Goal: Task Accomplishment & Management: Manage account settings

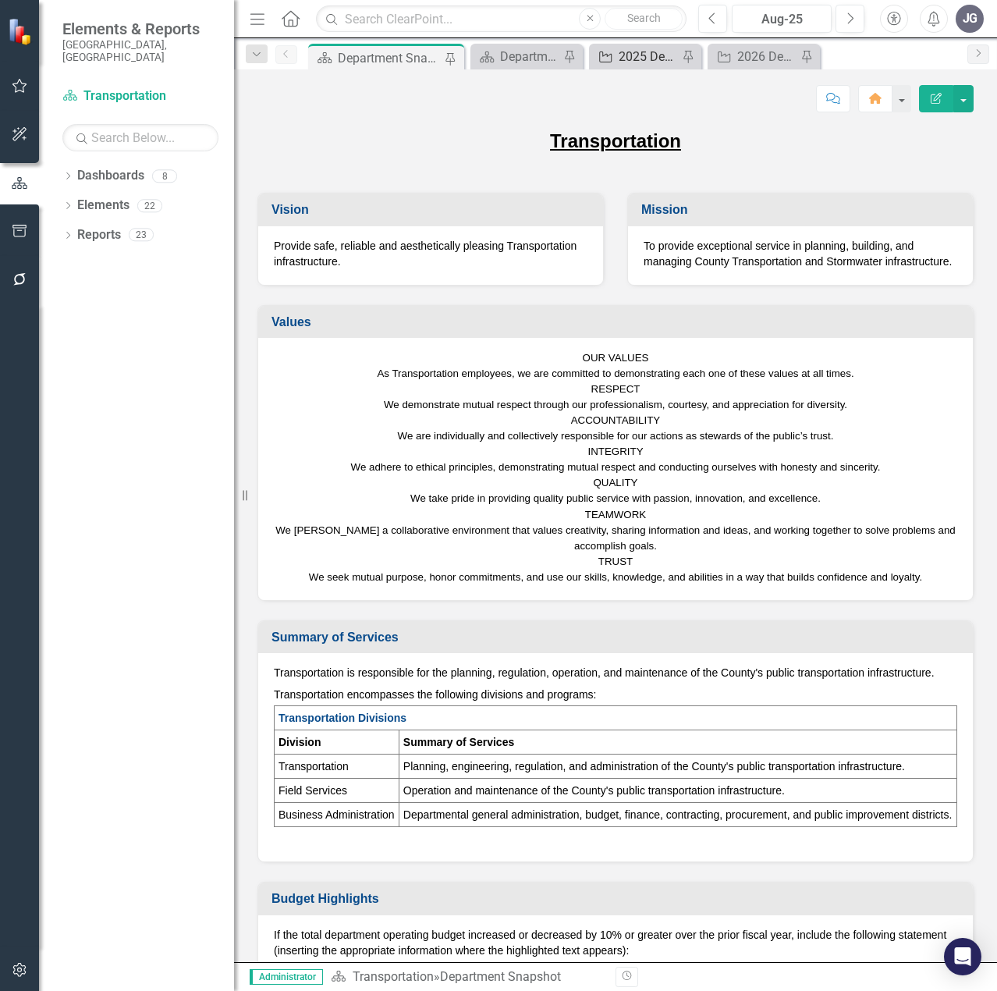
click at [615, 50] on link "Action 2025 Department Actions - Monthly Updates ([PERSON_NAME])" at bounding box center [635, 56] width 85 height 19
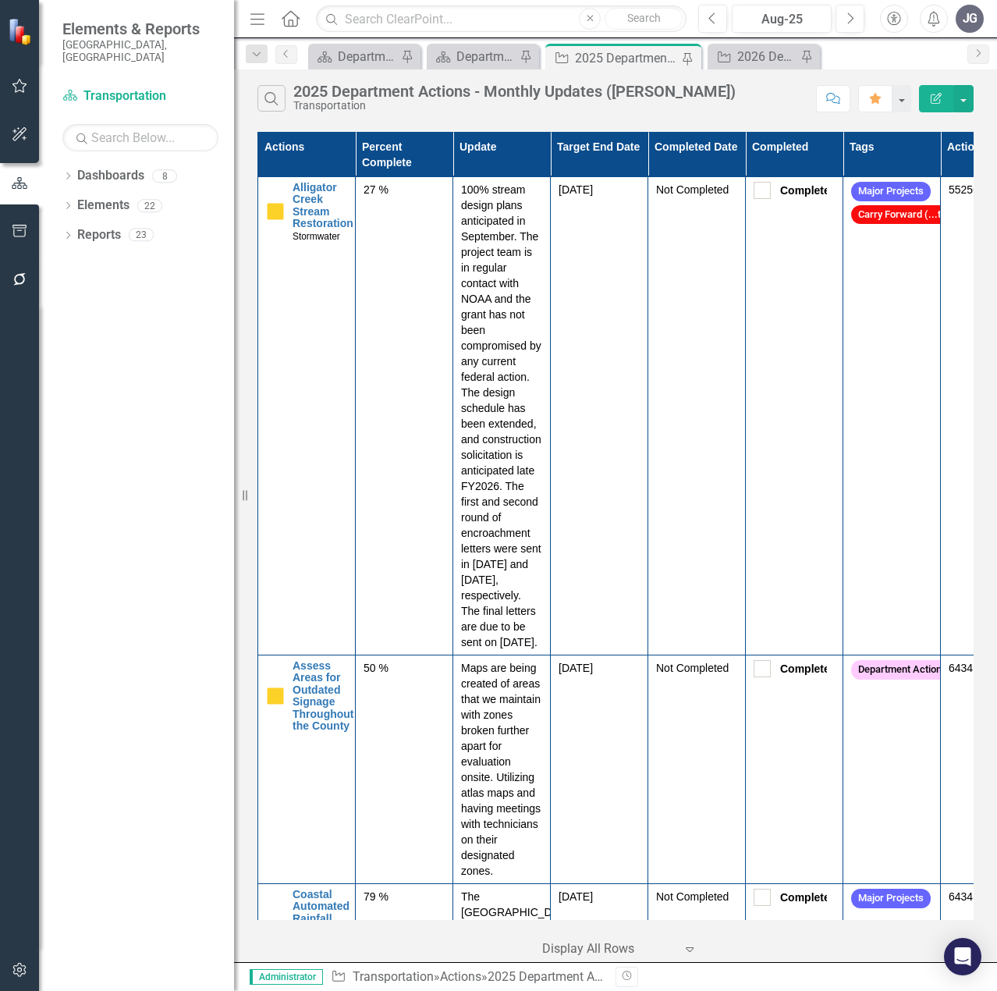
click at [253, 19] on icon "button" at bounding box center [257, 18] width 14 height 11
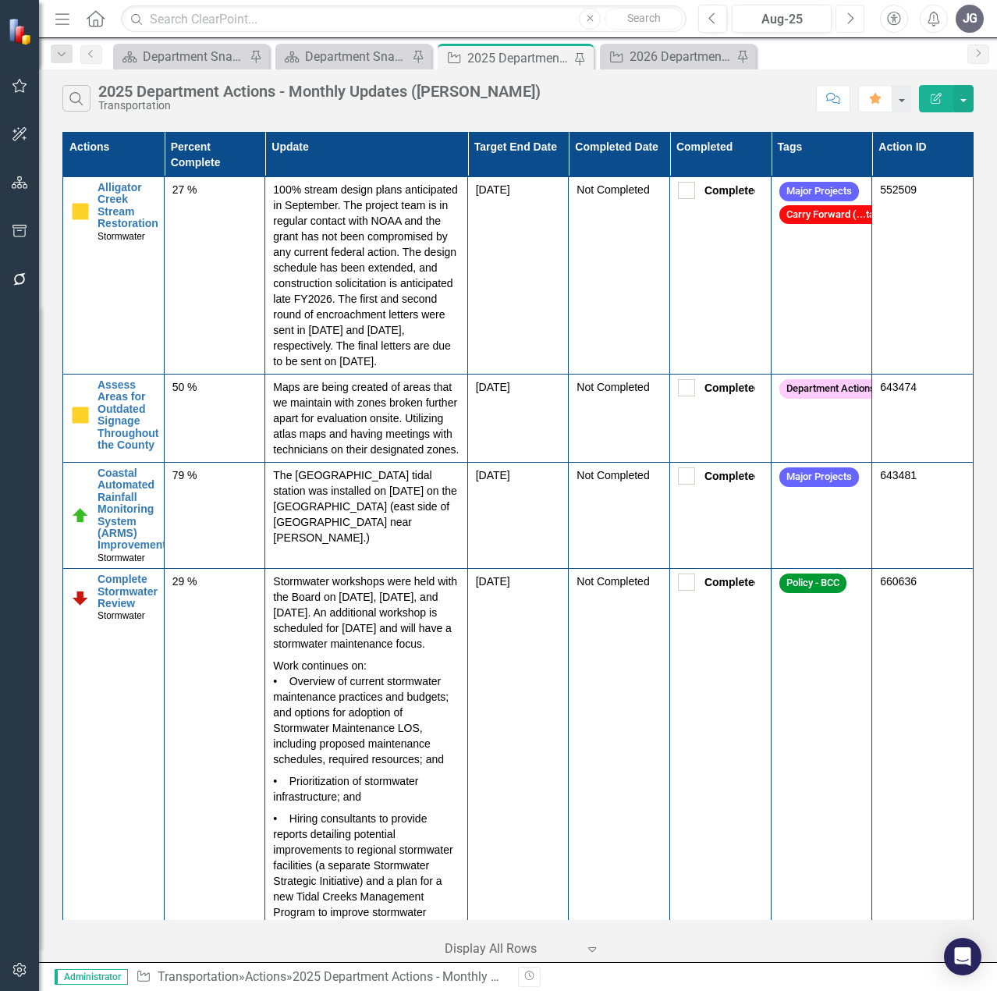
click at [856, 20] on button "Next" at bounding box center [849, 19] width 29 height 28
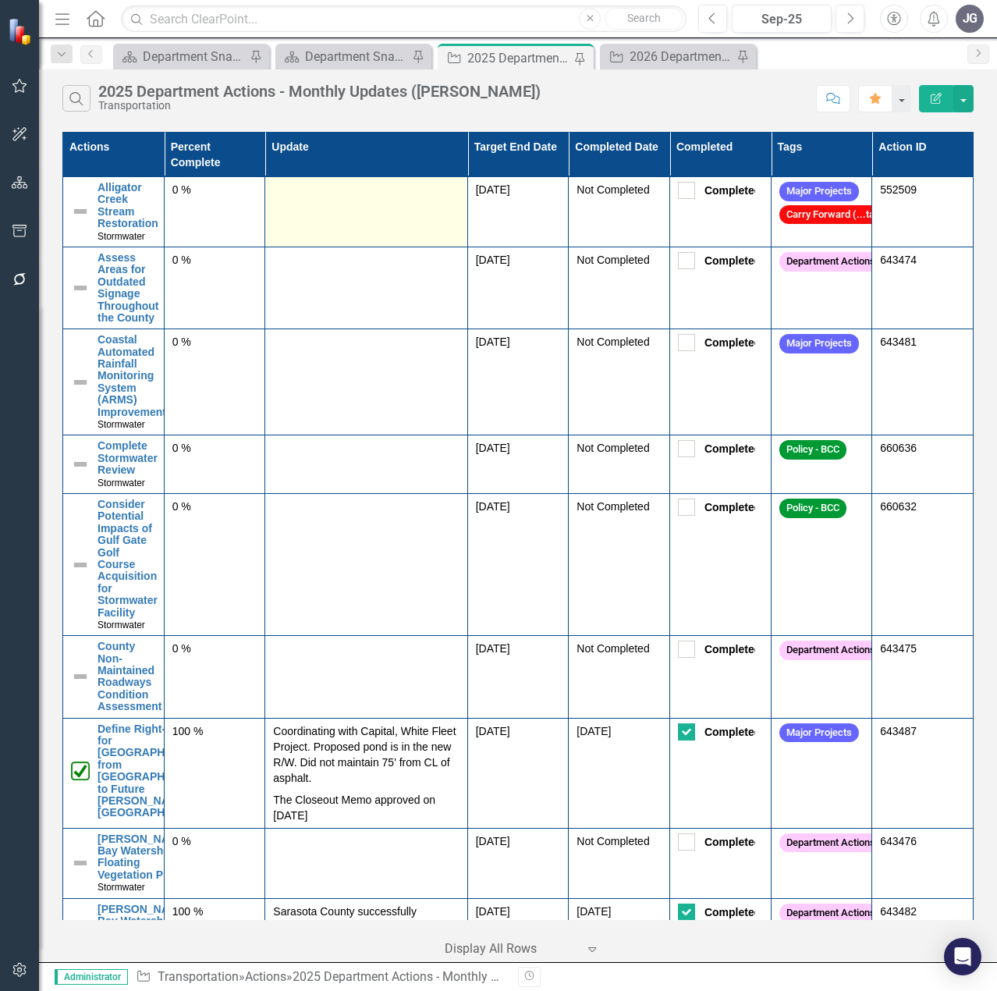
click at [361, 233] on td at bounding box center [366, 212] width 202 height 70
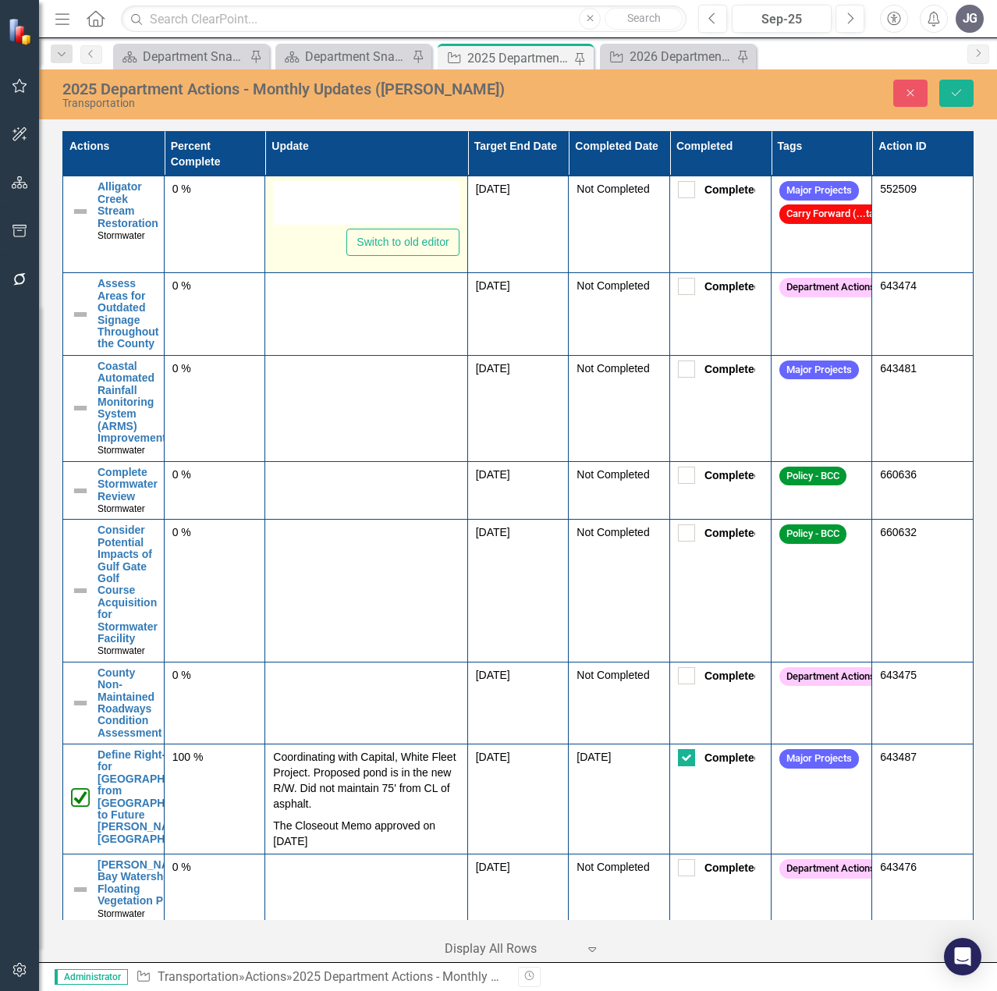
click at [361, 206] on div at bounding box center [366, 203] width 186 height 44
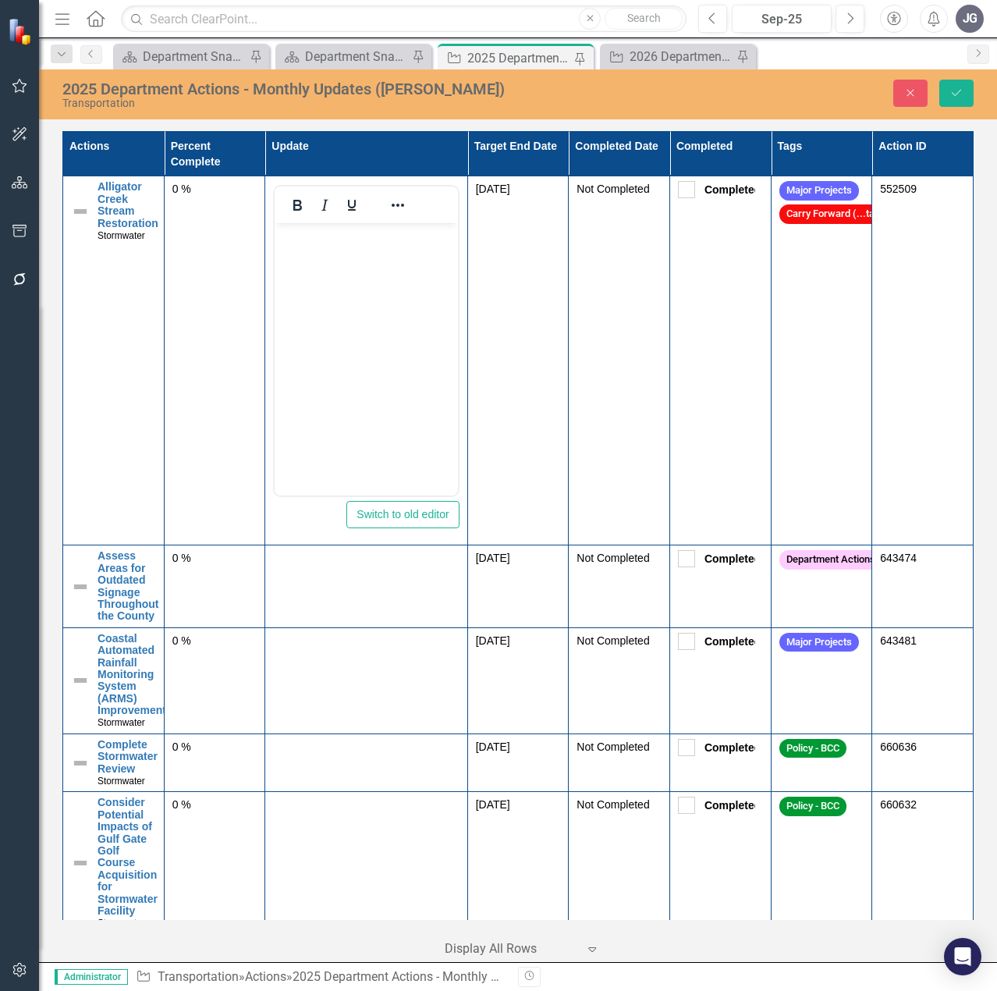
click at [367, 269] on body "Rich Text Area. Press ALT-0 for help." at bounding box center [366, 340] width 183 height 234
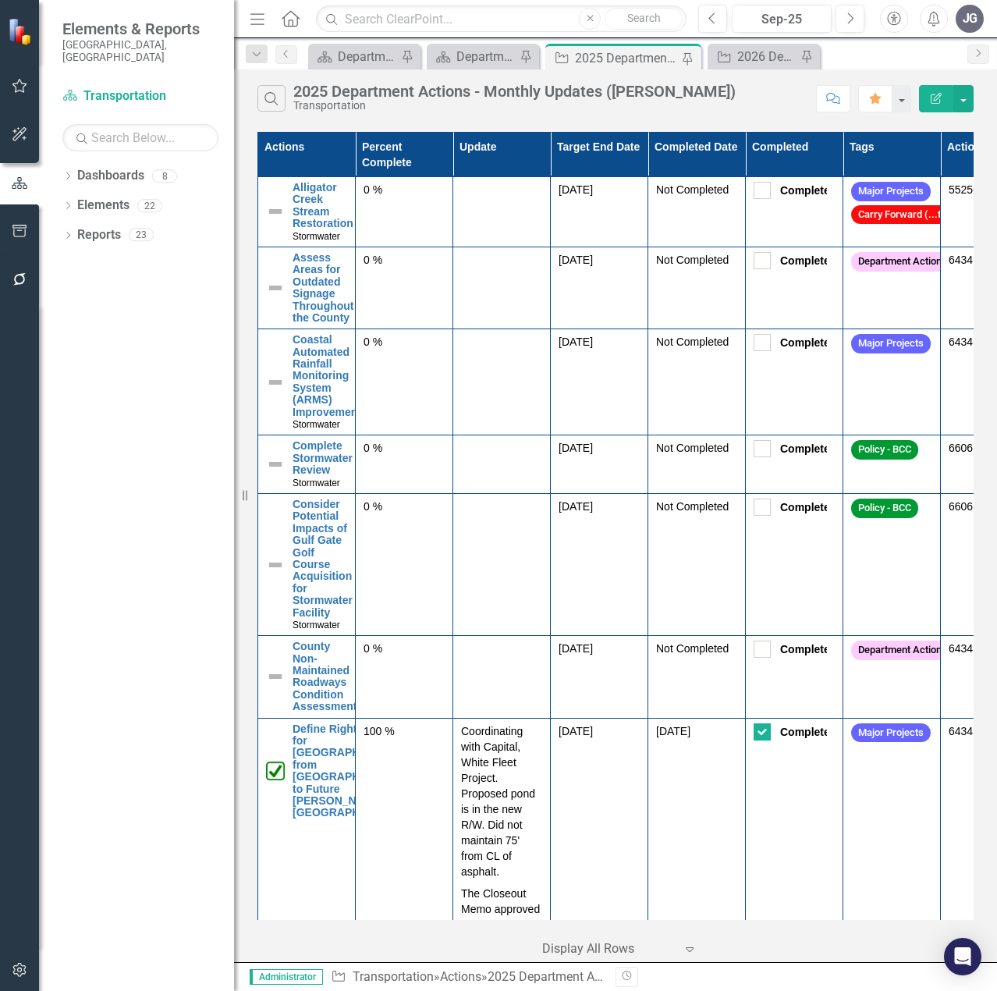
click at [258, 24] on icon "button" at bounding box center [257, 18] width 14 height 11
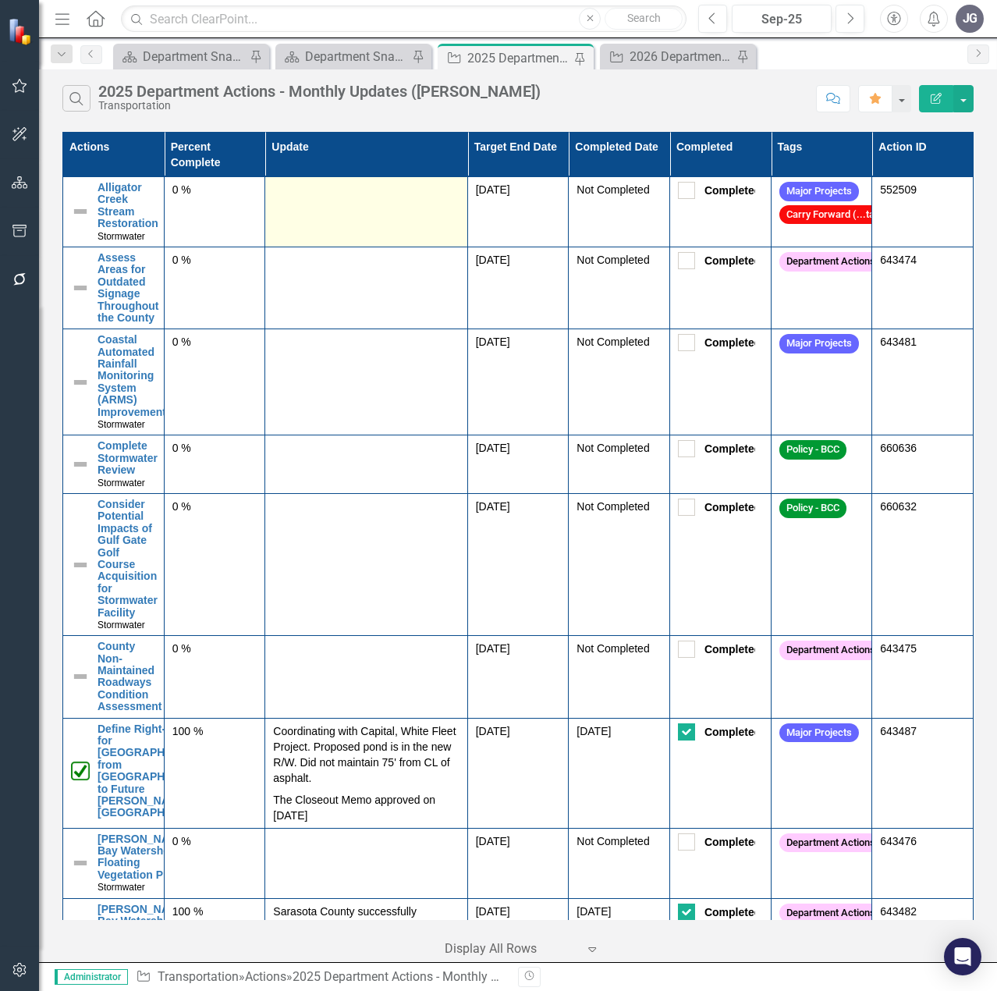
click at [325, 204] on td at bounding box center [366, 212] width 202 height 70
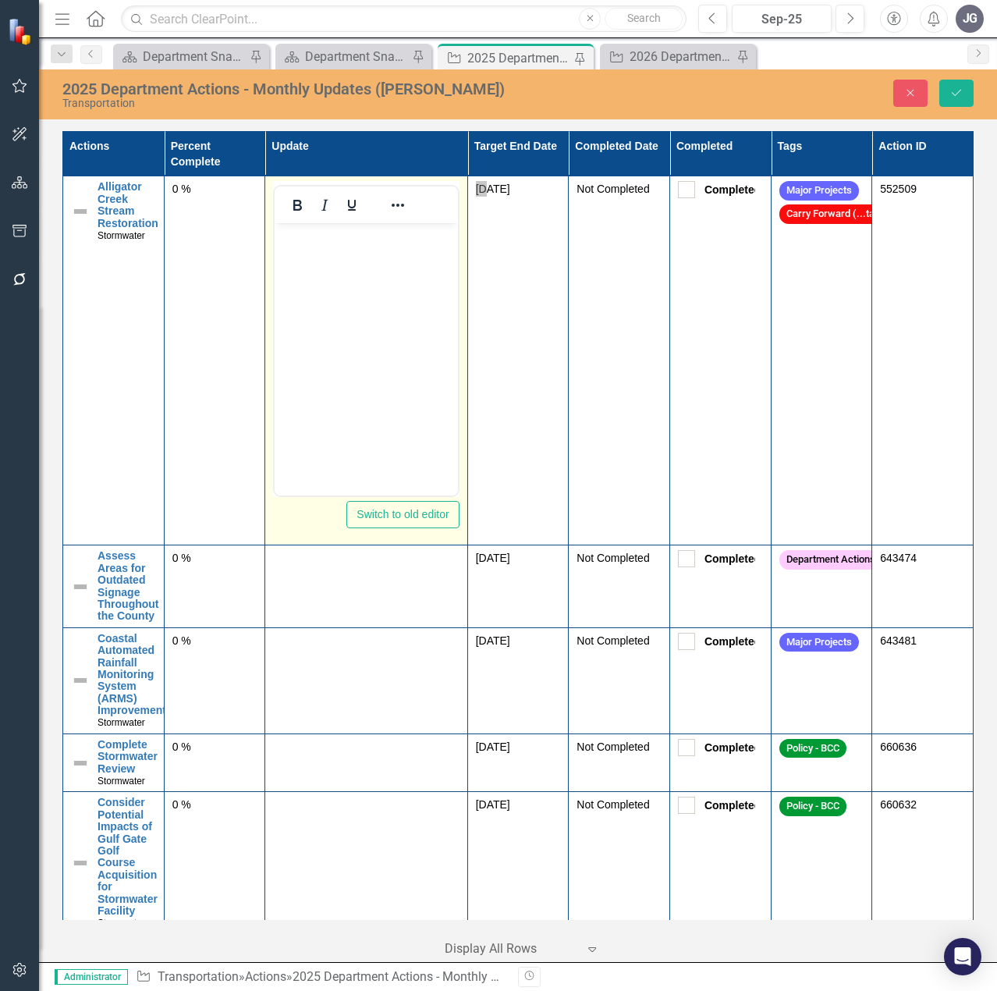
click at [349, 261] on body "Rich Text Area. Press ALT-0 for help." at bounding box center [366, 340] width 183 height 234
paste body "Rich Text Area. Press ALT-0 for help."
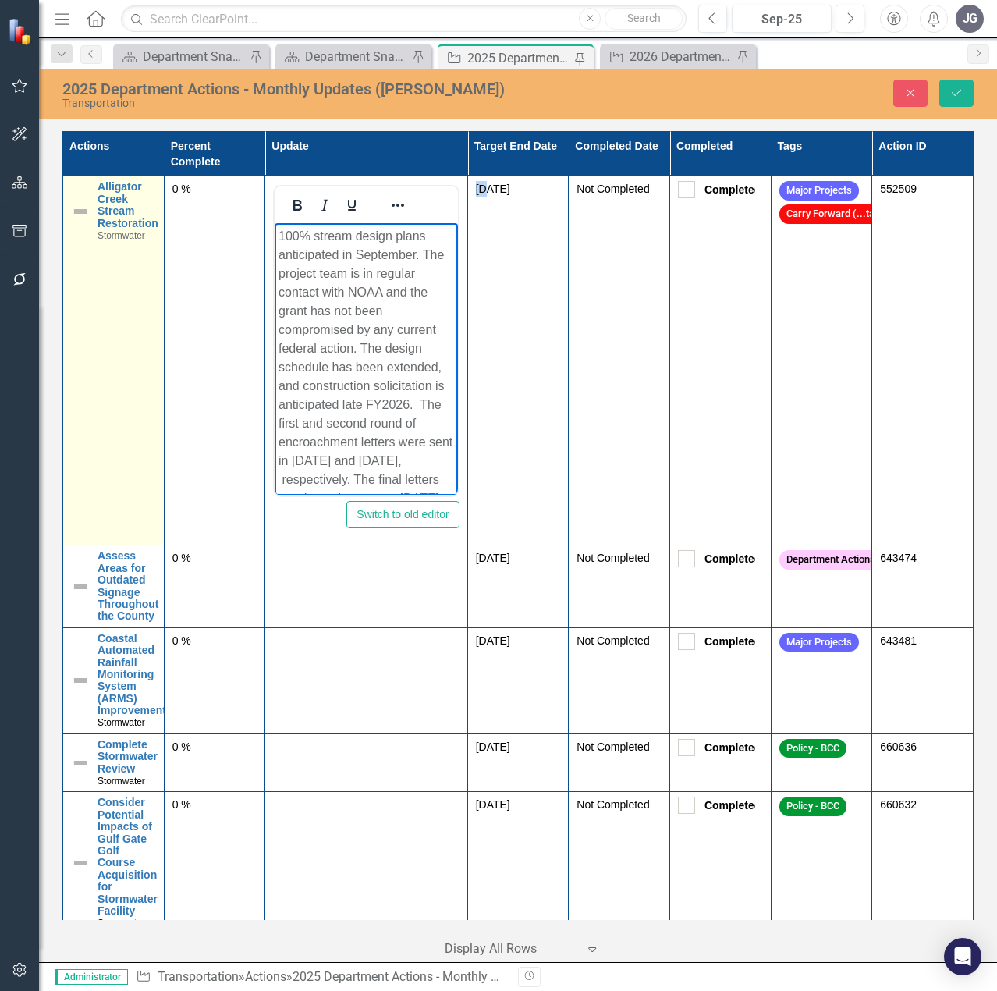
click at [86, 213] on img at bounding box center [80, 211] width 19 height 19
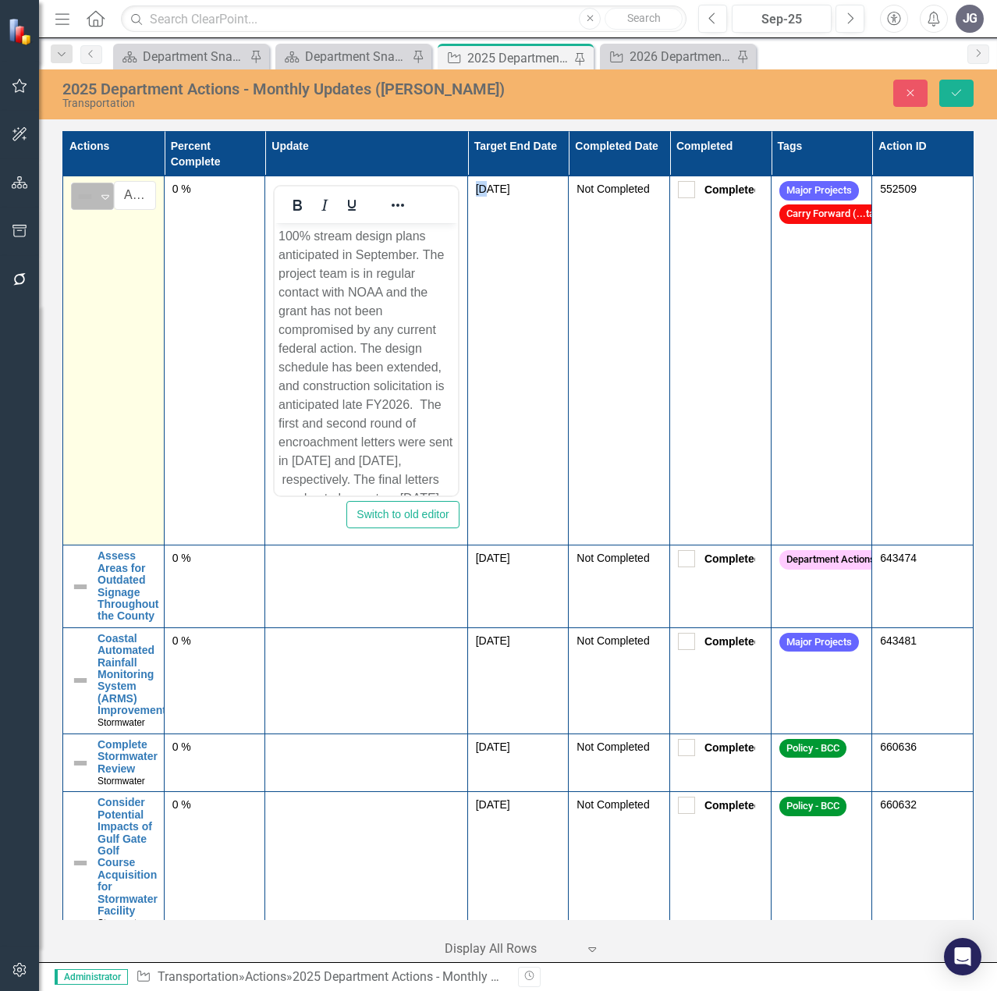
click at [86, 196] on img at bounding box center [85, 196] width 19 height 19
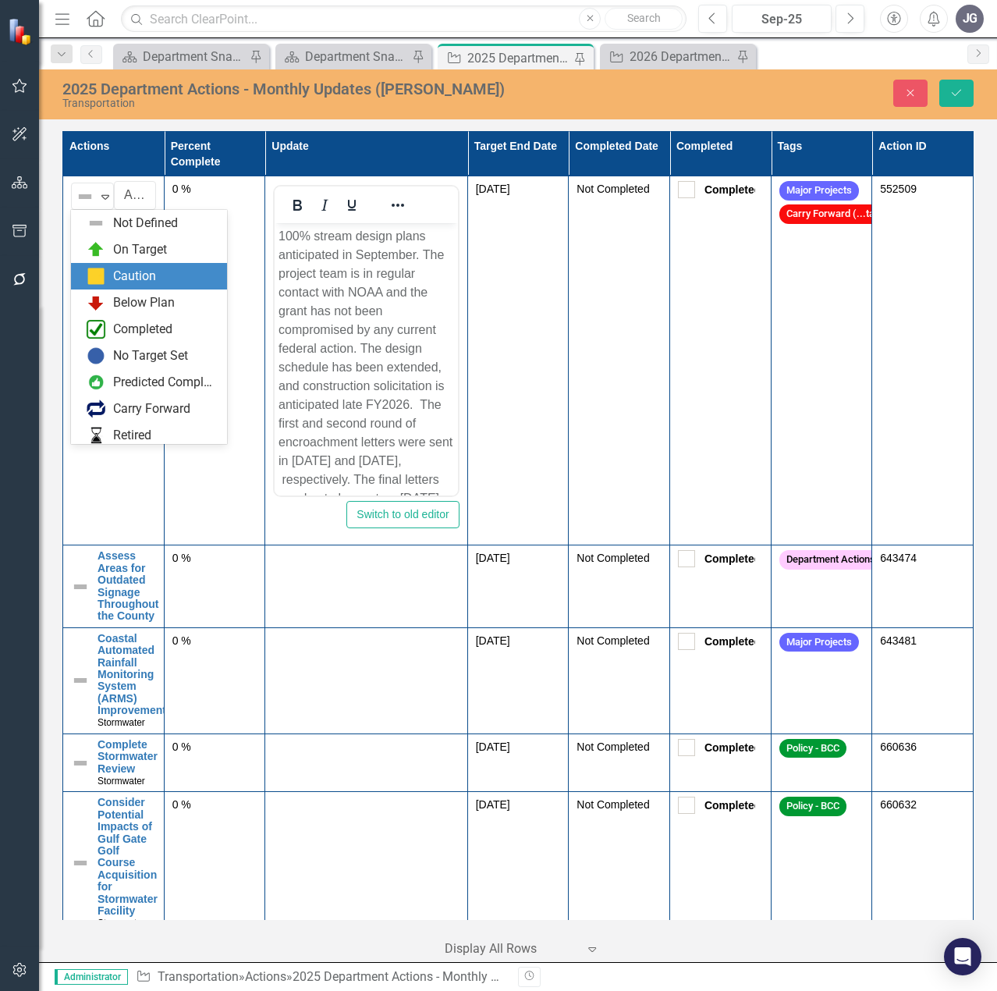
click at [122, 269] on div "Caution" at bounding box center [134, 277] width 43 height 18
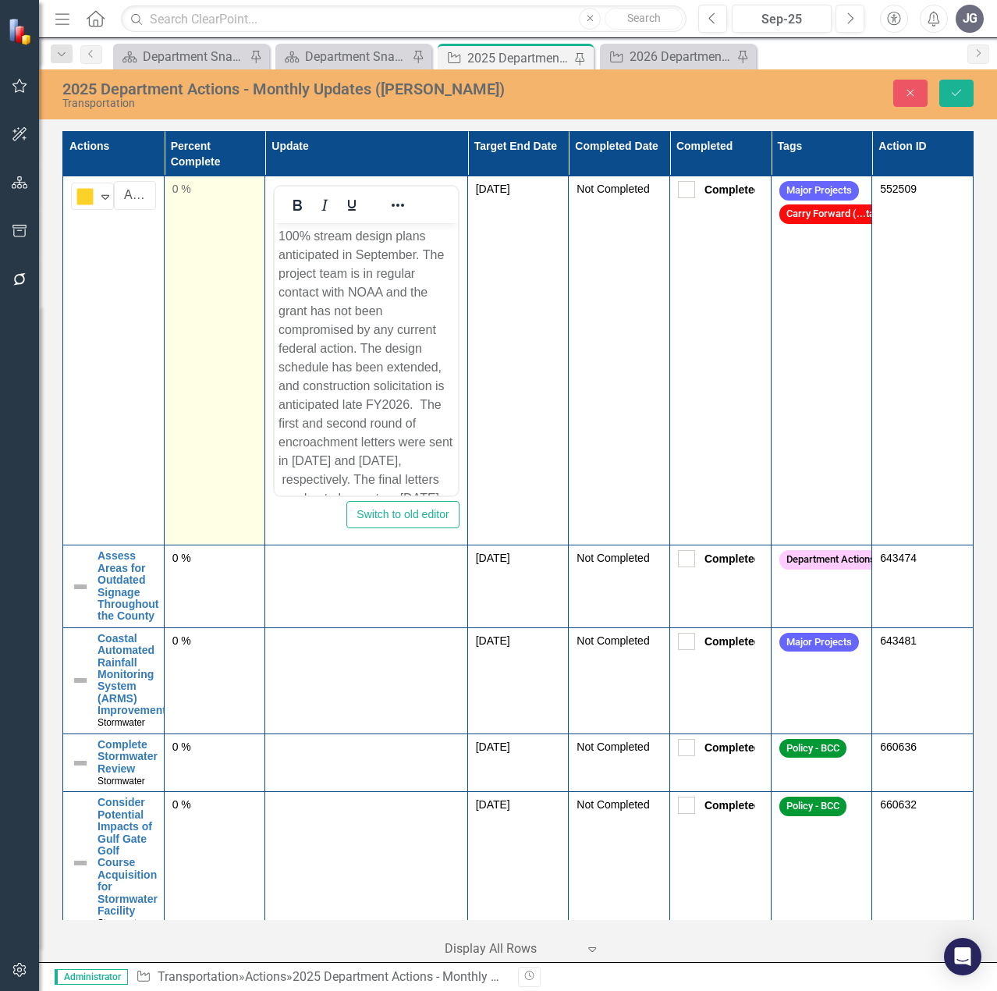
click at [188, 205] on td "0 %" at bounding box center [214, 360] width 101 height 369
drag, startPoint x: 187, startPoint y: 187, endPoint x: 173, endPoint y: 186, distance: 14.1
click at [173, 186] on input "0" at bounding box center [214, 195] width 85 height 29
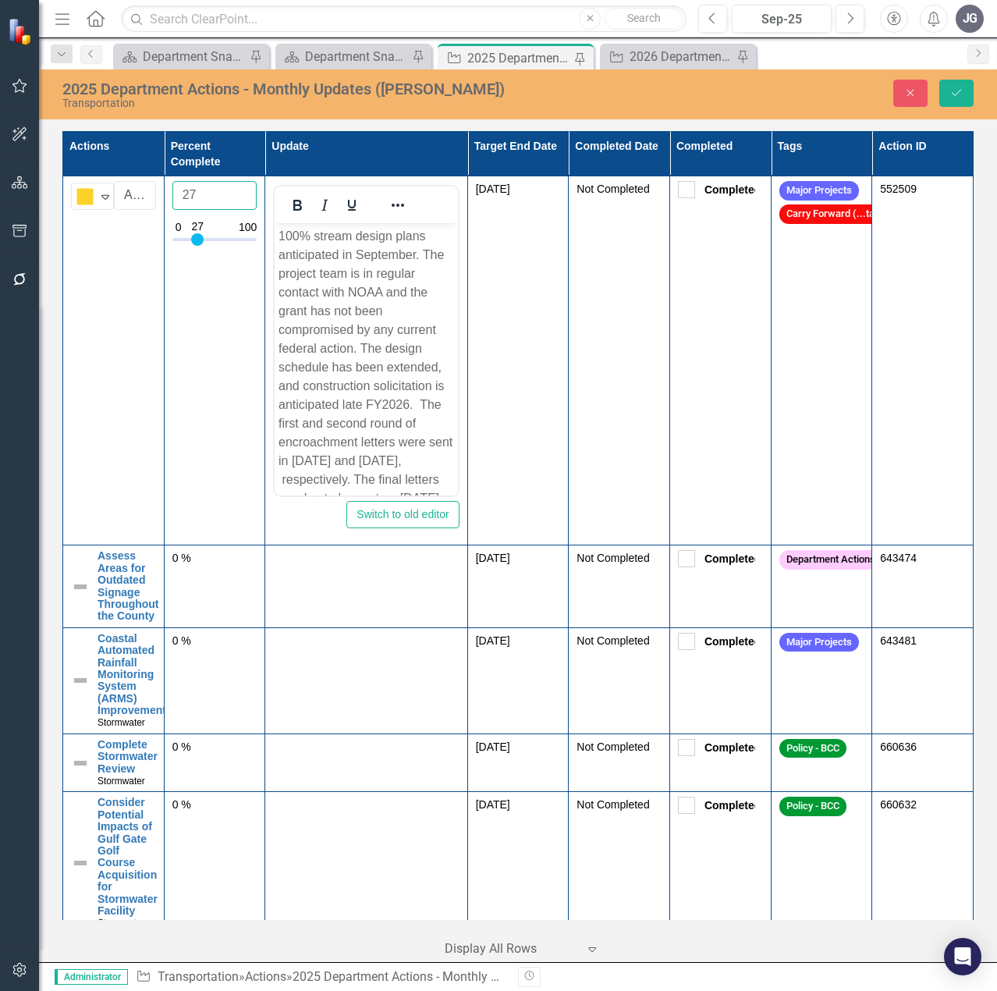
type input "27"
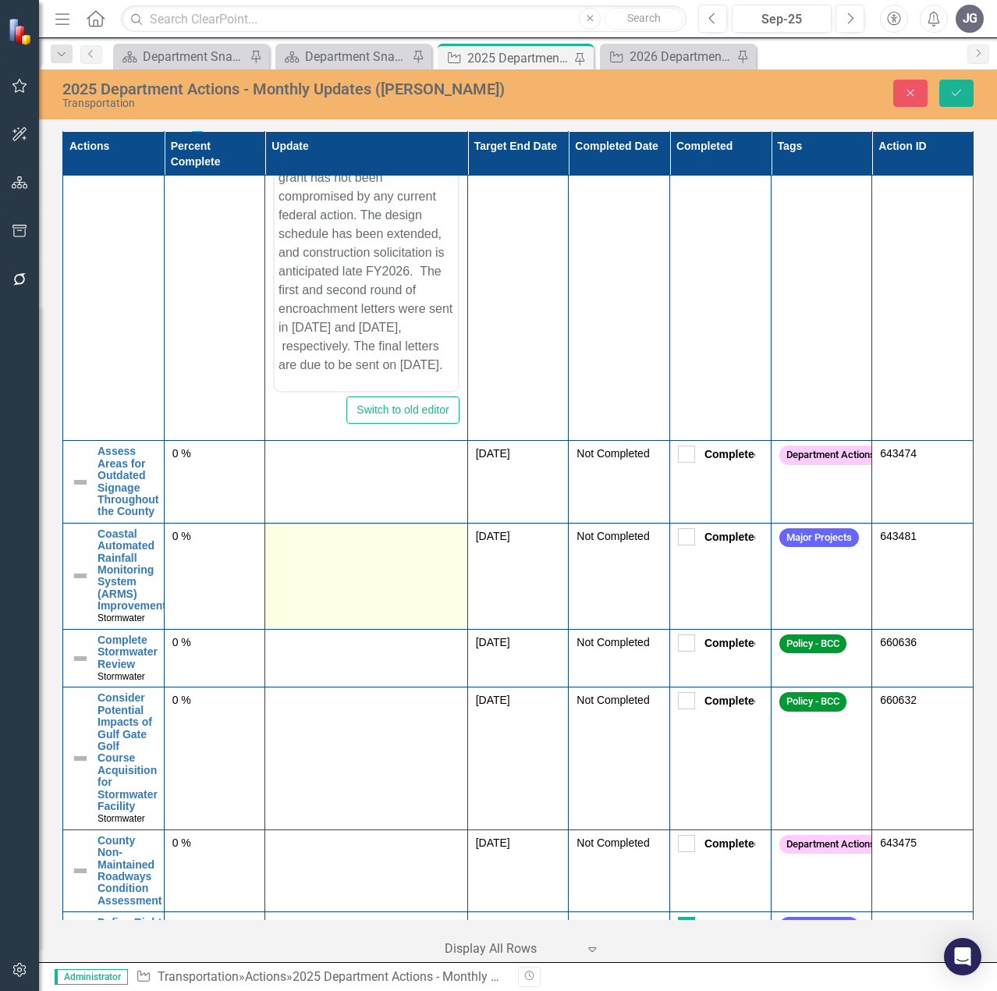
scroll to position [312, 0]
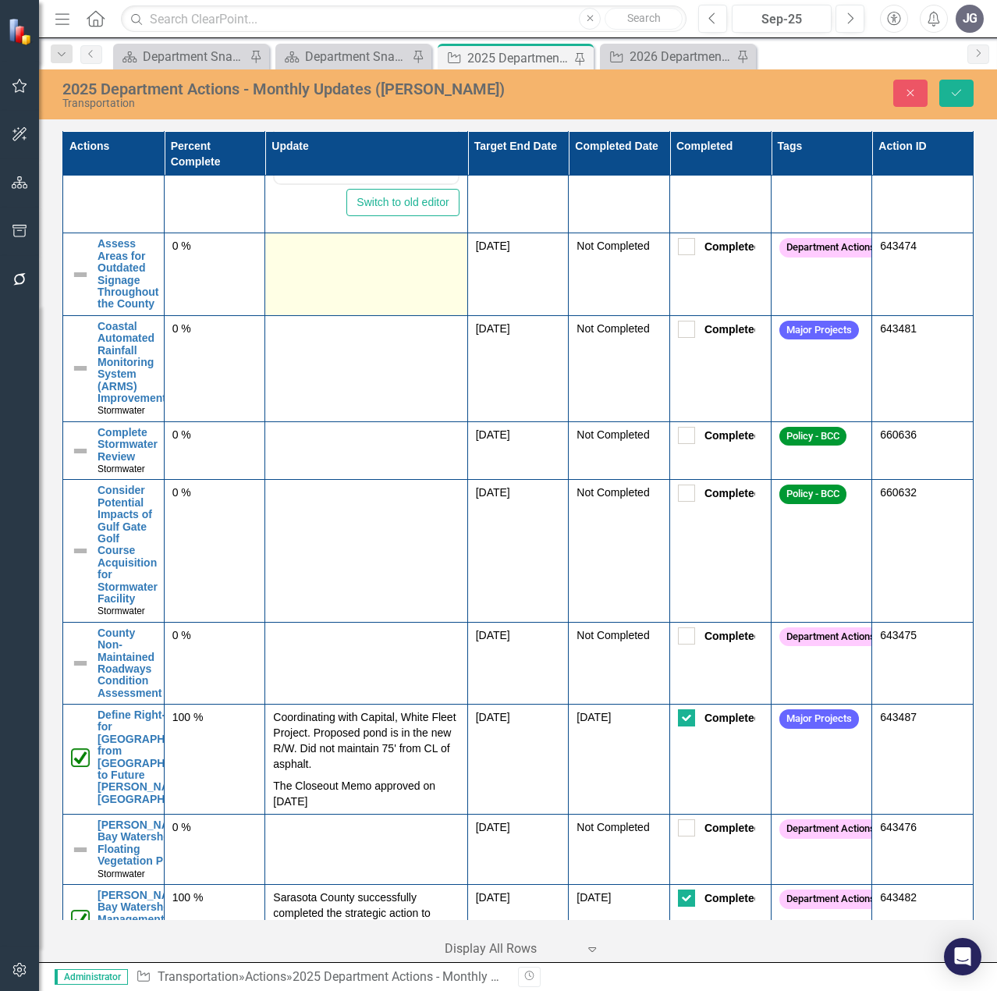
click at [335, 258] on td at bounding box center [366, 274] width 202 height 82
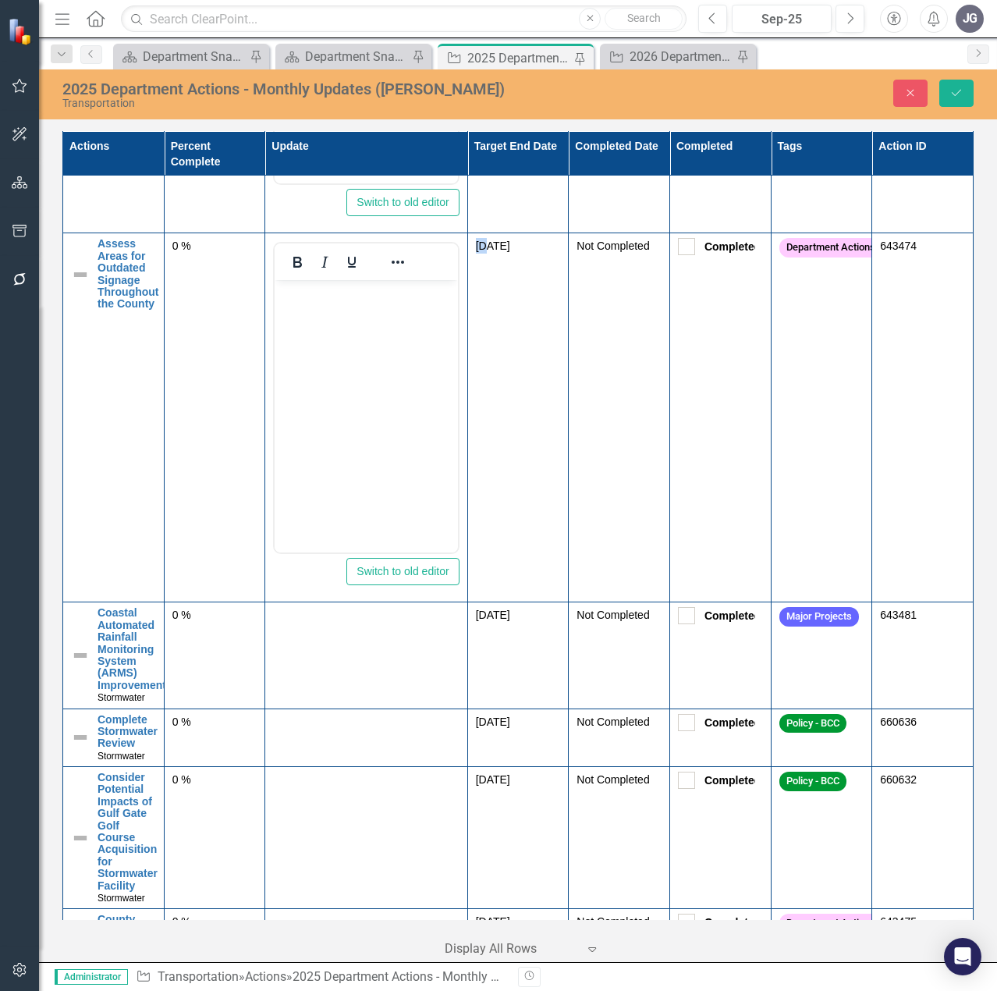
scroll to position [0, 0]
click at [370, 378] on body "Rich Text Area. Press ALT-0 for help." at bounding box center [366, 397] width 183 height 234
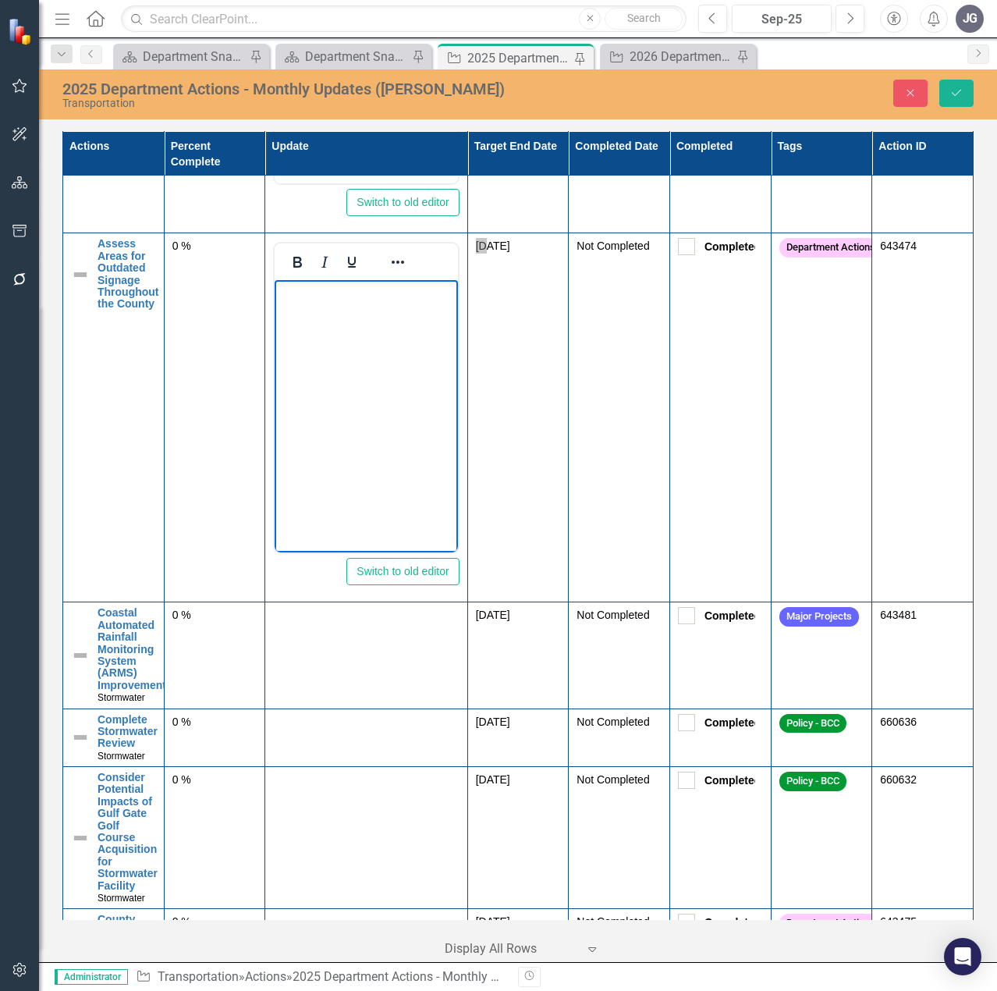
paste body "Rich Text Area. Press ALT-0 for help."
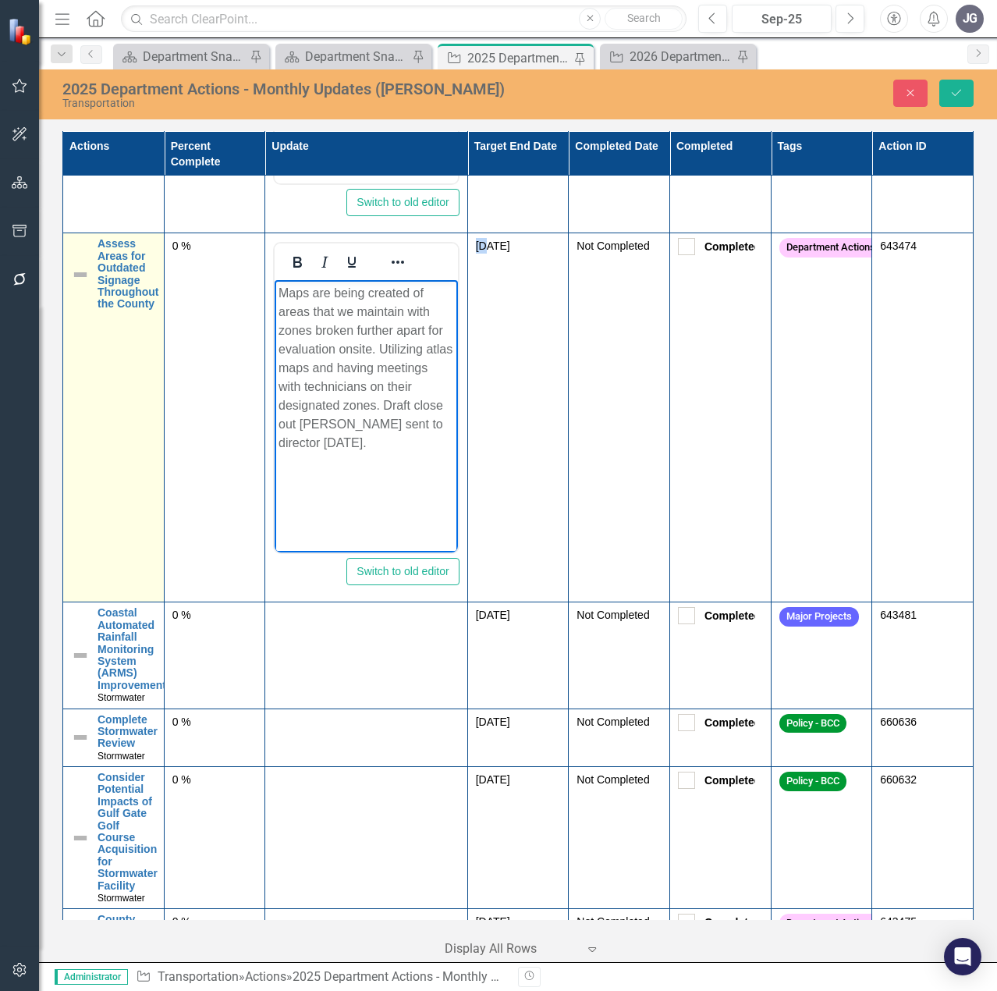
click at [84, 278] on img at bounding box center [80, 274] width 19 height 19
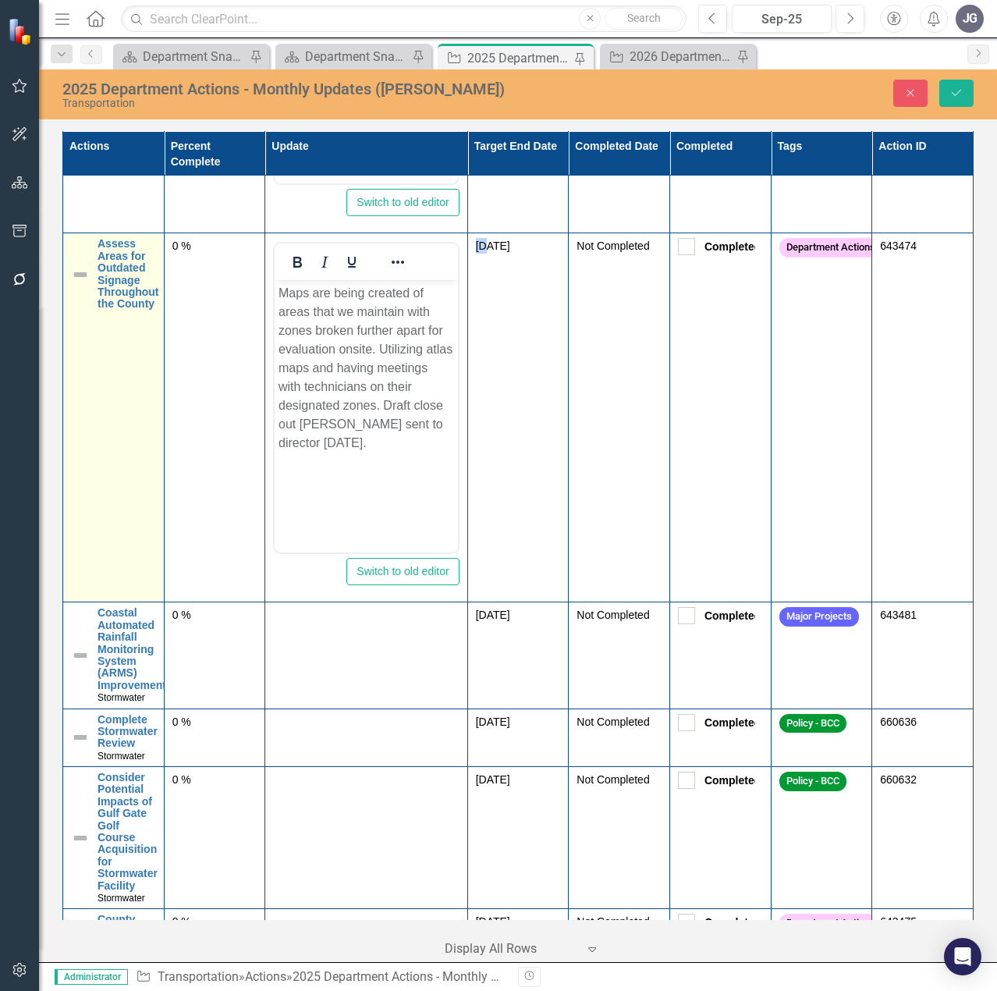
click at [84, 278] on img at bounding box center [80, 274] width 19 height 19
click at [87, 257] on img at bounding box center [85, 253] width 19 height 19
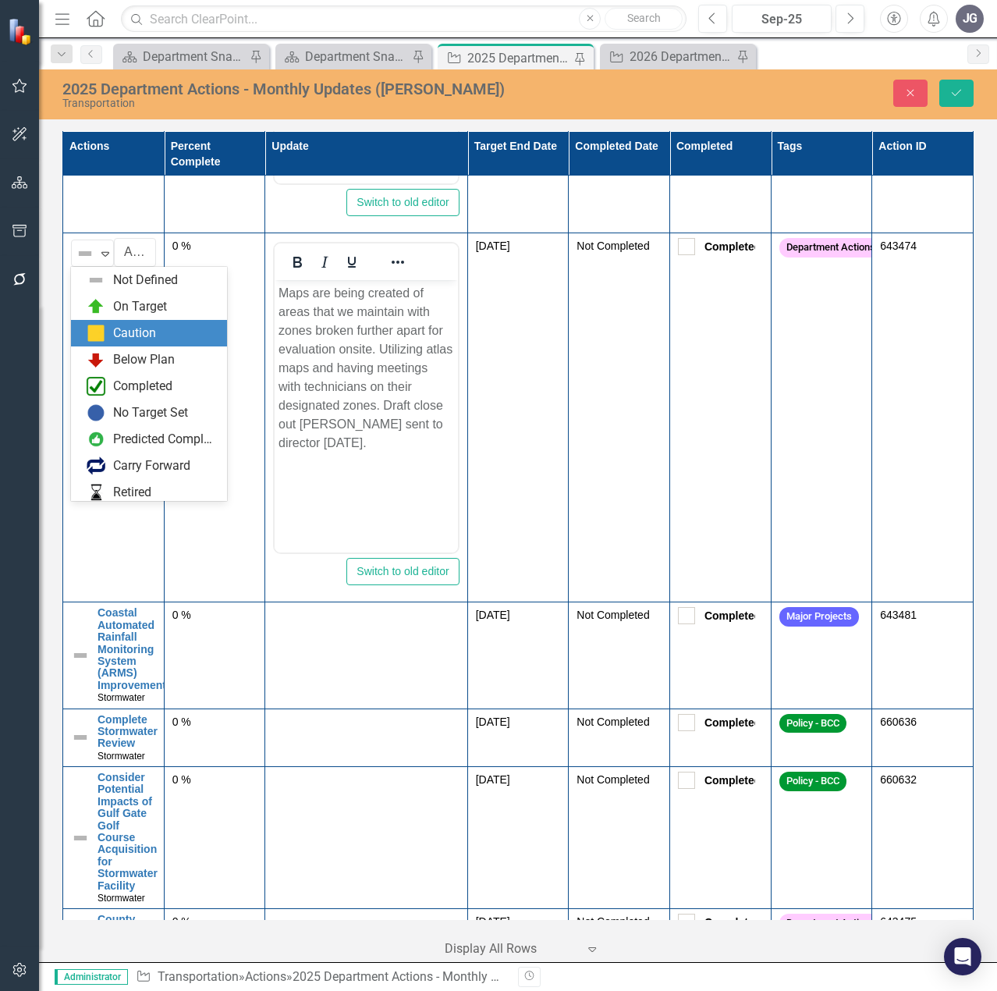
click at [134, 330] on div "Caution" at bounding box center [134, 333] width 43 height 18
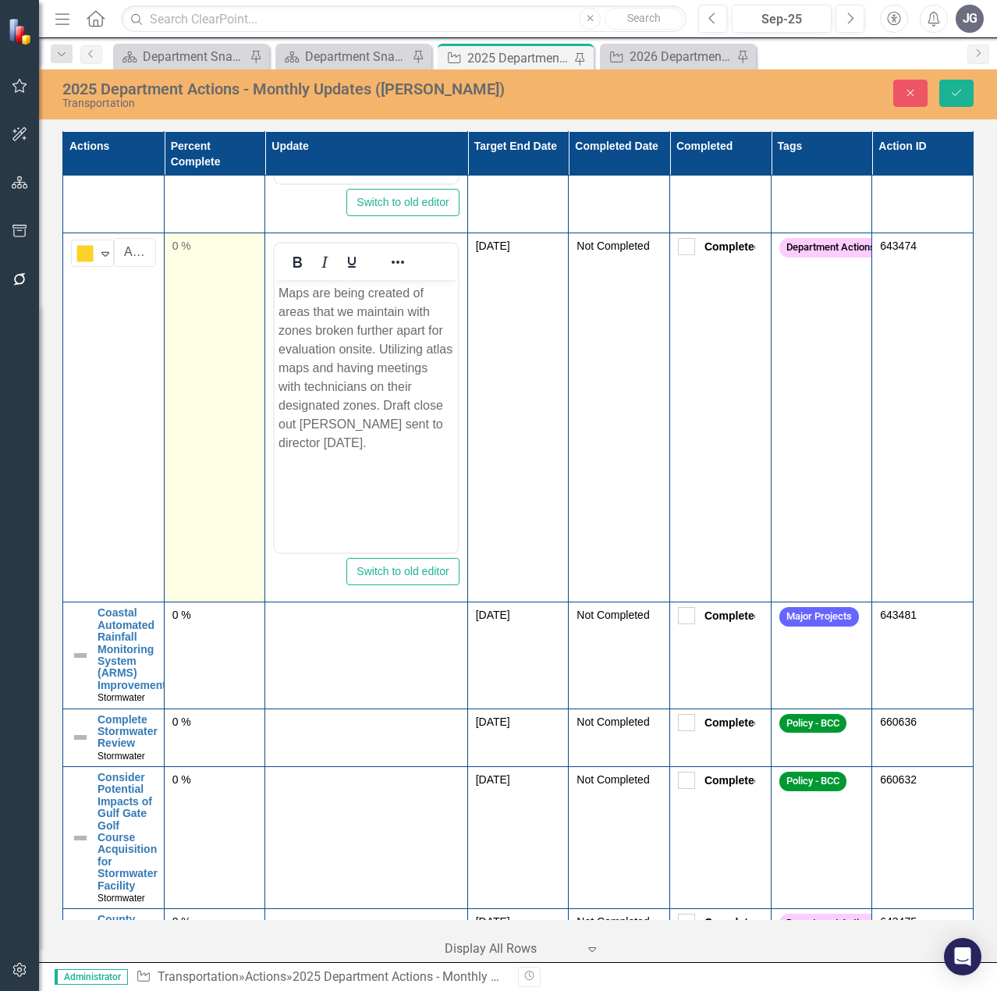
click at [188, 296] on td "0 %" at bounding box center [214, 417] width 101 height 369
click at [188, 295] on td "0 %" at bounding box center [214, 417] width 101 height 369
drag, startPoint x: 194, startPoint y: 256, endPoint x: 169, endPoint y: 247, distance: 26.4
click at [169, 247] on td "0" at bounding box center [214, 417] width 101 height 369
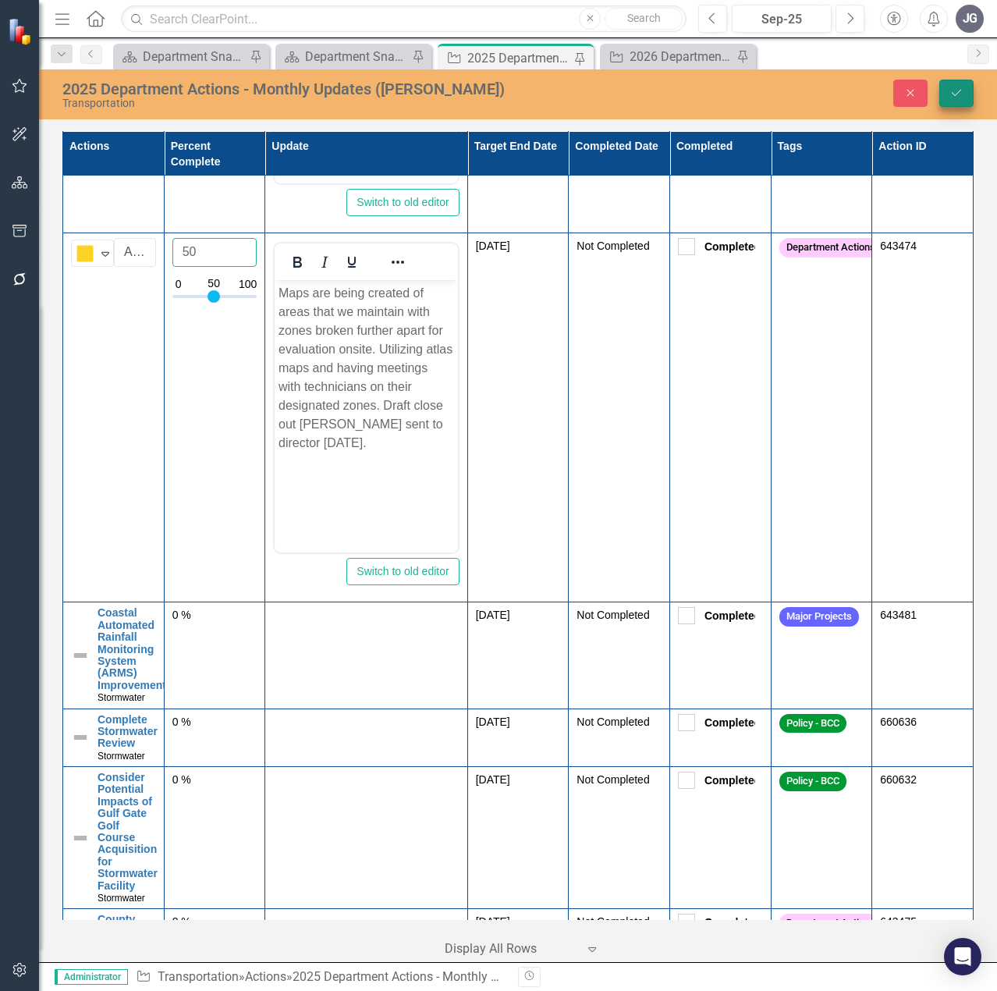
type input "50"
click at [966, 94] on button "Save" at bounding box center [956, 93] width 34 height 27
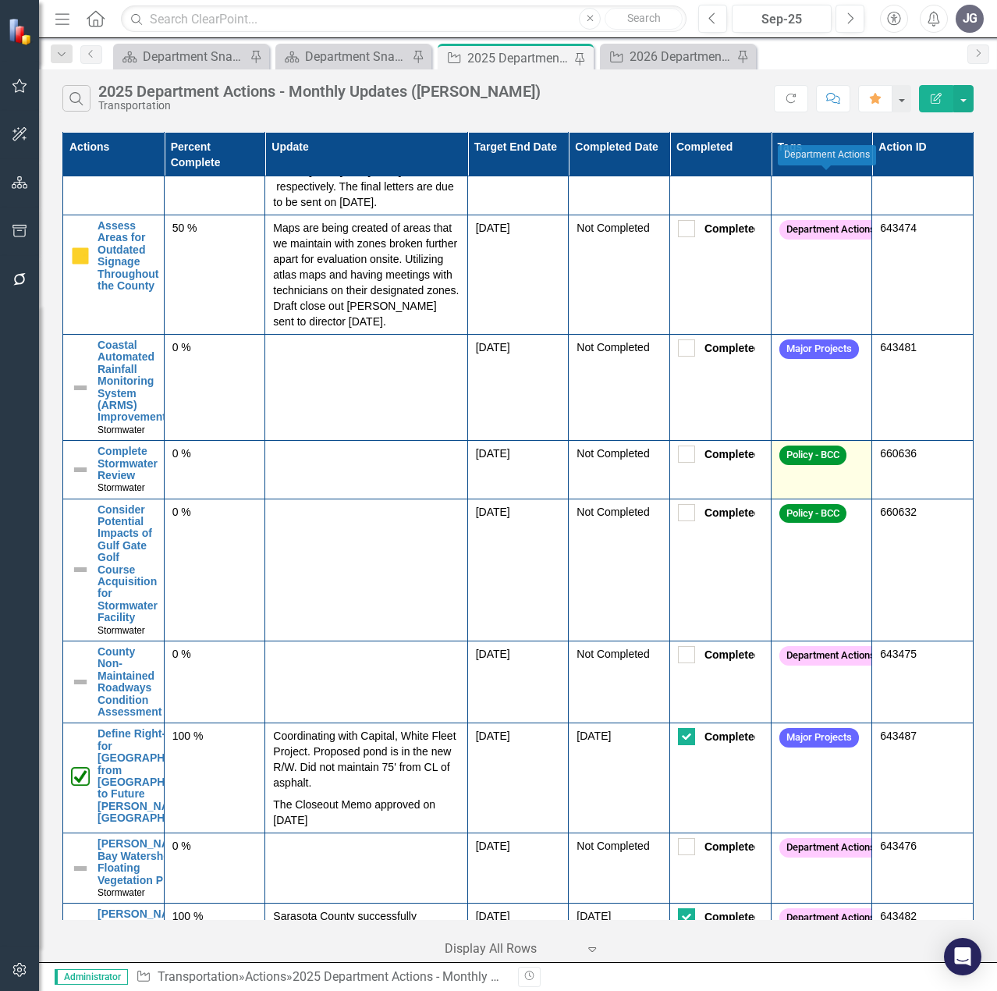
scroll to position [234, 0]
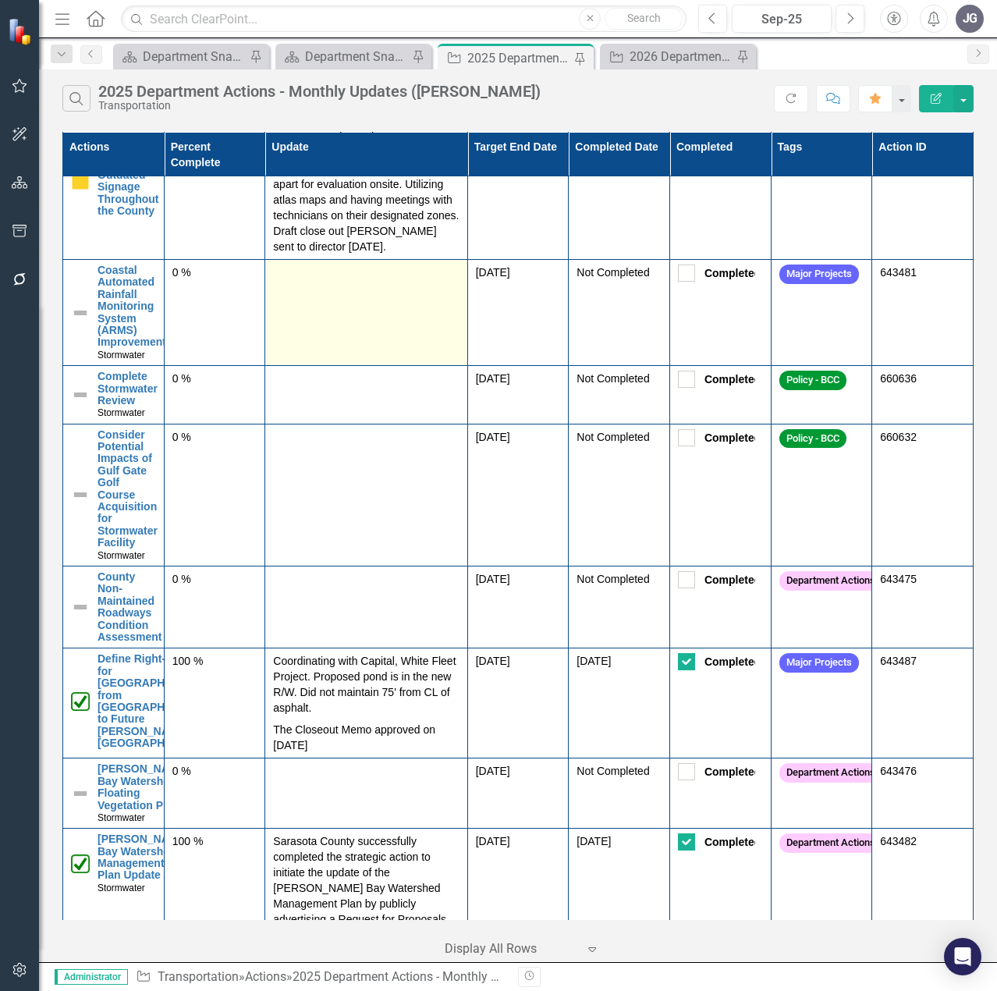
click at [385, 332] on td at bounding box center [366, 313] width 202 height 106
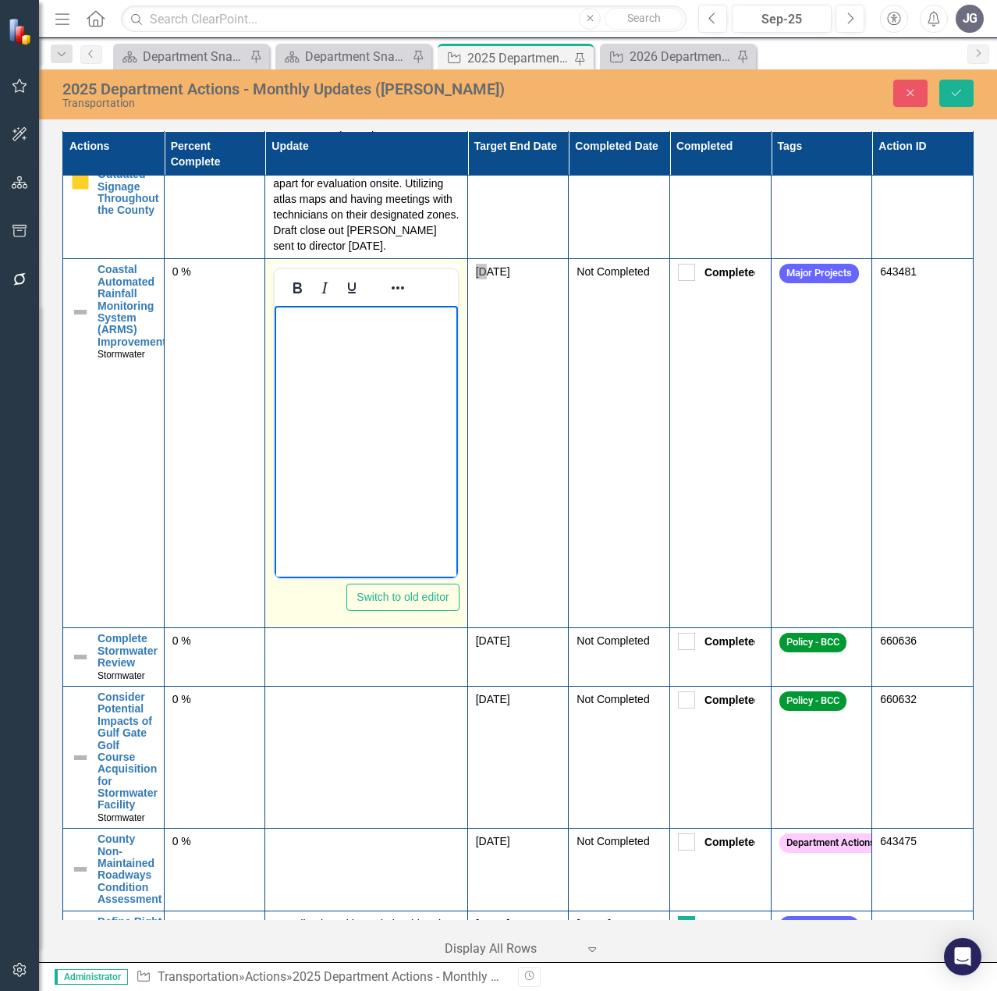
scroll to position [0, 0]
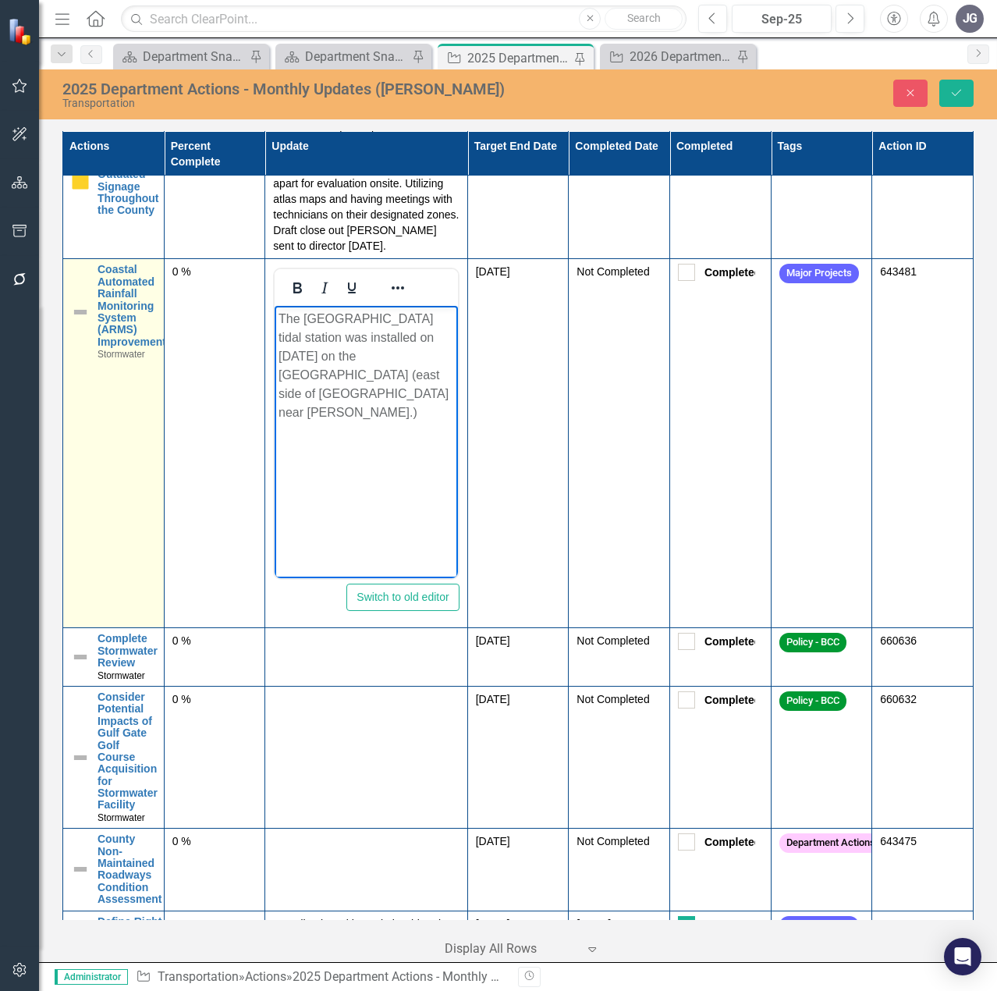
click at [90, 324] on div "Coastal Automated Rainfall Monitoring System (ARMS)﻿ Improvements Stormwater" at bounding box center [113, 312] width 85 height 96
click at [89, 321] on img at bounding box center [80, 312] width 19 height 19
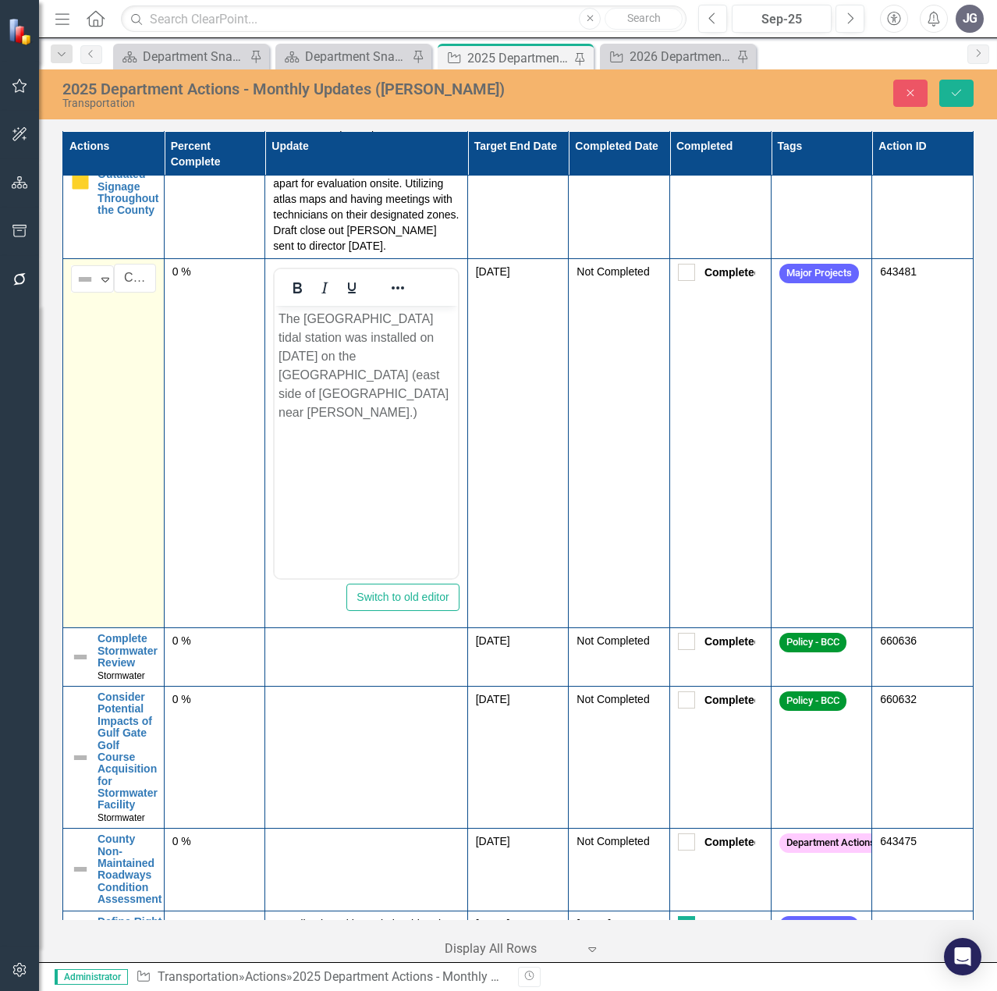
click at [88, 323] on td "Not Defined Expand Coastal Automated Rainfall Monitoring System (ARMS)﻿ Improve…" at bounding box center [113, 443] width 101 height 369
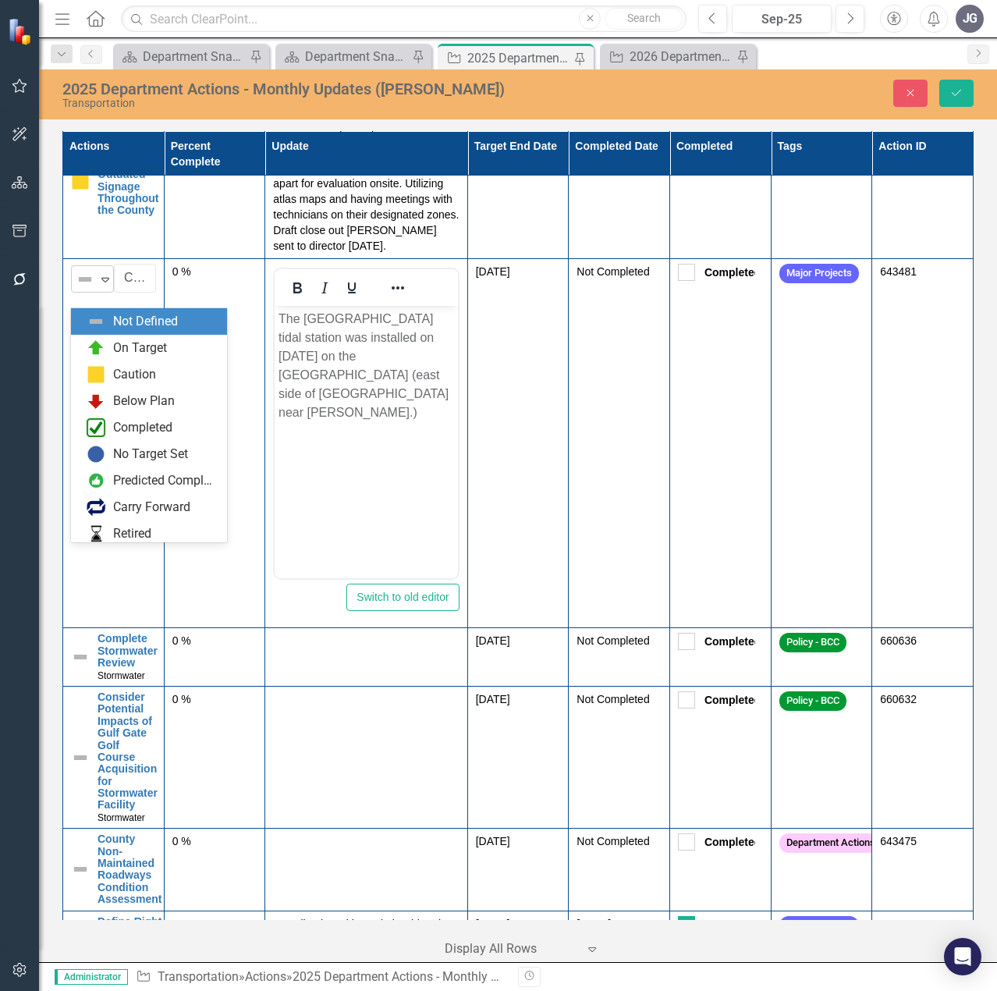
click at [94, 289] on img at bounding box center [85, 279] width 19 height 19
click at [117, 340] on div "On Target" at bounding box center [140, 348] width 54 height 18
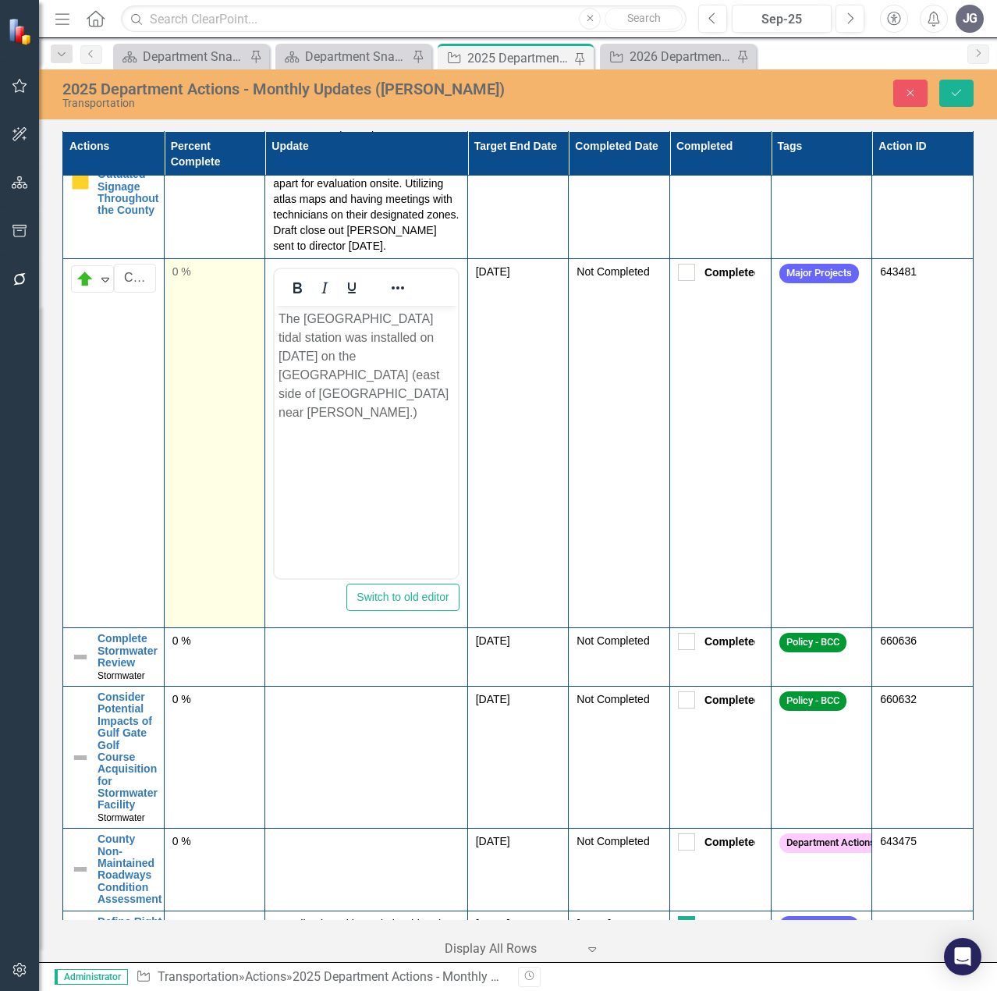
click at [204, 315] on td "0 %" at bounding box center [214, 443] width 101 height 369
click at [204, 313] on td "0 %" at bounding box center [214, 443] width 101 height 369
drag, startPoint x: 204, startPoint y: 307, endPoint x: 168, endPoint y: 289, distance: 40.1
click at [168, 289] on td "0" at bounding box center [214, 443] width 101 height 369
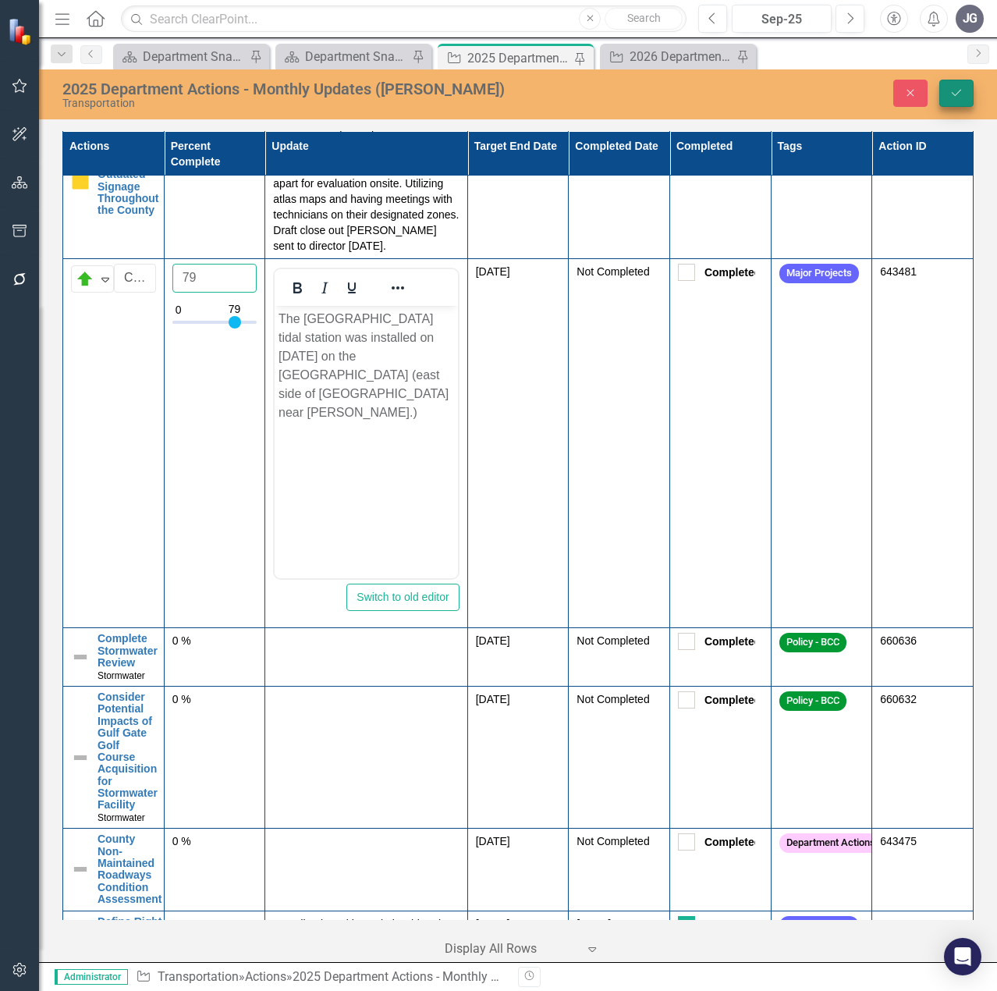
type input "79"
click at [962, 94] on icon "Save" at bounding box center [956, 92] width 14 height 11
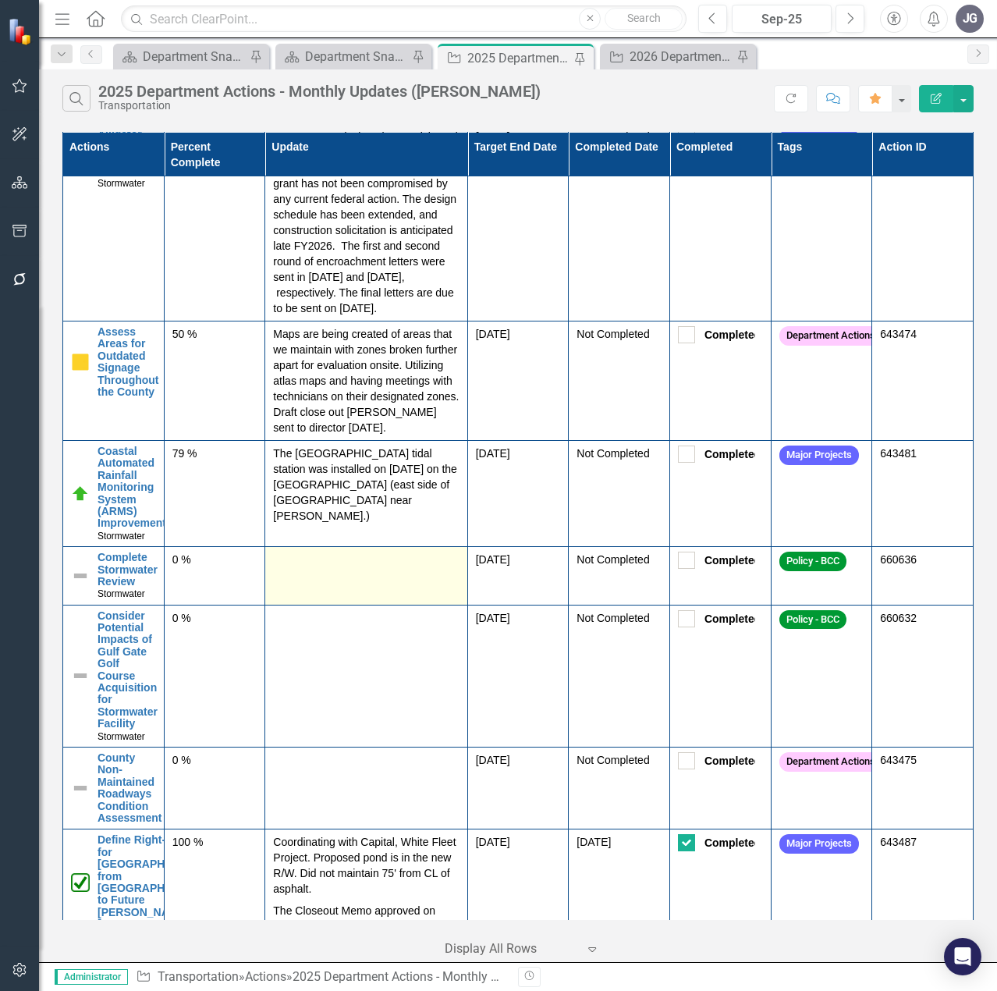
scroll to position [234, 0]
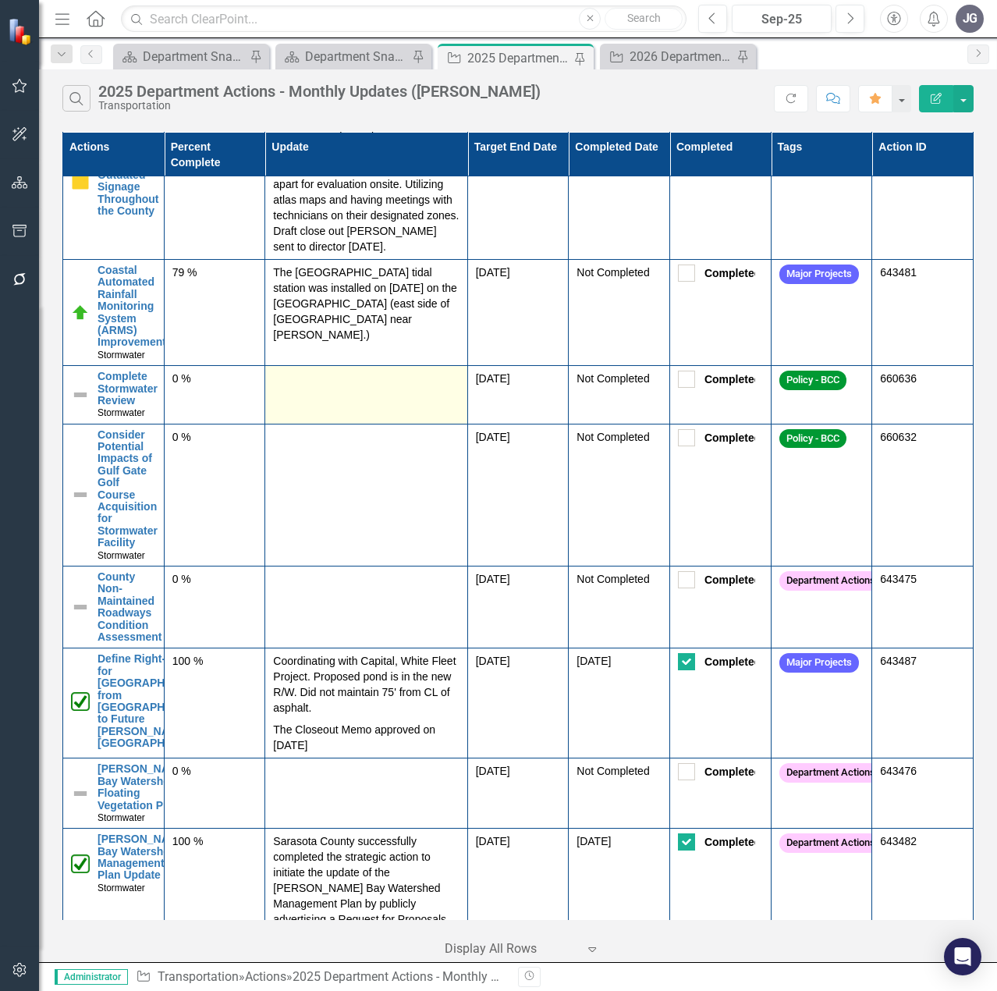
click at [391, 419] on td at bounding box center [366, 395] width 202 height 58
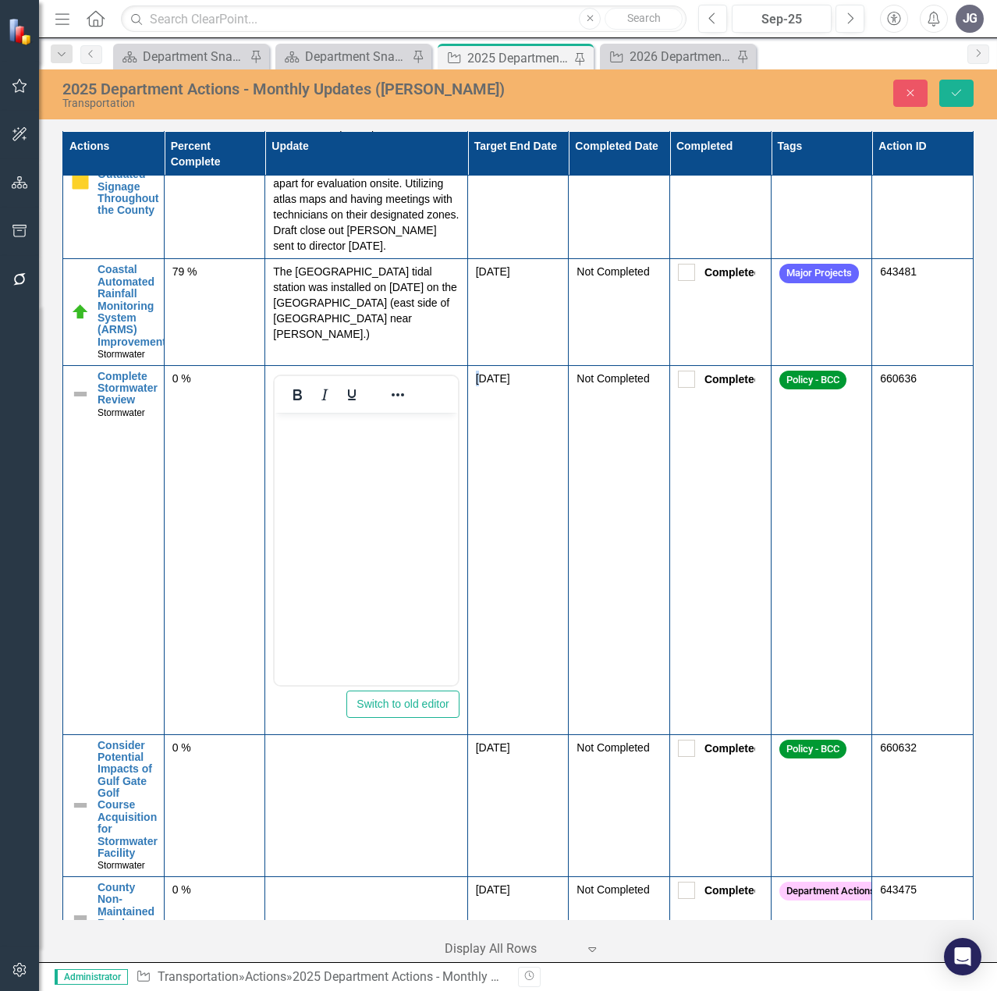
scroll to position [0, 0]
click at [388, 473] on body "Rich Text Area. Press ALT-0 for help." at bounding box center [366, 529] width 183 height 234
paste body "Rich Text Area. Press ALT-0 for help."
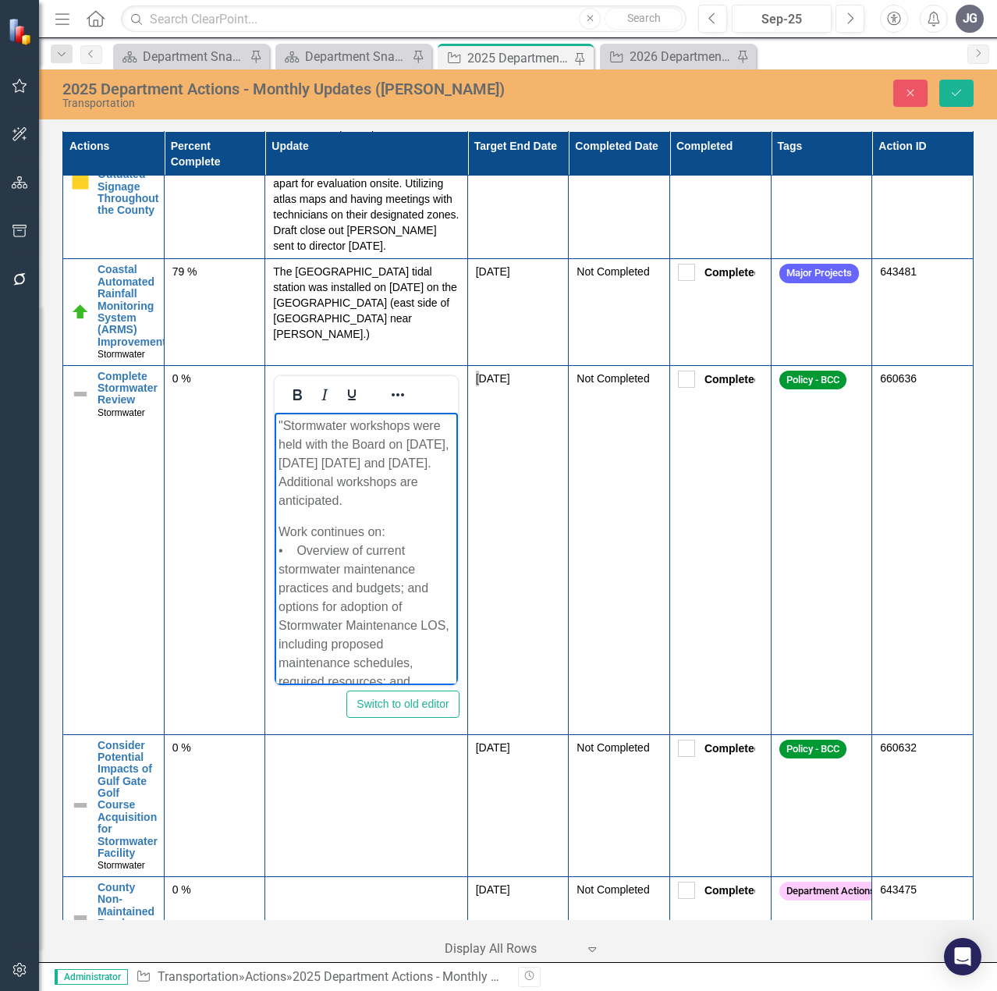
scroll to position [284, 0]
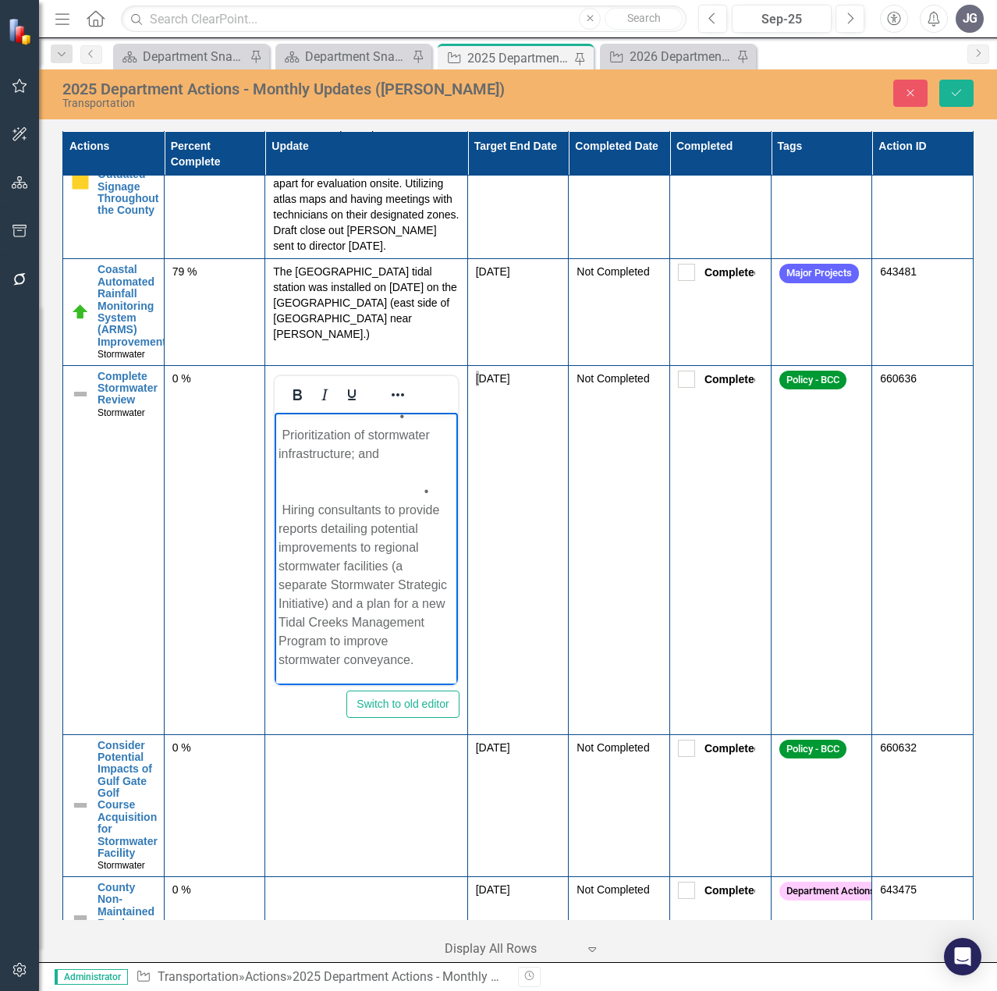
click at [282, 471] on p "Work continues on: • Overview of current stormwater maintenance practices and b…" at bounding box center [365, 453] width 175 height 431
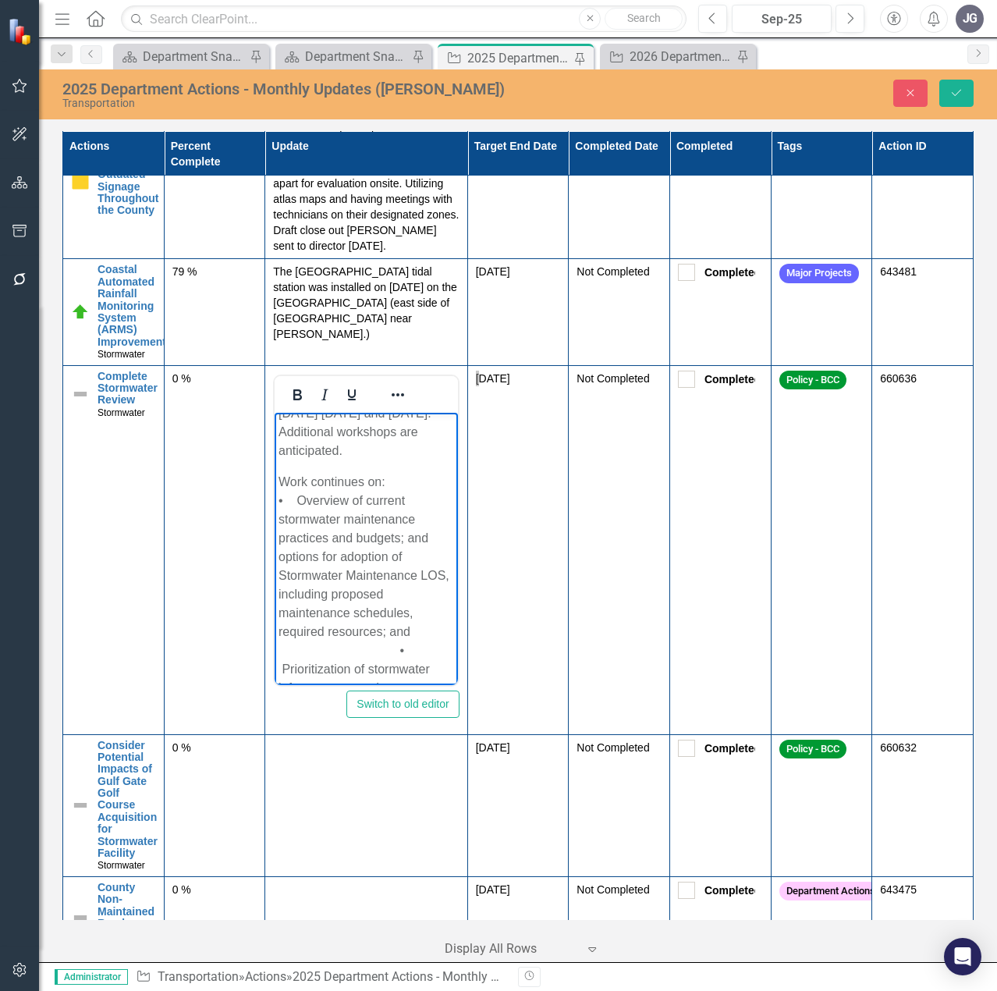
scroll to position [0, 0]
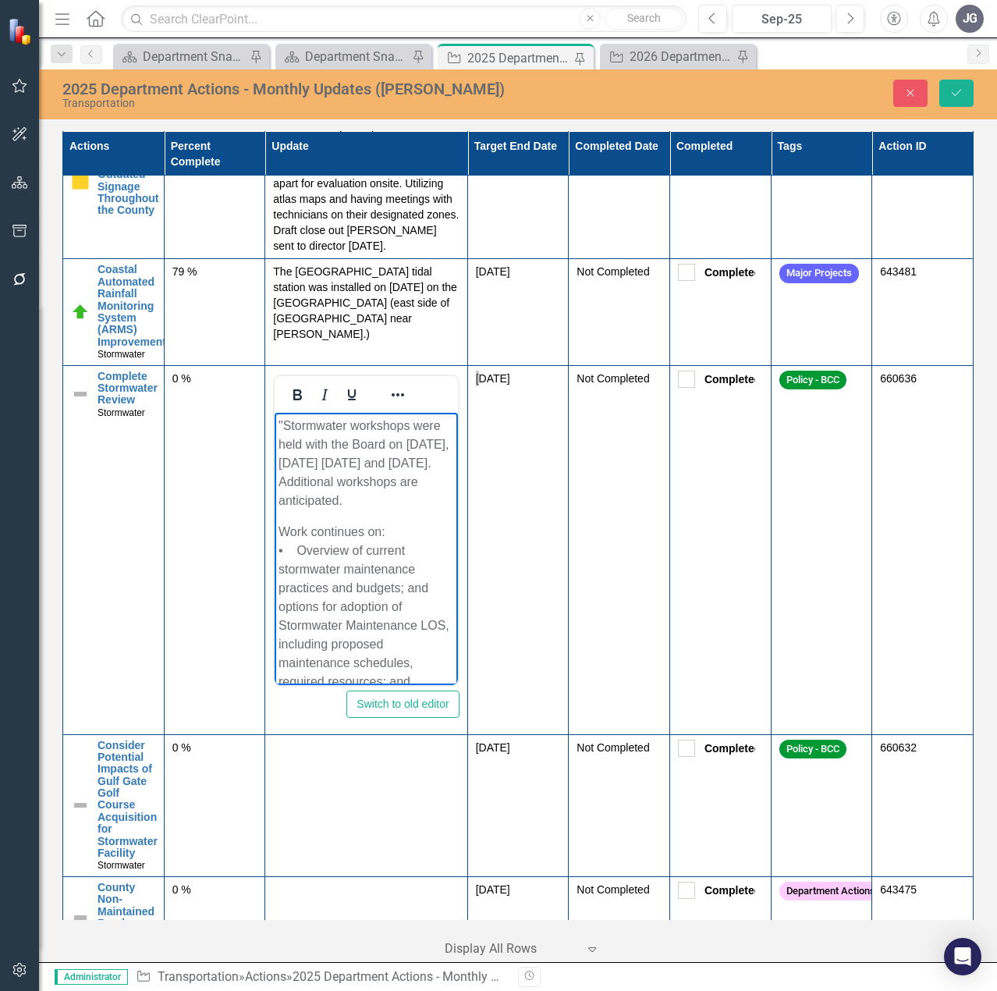
click at [284, 421] on p ""Stormwater workshops were held with the Board on [DATE], [DATE] [DATE] and [DA…" at bounding box center [365, 463] width 175 height 94
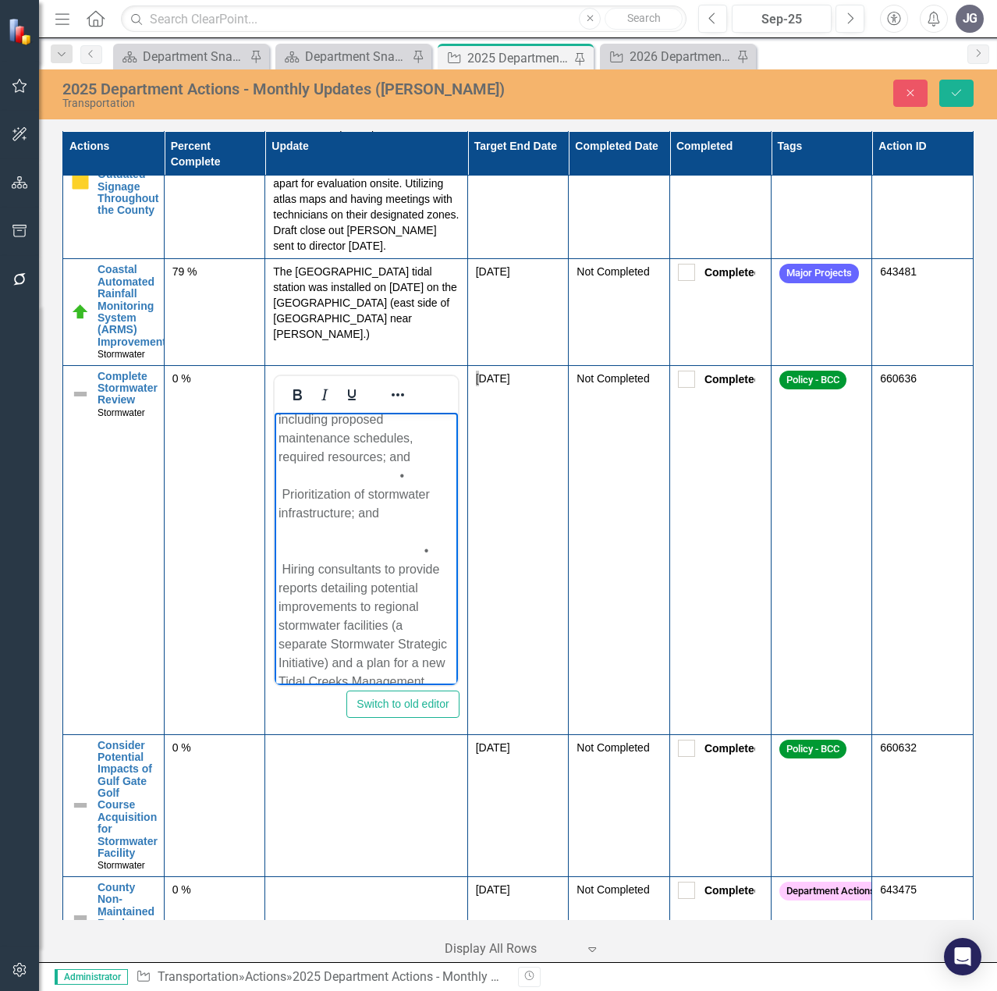
scroll to position [234, 0]
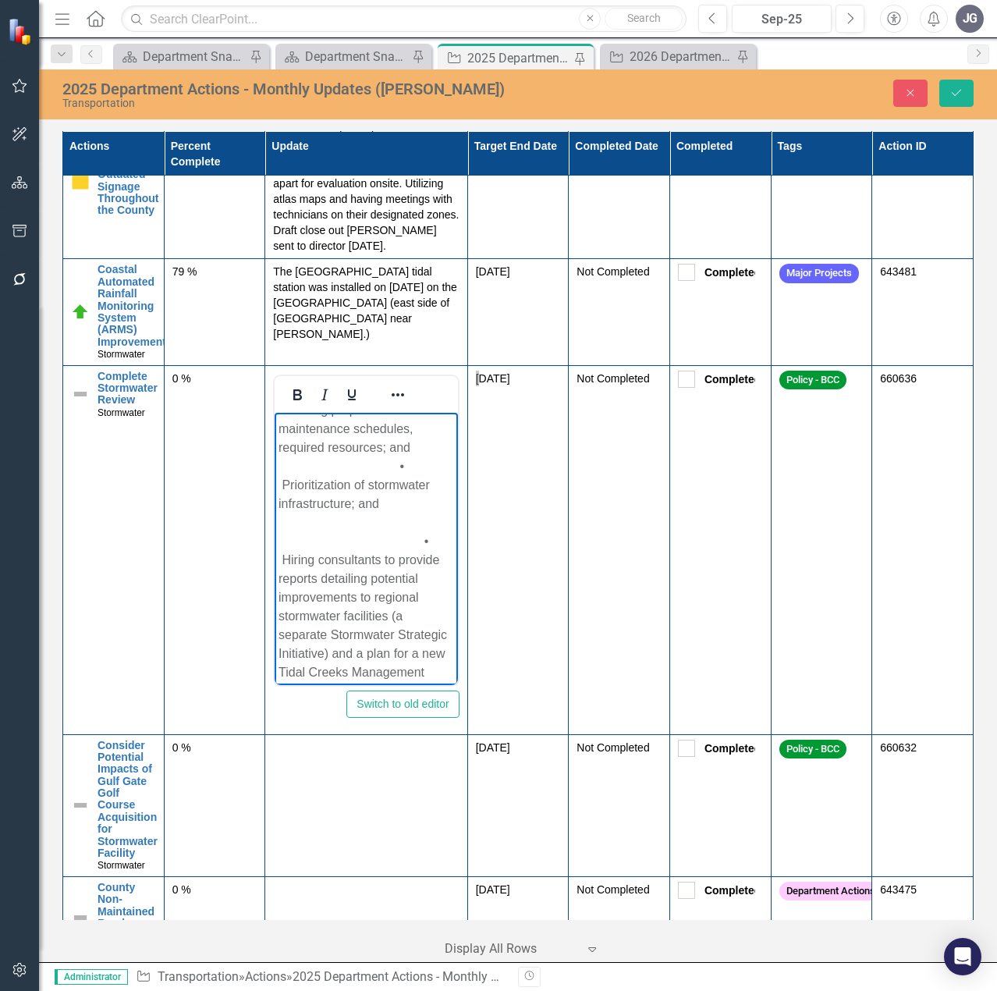
click at [312, 532] on p "Work continues on: • Overview of current stormwater maintenance practices and b…" at bounding box center [365, 503] width 175 height 431
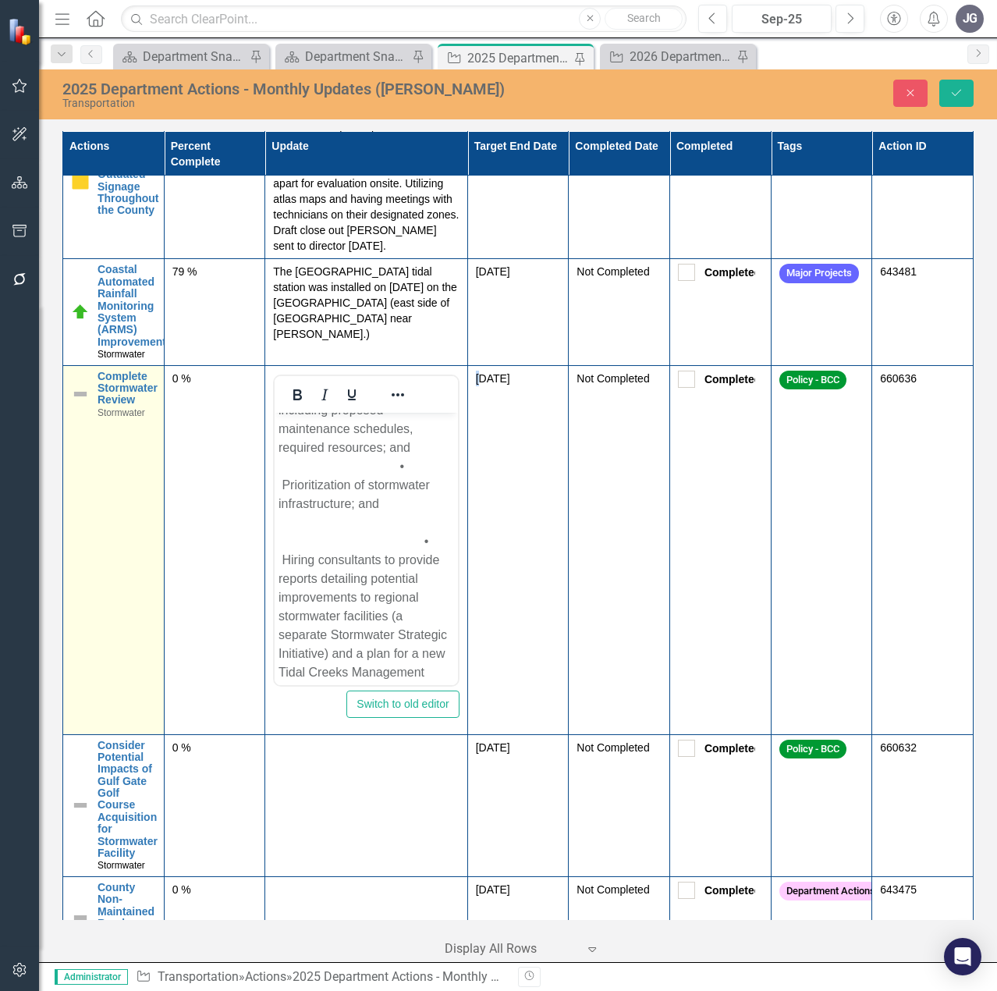
click at [76, 403] on img at bounding box center [80, 394] width 19 height 19
click at [81, 395] on img at bounding box center [85, 385] width 19 height 19
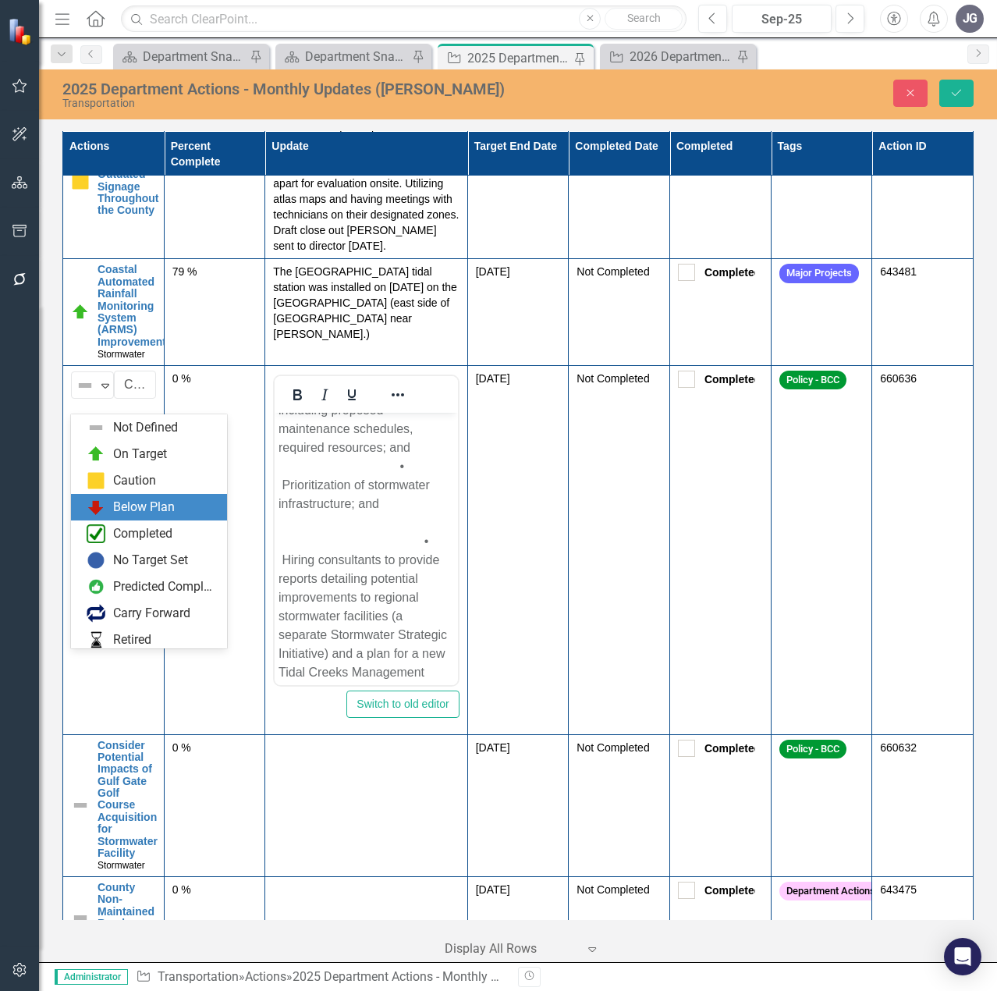
click at [136, 499] on div "Below Plan" at bounding box center [144, 507] width 62 height 18
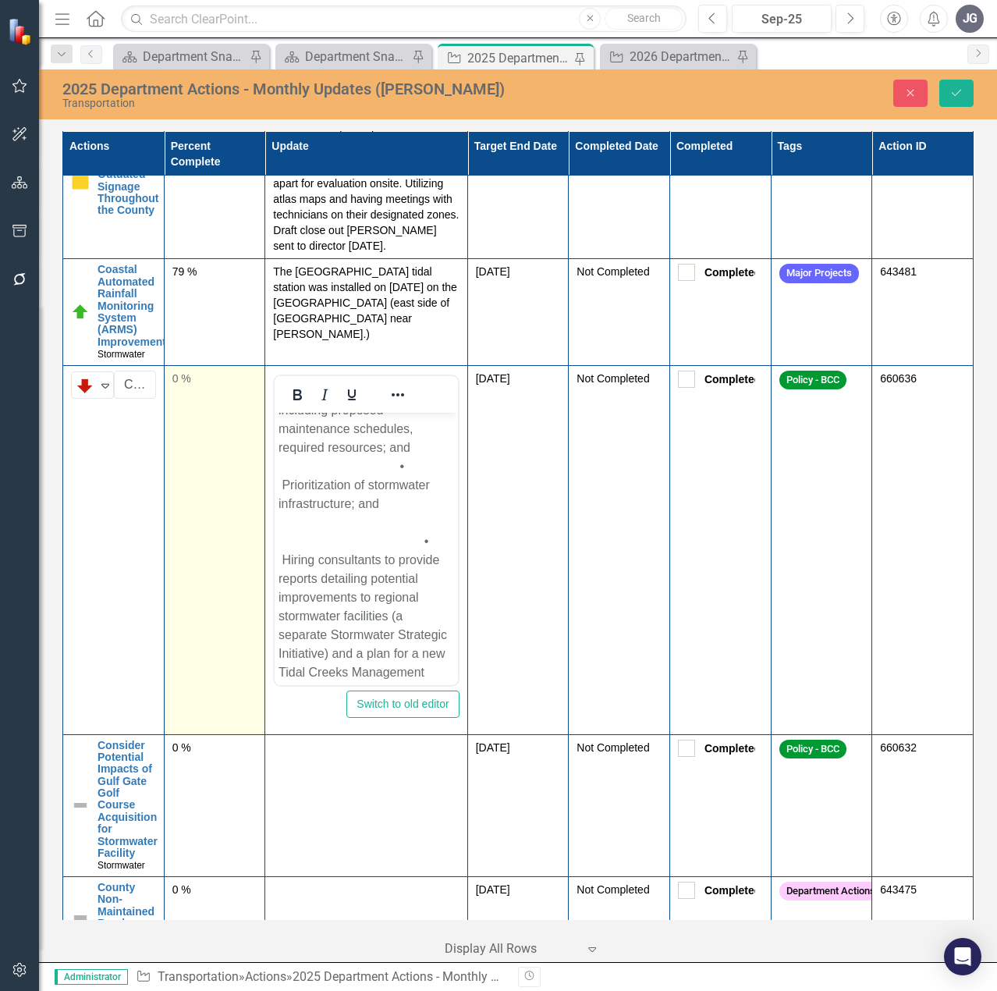
click at [193, 424] on td "0 %" at bounding box center [214, 549] width 101 height 369
drag, startPoint x: 198, startPoint y: 399, endPoint x: 165, endPoint y: 392, distance: 34.4
click at [165, 392] on td "0" at bounding box center [214, 549] width 101 height 369
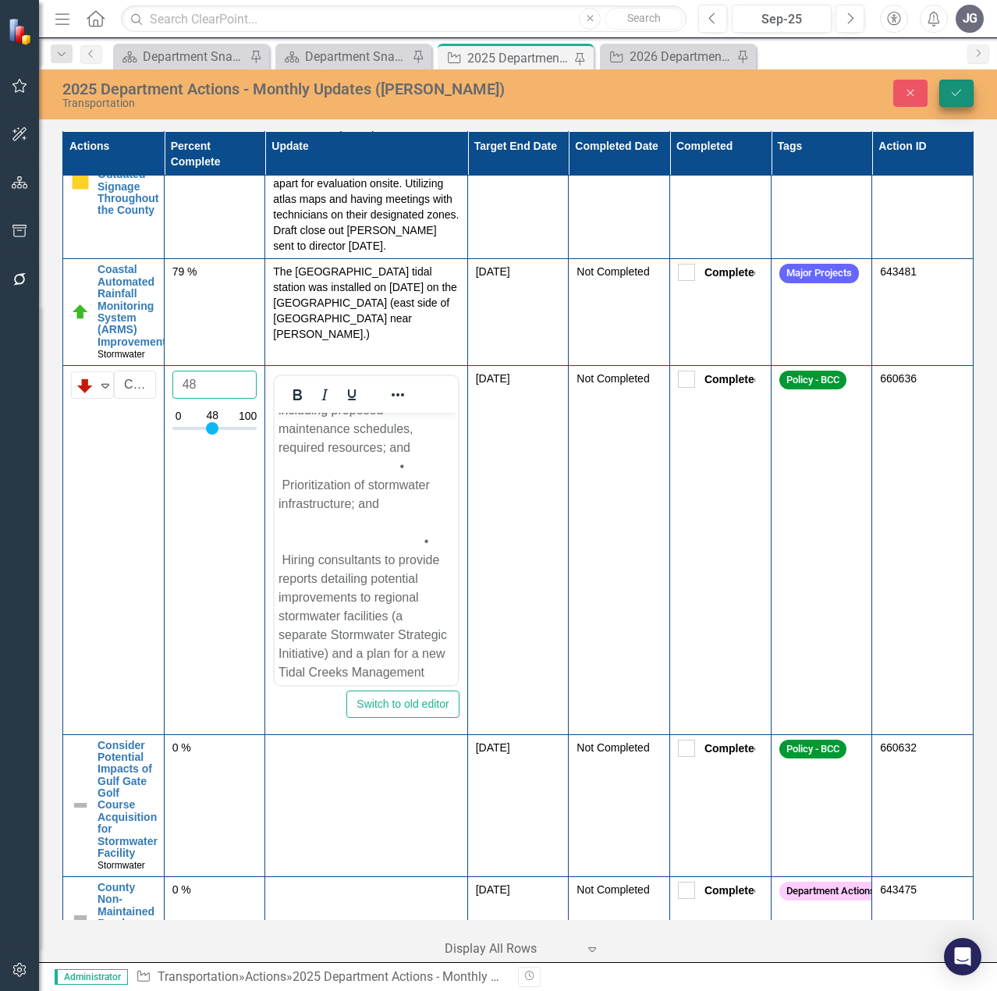
type input "48"
click at [956, 90] on button "Save" at bounding box center [956, 93] width 34 height 27
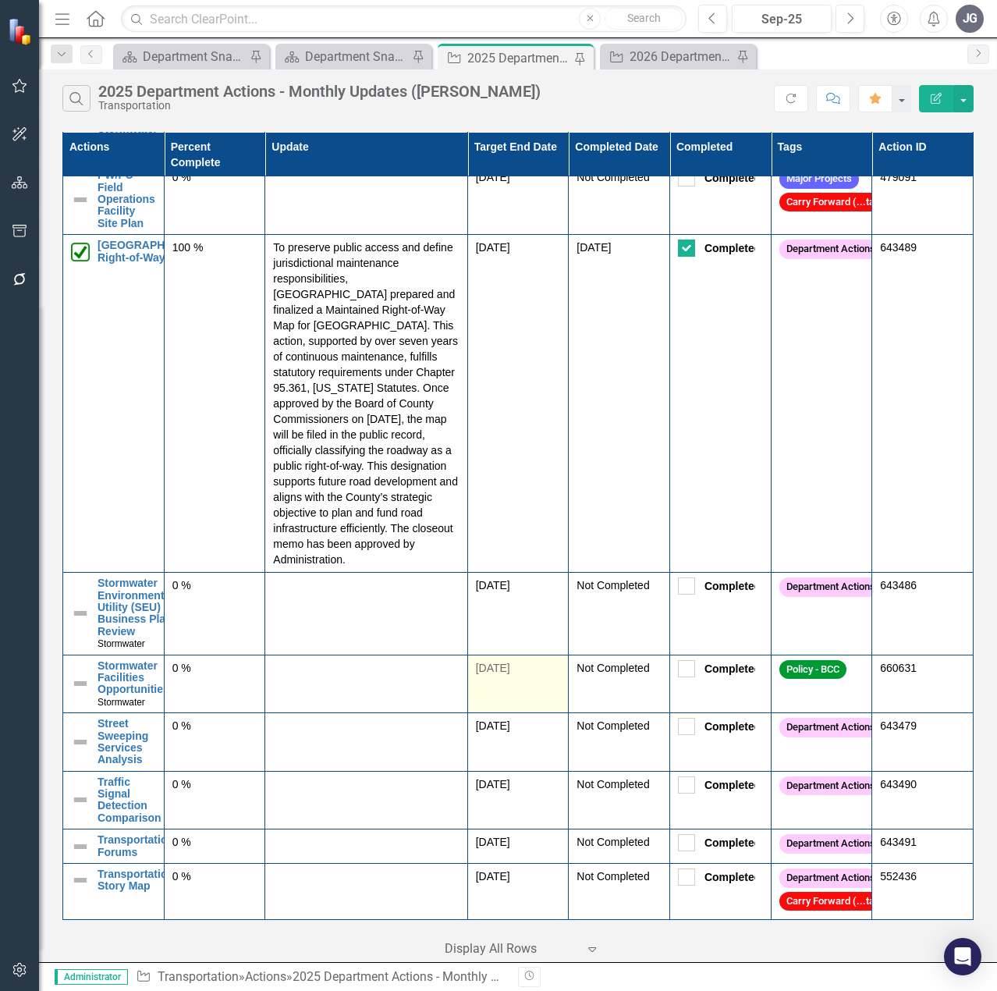
scroll to position [2856, 0]
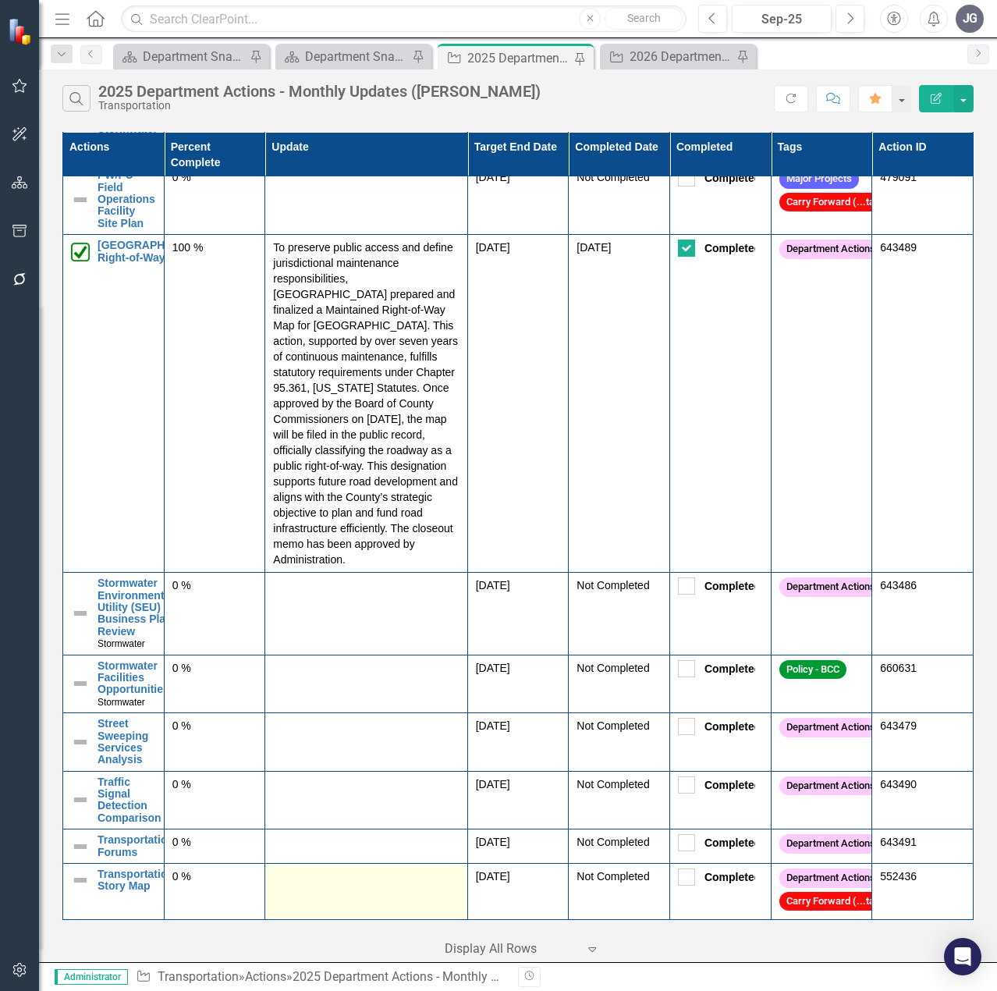
click at [370, 895] on td at bounding box center [366, 891] width 202 height 56
click at [369, 895] on td at bounding box center [366, 891] width 202 height 56
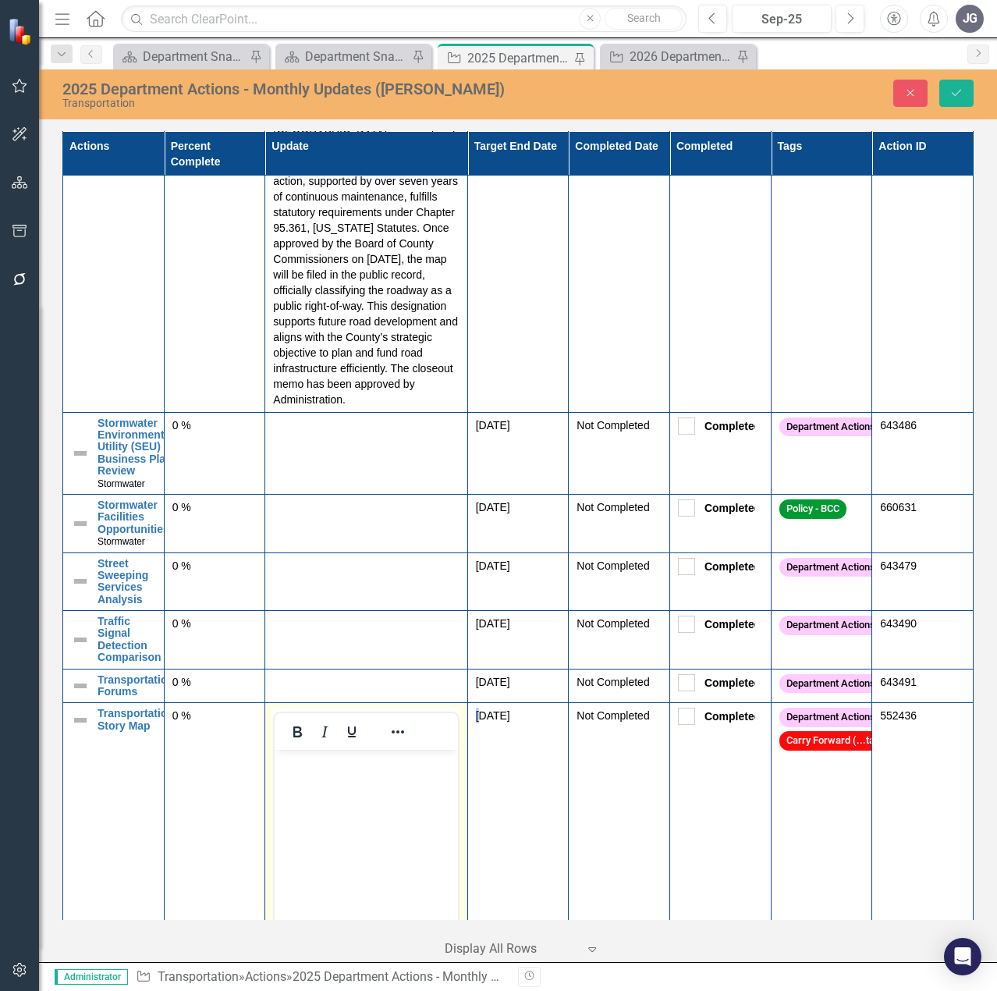
scroll to position [3167, 0]
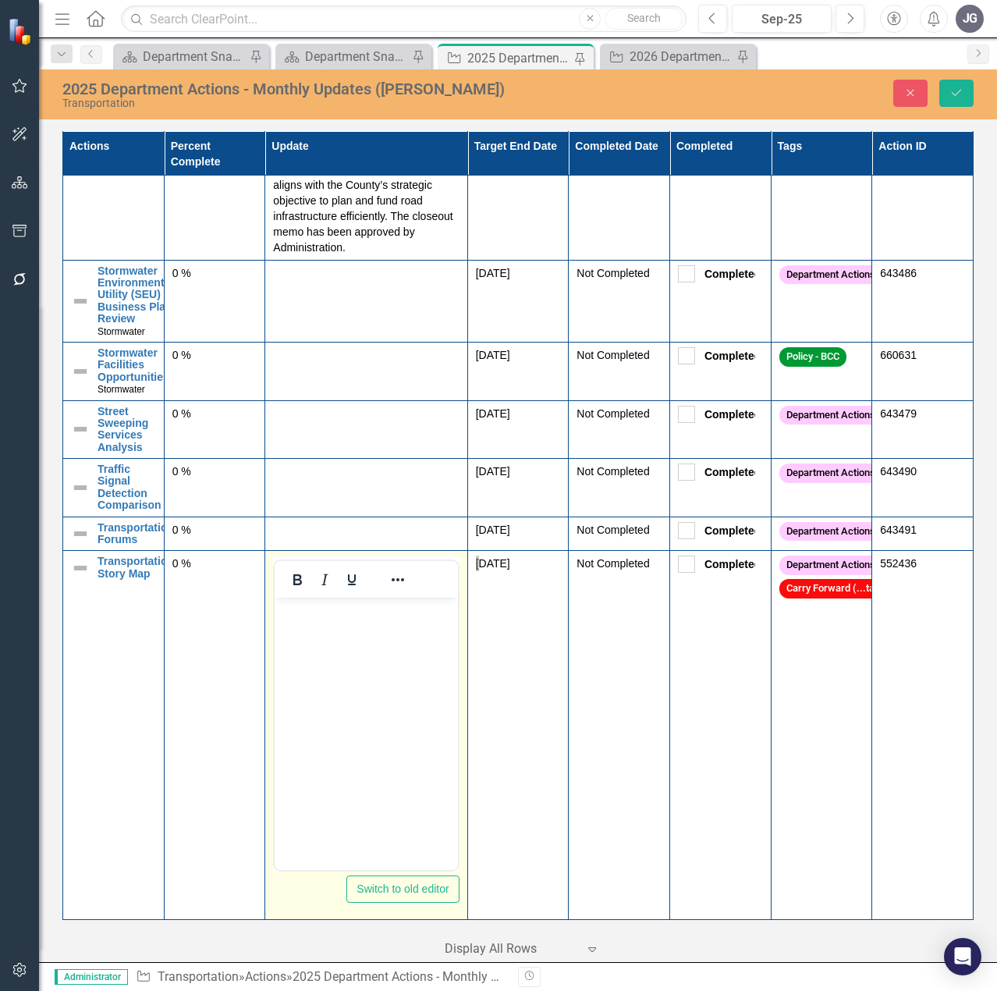
click at [346, 731] on body "Rich Text Area. Press ALT-0 for help." at bounding box center [366, 714] width 183 height 234
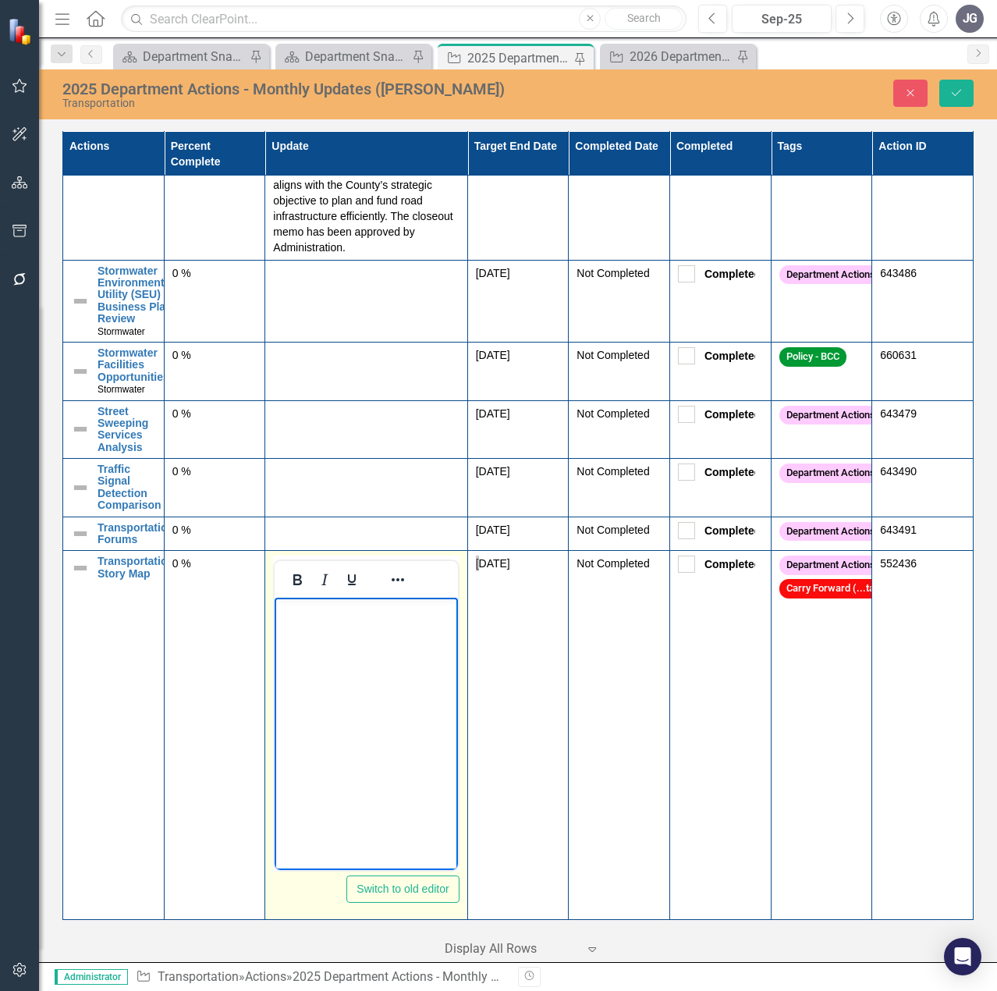
paste body "Rich Text Area. Press ALT-0 for help."
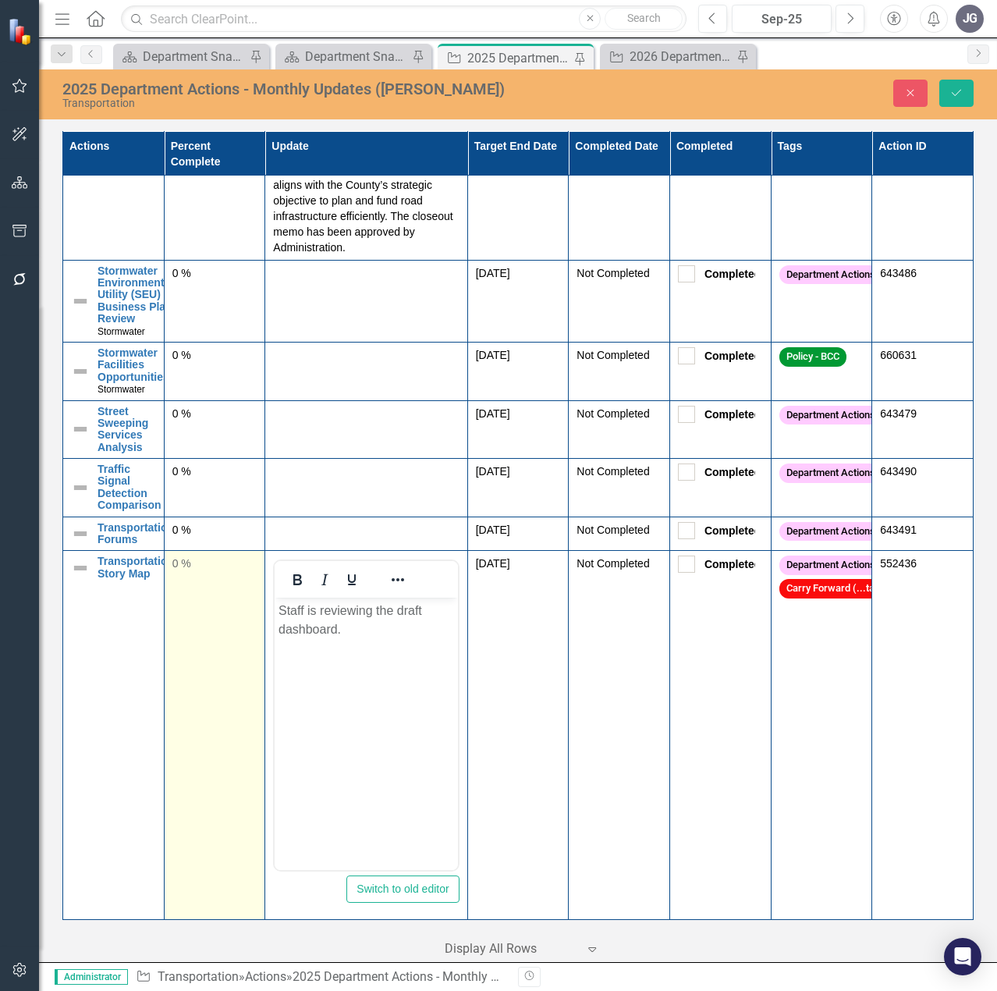
click at [192, 577] on td "0 %" at bounding box center [214, 735] width 101 height 369
drag, startPoint x: 188, startPoint y: 573, endPoint x: 174, endPoint y: 572, distance: 14.1
click at [174, 572] on input "0" at bounding box center [214, 569] width 85 height 29
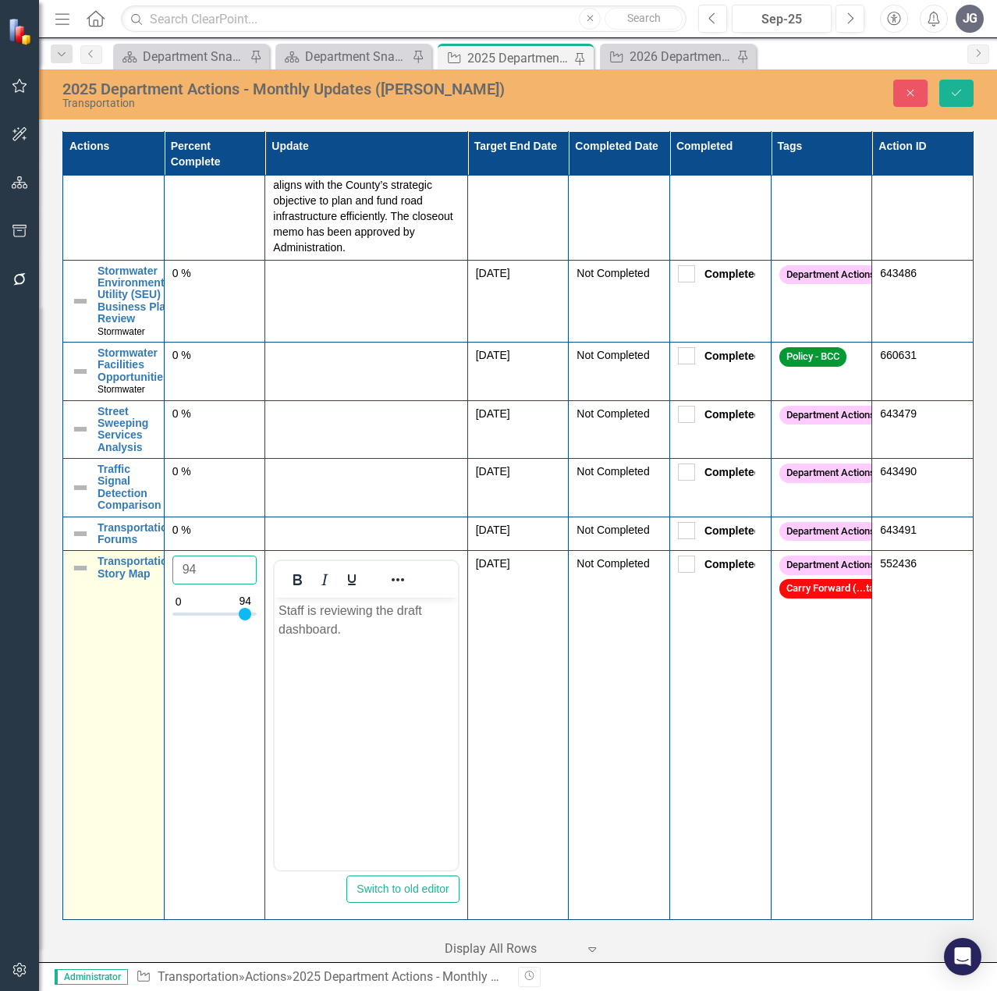
type input "94"
click at [88, 566] on img at bounding box center [80, 567] width 19 height 19
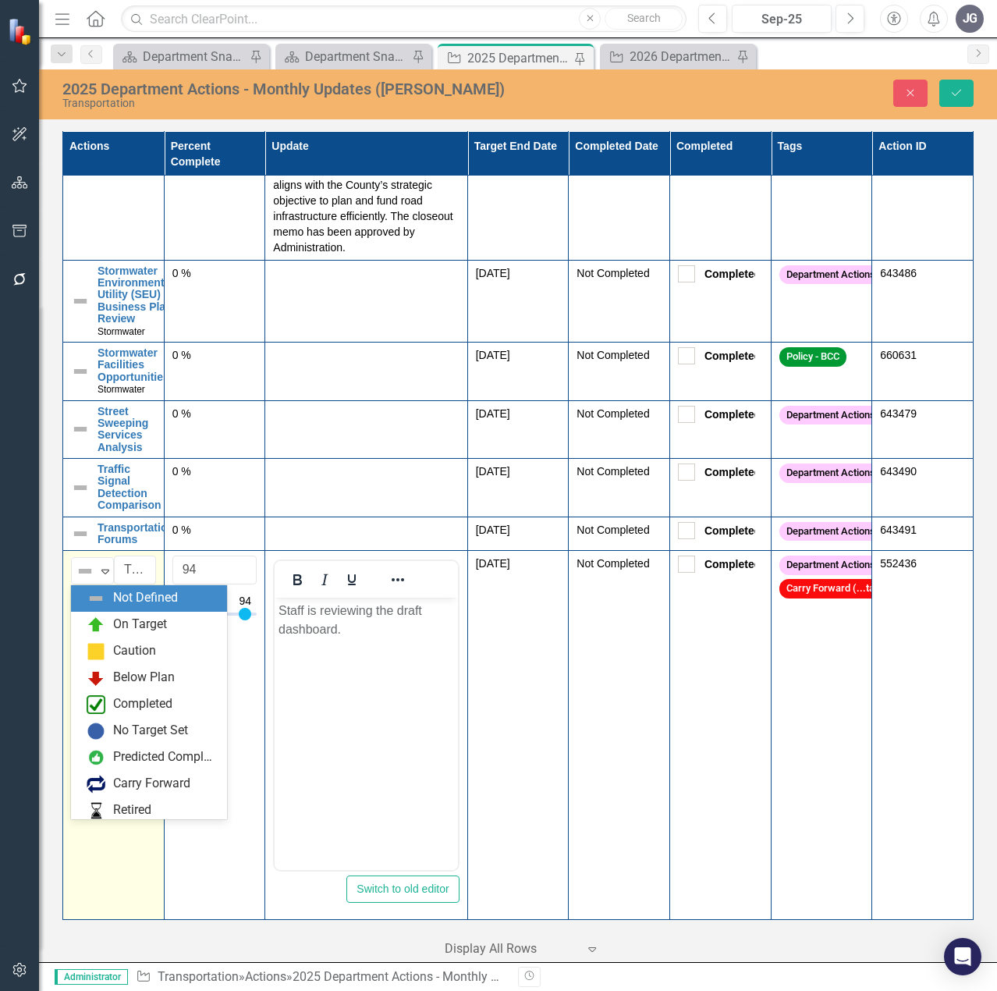
click at [86, 566] on img at bounding box center [85, 571] width 19 height 19
click at [137, 667] on div "Below Plan" at bounding box center [149, 678] width 156 height 27
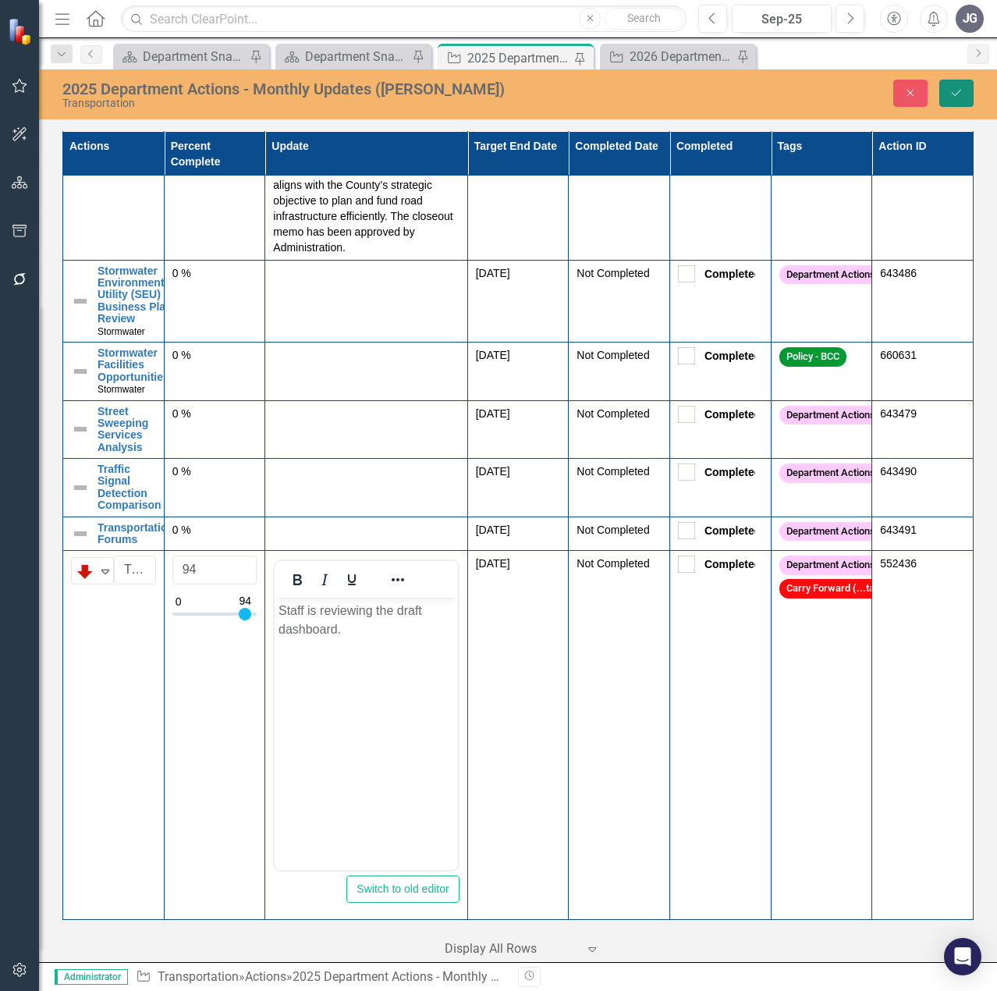
click at [959, 99] on button "Save" at bounding box center [956, 93] width 34 height 27
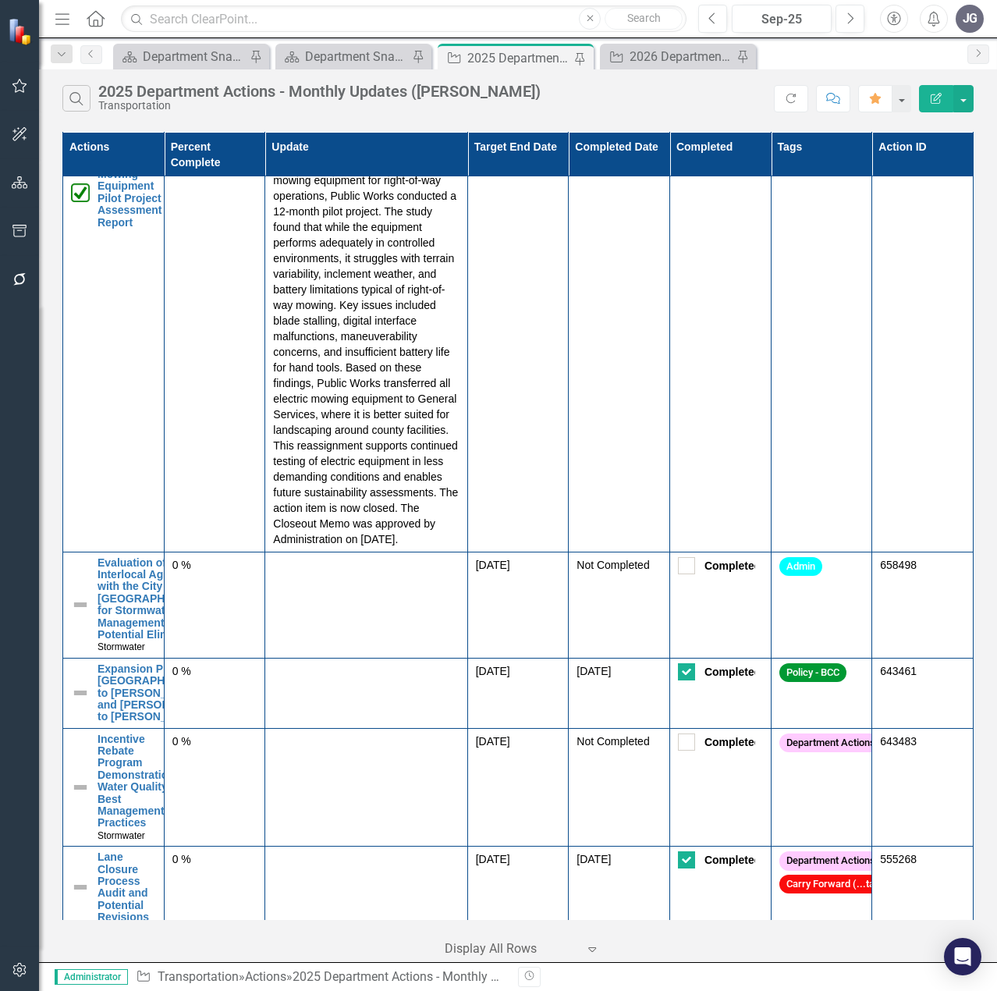
scroll to position [2856, 0]
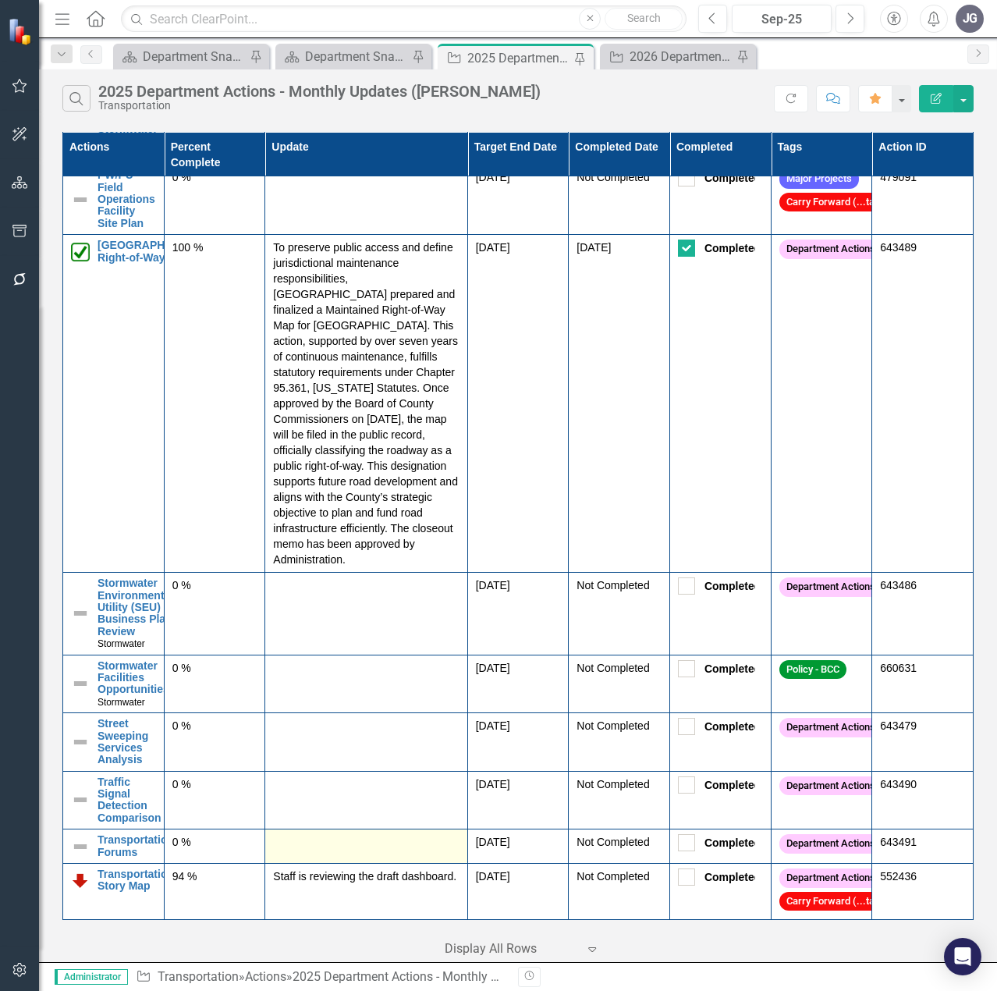
click at [352, 836] on div at bounding box center [366, 843] width 186 height 19
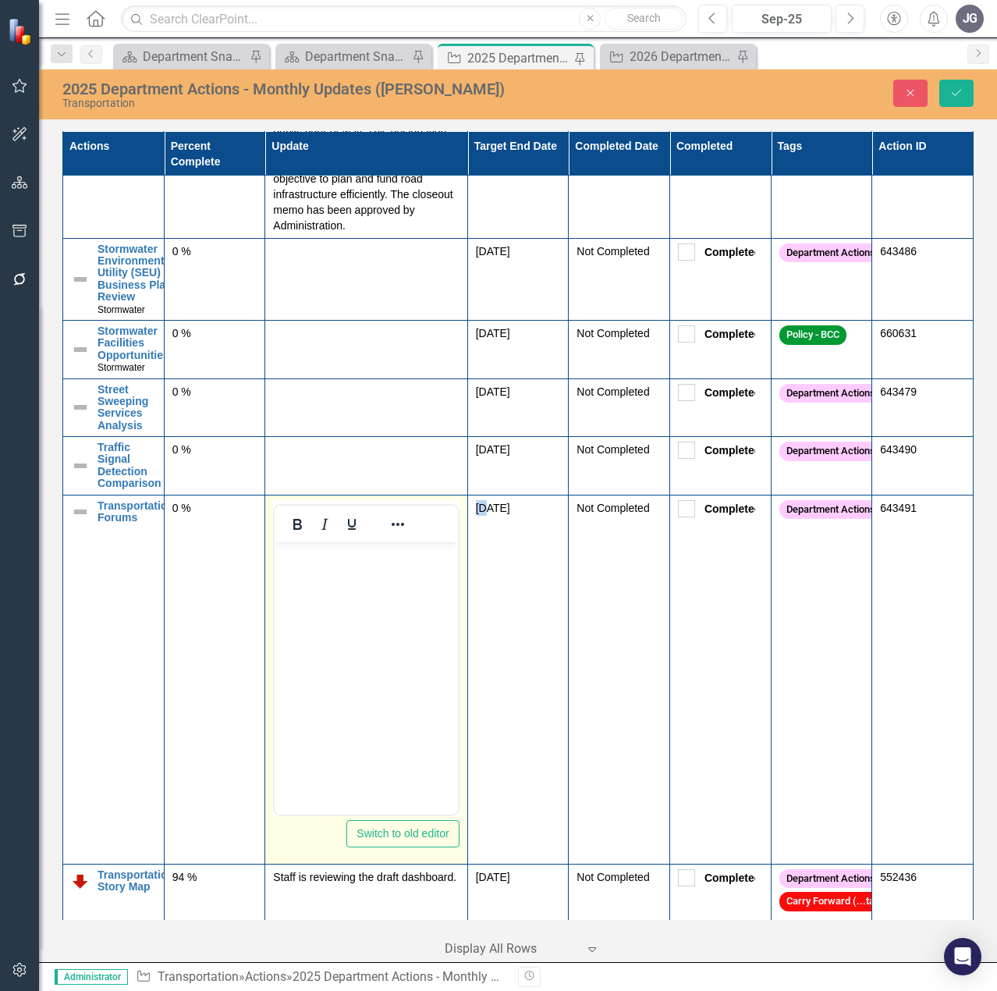
scroll to position [3090, 0]
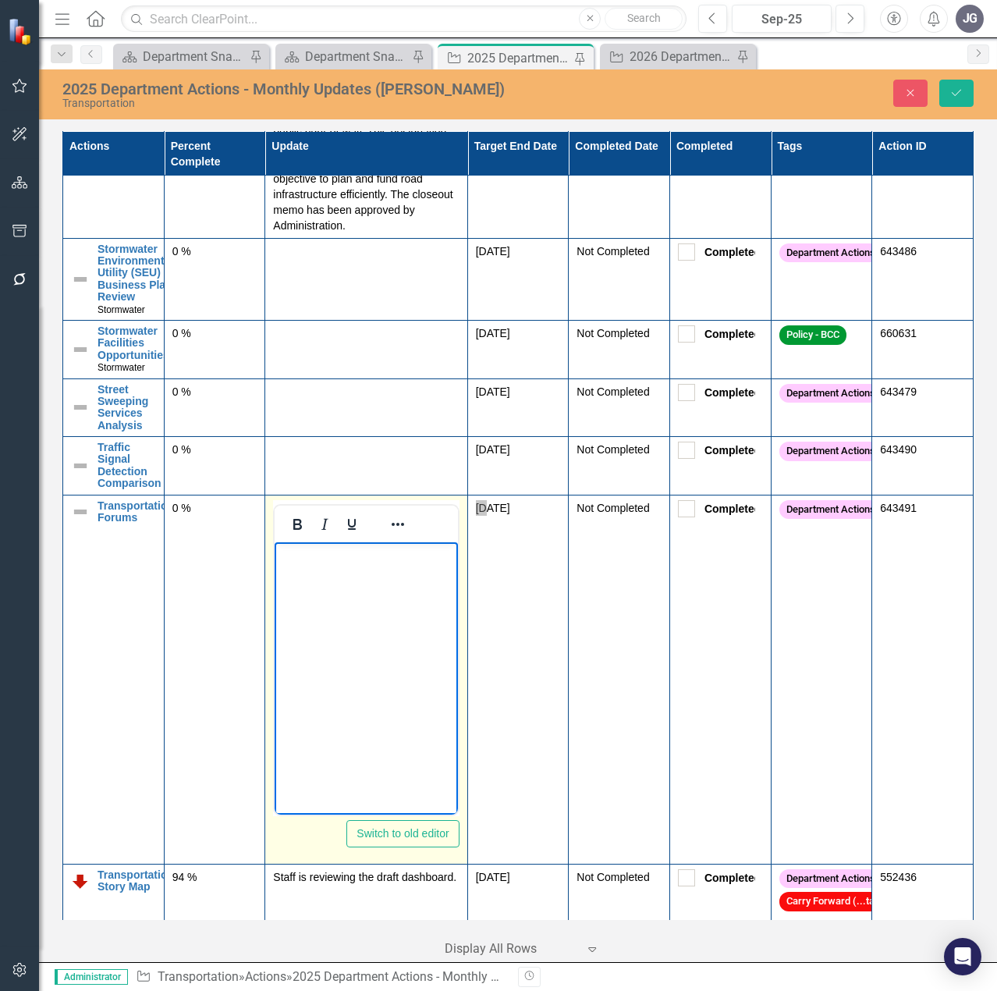
click at [340, 609] on body "Rich Text Area. Press ALT-0 for help." at bounding box center [366, 658] width 183 height 234
paste body "Rich Text Area. Press ALT-0 for help."
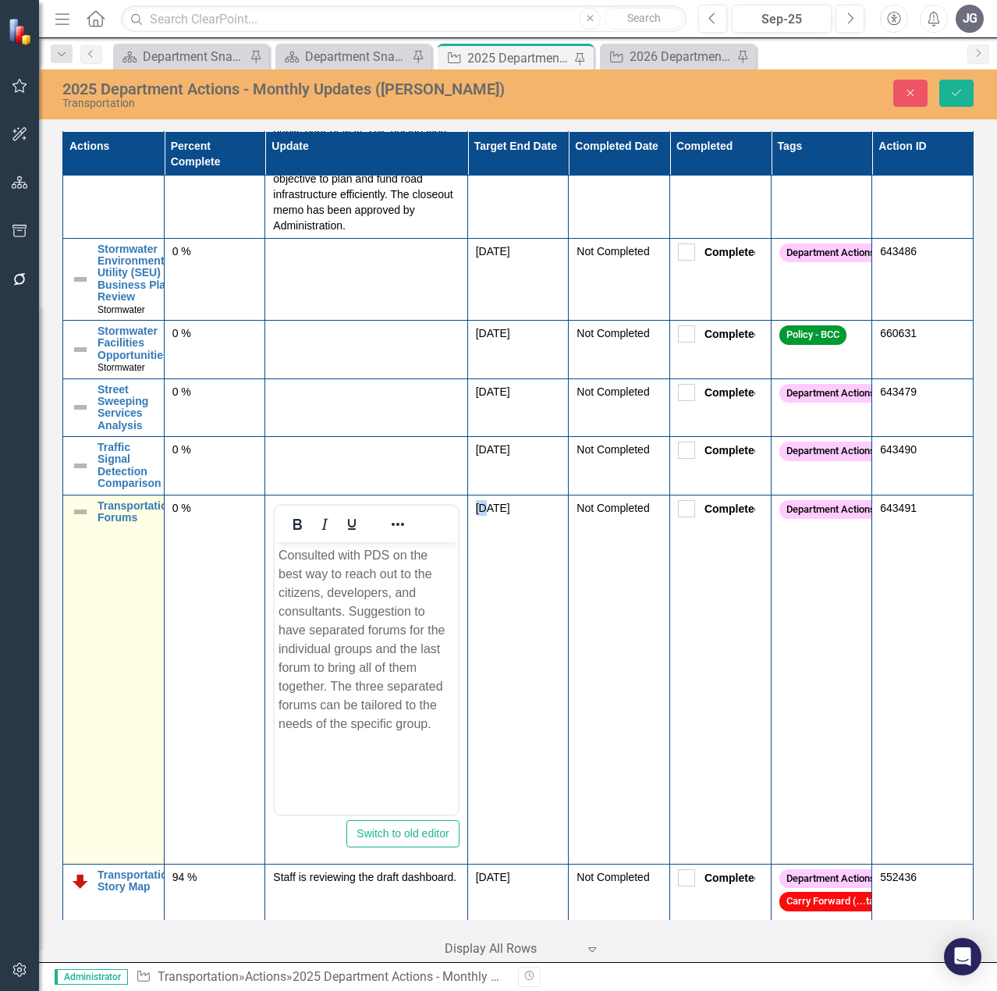
click at [85, 521] on img at bounding box center [80, 511] width 19 height 19
click at [82, 524] on img at bounding box center [85, 514] width 19 height 19
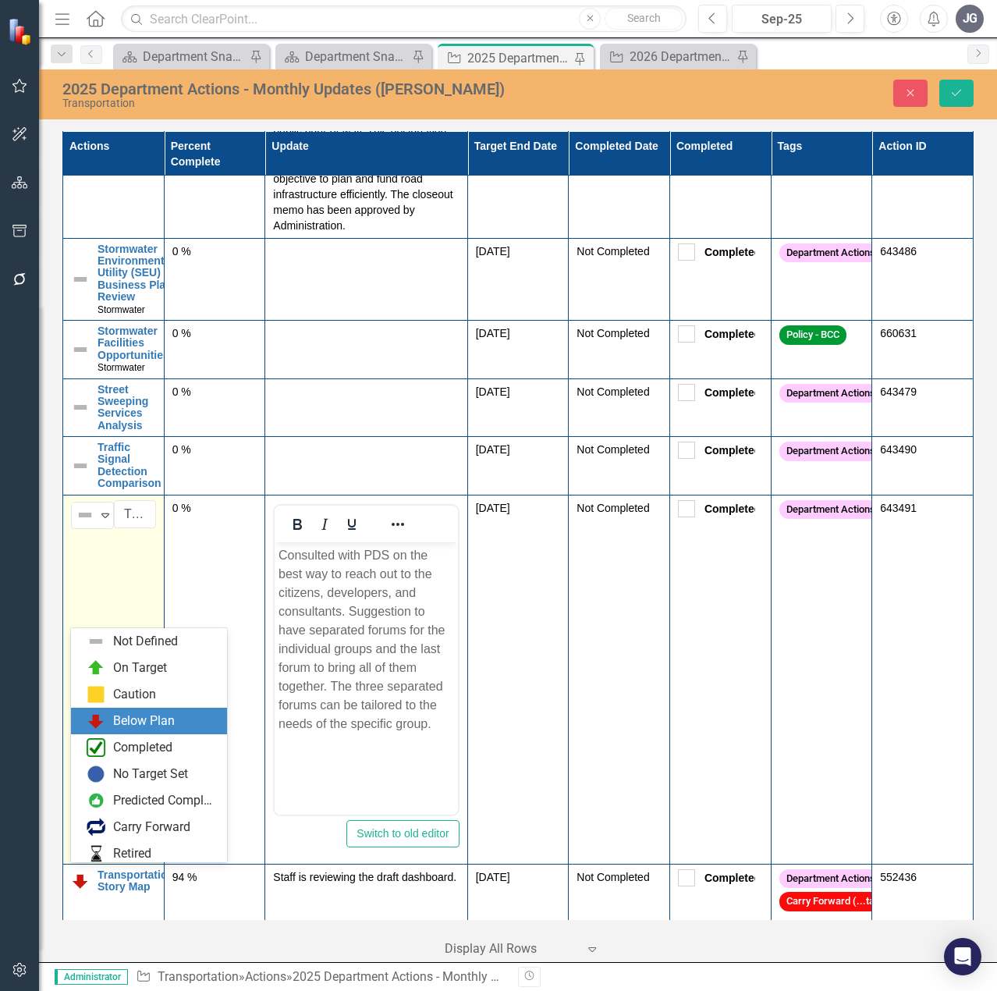
click at [140, 716] on div "Below Plan" at bounding box center [144, 721] width 62 height 18
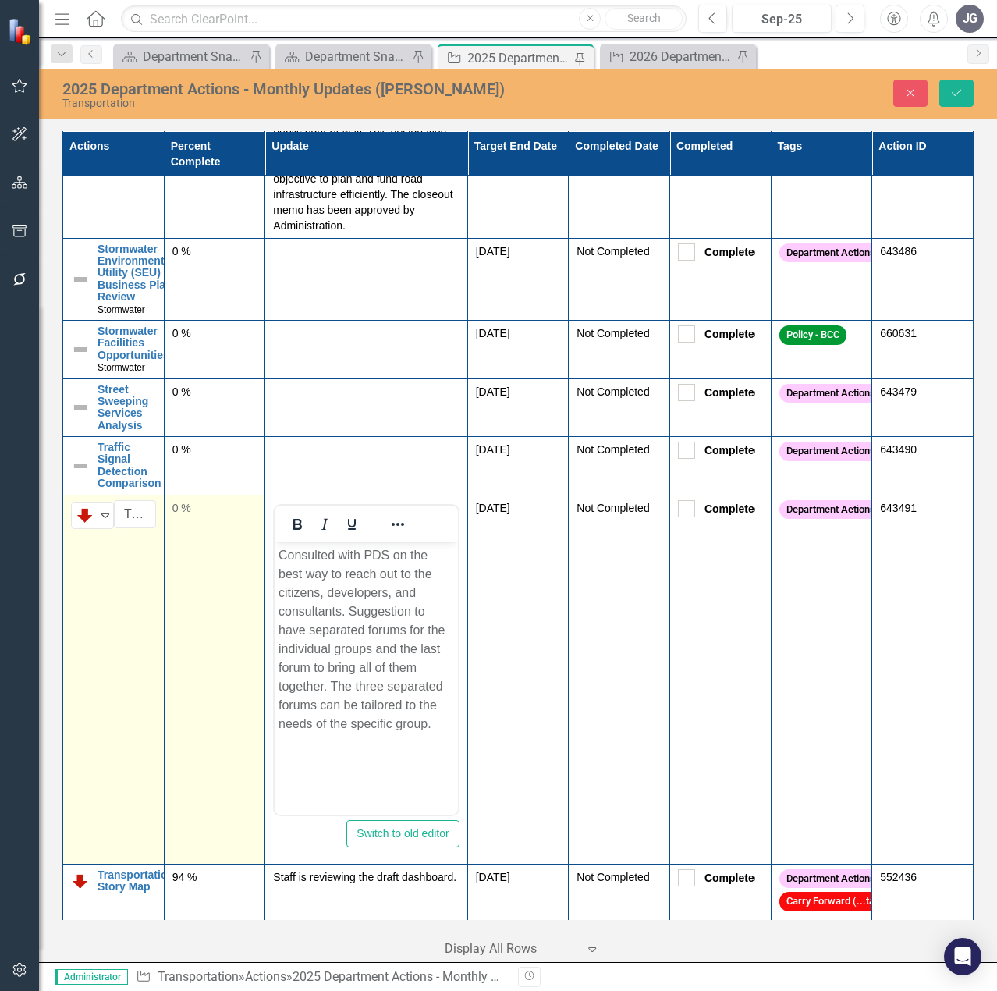
click at [204, 645] on td "0 %" at bounding box center [214, 678] width 101 height 369
drag, startPoint x: 203, startPoint y: 618, endPoint x: 168, endPoint y: 614, distance: 35.3
click at [168, 614] on td "0" at bounding box center [214, 678] width 101 height 369
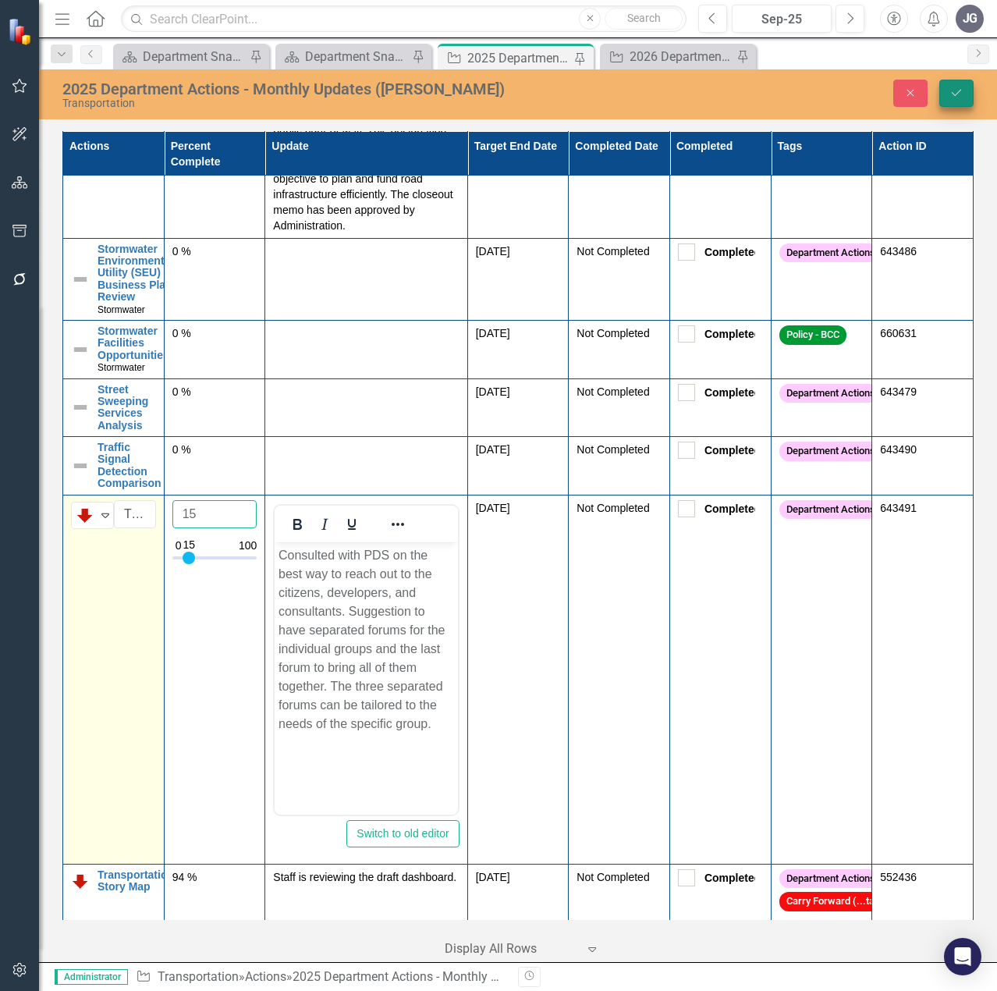
type input "15"
click at [948, 94] on button "Save" at bounding box center [956, 93] width 34 height 27
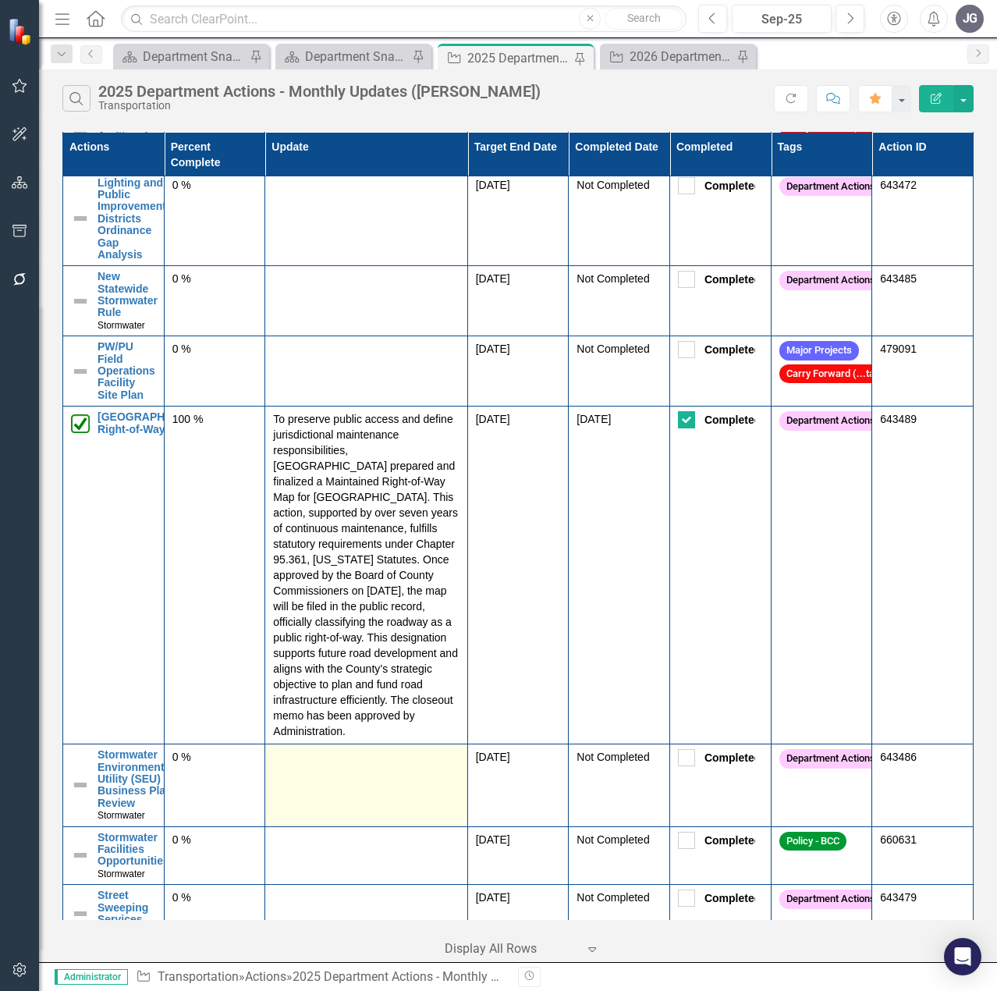
scroll to position [2972, 0]
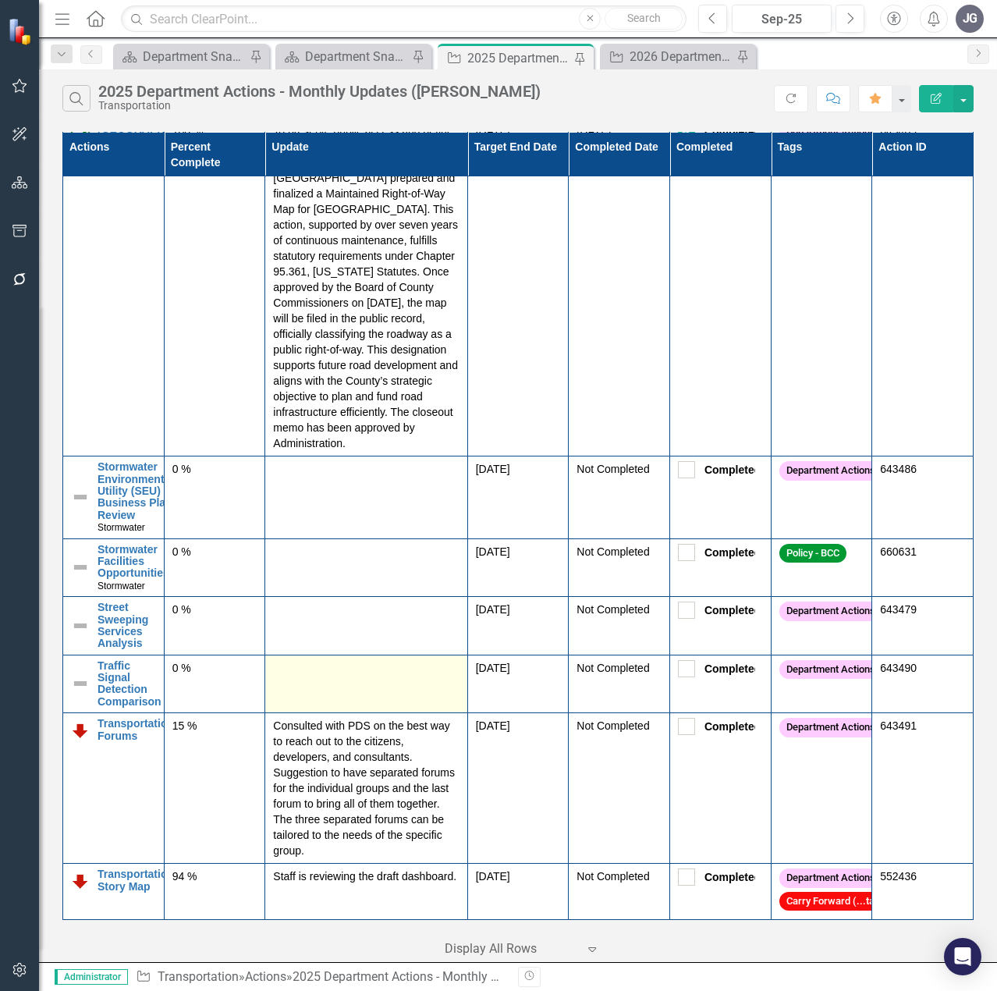
click at [360, 683] on td at bounding box center [366, 683] width 202 height 58
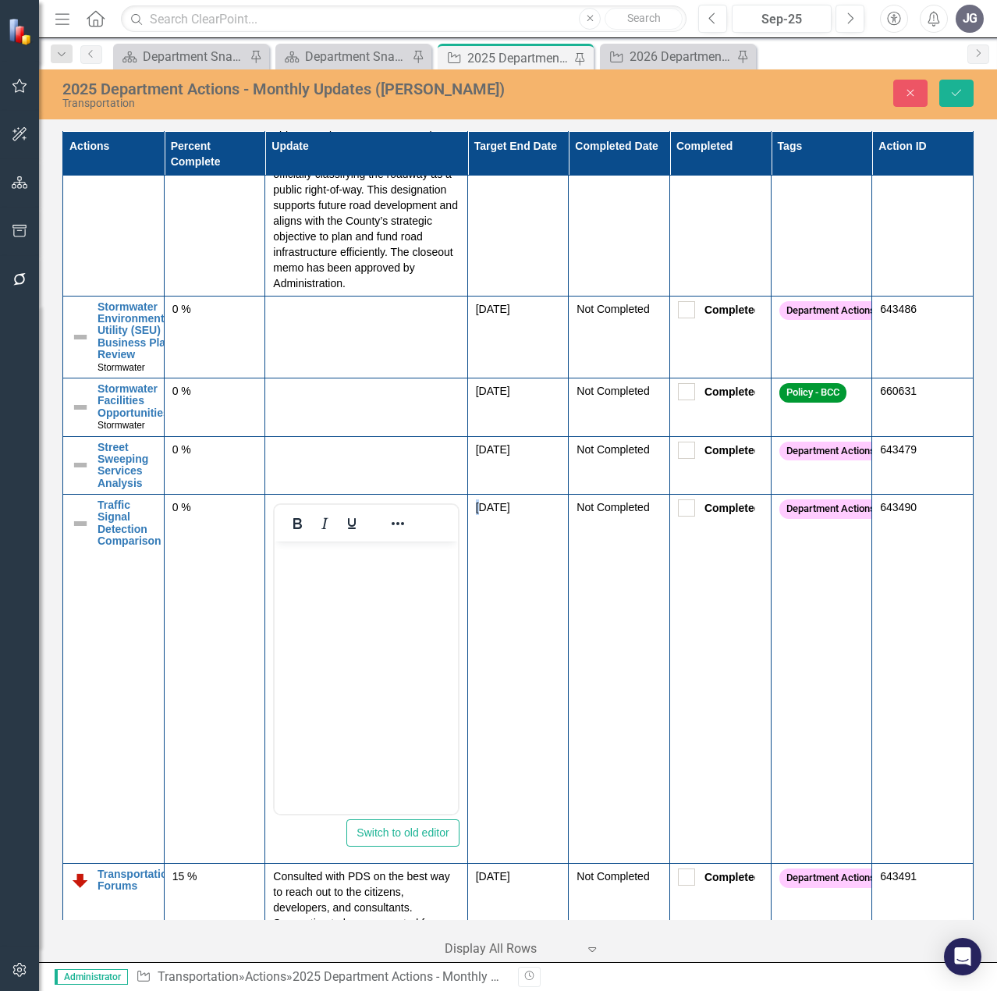
scroll to position [0, 0]
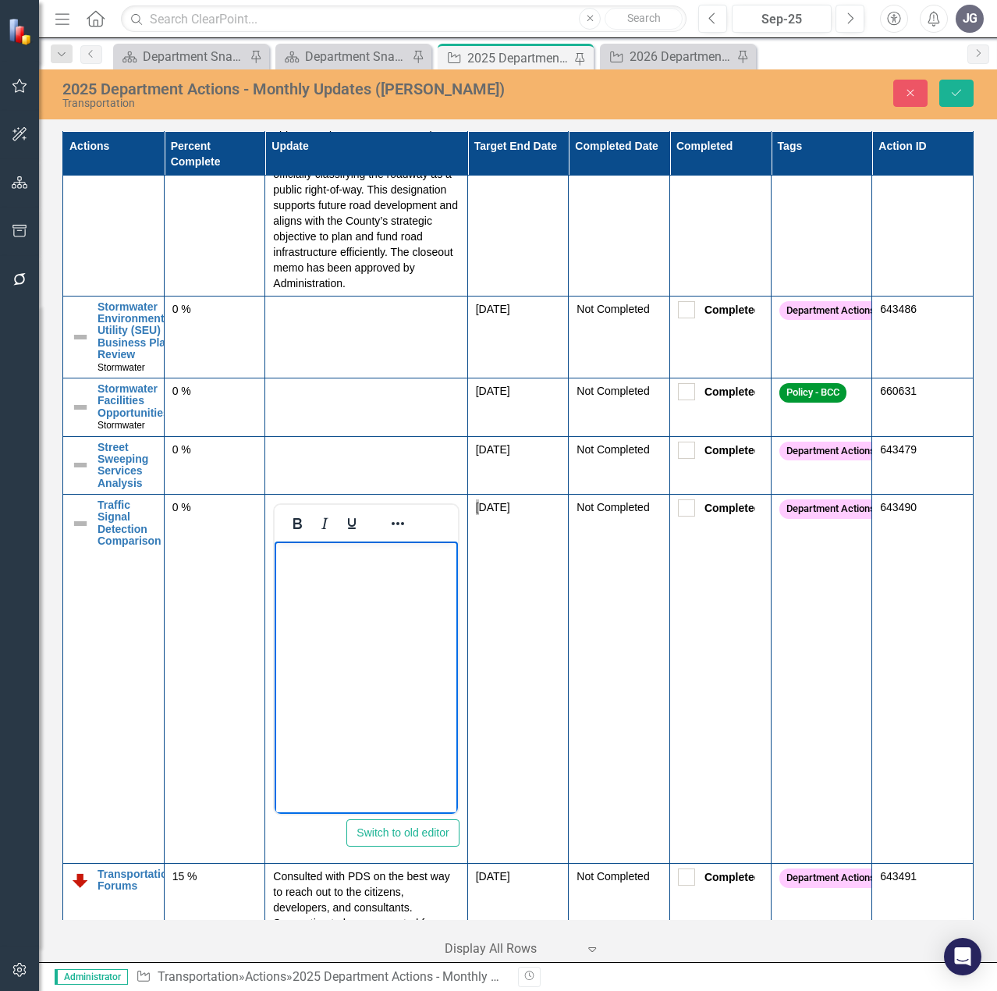
click at [355, 580] on body "Rich Text Area. Press ALT-0 for help." at bounding box center [366, 658] width 183 height 234
paste body "Rich Text Area. Press ALT-0 for help."
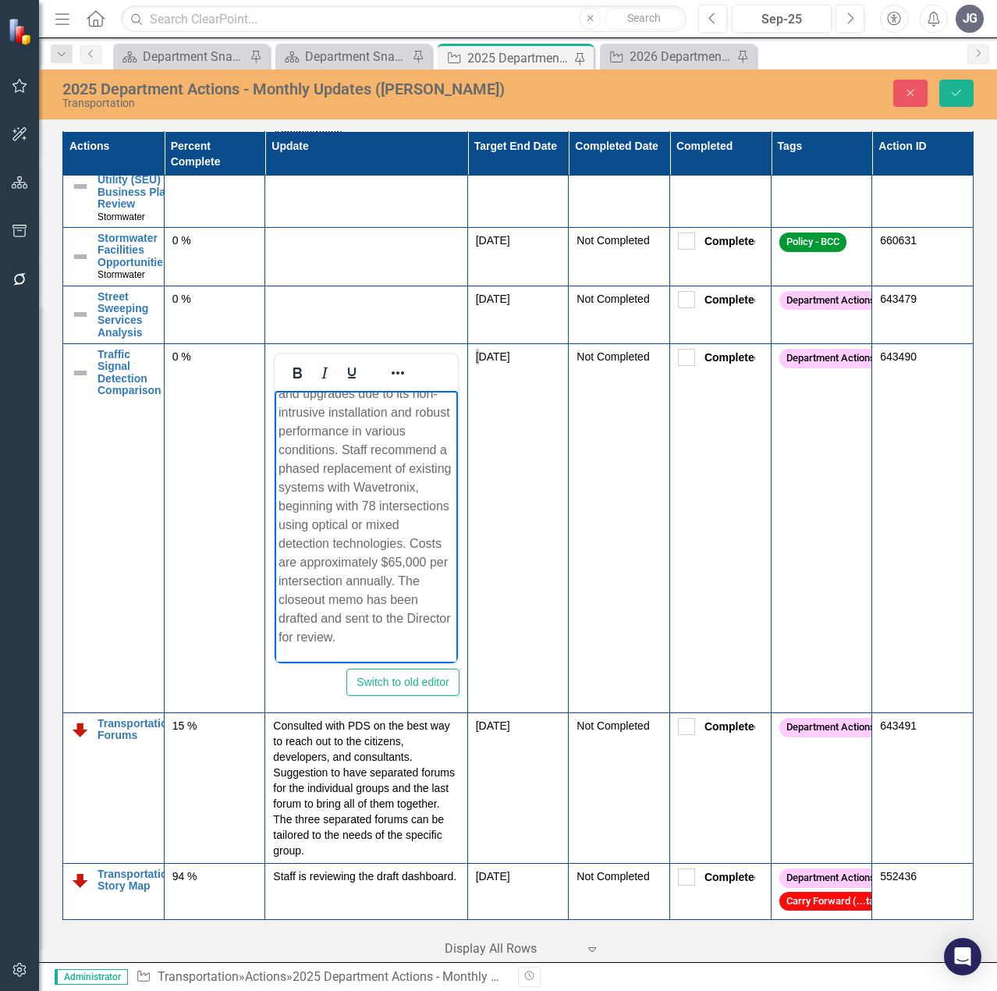
scroll to position [403, 0]
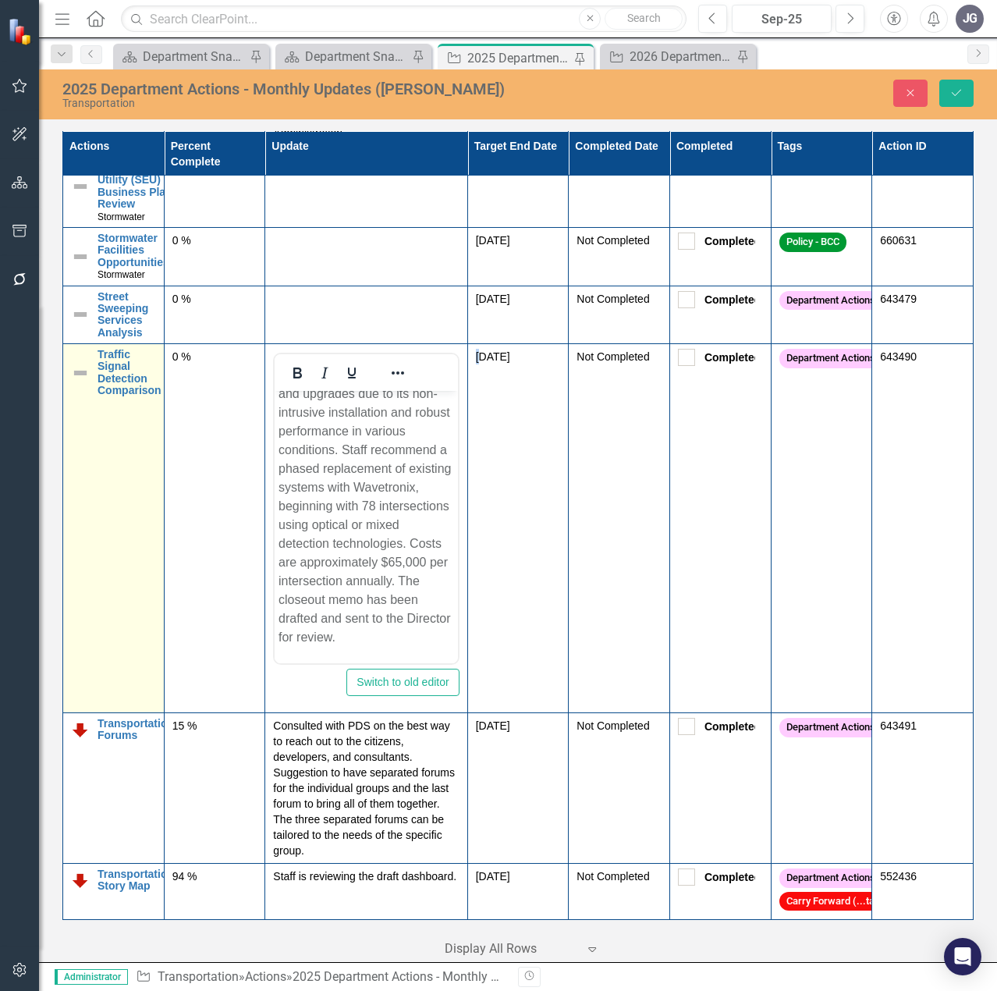
click at [78, 377] on img at bounding box center [80, 372] width 19 height 19
click at [78, 376] on img at bounding box center [80, 372] width 19 height 19
click at [80, 371] on img at bounding box center [85, 363] width 19 height 19
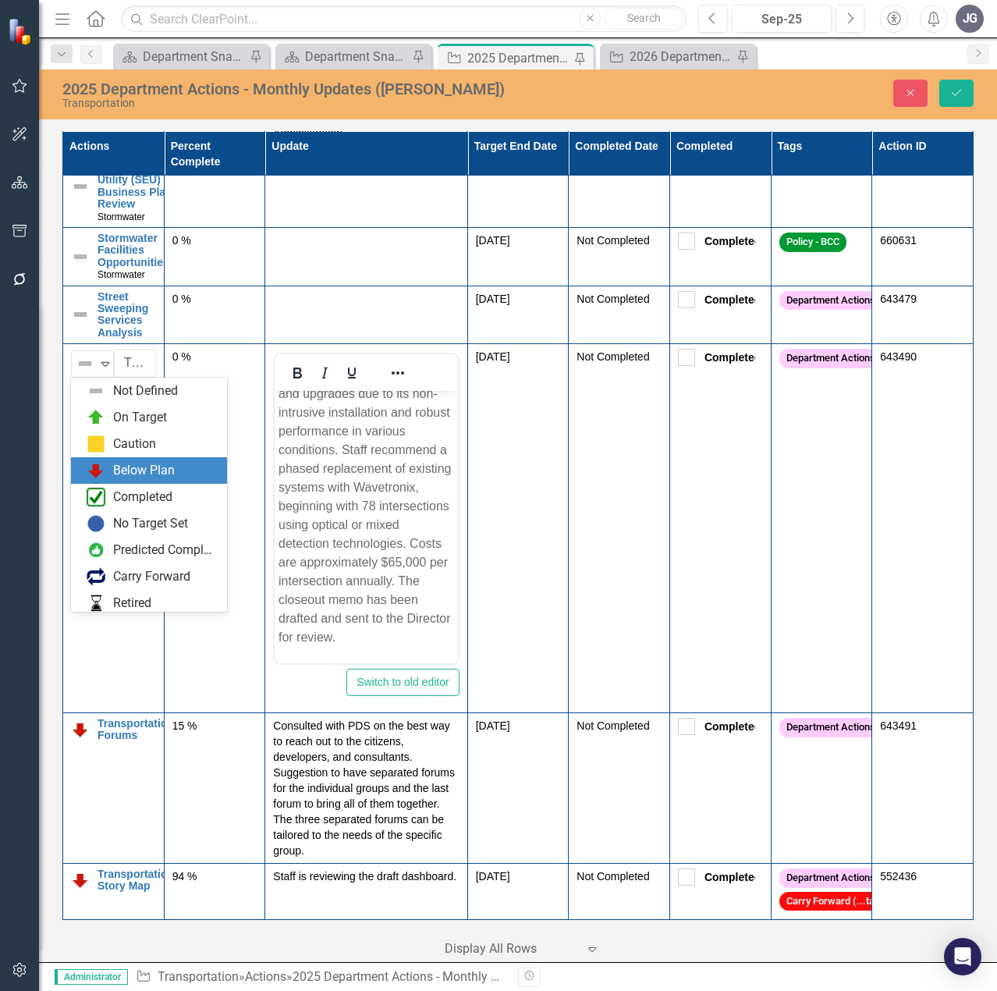
click at [115, 466] on div "Below Plan" at bounding box center [144, 471] width 62 height 18
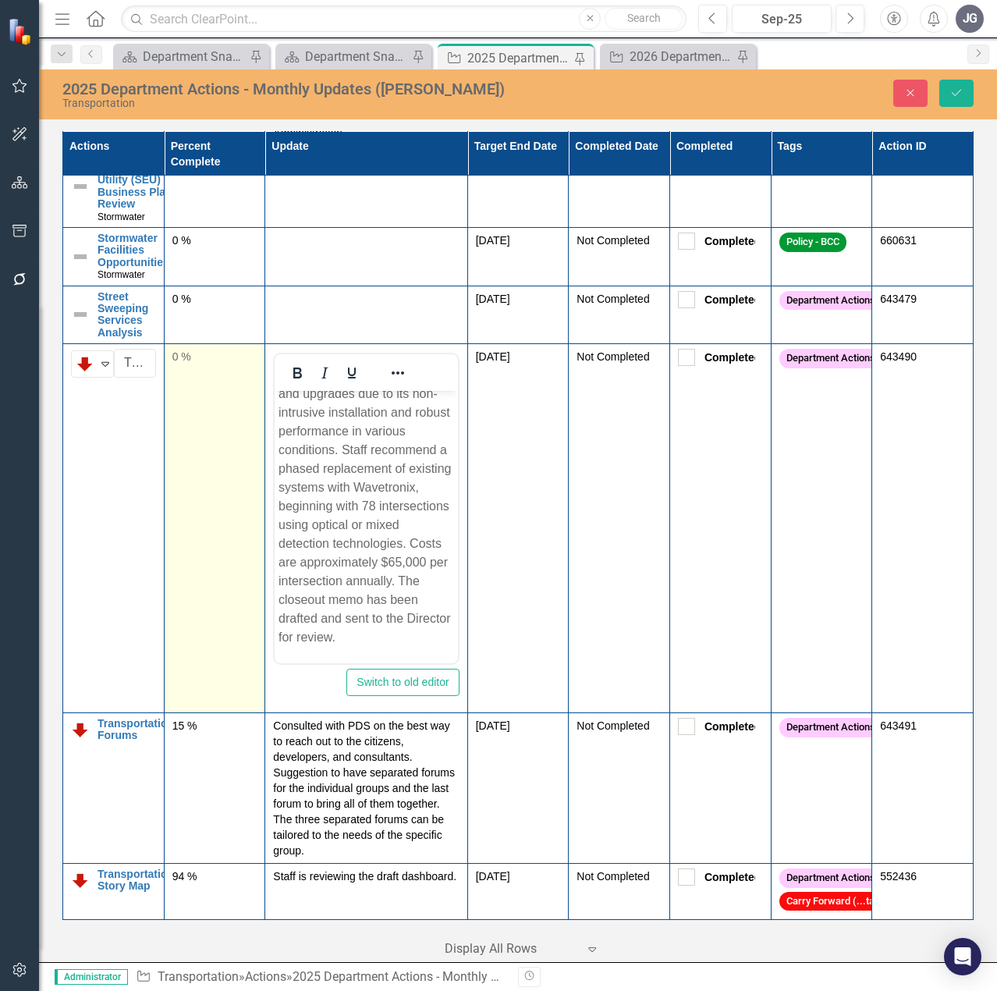
click at [203, 367] on div "0 %" at bounding box center [214, 358] width 85 height 19
drag, startPoint x: 203, startPoint y: 362, endPoint x: 179, endPoint y: 359, distance: 24.4
click at [179, 359] on input "0" at bounding box center [214, 363] width 85 height 29
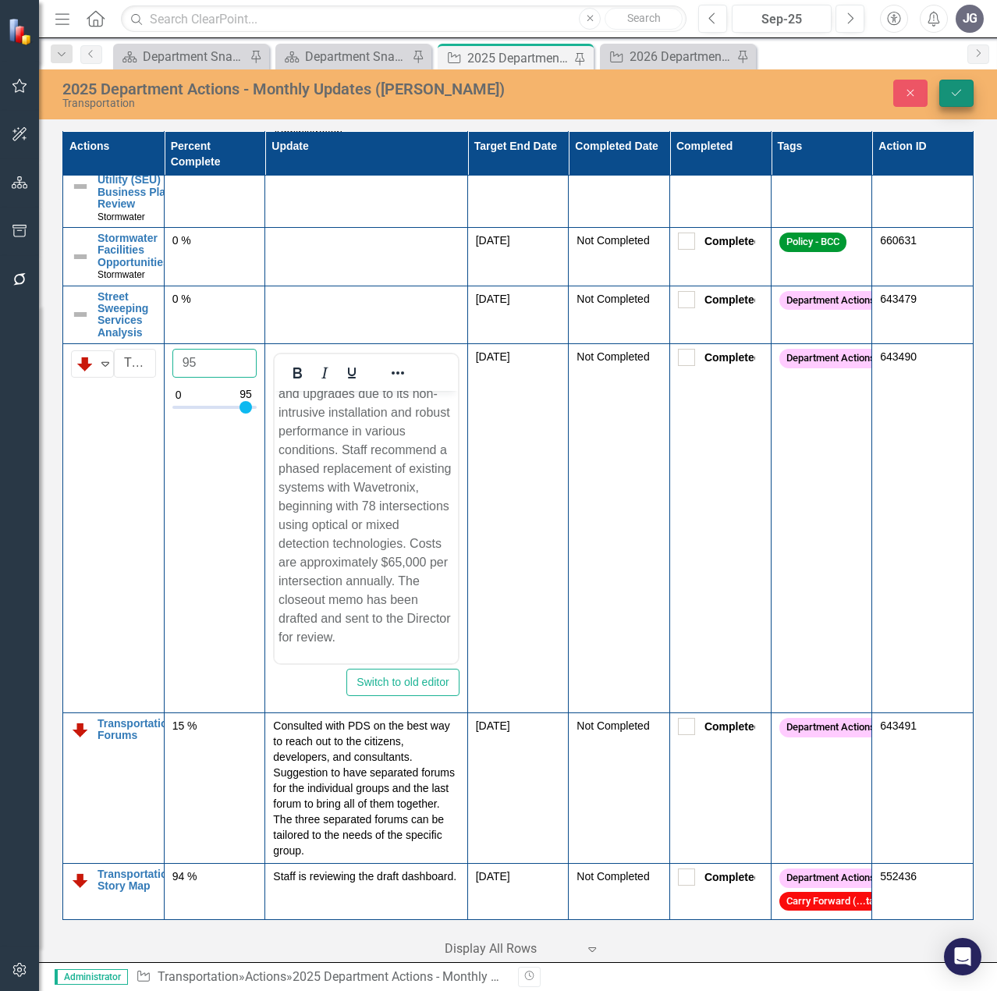
type input "95"
click at [961, 90] on icon "submit" at bounding box center [956, 93] width 9 height 6
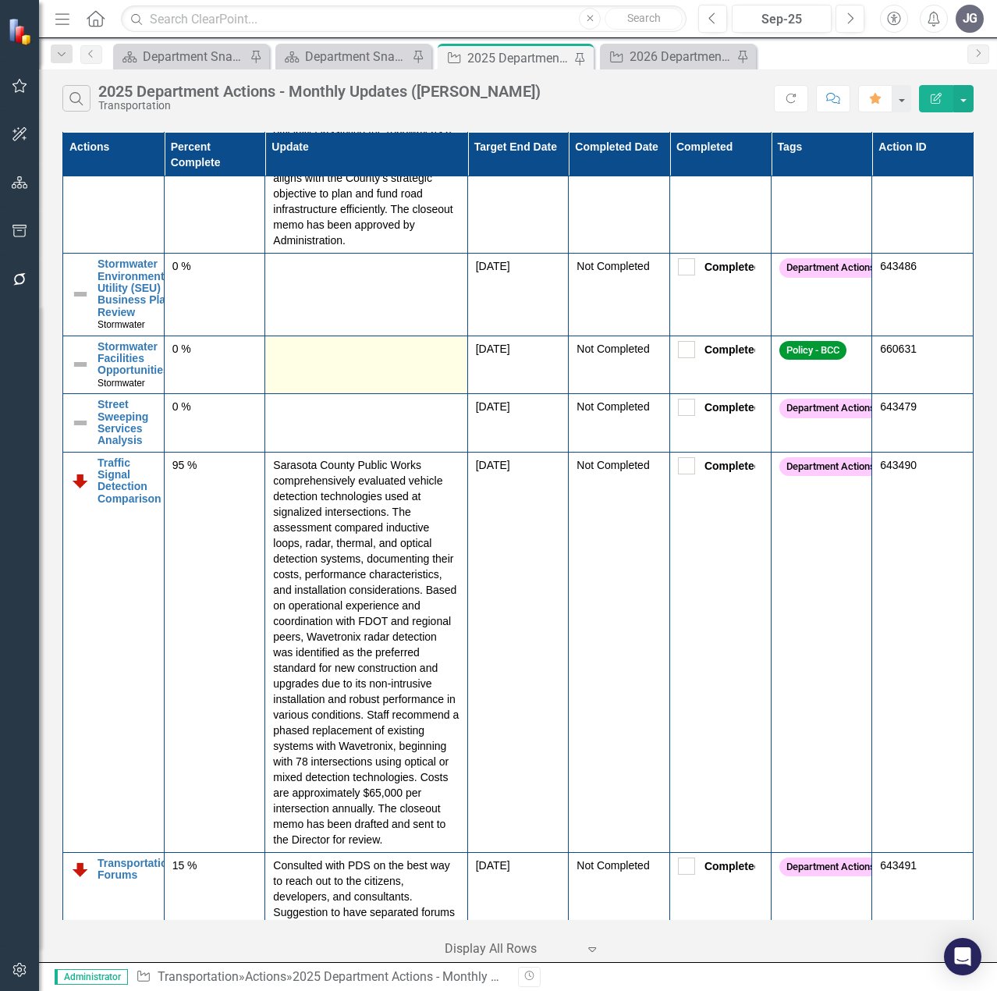
scroll to position [3002, 0]
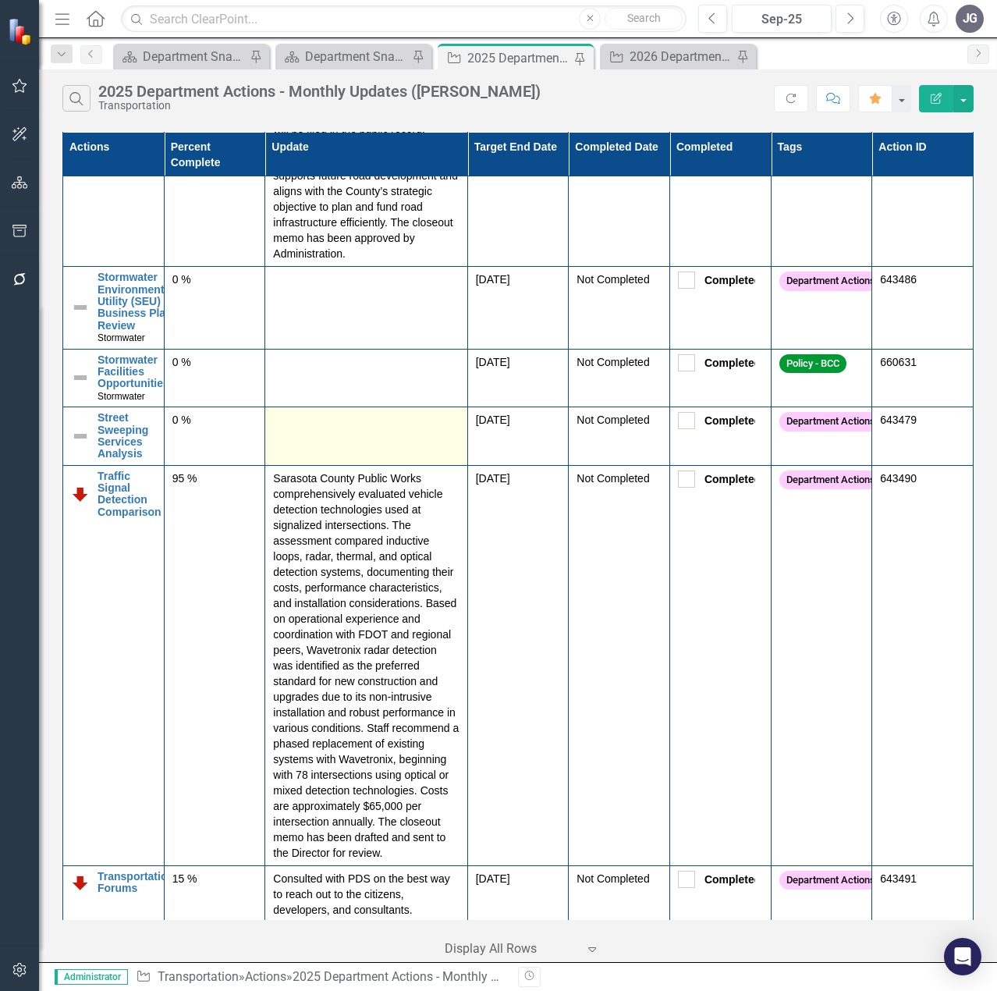
click at [375, 431] on div at bounding box center [366, 421] width 186 height 19
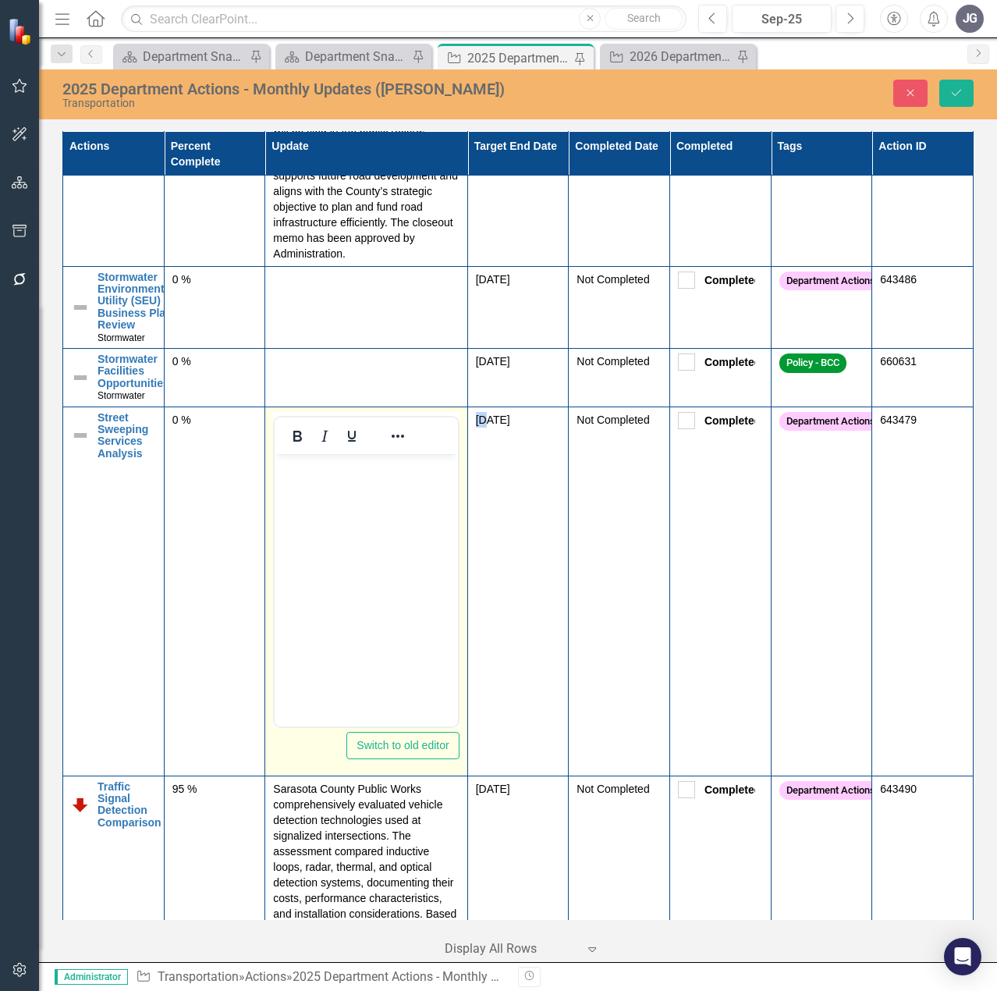
scroll to position [0, 0]
click at [366, 505] on body "Rich Text Area. Press ALT-0 for help." at bounding box center [366, 570] width 183 height 234
paste body "Rich Text Area. Press ALT-0 for help."
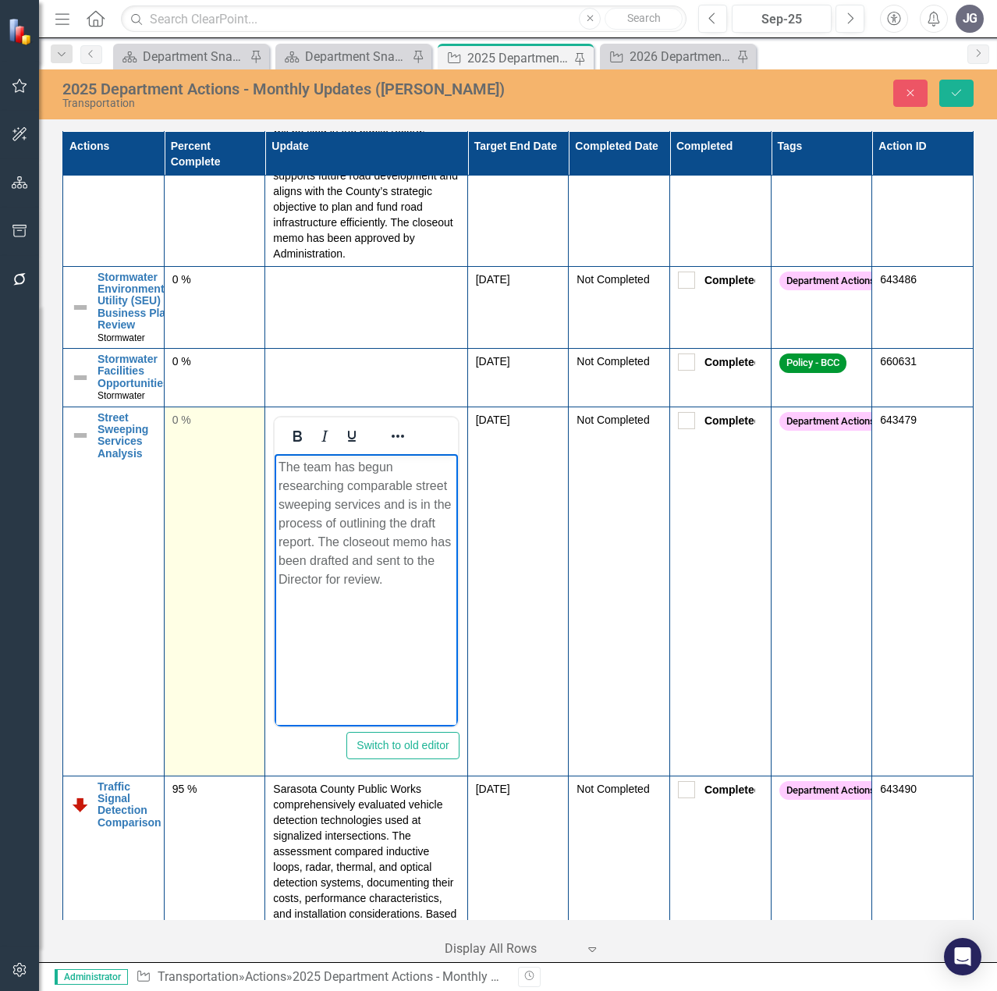
click at [193, 646] on td "0 %" at bounding box center [214, 590] width 101 height 369
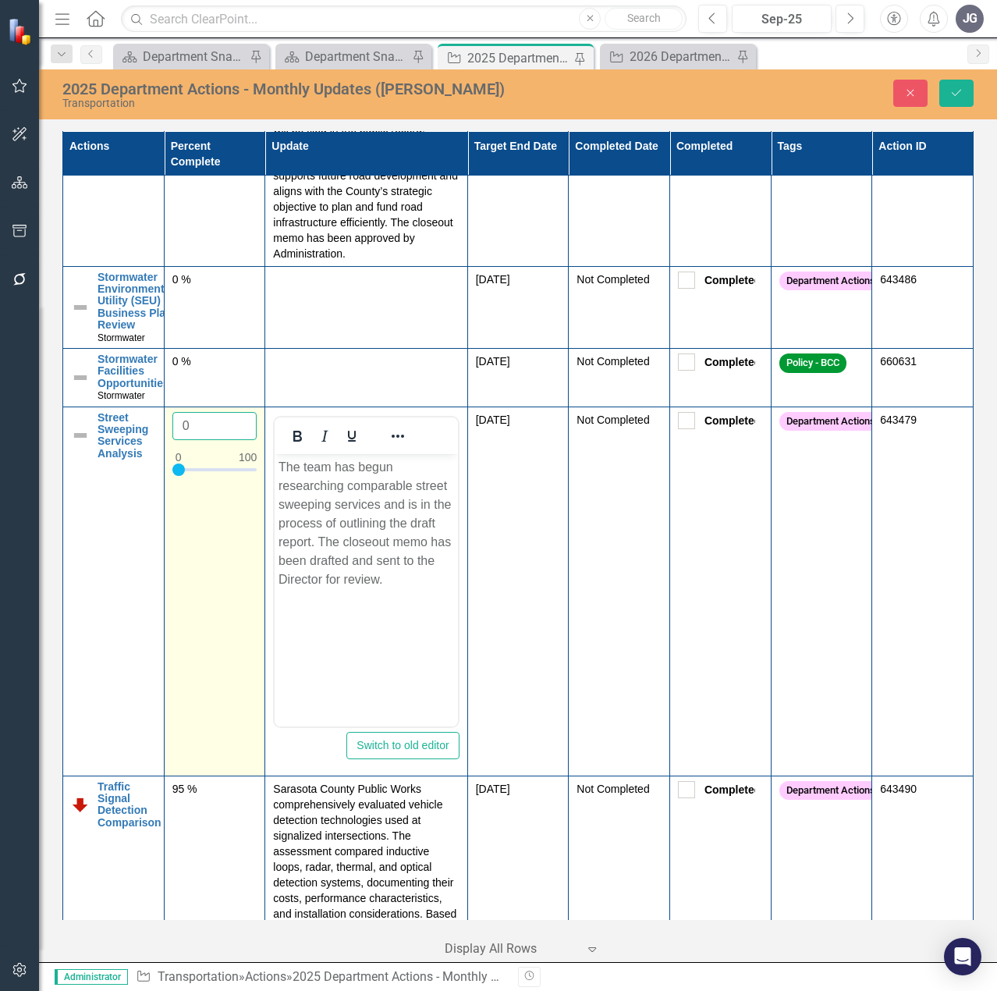
drag, startPoint x: 190, startPoint y: 590, endPoint x: 171, endPoint y: 587, distance: 18.9
click at [172, 441] on input "0" at bounding box center [214, 426] width 85 height 29
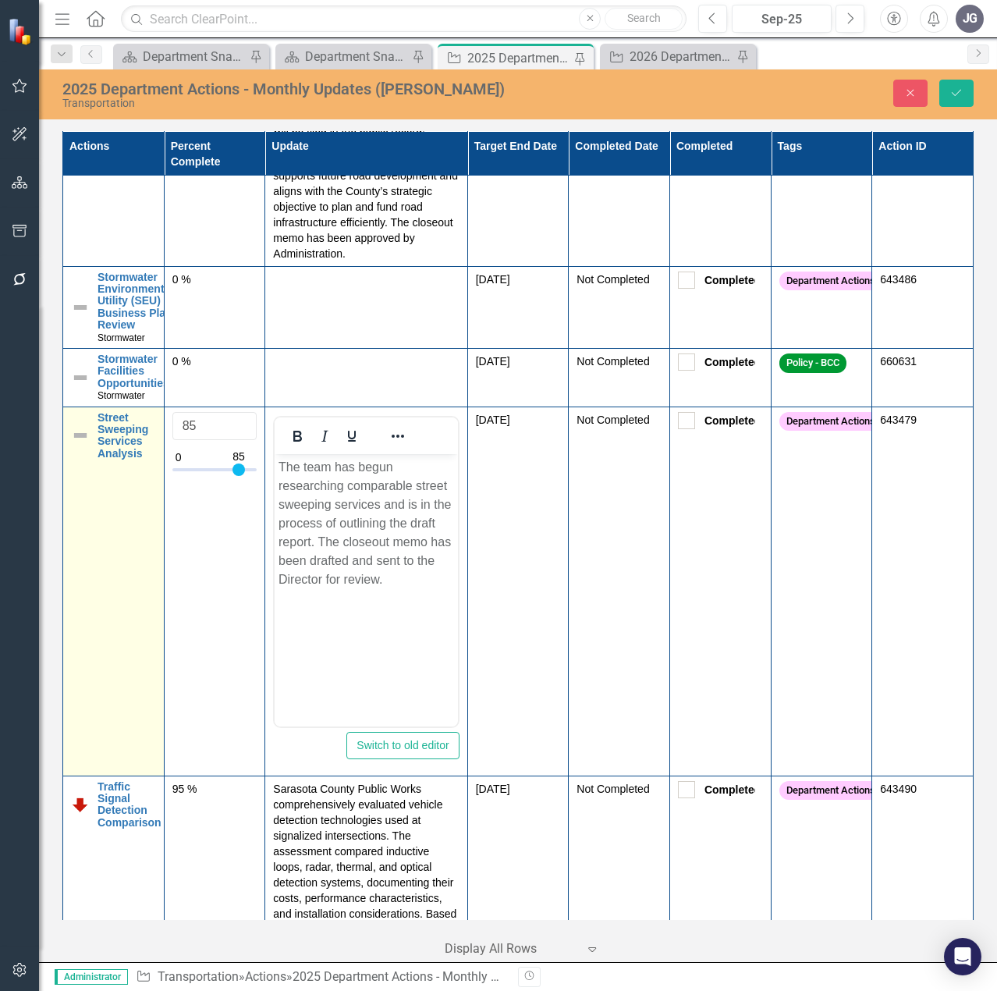
click at [82, 445] on img at bounding box center [80, 435] width 19 height 19
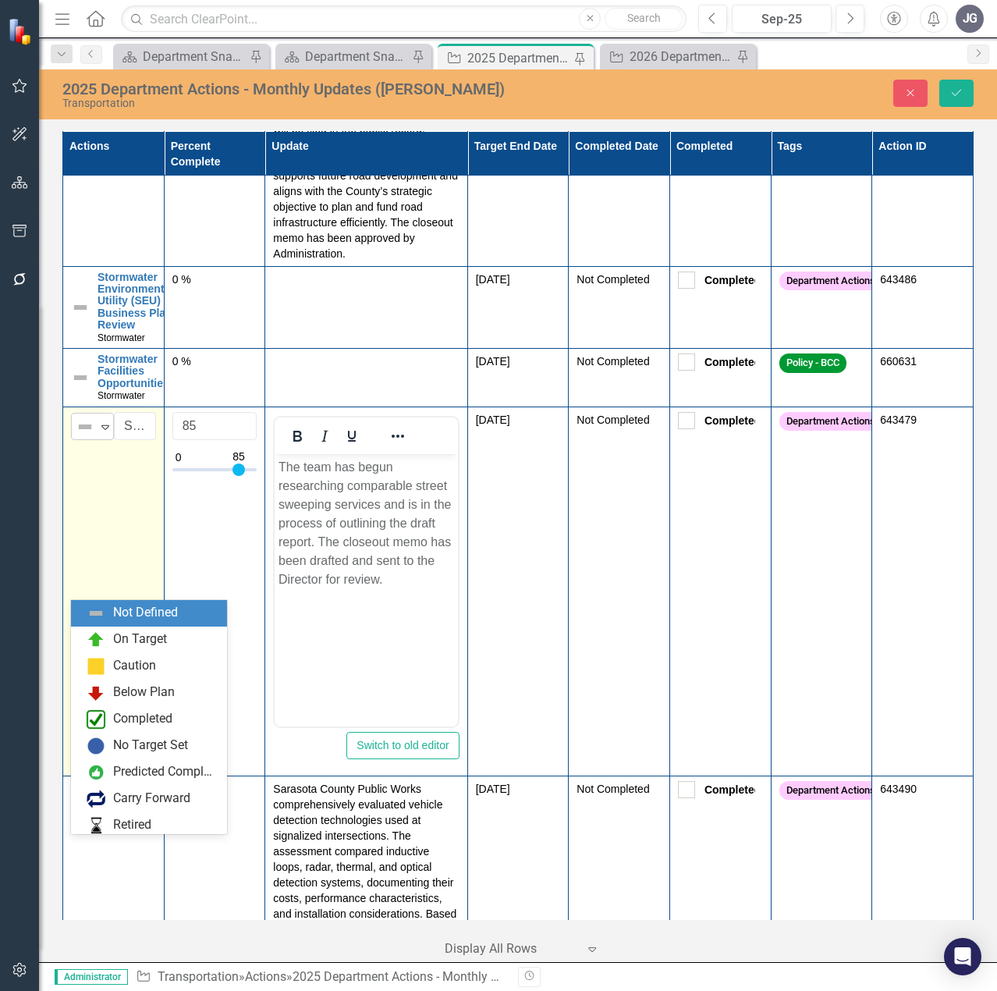
click at [83, 436] on img at bounding box center [85, 426] width 19 height 19
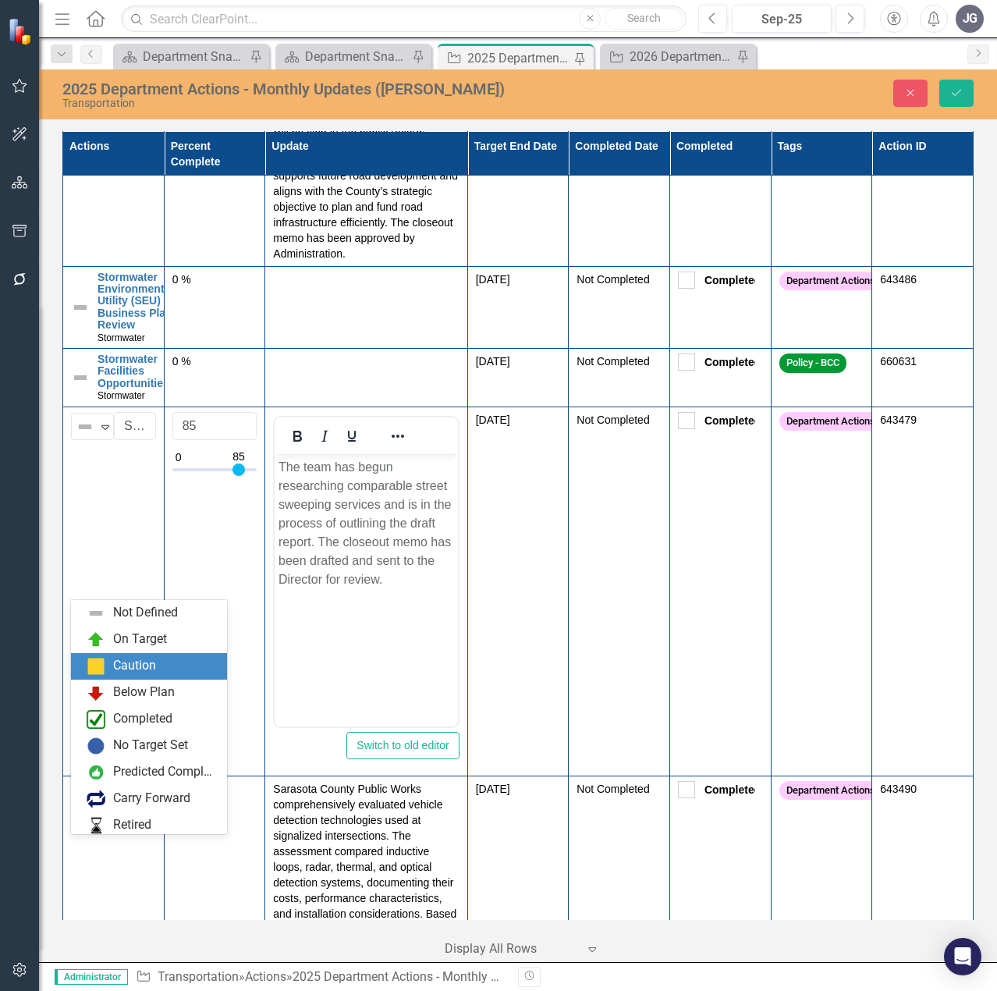
click at [123, 683] on div "Below Plan" at bounding box center [152, 692] width 131 height 19
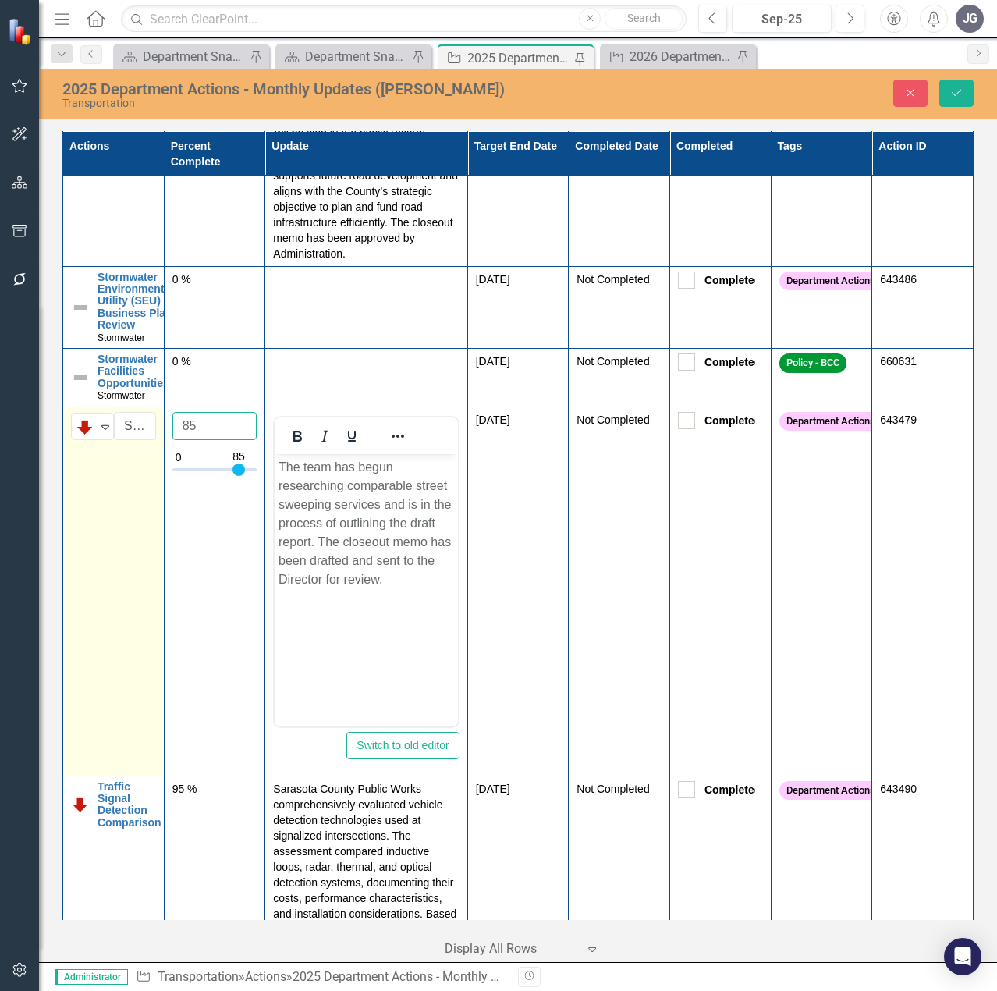
drag, startPoint x: 207, startPoint y: 588, endPoint x: 142, endPoint y: 578, distance: 65.5
click at [142, 578] on tr "Below Plan Expand Street Sweeping Services Analysis Link Map View Link Map Edit…" at bounding box center [518, 590] width 910 height 369
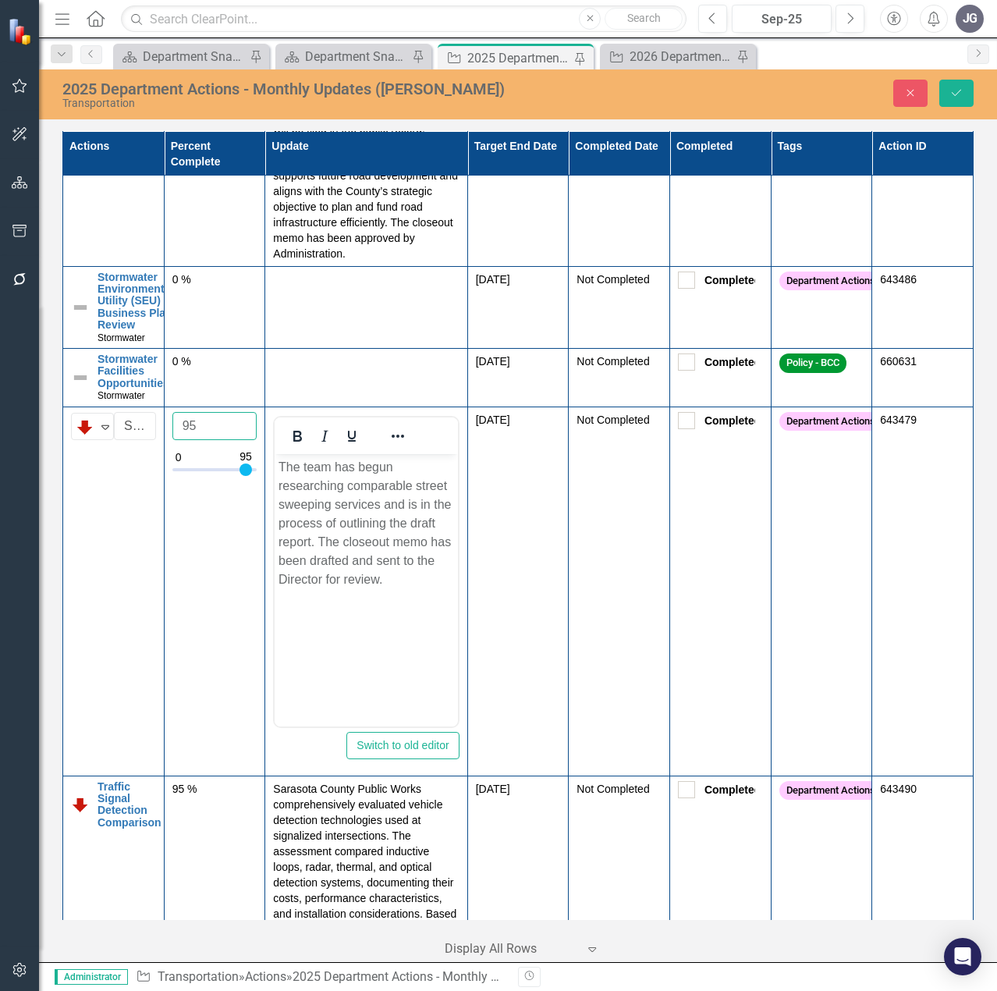
type input "95"
drag, startPoint x: 951, startPoint y: 99, endPoint x: 923, endPoint y: 151, distance: 59.3
click at [951, 99] on button "Save" at bounding box center [956, 93] width 34 height 27
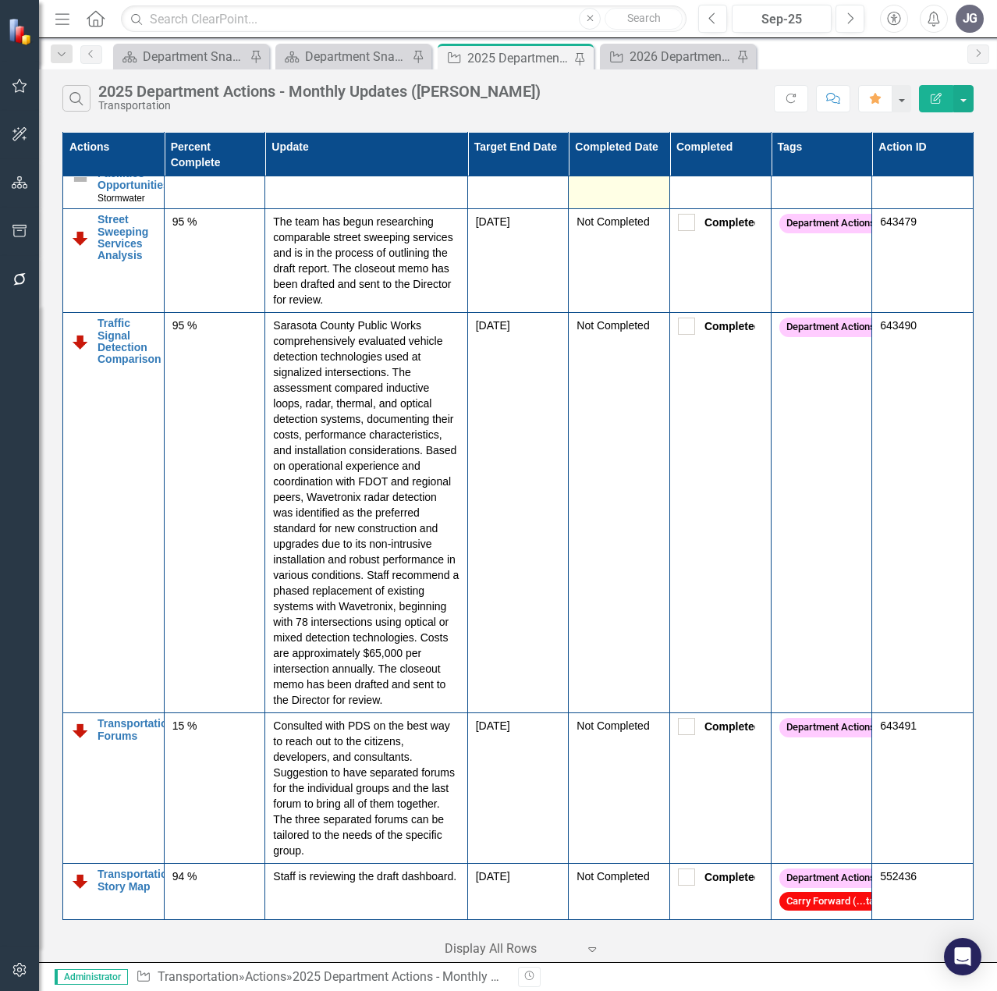
scroll to position [2892, 0]
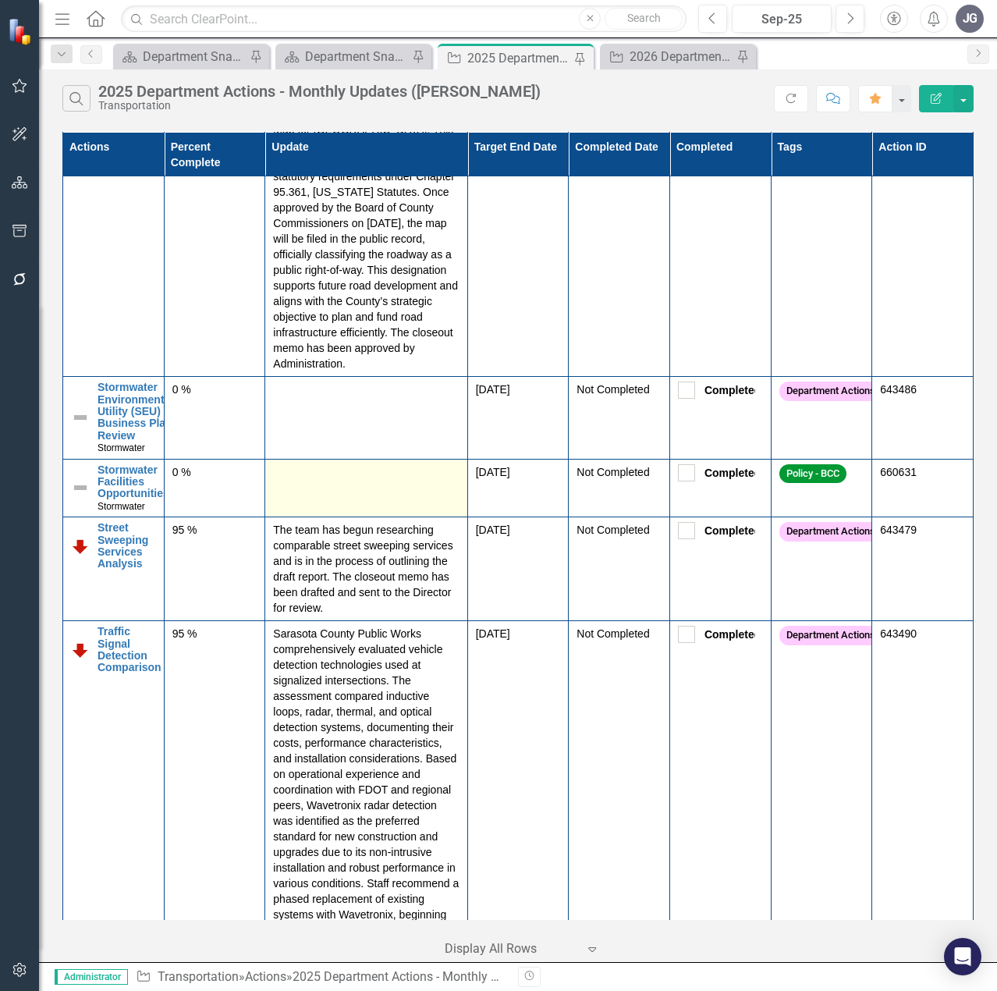
click at [311, 517] on td at bounding box center [366, 488] width 202 height 58
click at [314, 517] on td at bounding box center [366, 488] width 202 height 58
click at [315, 517] on td at bounding box center [366, 488] width 202 height 58
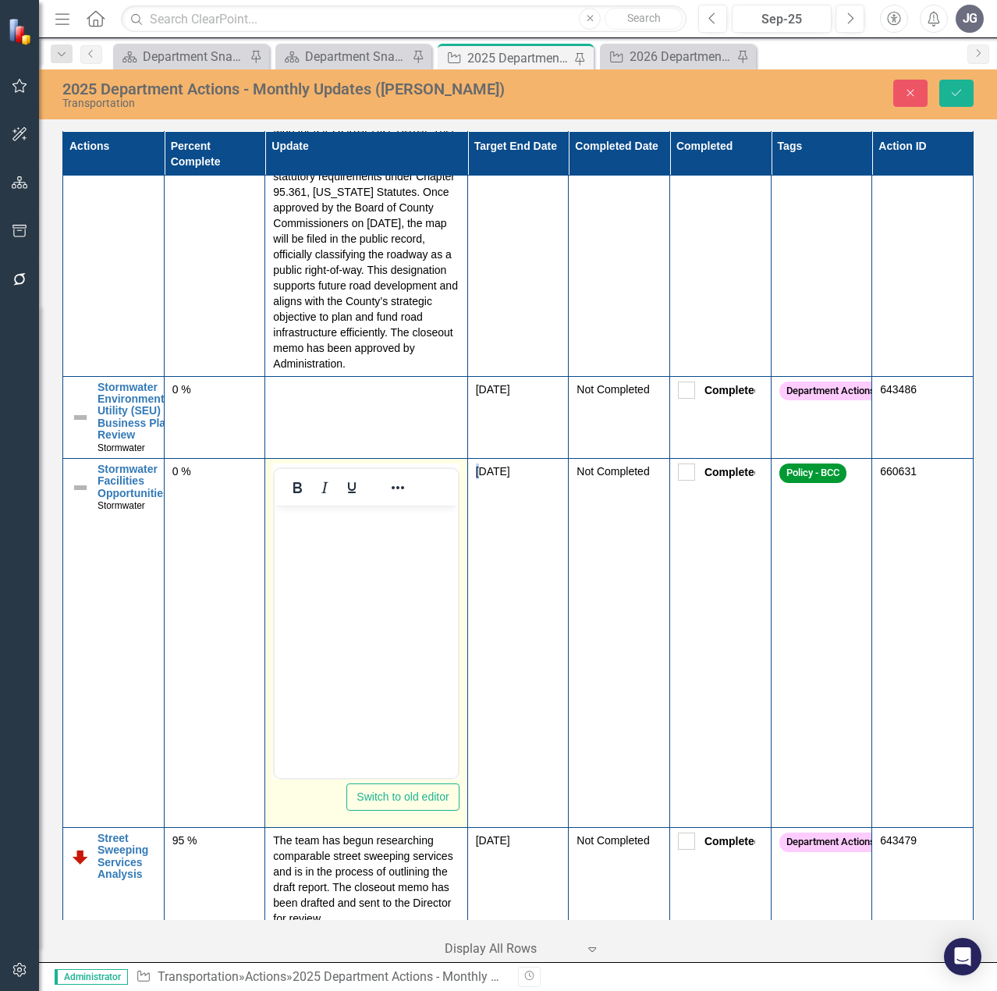
scroll to position [0, 0]
click at [353, 541] on body "Rich Text Area. Press ALT-0 for help." at bounding box center [366, 622] width 183 height 234
paste body "Rich Text Area. Press ALT-0 for help."
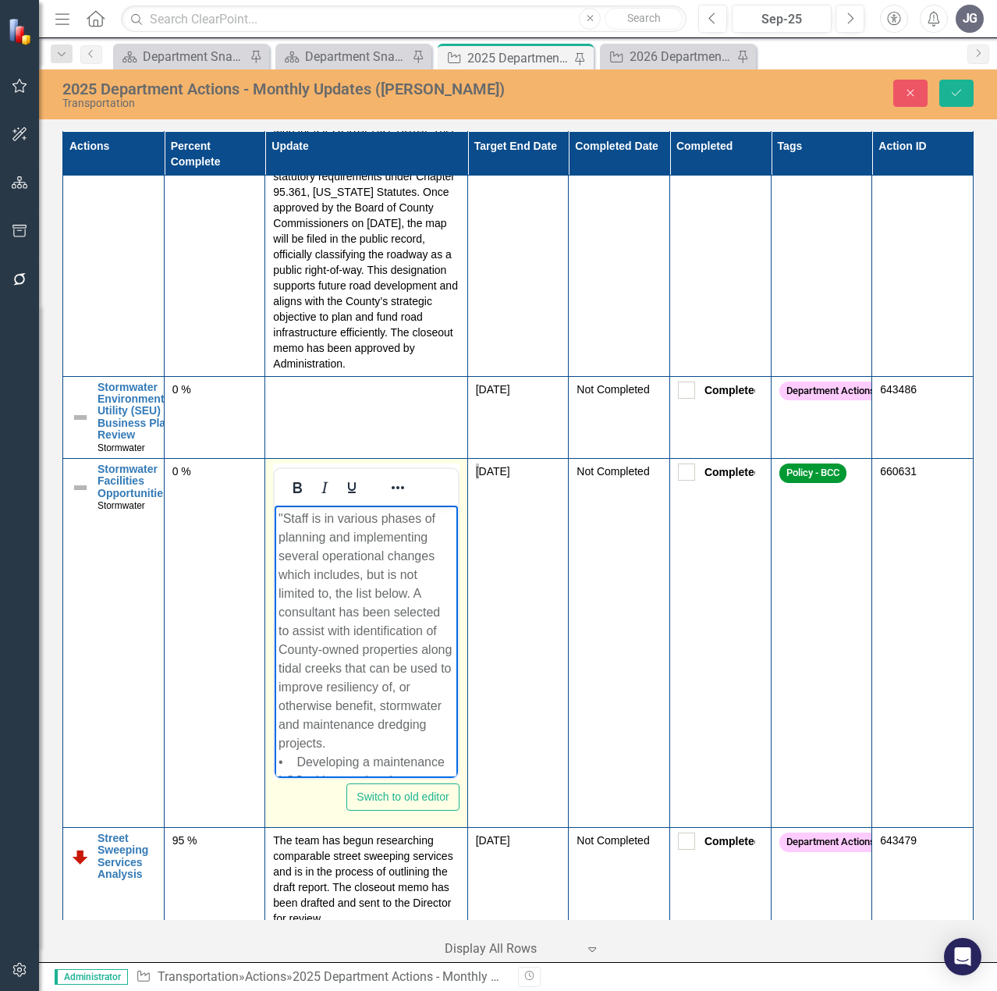
click at [285, 516] on p ""Staff is in various phases of planning and implementing several operational ch…" at bounding box center [365, 752] width 175 height 487
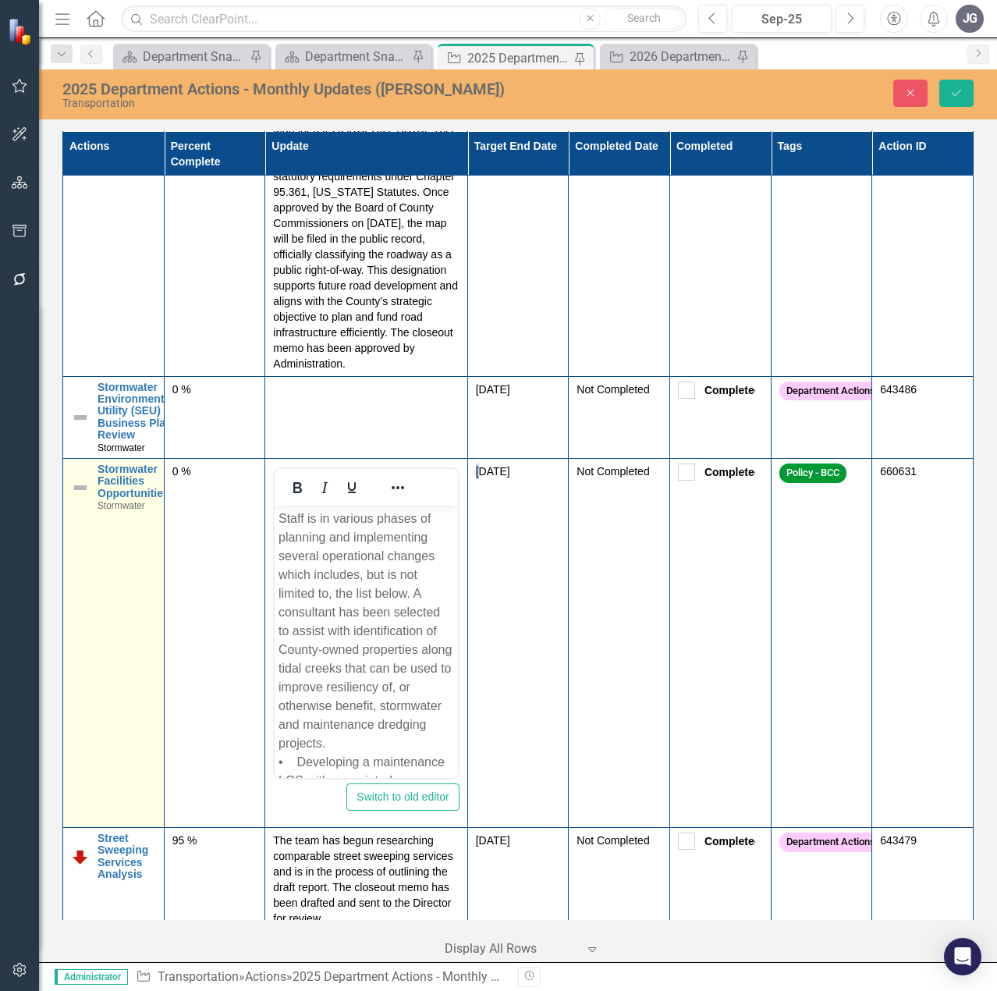
click at [73, 497] on img at bounding box center [80, 487] width 19 height 19
click at [94, 487] on img at bounding box center [85, 478] width 19 height 19
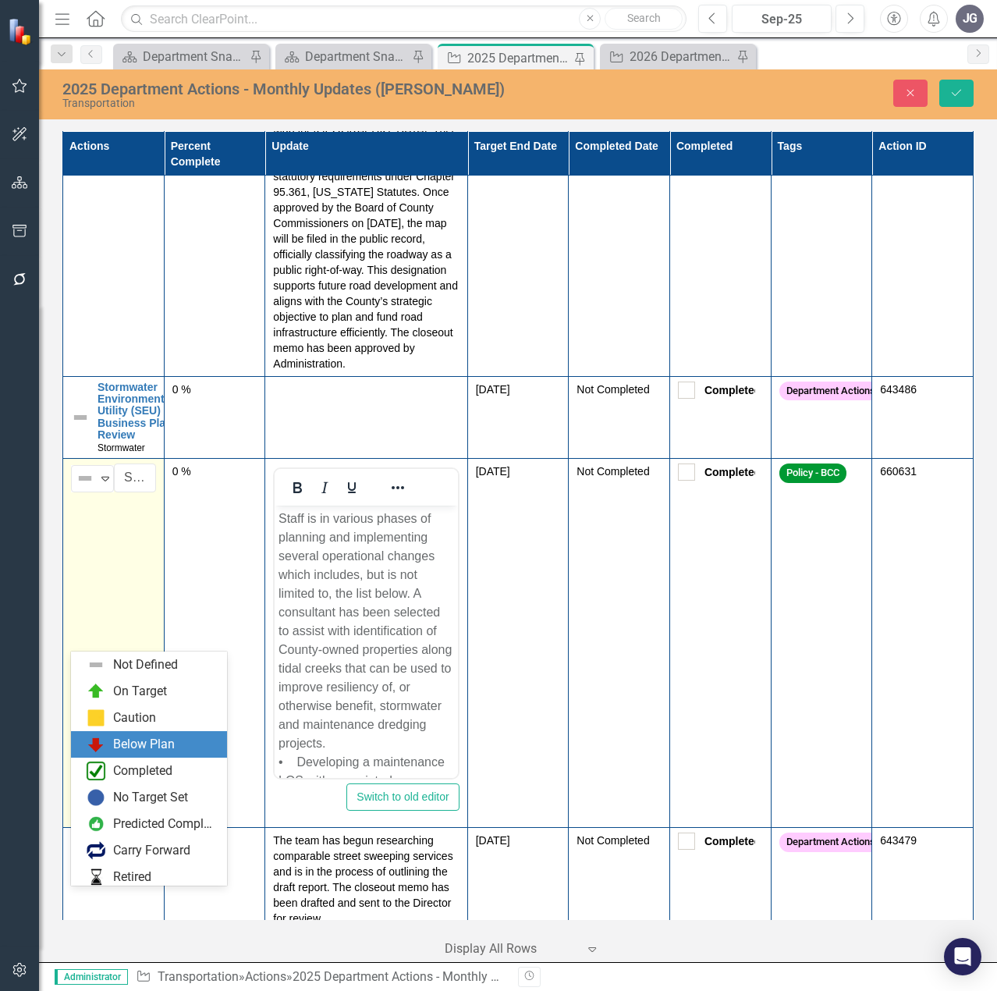
click at [138, 736] on div "Below Plan" at bounding box center [144, 745] width 62 height 18
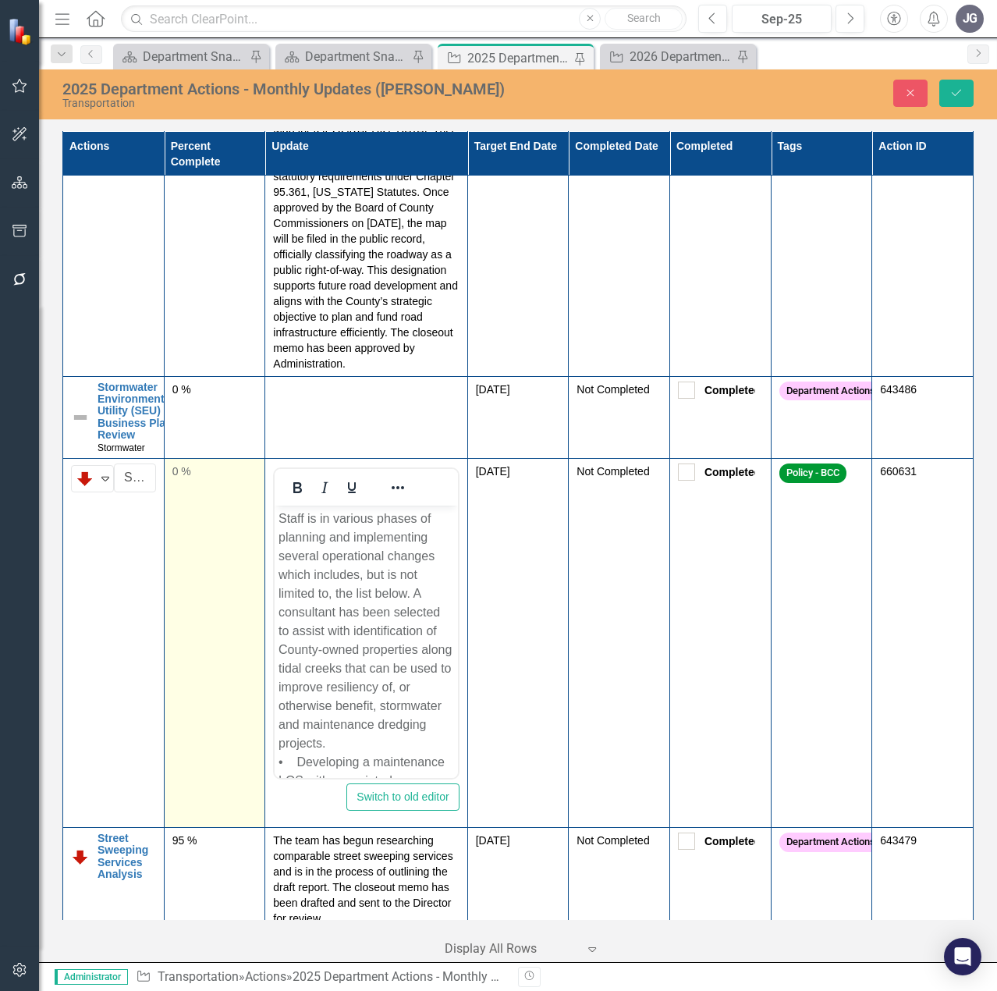
click at [193, 479] on div "0 %" at bounding box center [214, 471] width 85 height 16
drag, startPoint x: 193, startPoint y: 636, endPoint x: 181, endPoint y: 633, distance: 12.9
click at [181, 492] on input "0" at bounding box center [214, 477] width 85 height 29
type input "35"
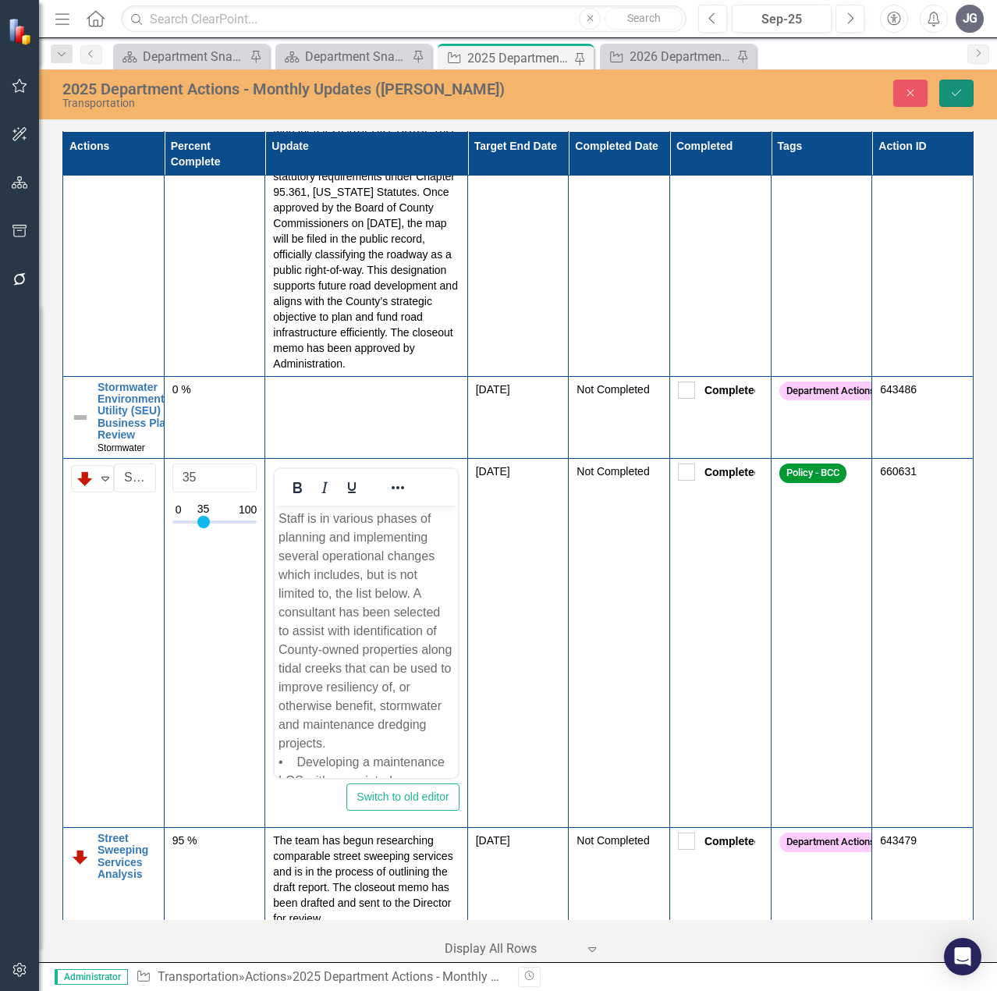
click at [959, 94] on icon "Save" at bounding box center [956, 92] width 14 height 11
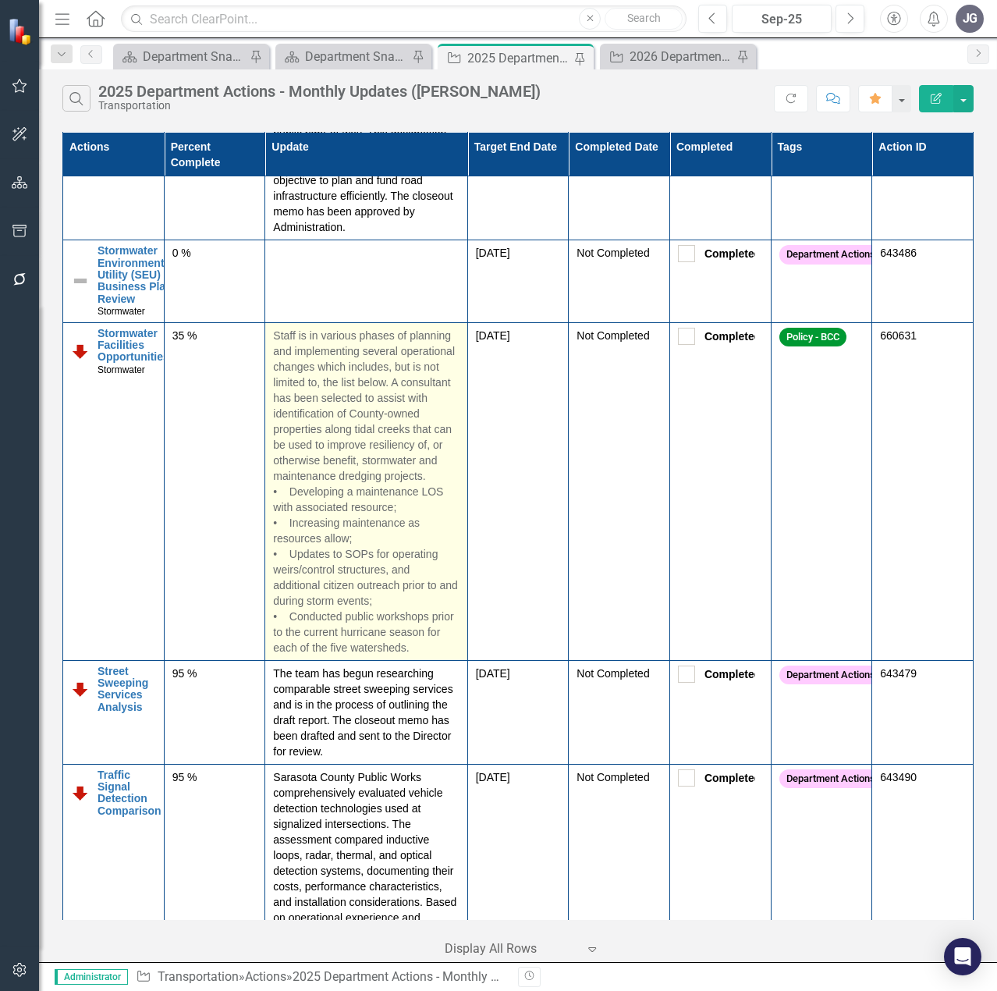
scroll to position [3015, 0]
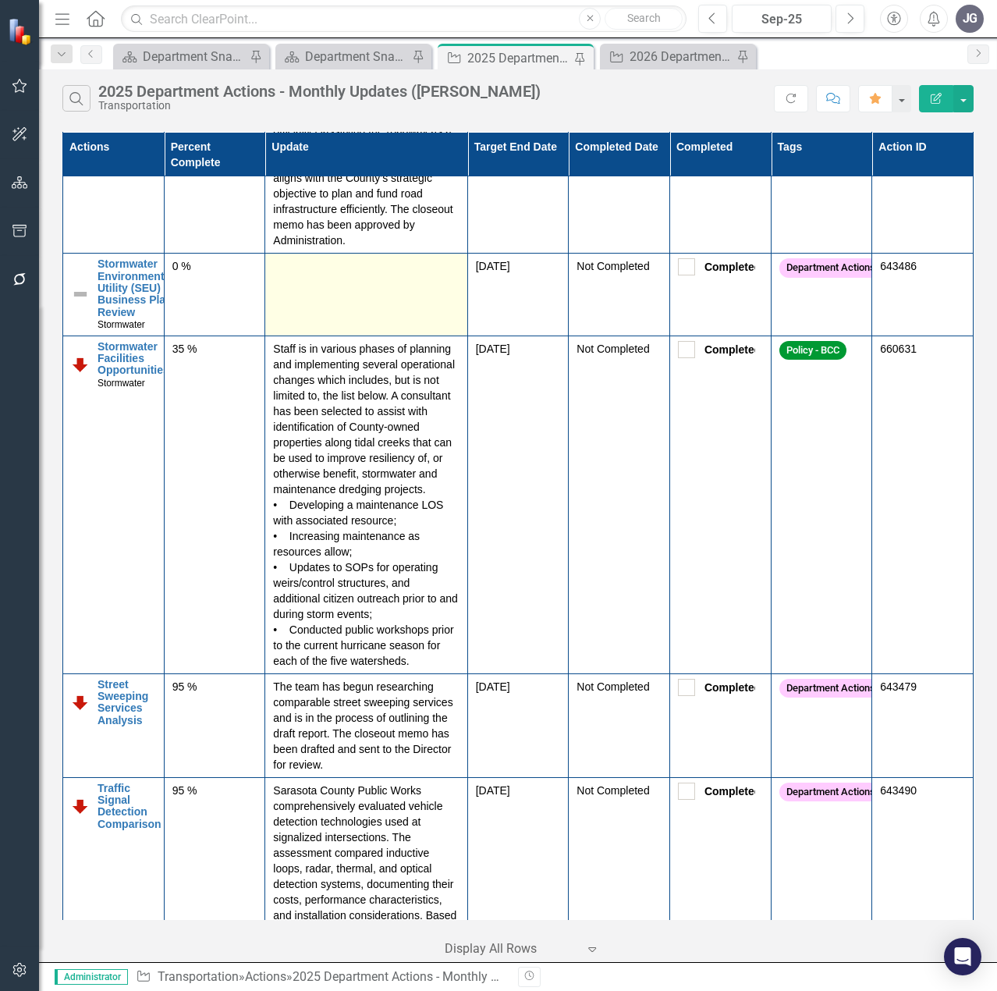
click at [345, 335] on td at bounding box center [366, 294] width 202 height 82
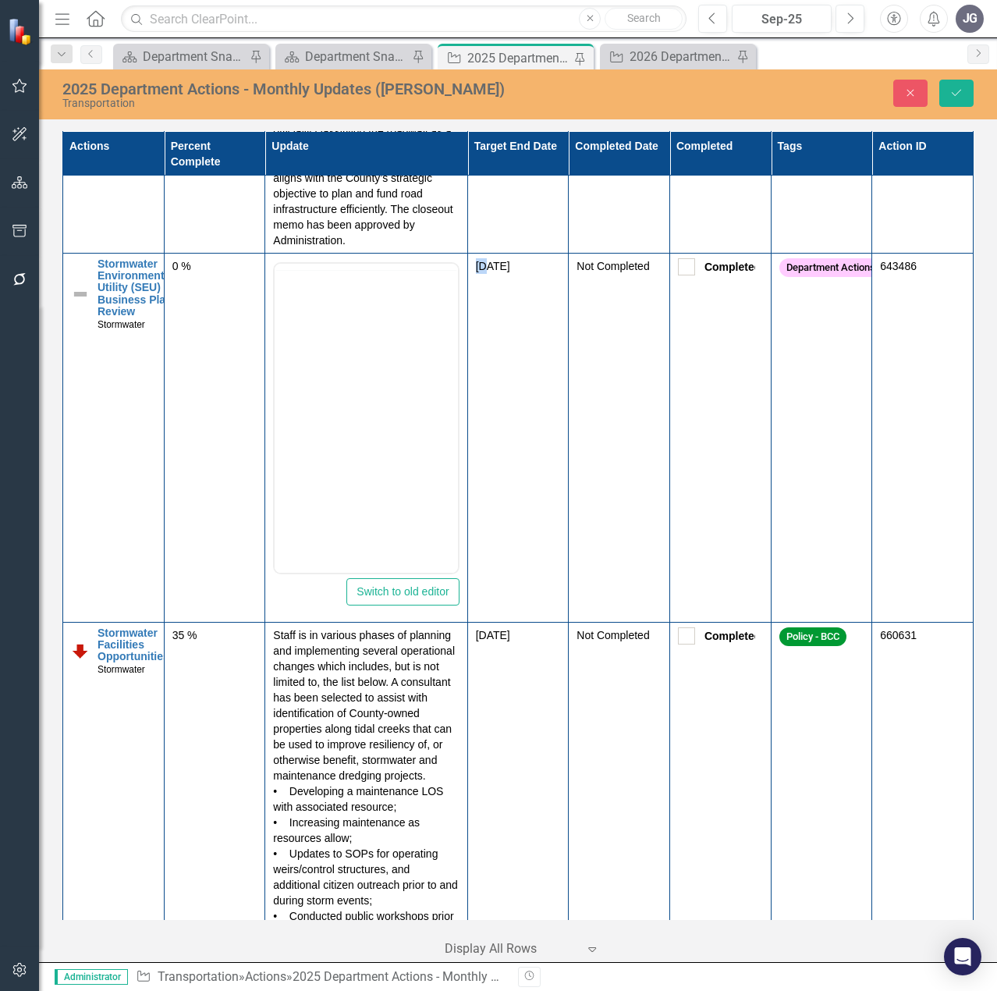
scroll to position [0, 0]
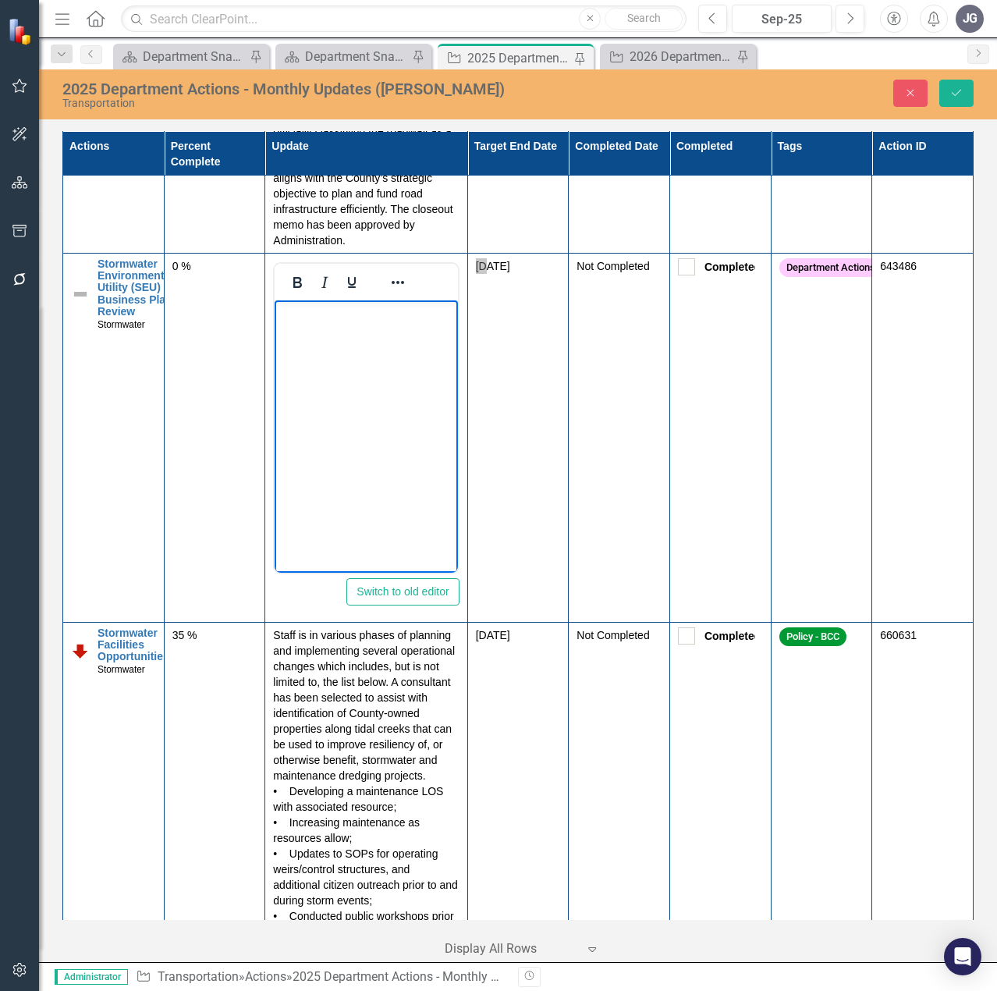
click at [363, 402] on body "Rich Text Area. Press ALT-0 for help." at bounding box center [366, 417] width 183 height 234
paste body "Rich Text Area. Press ALT-0 for help."
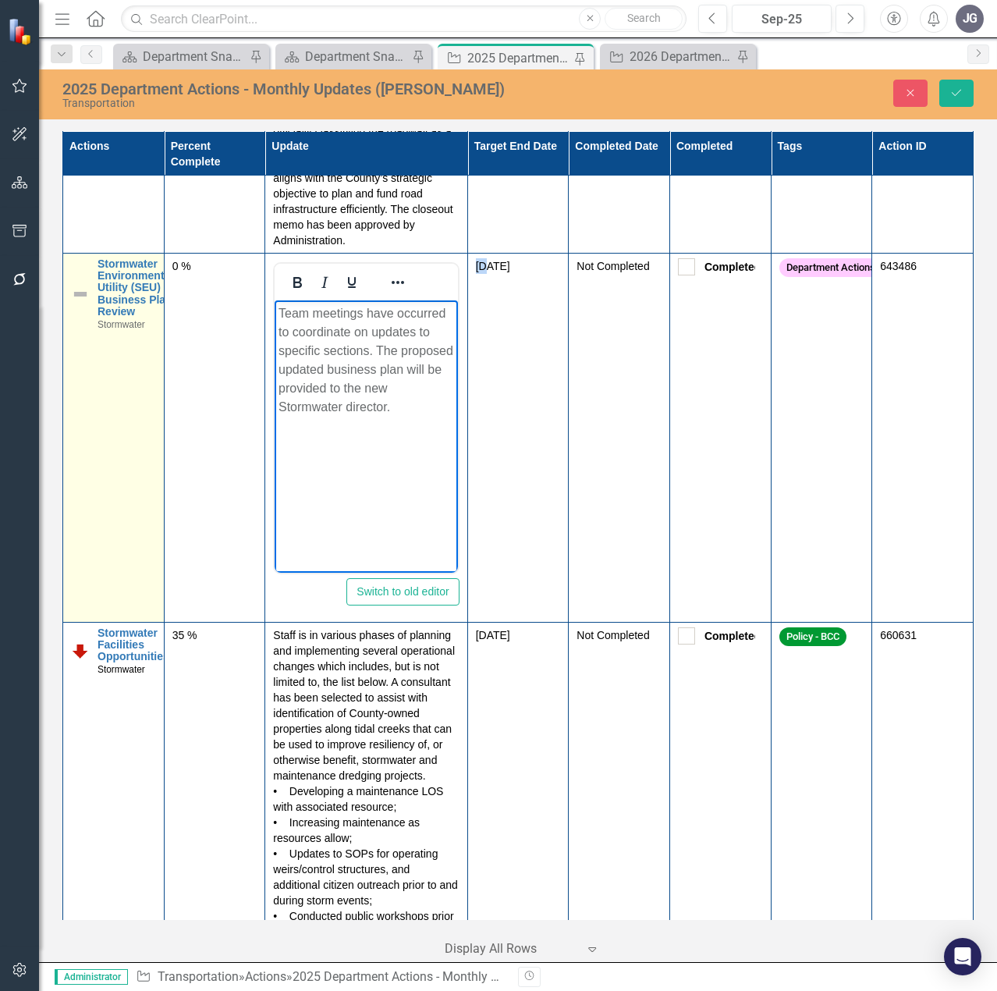
click at [76, 303] on img at bounding box center [80, 294] width 19 height 19
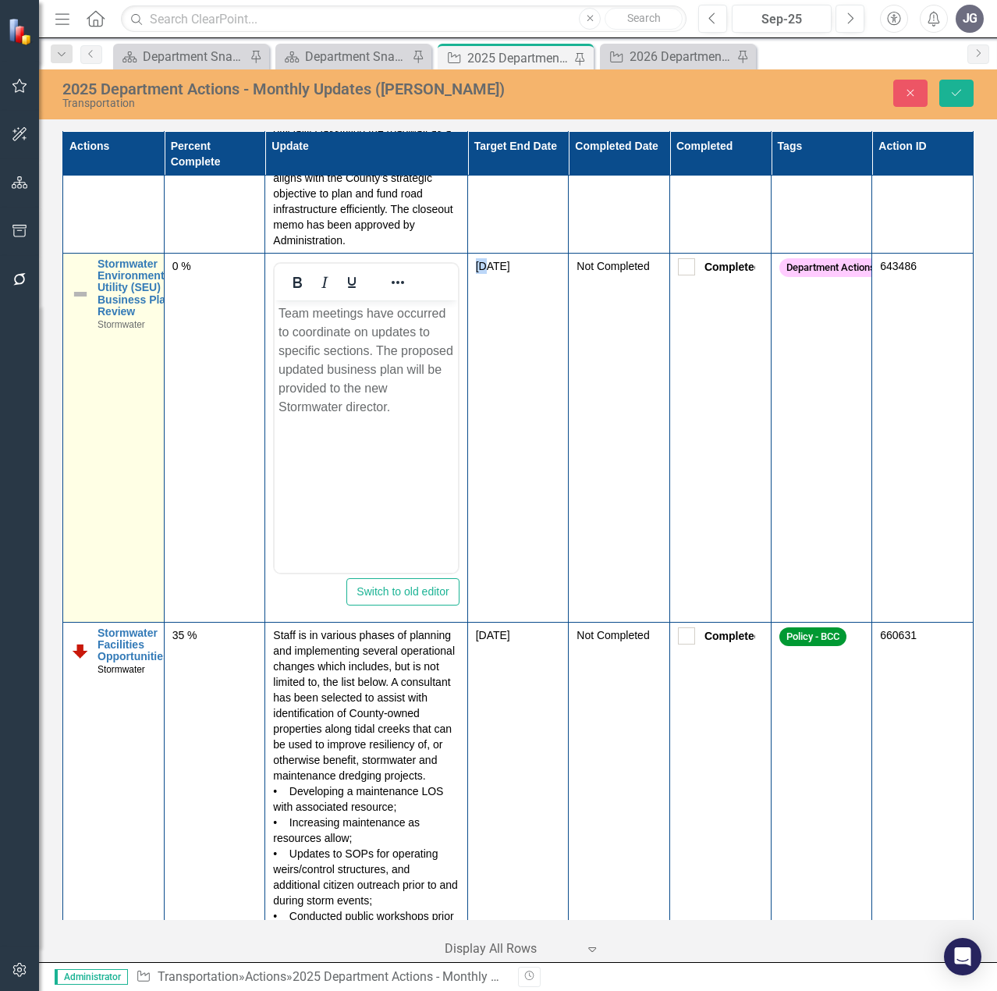
click at [76, 303] on img at bounding box center [80, 294] width 19 height 19
click at [86, 282] on img at bounding box center [85, 273] width 19 height 19
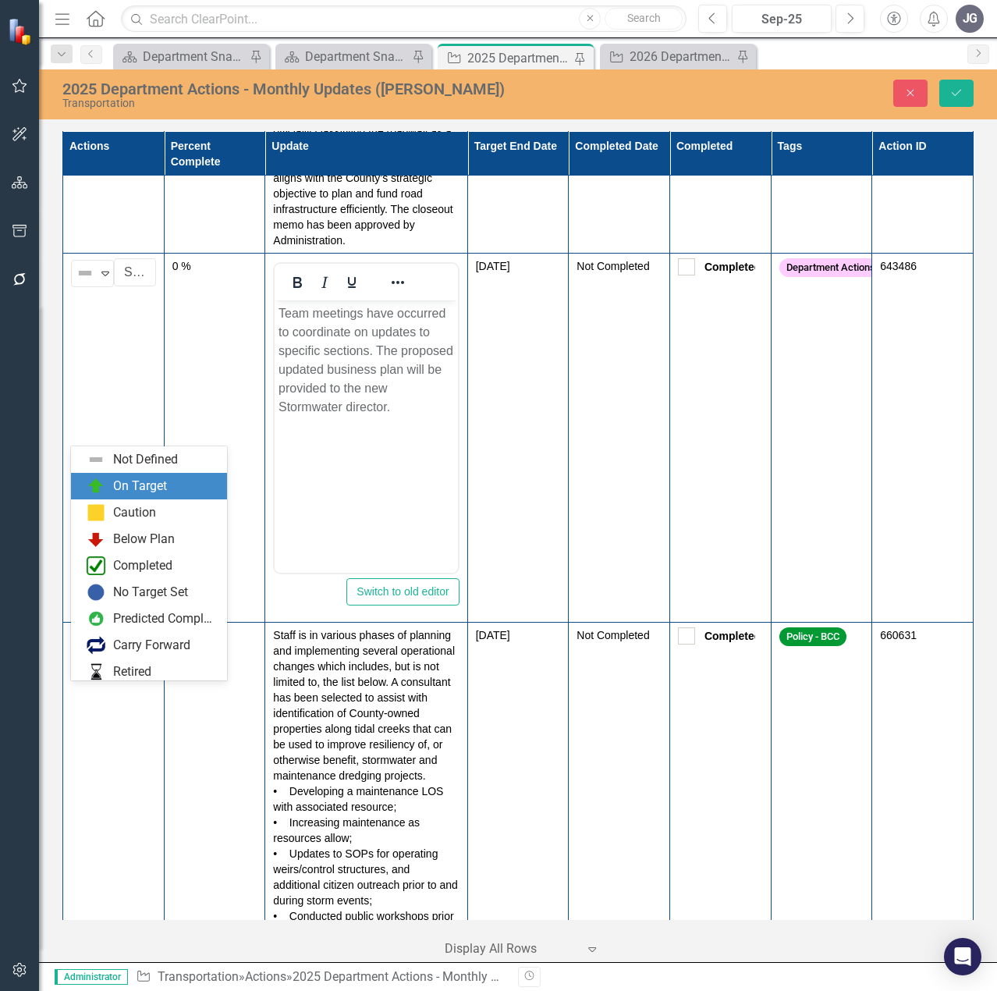
click at [109, 475] on div "On Target" at bounding box center [149, 486] width 156 height 27
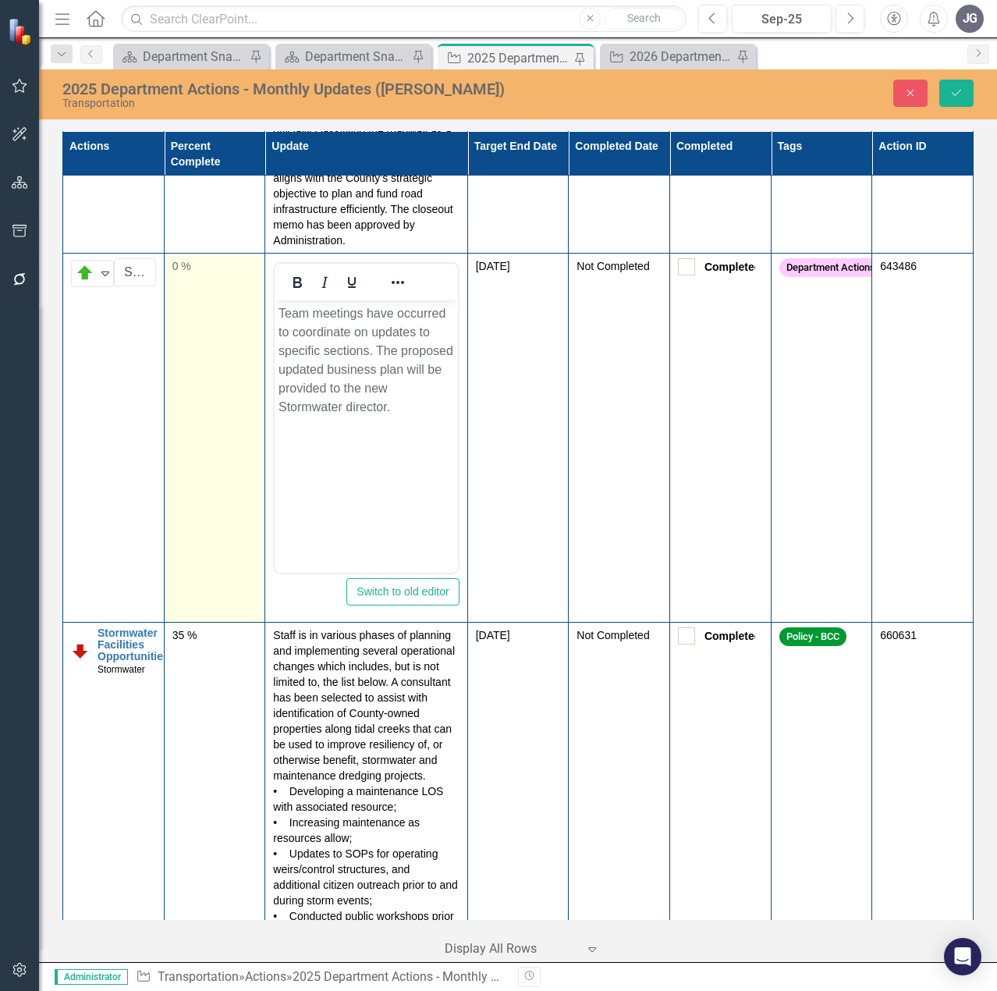
click at [214, 274] on div "0 %" at bounding box center [214, 266] width 85 height 16
click at [213, 274] on div "0 %" at bounding box center [214, 266] width 85 height 16
drag, startPoint x: 212, startPoint y: 432, endPoint x: 179, endPoint y: 427, distance: 33.9
click at [179, 287] on input "0" at bounding box center [214, 272] width 85 height 29
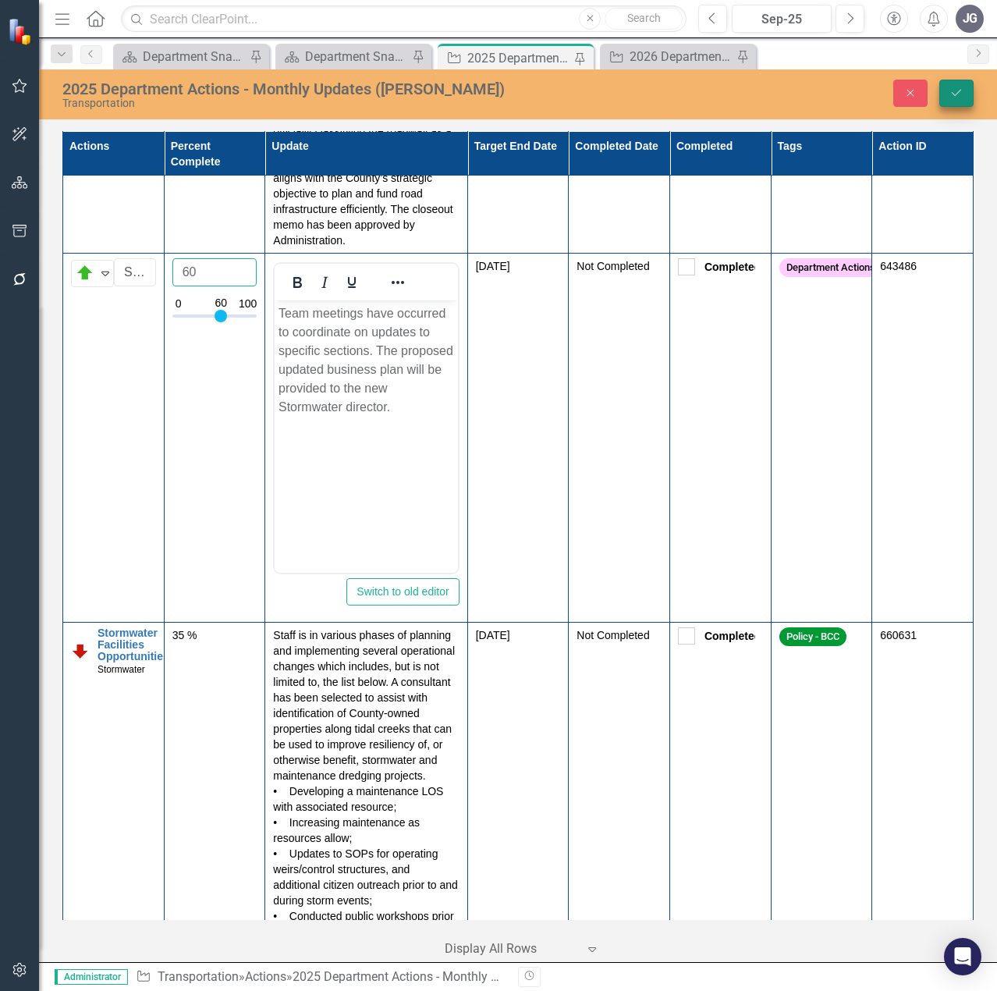
type input "60"
click at [955, 93] on icon "Save" at bounding box center [956, 92] width 14 height 11
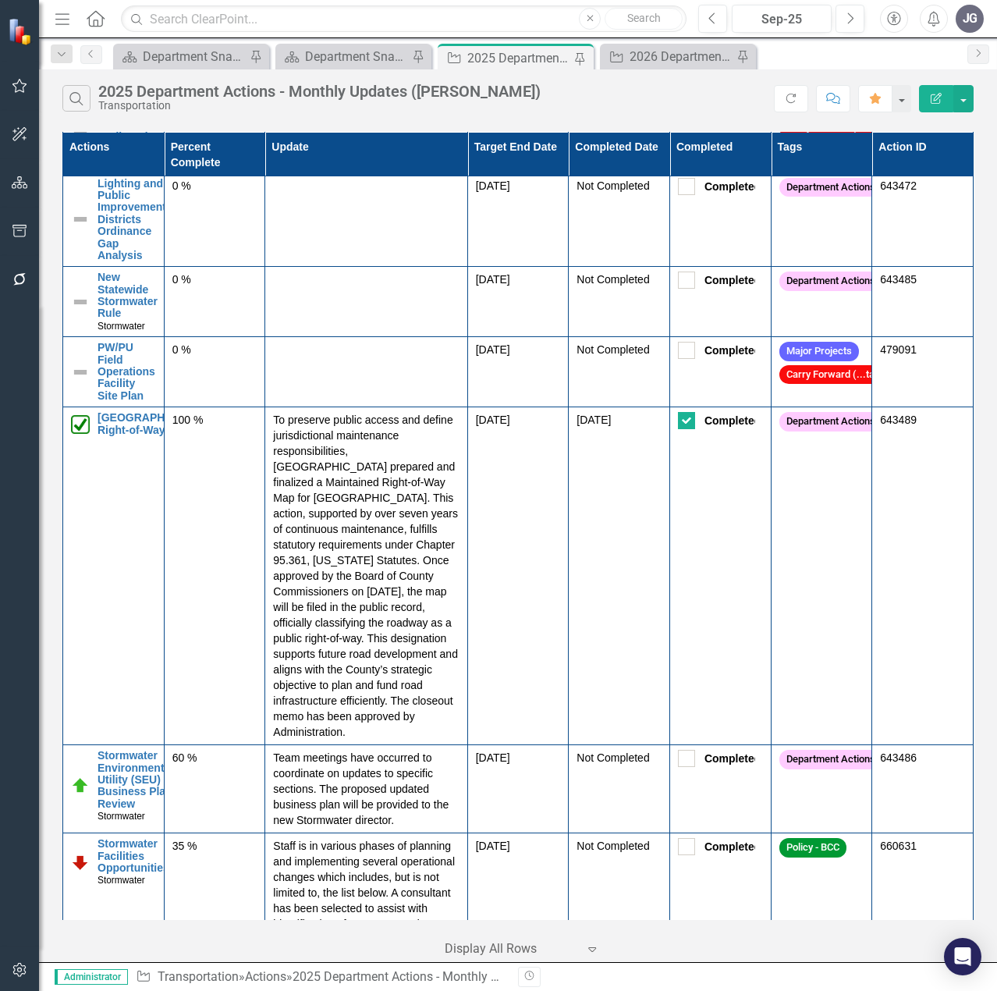
scroll to position [2476, 0]
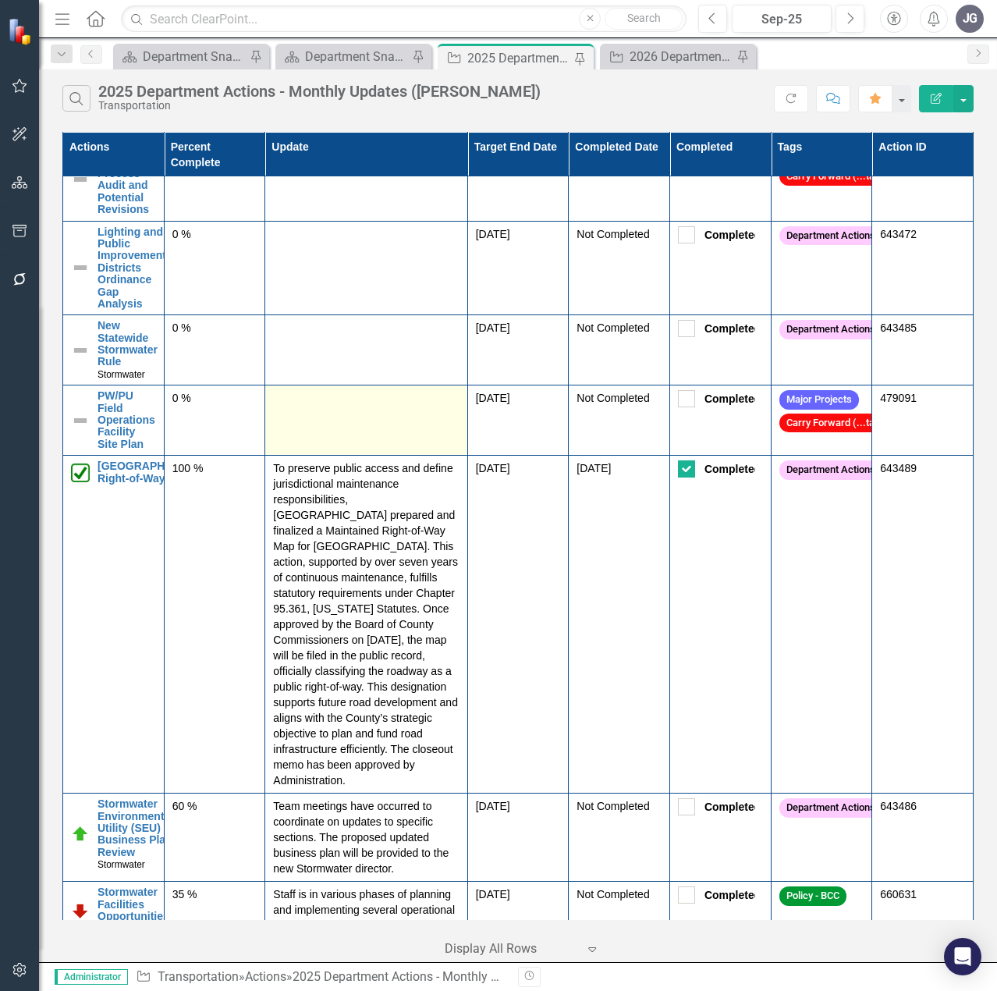
click at [366, 455] on td at bounding box center [366, 420] width 202 height 70
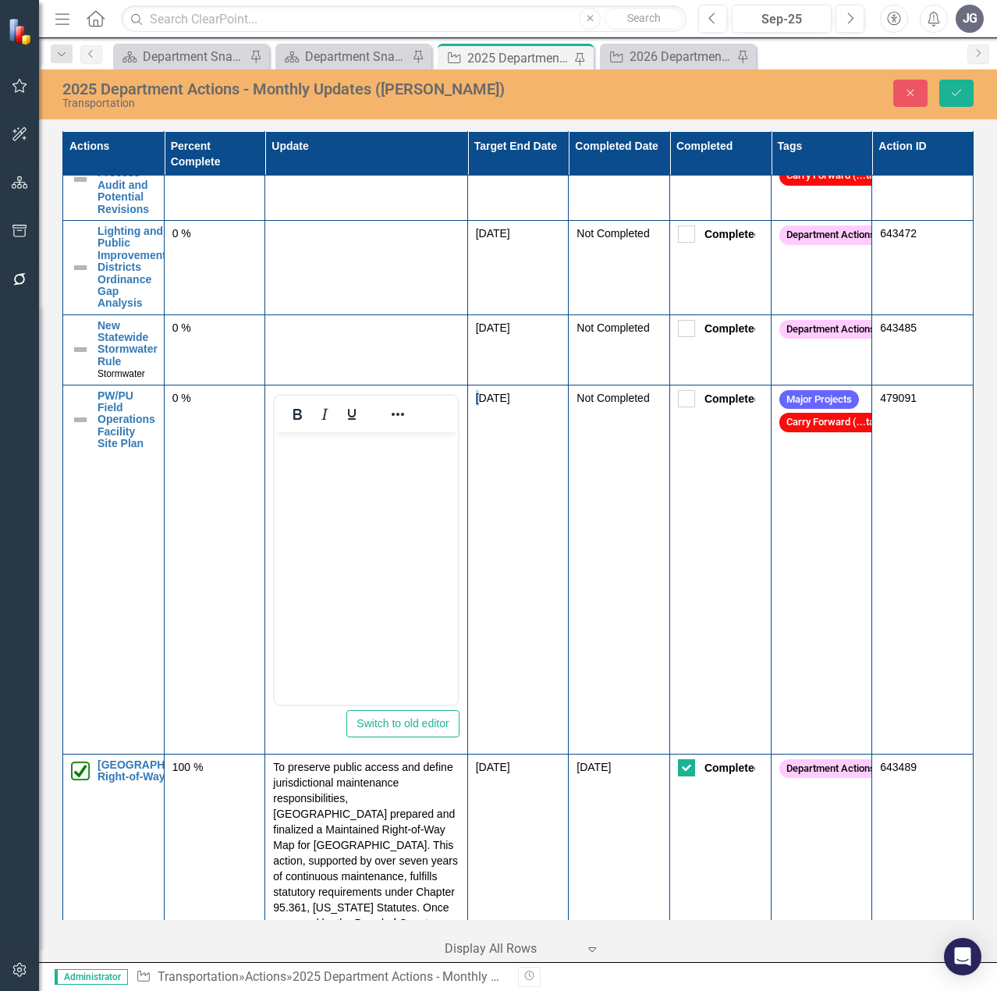
scroll to position [0, 0]
click at [370, 474] on body "Rich Text Area. Press ALT-0 for help." at bounding box center [366, 548] width 183 height 234
paste body "Rich Text Area. Press ALT-0 for help."
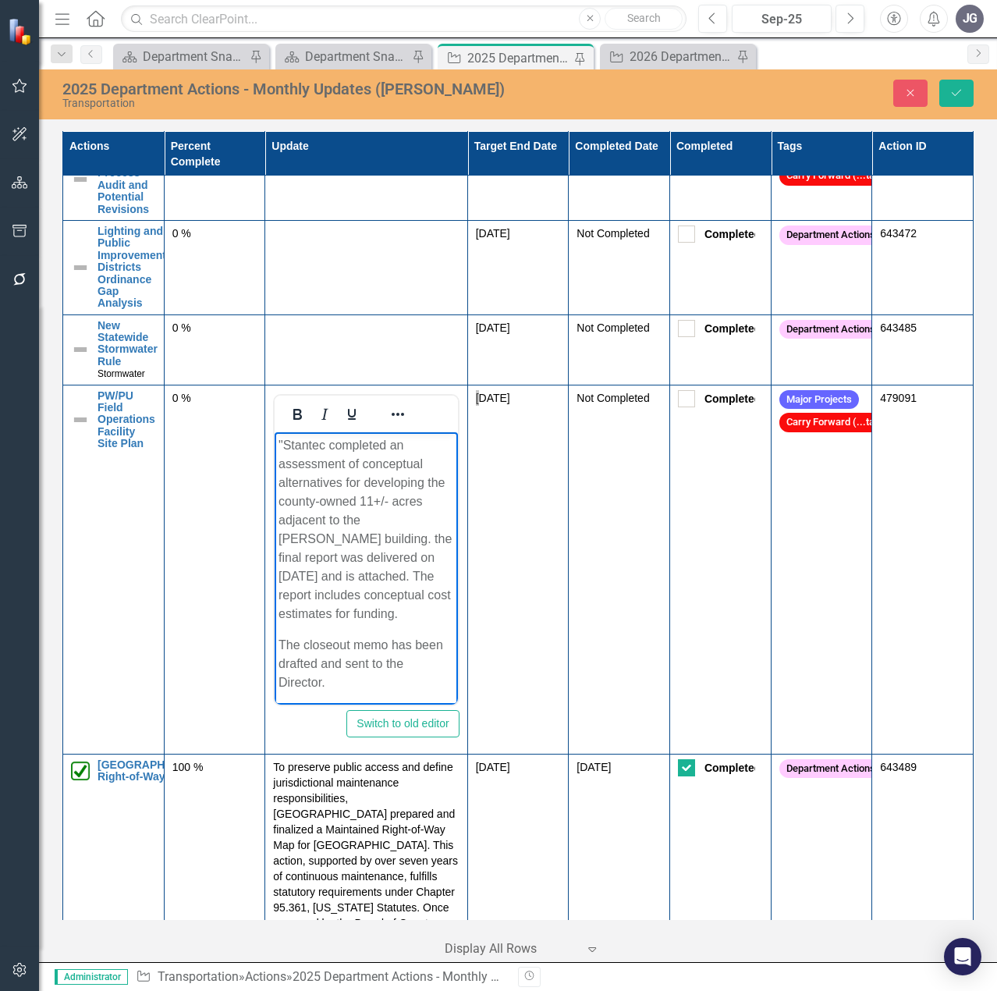
click at [284, 440] on p ""Stantec completed an assessment of conceptual alternatives for developing the …" at bounding box center [365, 528] width 175 height 187
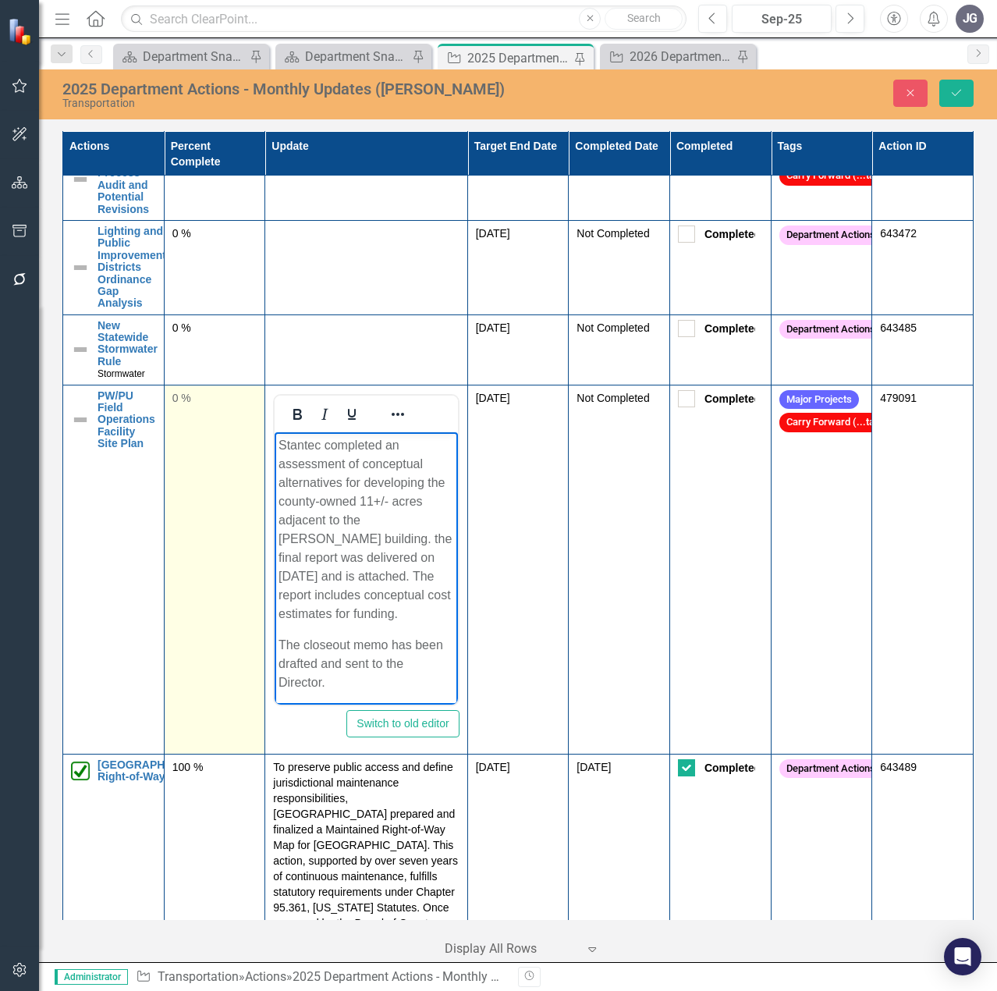
click at [207, 576] on td "0 %" at bounding box center [214, 569] width 101 height 369
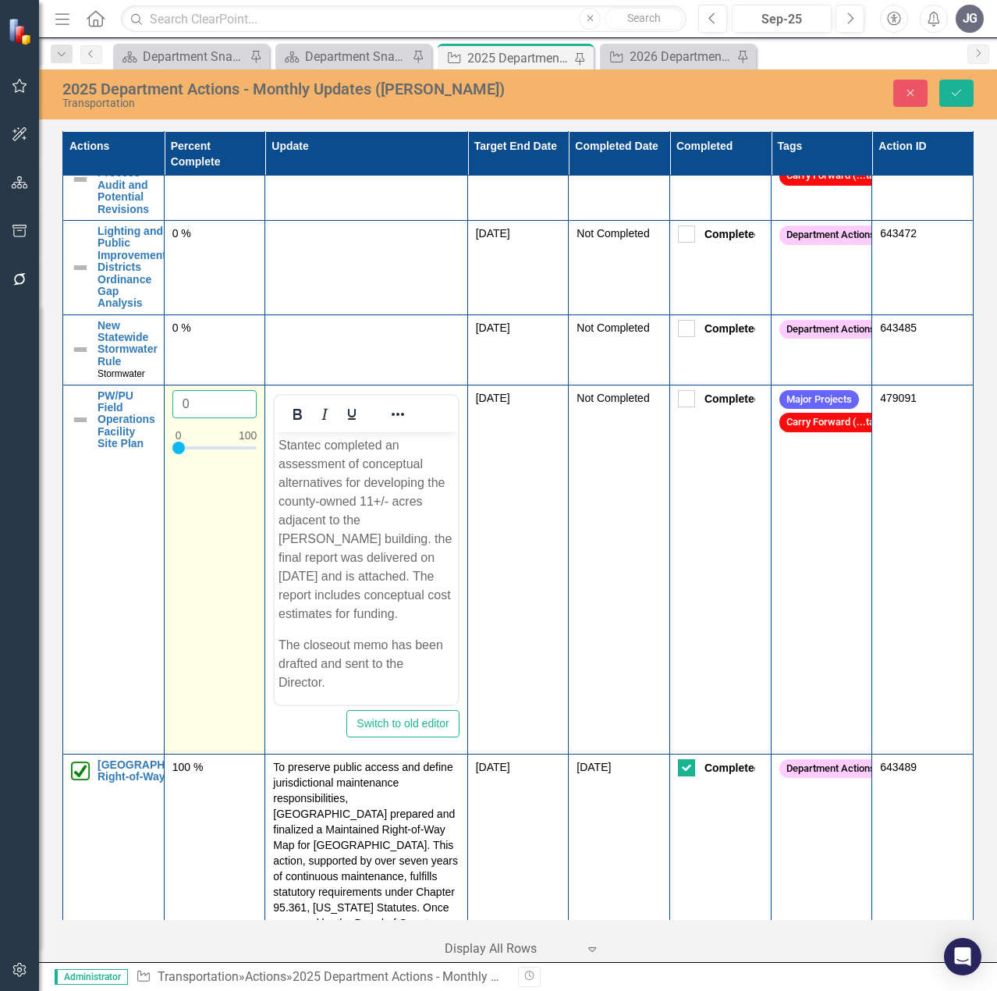
drag, startPoint x: 204, startPoint y: 553, endPoint x: 171, endPoint y: 544, distance: 33.9
click at [172, 419] on input "0" at bounding box center [214, 404] width 85 height 29
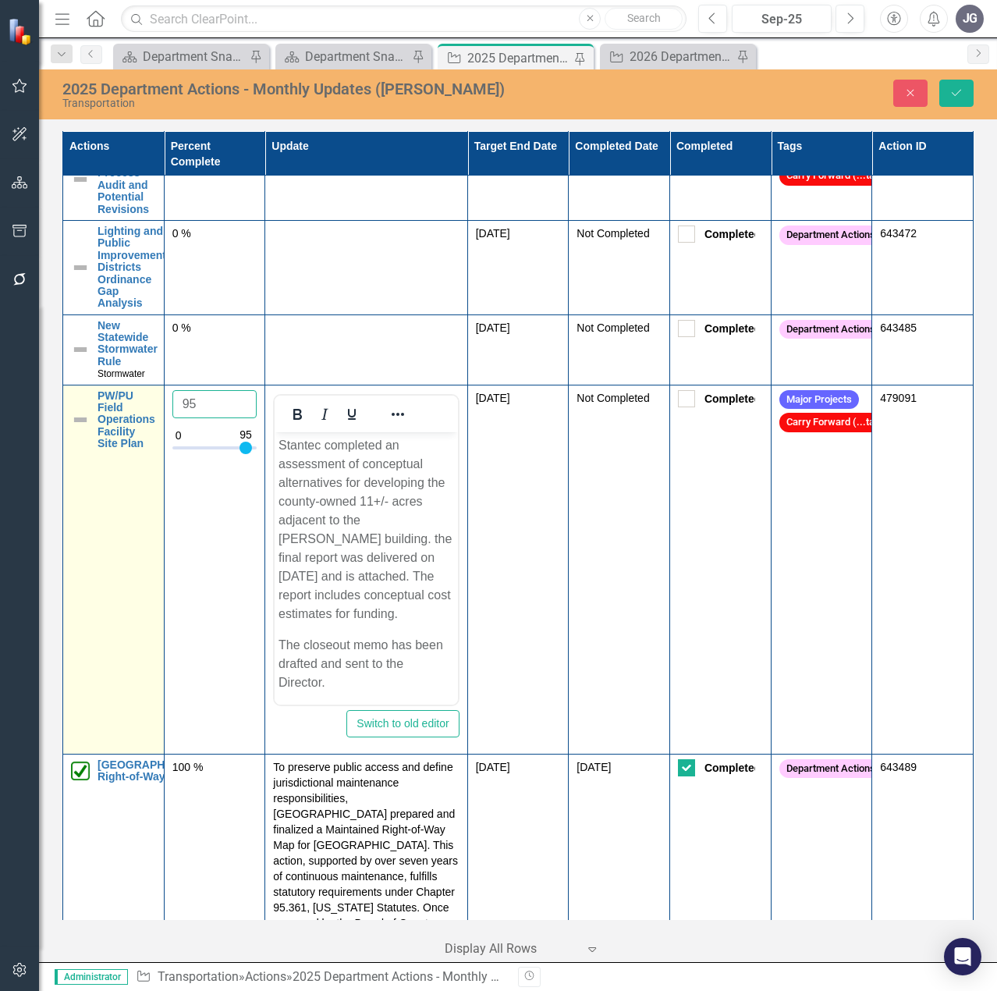
type input "95"
click at [81, 429] on img at bounding box center [80, 419] width 19 height 19
click at [90, 414] on img at bounding box center [85, 404] width 19 height 19
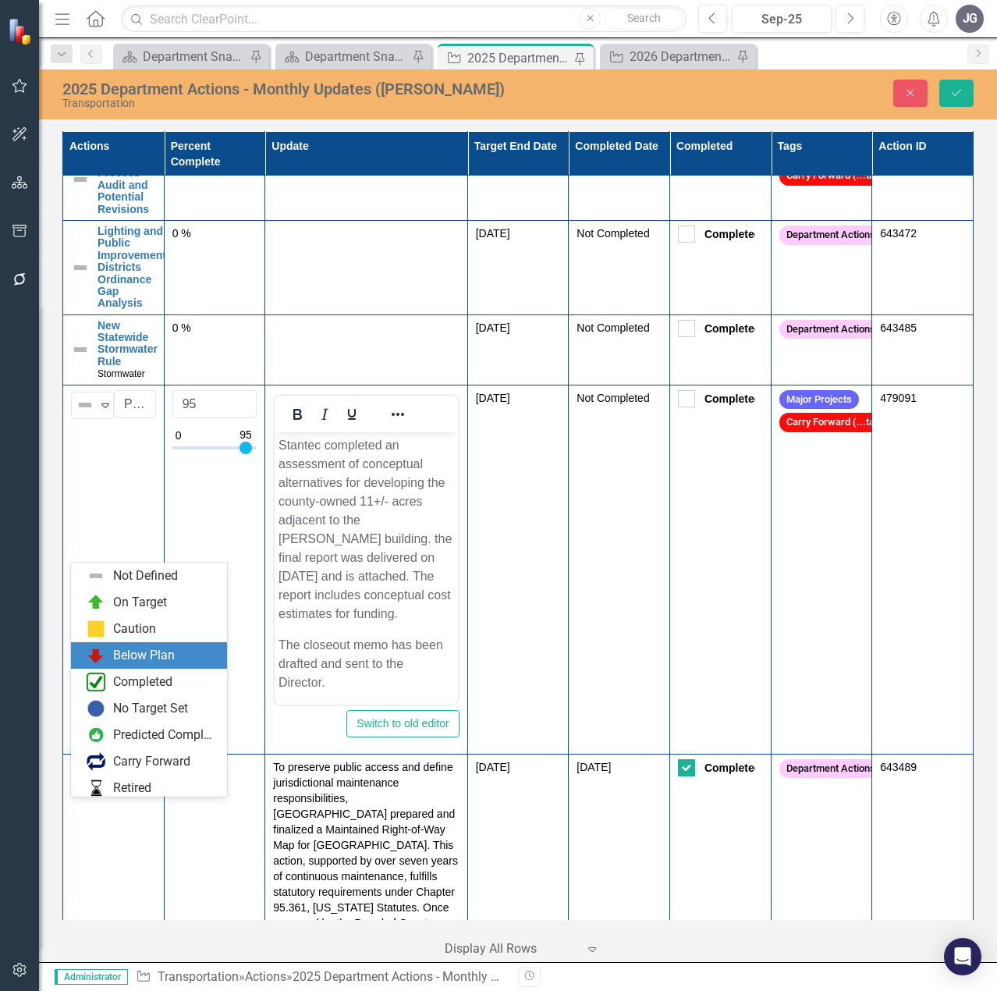
click at [139, 644] on div "Below Plan" at bounding box center [149, 655] width 156 height 27
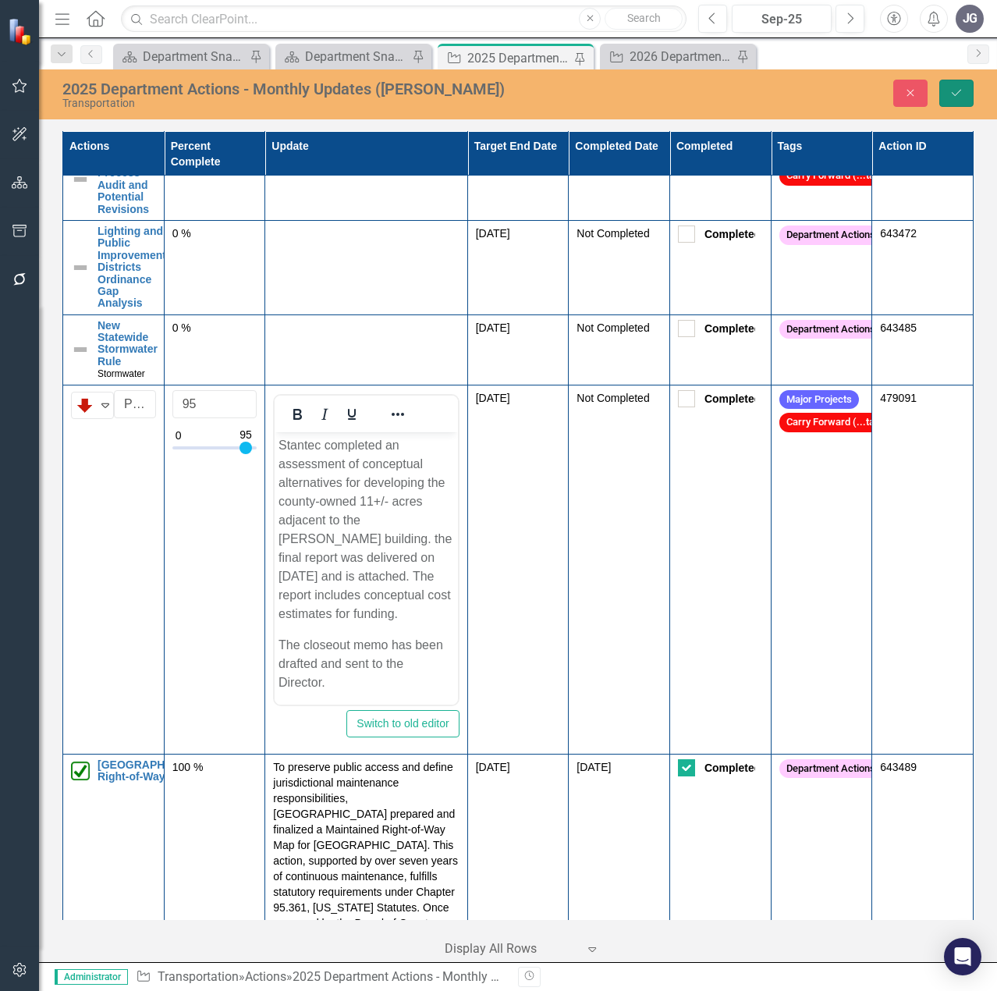
click at [961, 89] on icon "Save" at bounding box center [956, 92] width 14 height 11
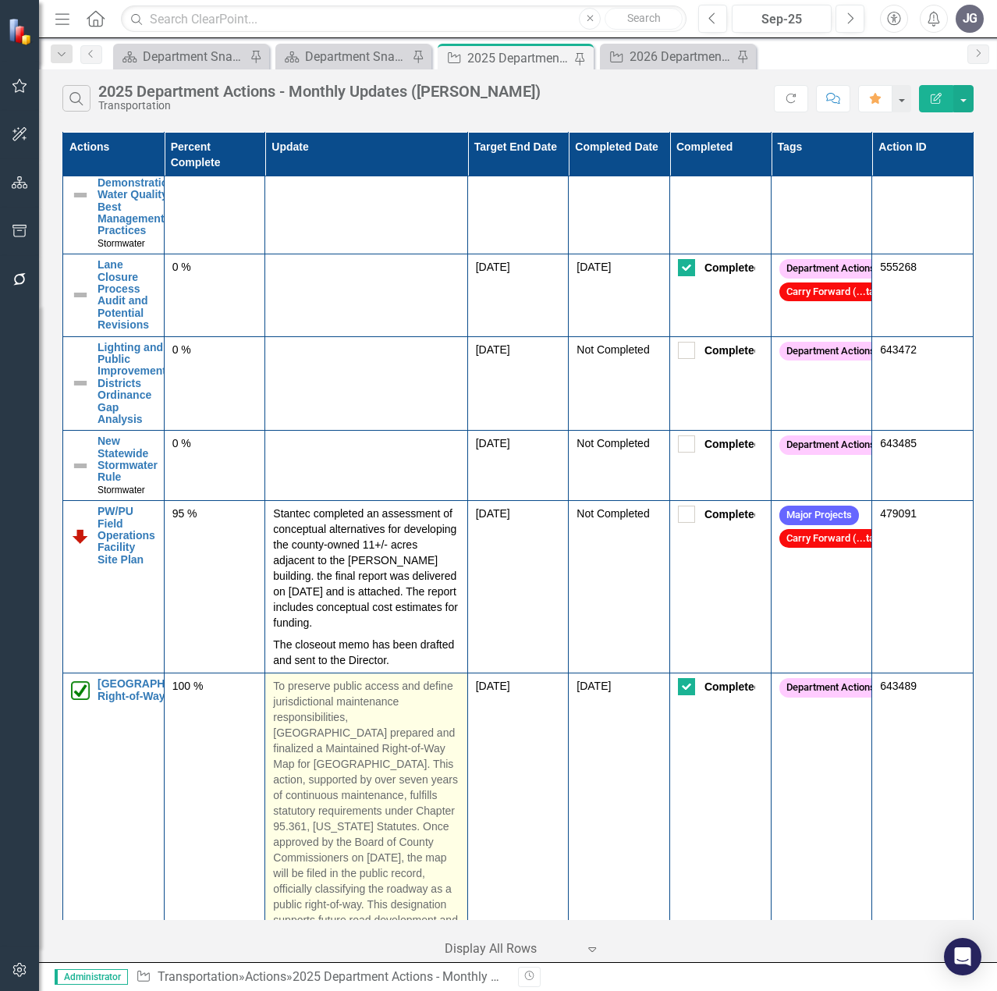
scroll to position [2340, 0]
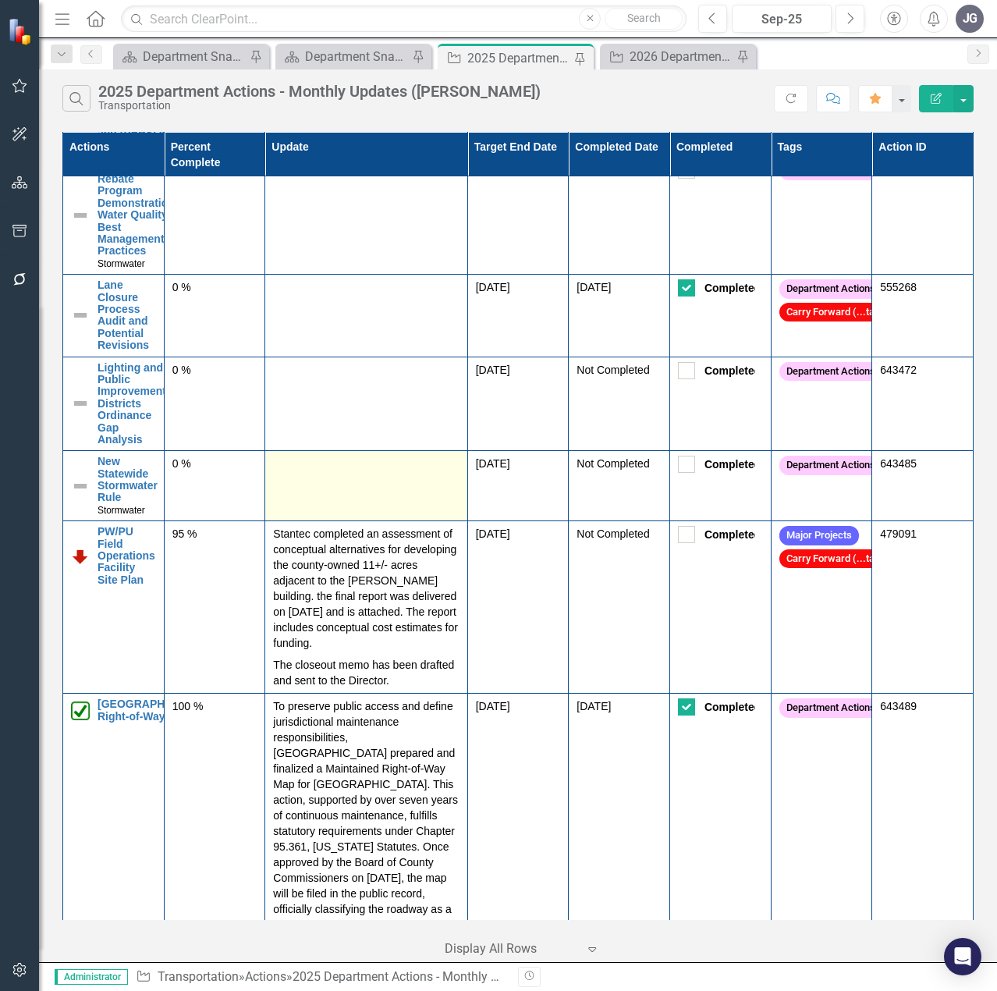
click at [382, 521] on td at bounding box center [366, 486] width 202 height 70
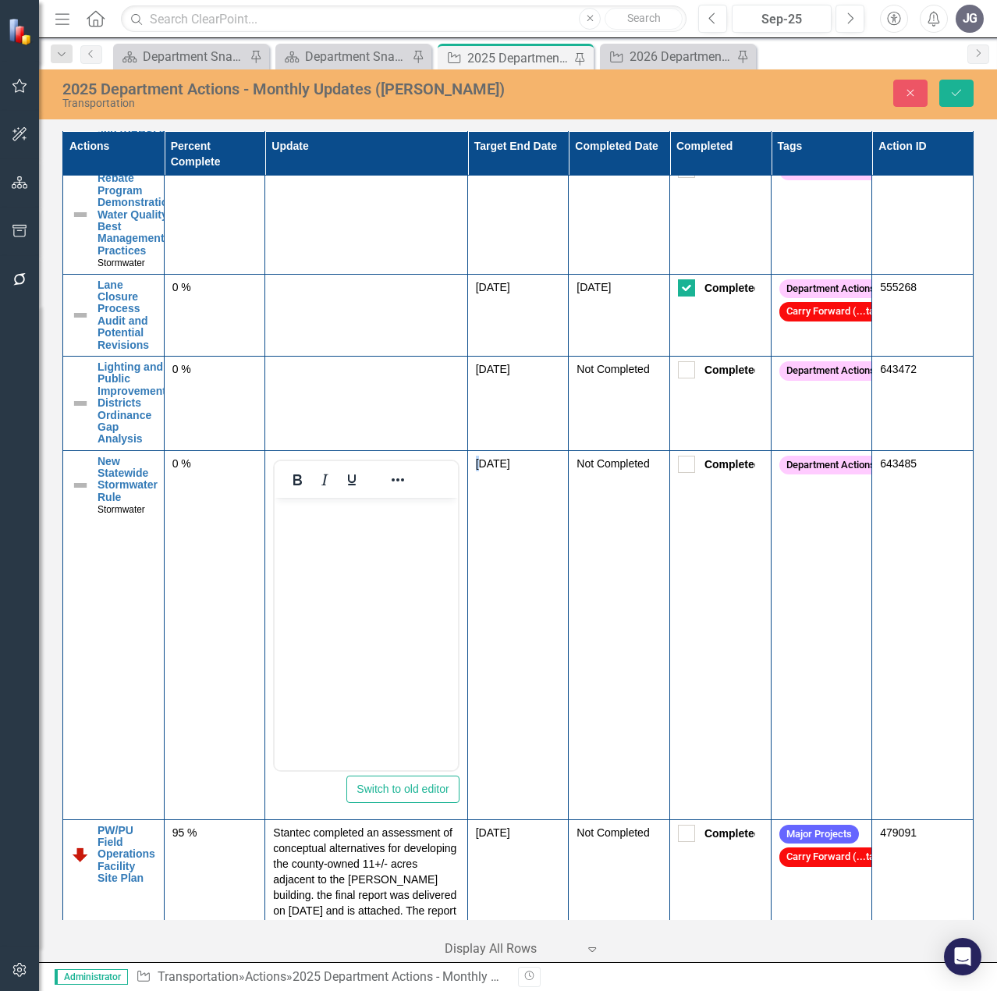
scroll to position [0, 0]
click at [376, 544] on body "Rich Text Area. Press ALT-0 for help." at bounding box center [366, 614] width 183 height 234
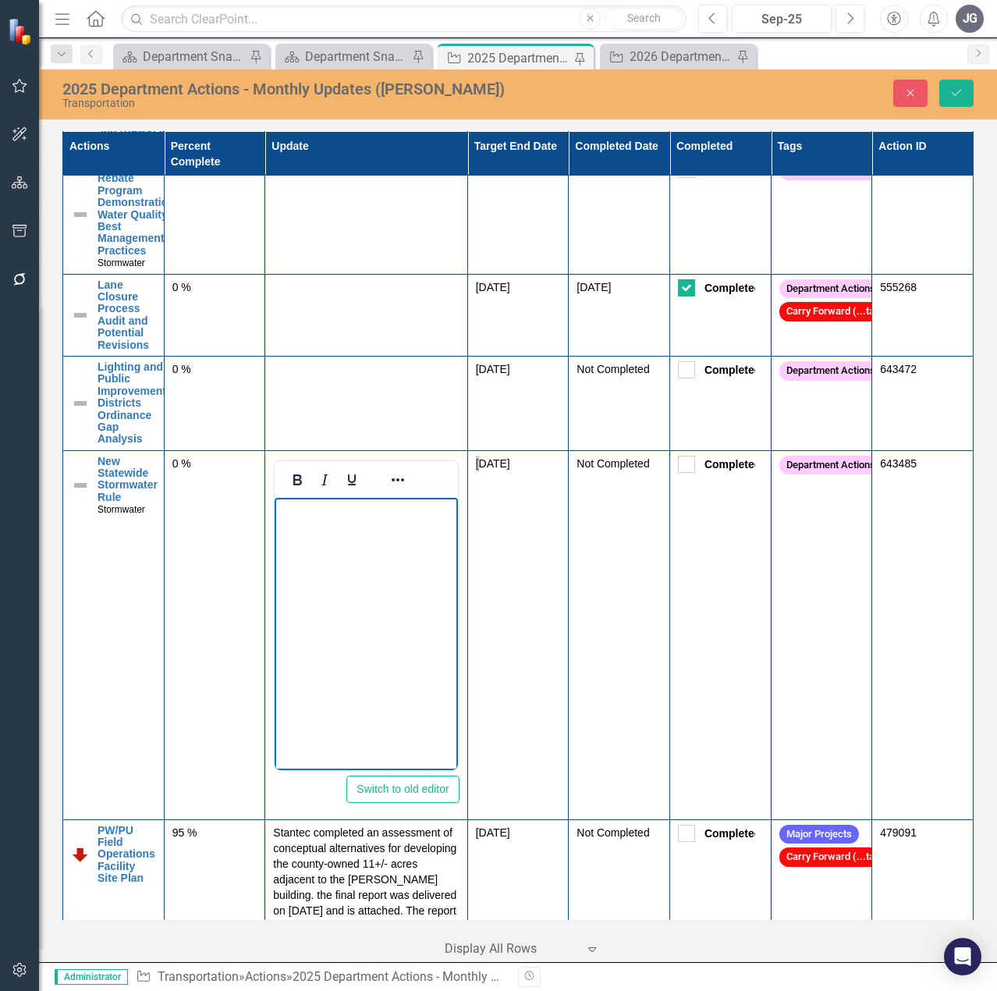
paste body "Rich Text Area. Press ALT-0 for help."
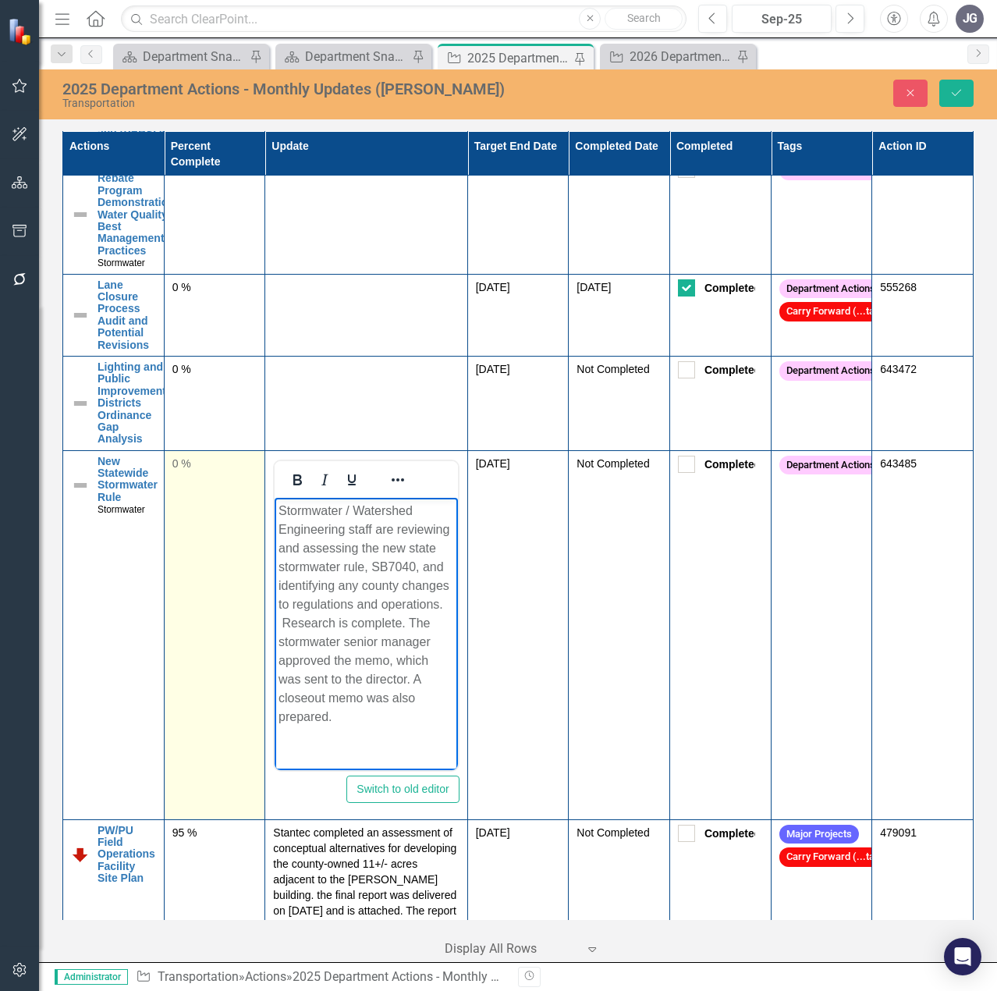
click at [230, 691] on td "0 %" at bounding box center [214, 634] width 101 height 369
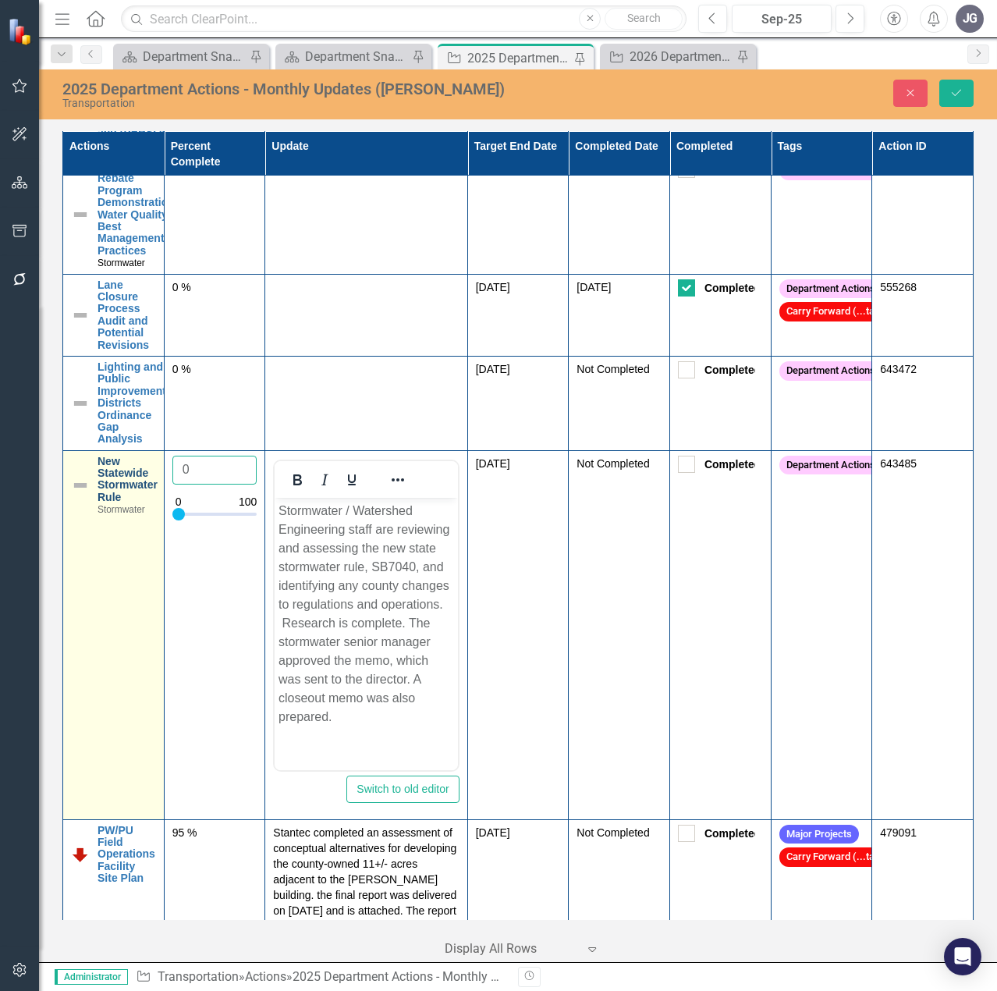
drag, startPoint x: 214, startPoint y: 612, endPoint x: 127, endPoint y: 604, distance: 86.9
click at [127, 604] on tr "New Statewide Stormwater Rule Stormwater Link Map View Link Map Edit Edit Actio…" at bounding box center [518, 634] width 910 height 369
type input "95"
click at [80, 494] on img at bounding box center [80, 485] width 19 height 19
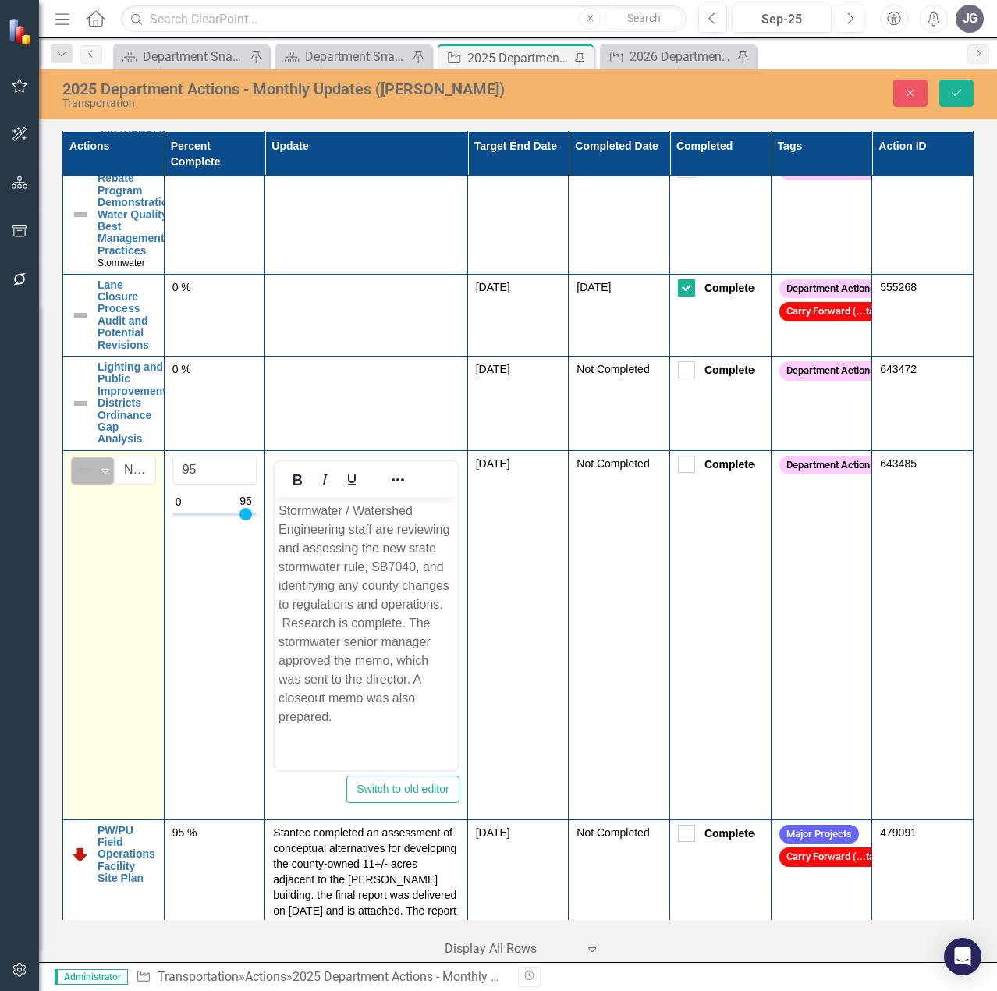
click at [82, 480] on img at bounding box center [85, 470] width 19 height 19
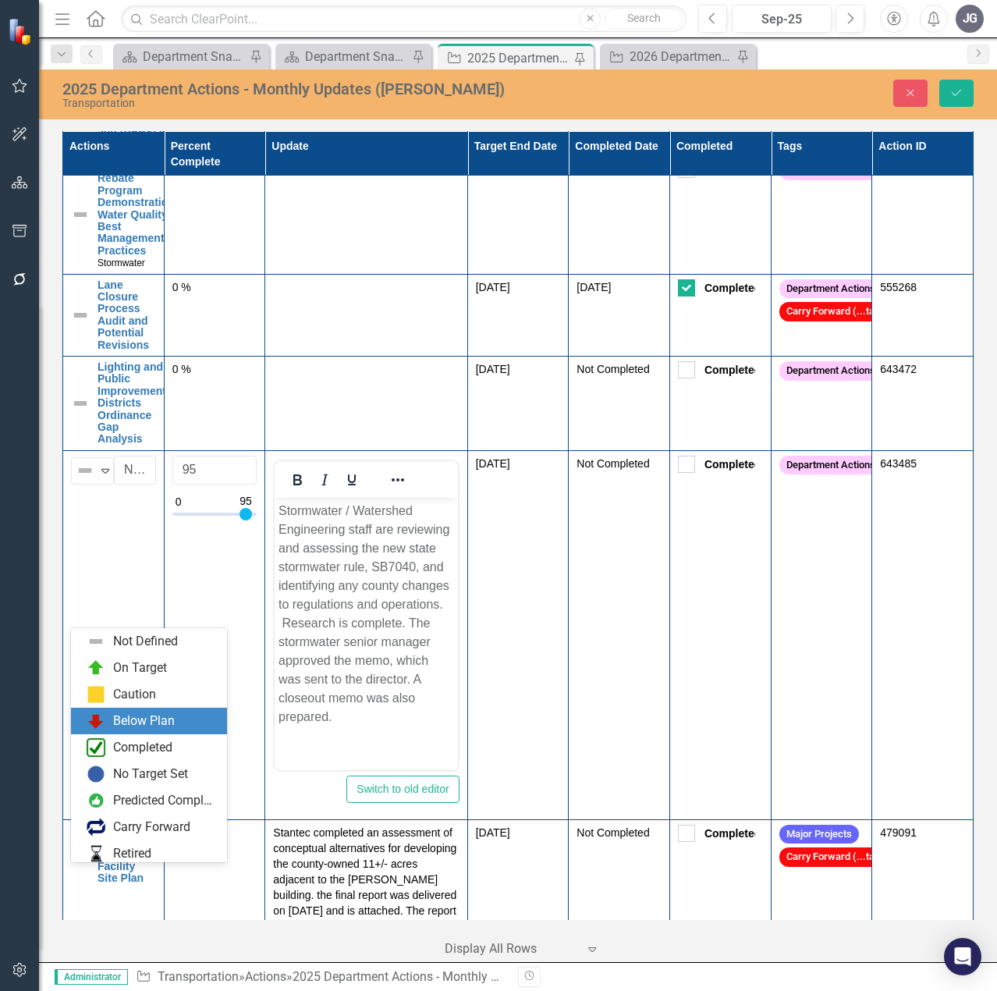
click at [127, 715] on div "Below Plan" at bounding box center [144, 721] width 62 height 18
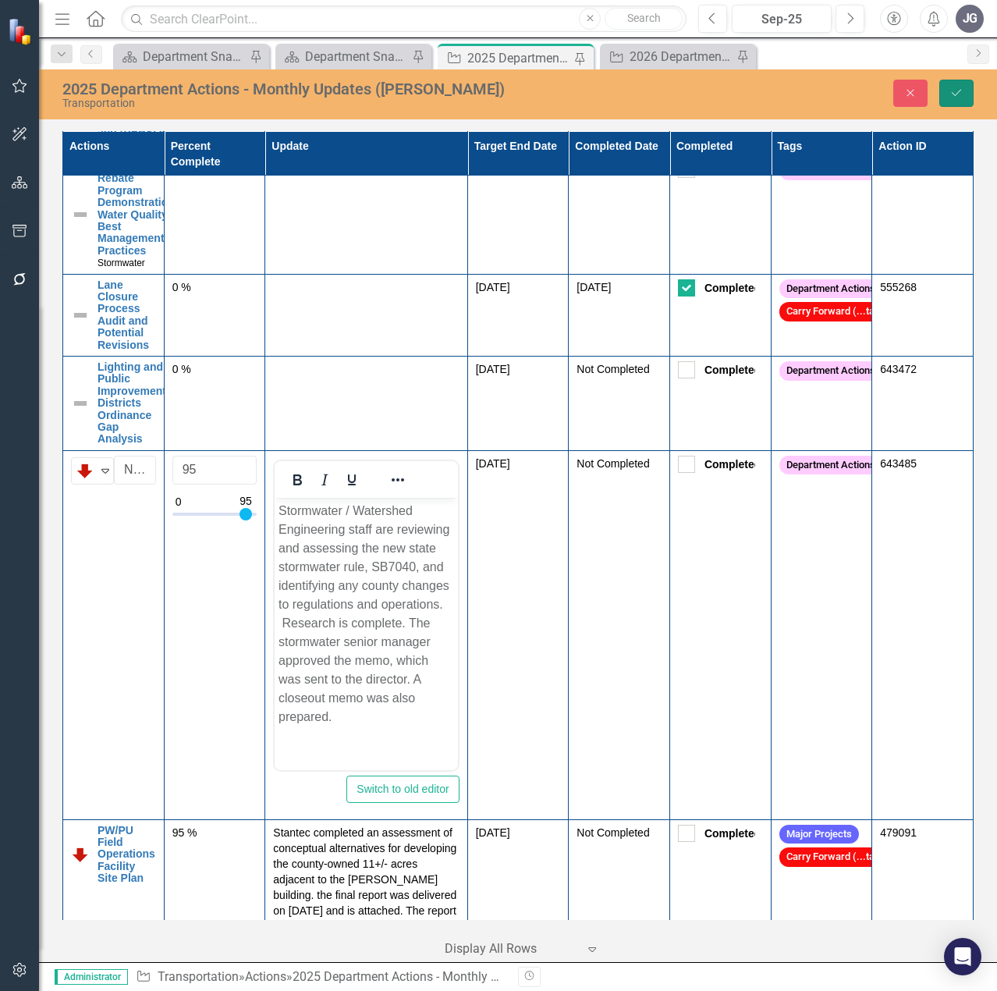
click at [955, 94] on icon "Save" at bounding box center [956, 92] width 14 height 11
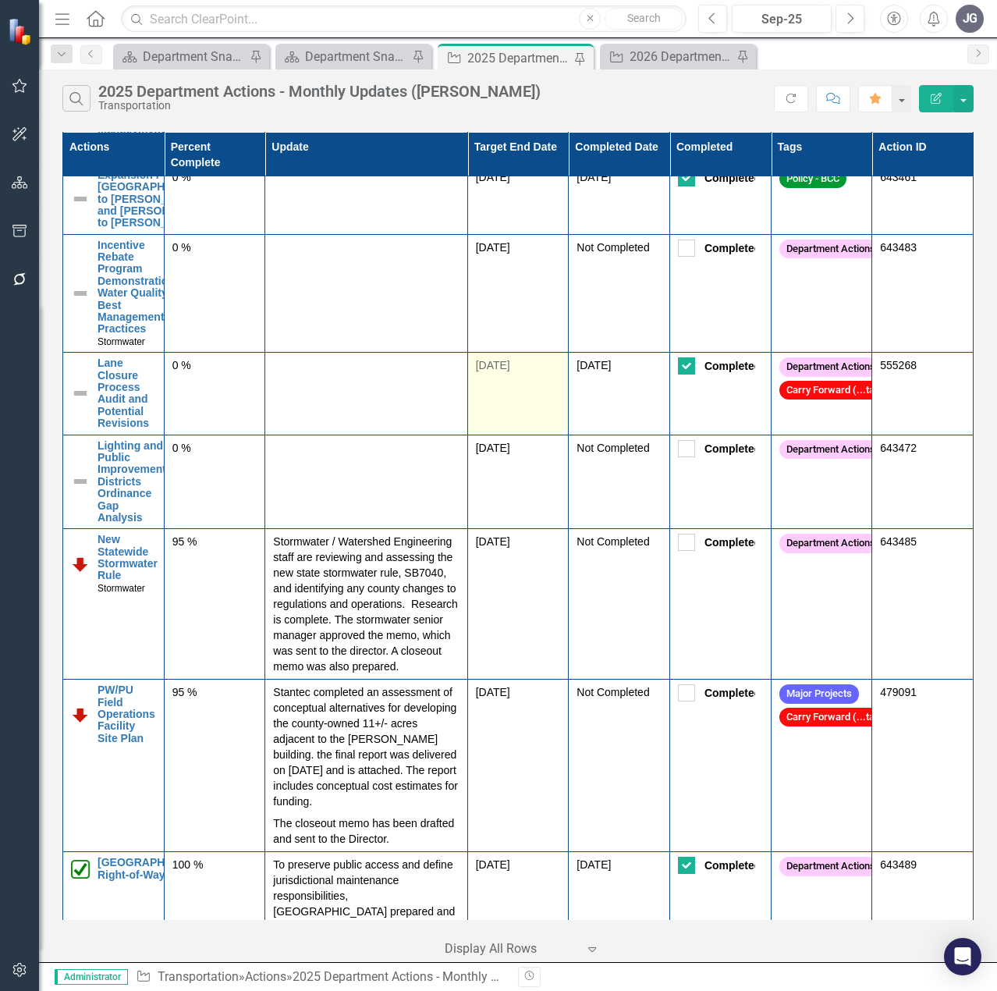
scroll to position [2340, 0]
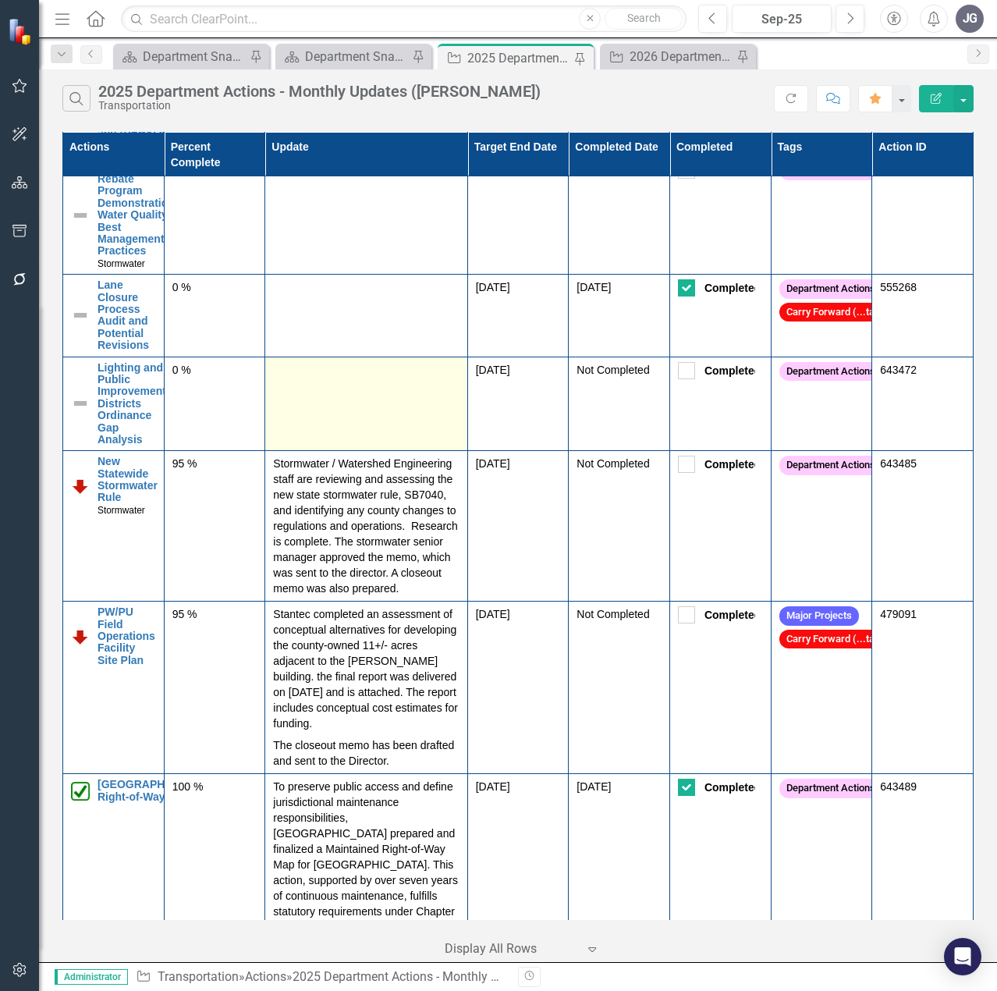
click at [337, 451] on td at bounding box center [366, 403] width 202 height 94
click at [338, 451] on td at bounding box center [366, 403] width 202 height 94
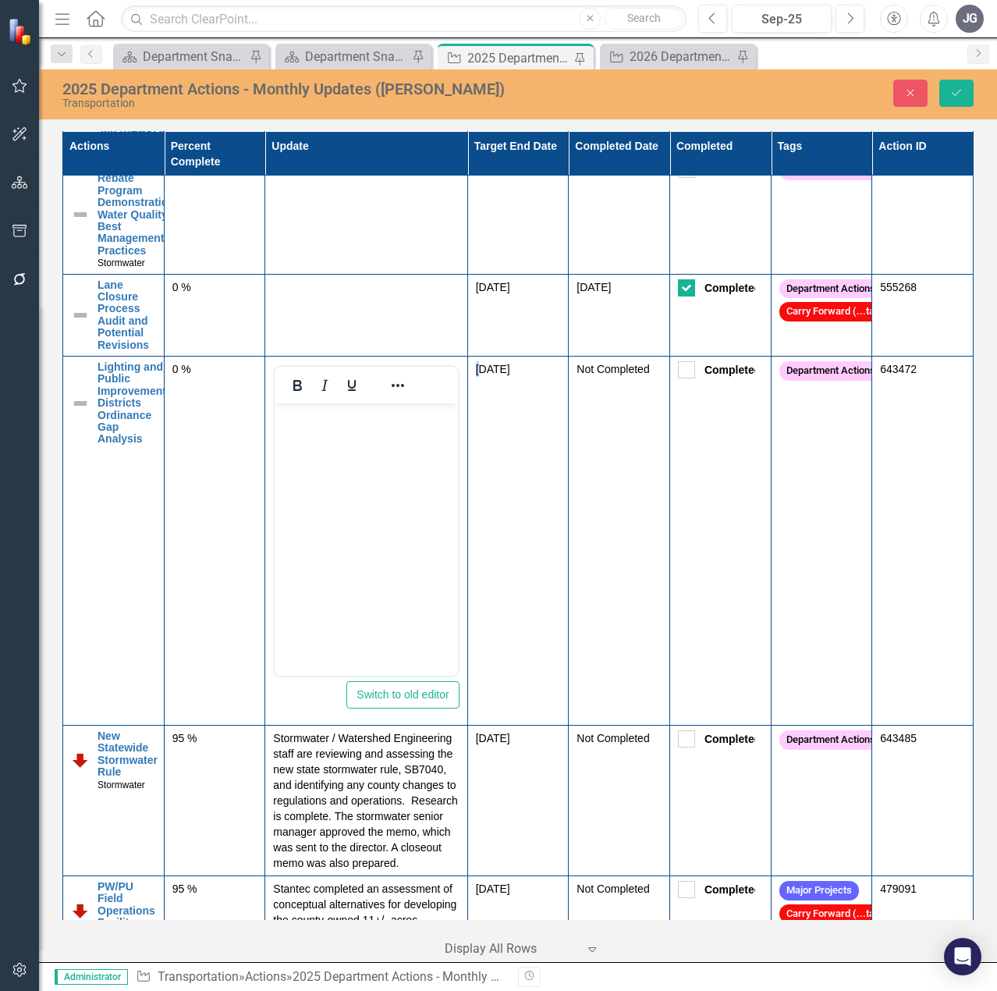
scroll to position [0, 0]
click at [367, 468] on body "Rich Text Area. Press ALT-0 for help." at bounding box center [366, 519] width 183 height 234
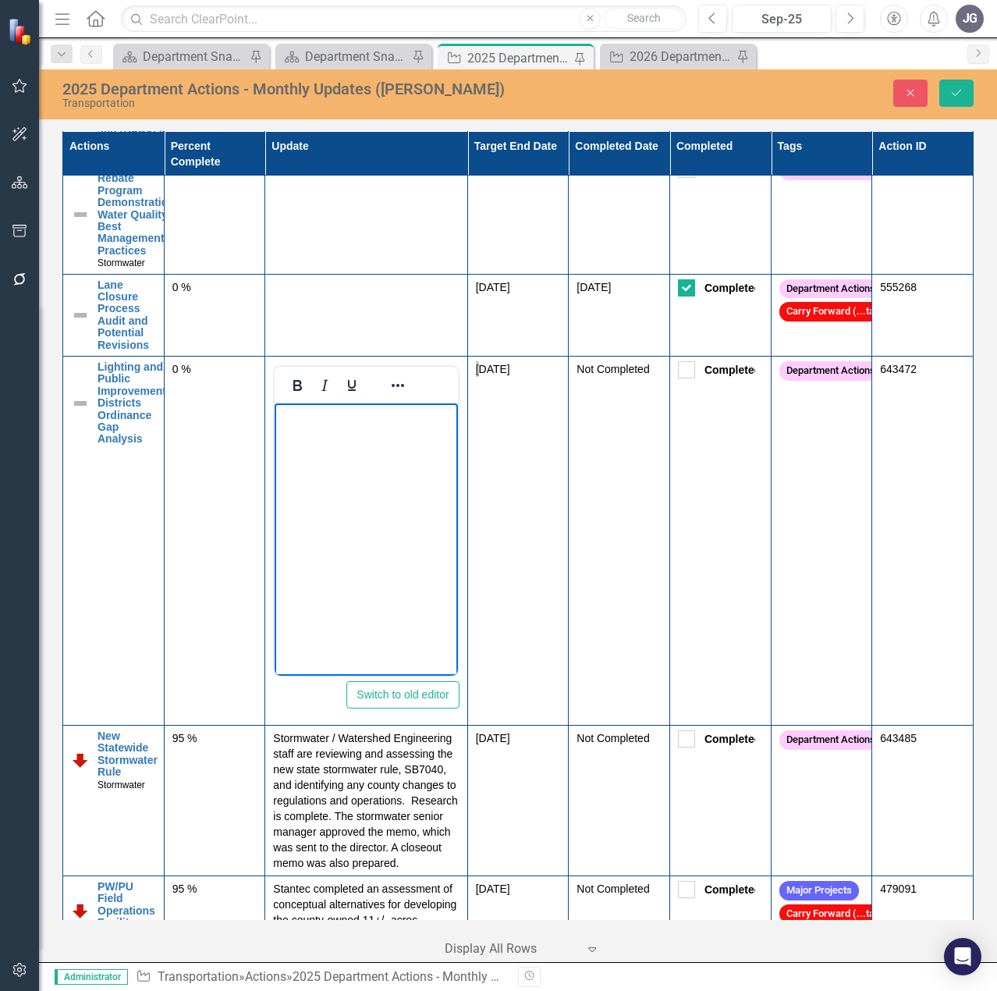
paste body "Rich Text Area. Press ALT-0 for help."
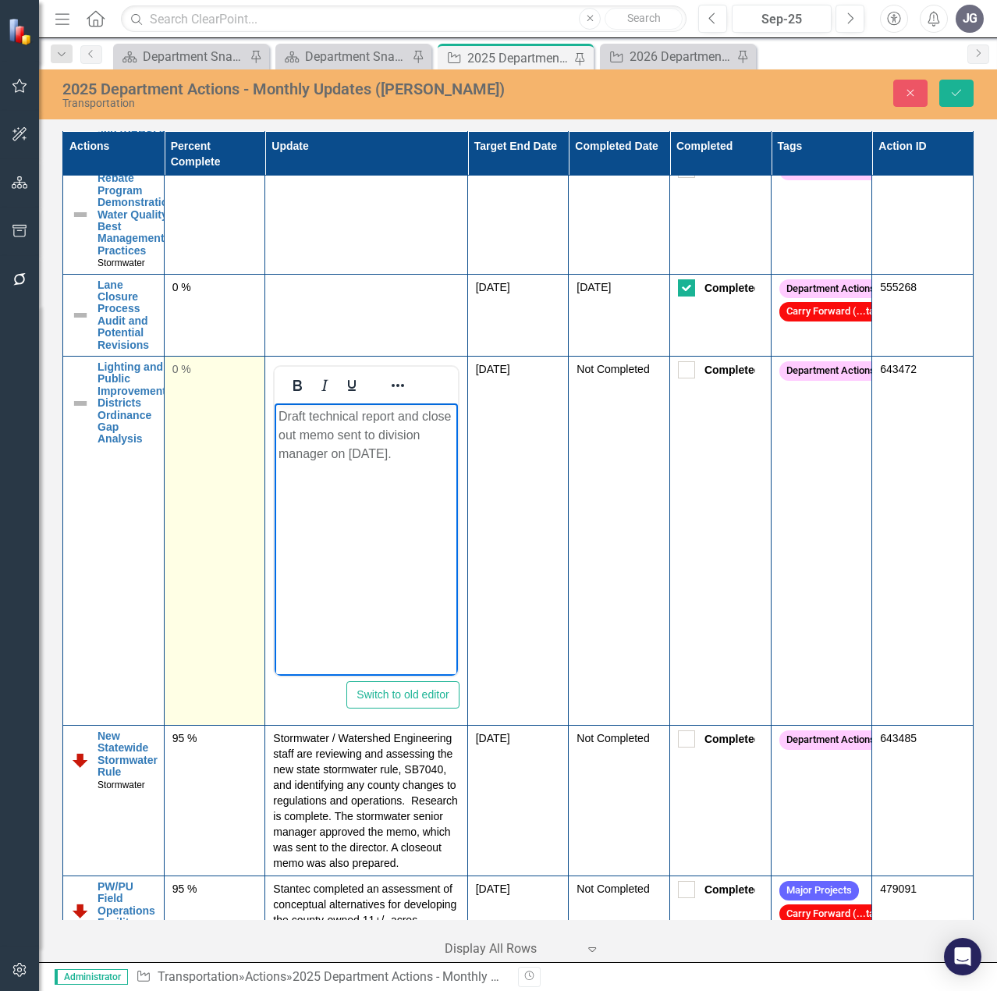
click at [186, 537] on td "0 %" at bounding box center [214, 540] width 101 height 369
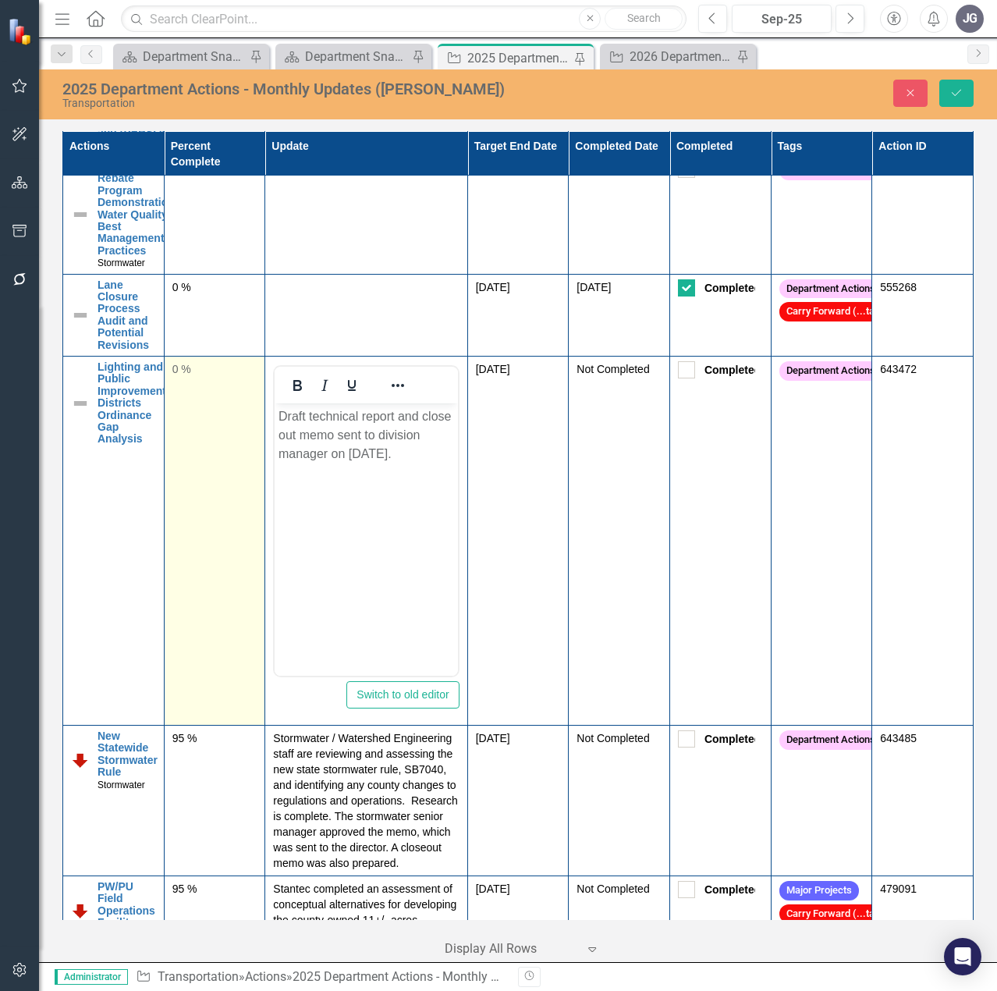
click at [186, 537] on td "0 %" at bounding box center [214, 540] width 101 height 369
drag, startPoint x: 194, startPoint y: 524, endPoint x: 179, endPoint y: 520, distance: 16.1
click at [179, 390] on input "0" at bounding box center [214, 375] width 85 height 29
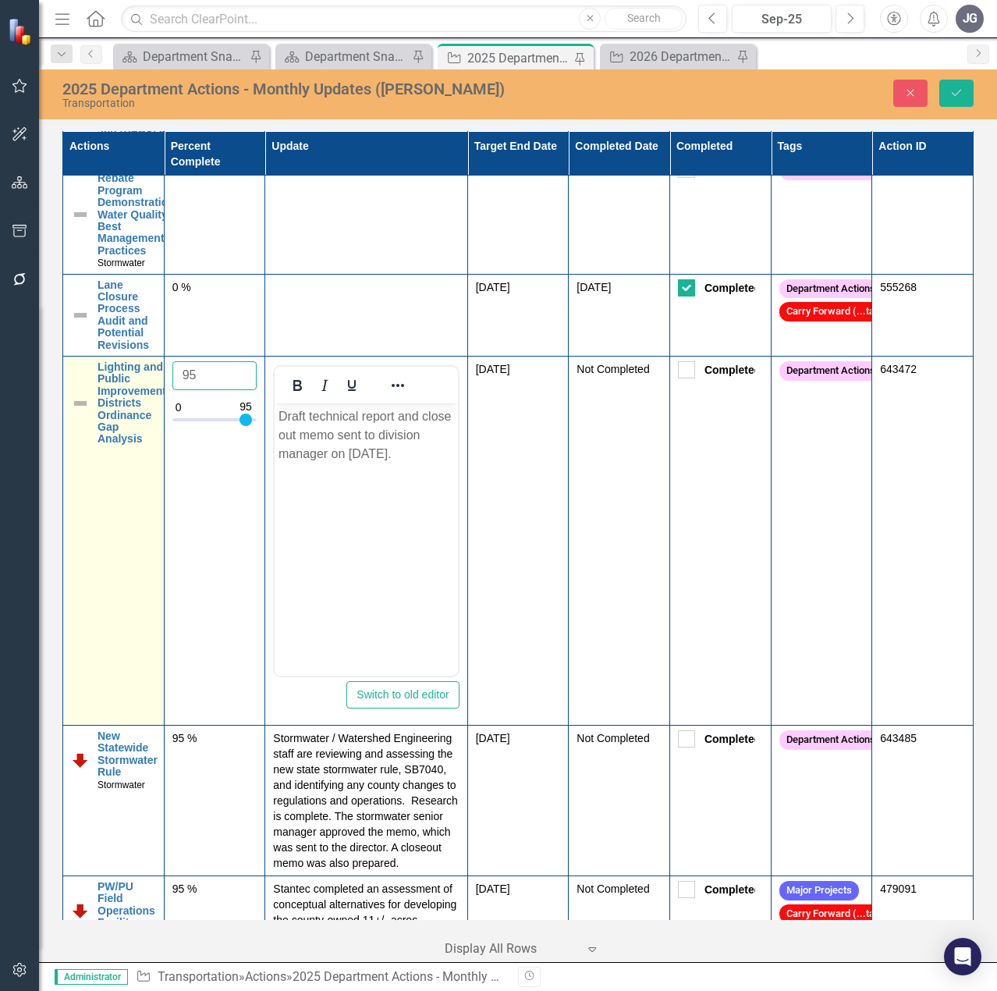
type input "95"
click at [79, 413] on img at bounding box center [80, 403] width 19 height 19
click at [83, 385] on img at bounding box center [85, 376] width 19 height 19
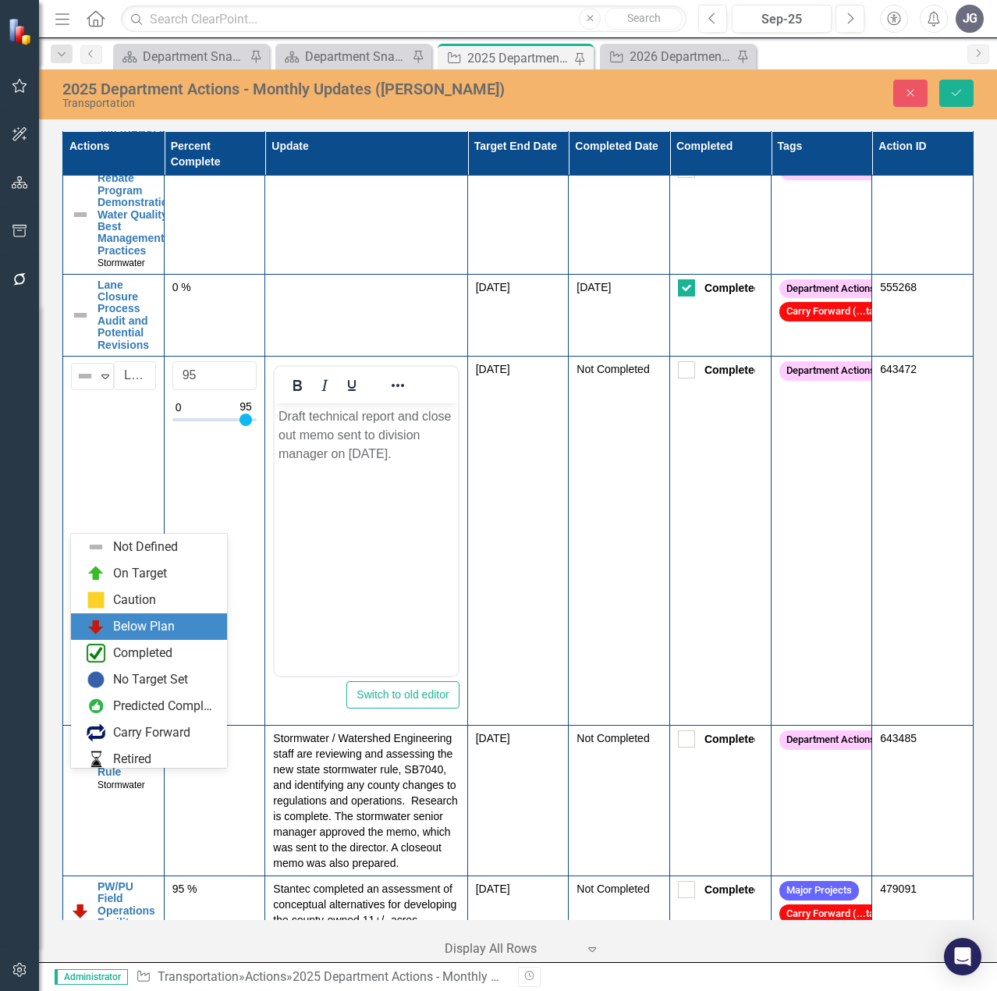
click at [161, 629] on div "Below Plan" at bounding box center [144, 627] width 62 height 18
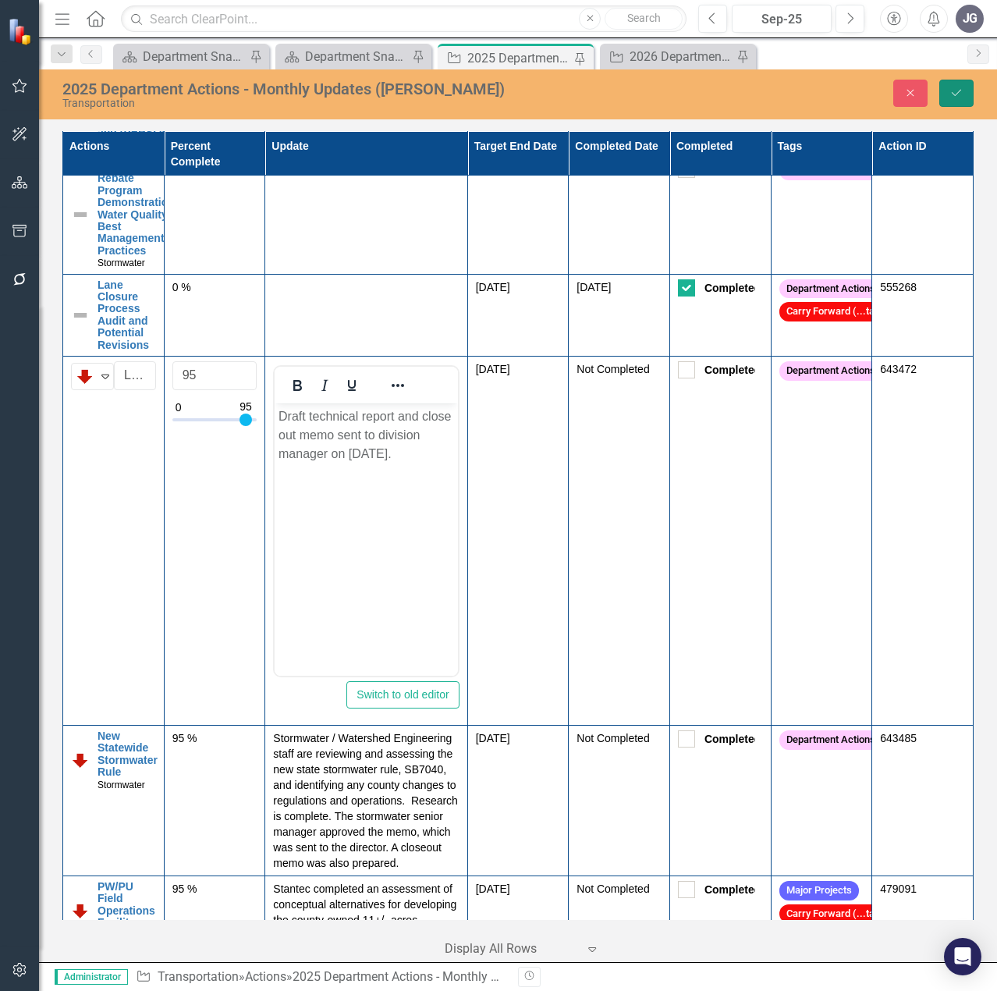
click at [951, 94] on icon "Save" at bounding box center [956, 92] width 14 height 11
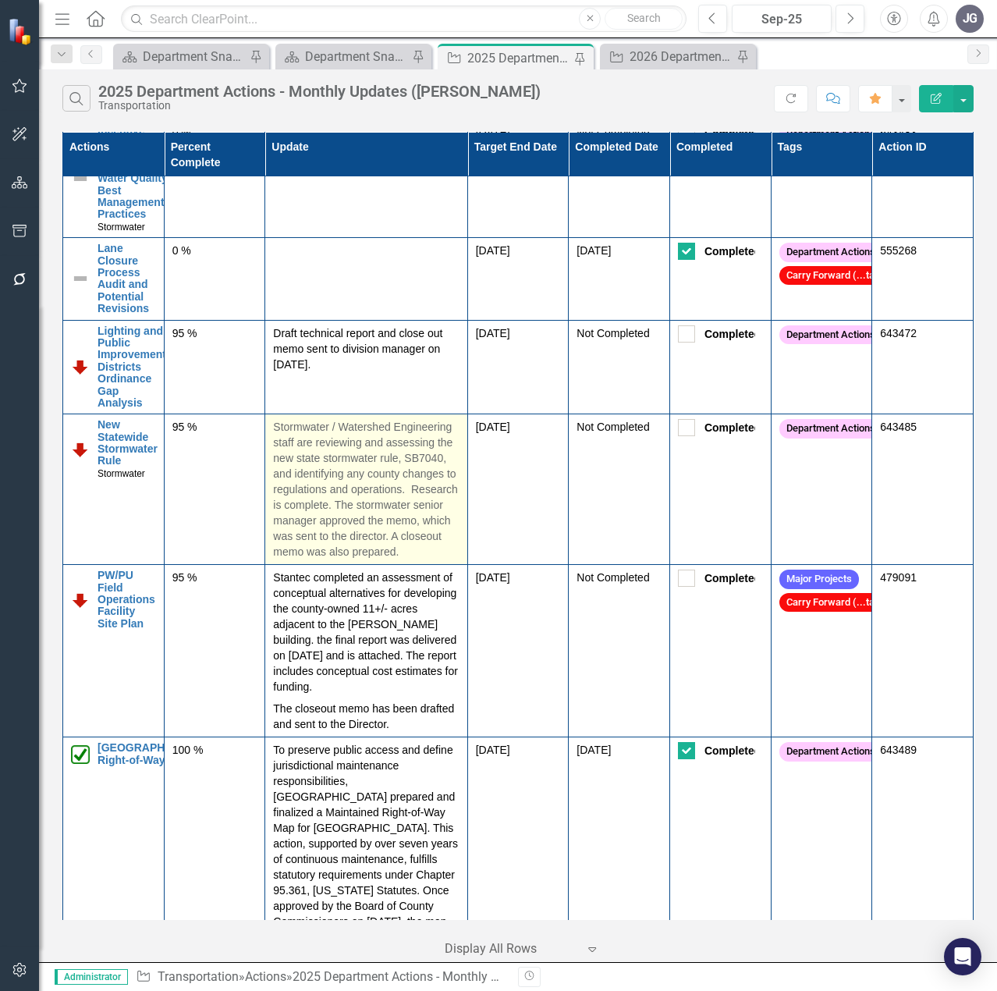
scroll to position [2418, 0]
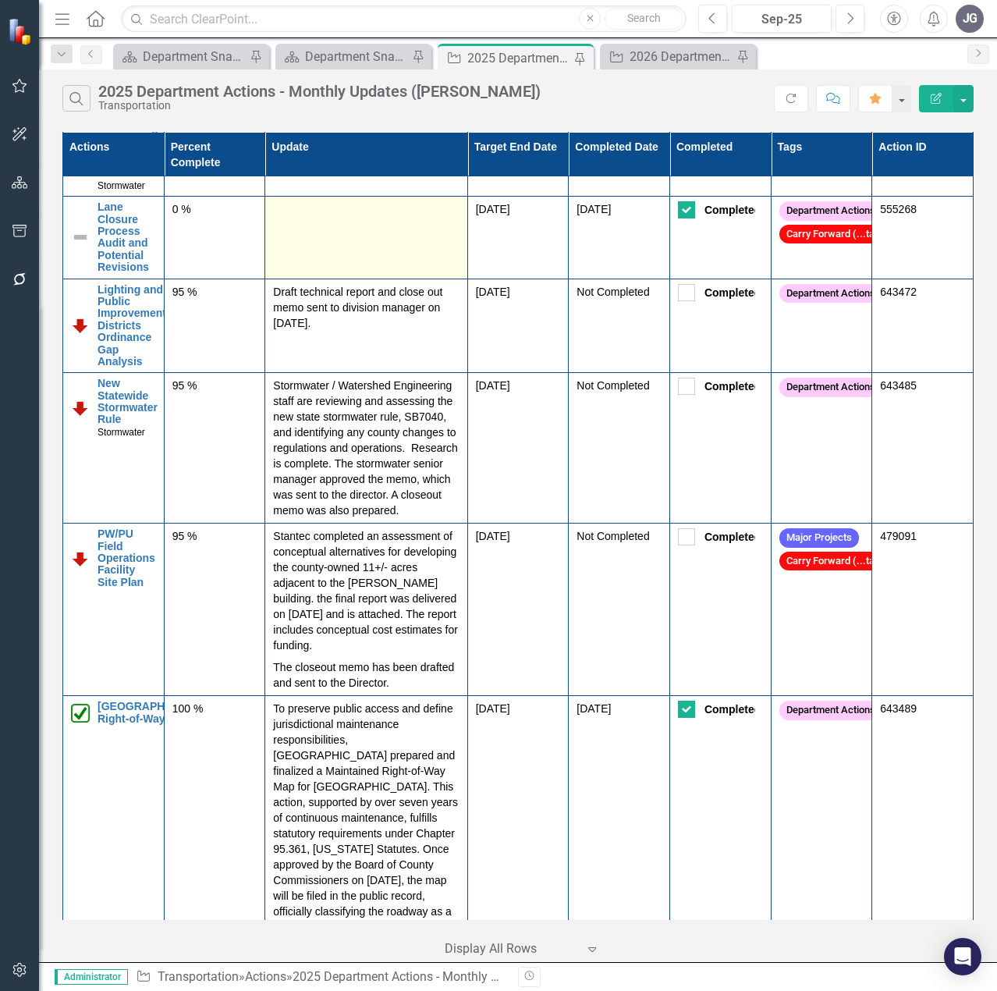
click at [314, 278] on td at bounding box center [366, 238] width 202 height 82
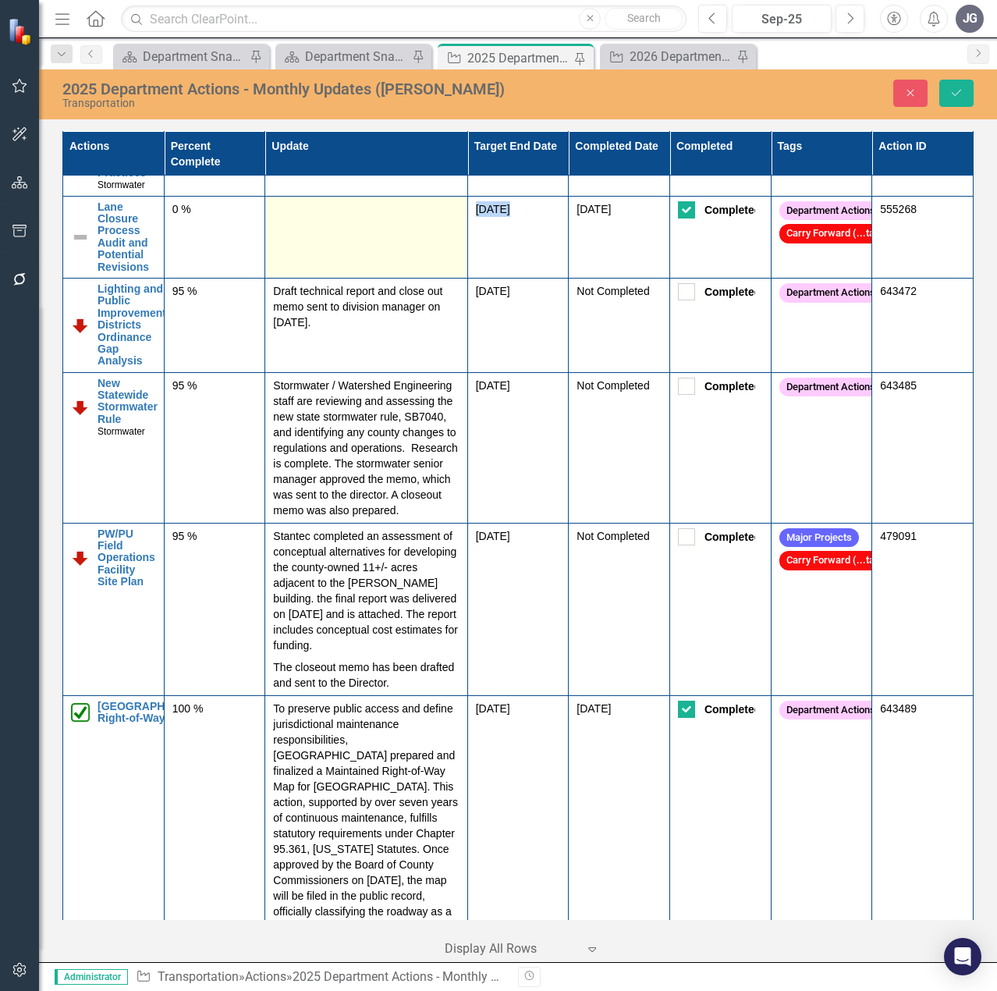
click at [314, 278] on td at bounding box center [366, 237] width 202 height 82
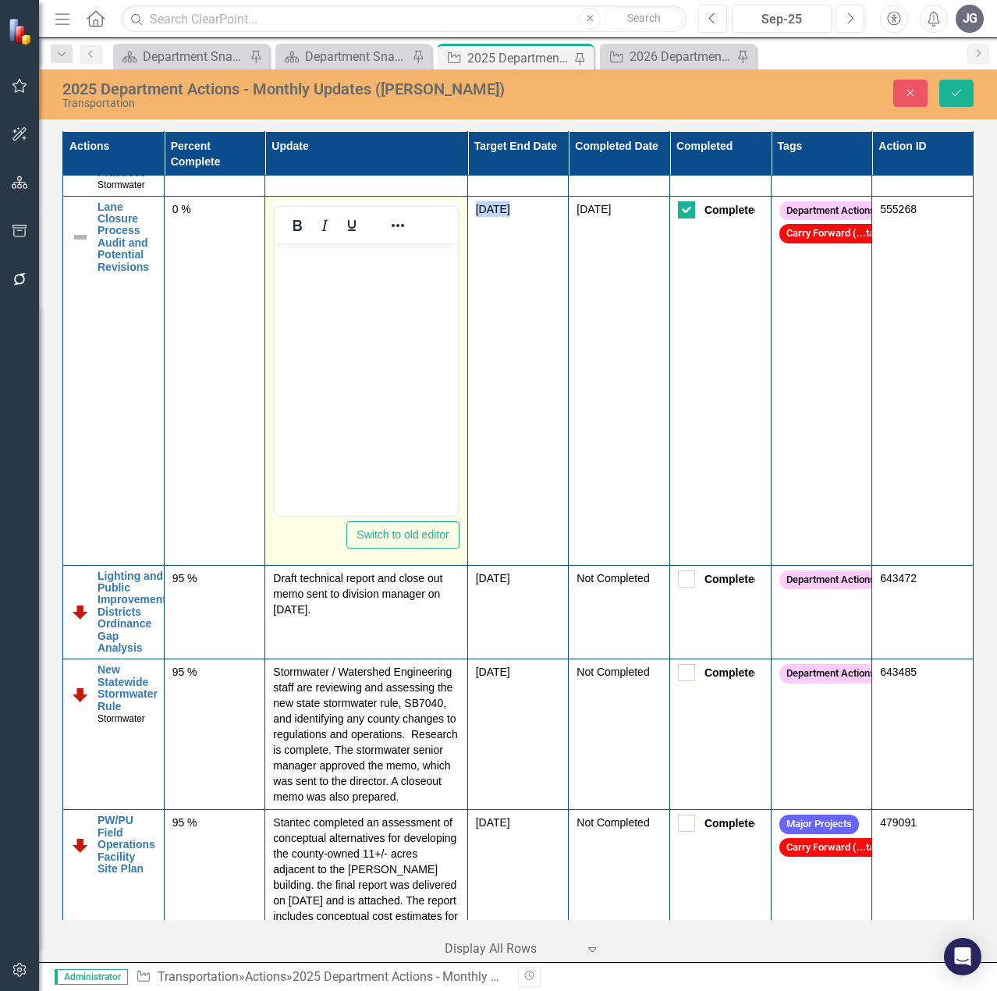
scroll to position [0, 0]
click at [372, 330] on body "Rich Text Area. Press ALT-0 for help." at bounding box center [366, 360] width 183 height 234
paste body "Rich Text Area. Press ALT-0 for help."
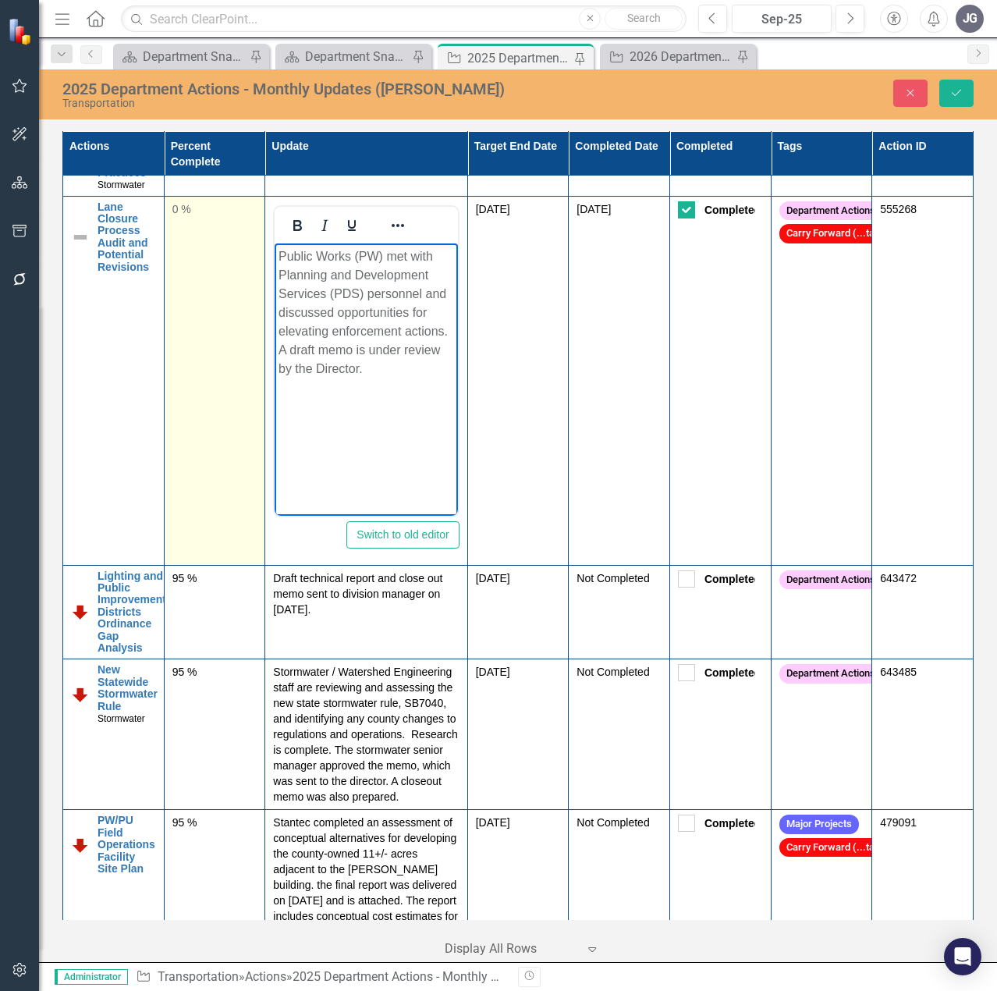
click at [172, 220] on div "0 %" at bounding box center [214, 210] width 85 height 19
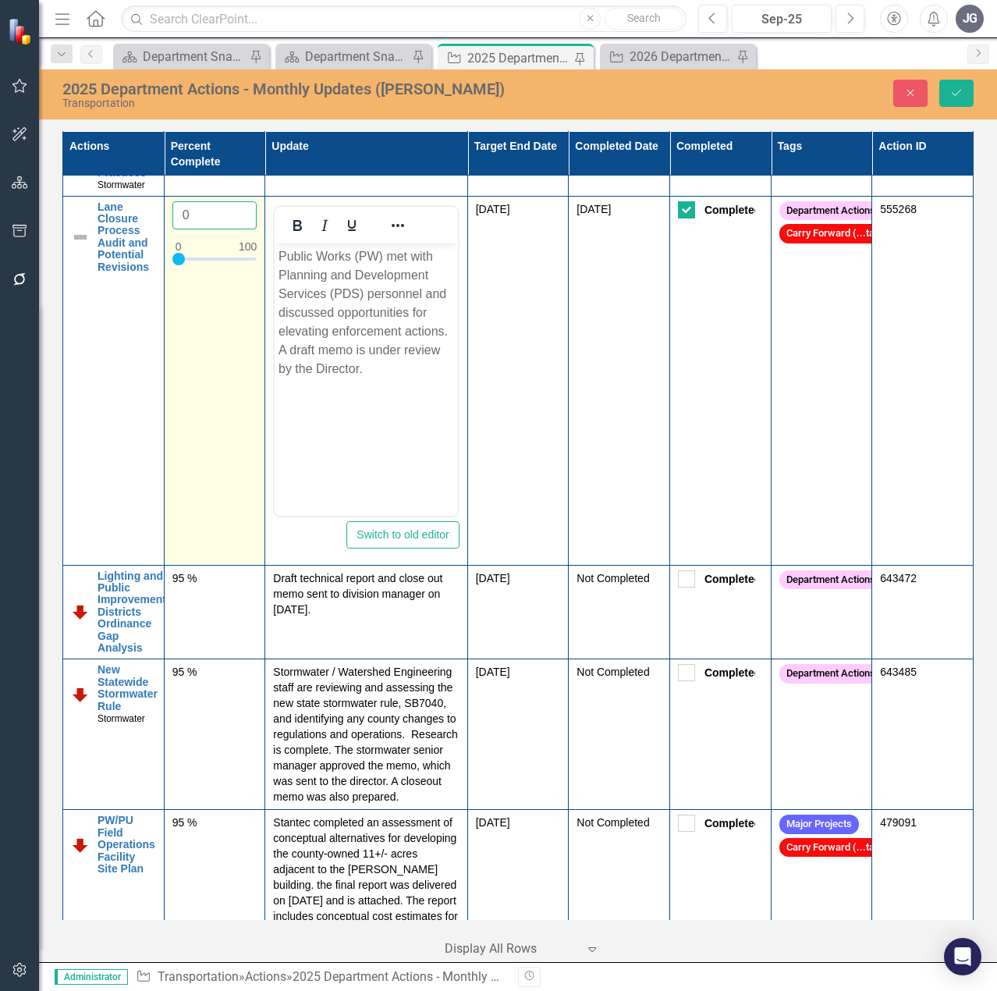
drag, startPoint x: 198, startPoint y: 356, endPoint x: 163, endPoint y: 361, distance: 35.5
click at [164, 361] on td "0" at bounding box center [214, 380] width 101 height 369
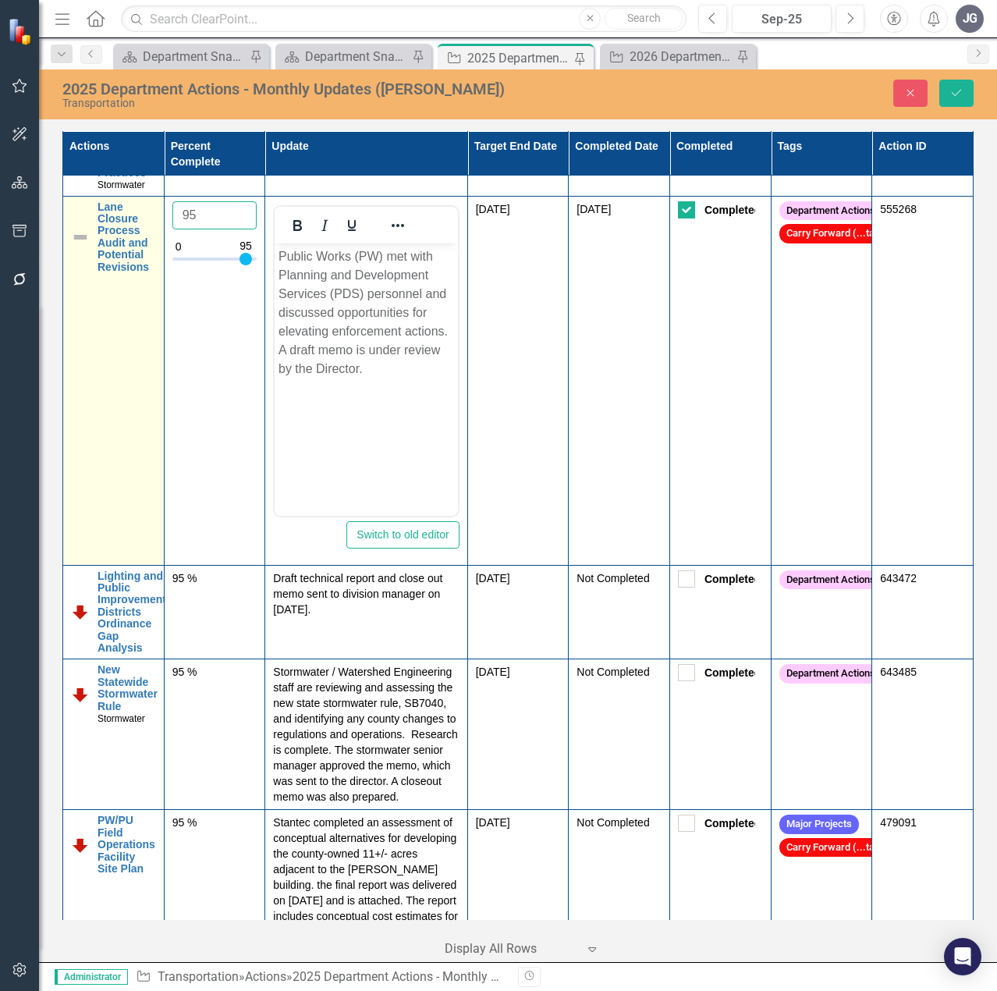
type input "95"
click at [78, 246] on img at bounding box center [80, 237] width 19 height 19
click at [78, 380] on td "Not Defined Expand Lane Closure Process Audit and Potential Revisions Link Map …" at bounding box center [113, 380] width 101 height 369
click at [88, 225] on img at bounding box center [85, 216] width 19 height 19
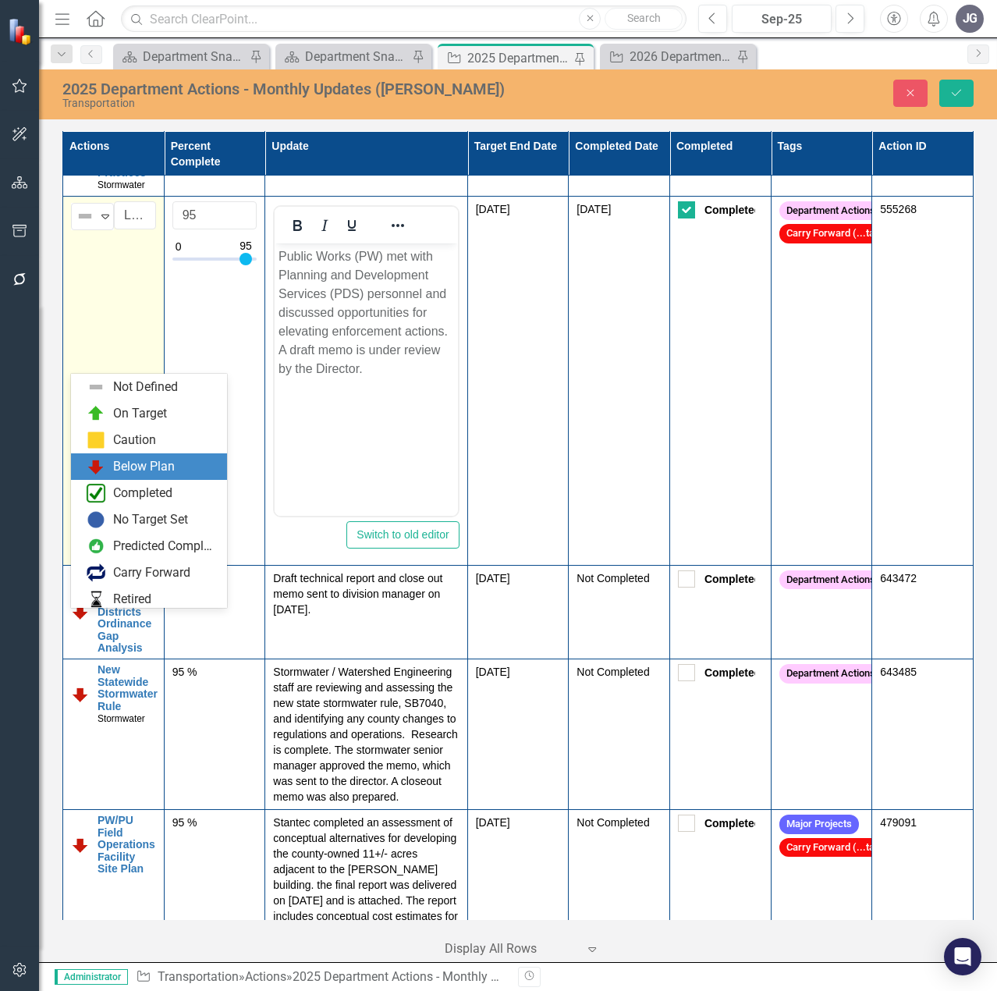
drag, startPoint x: 129, startPoint y: 468, endPoint x: 146, endPoint y: 457, distance: 20.3
click at [129, 468] on div "Below Plan" at bounding box center [144, 467] width 62 height 18
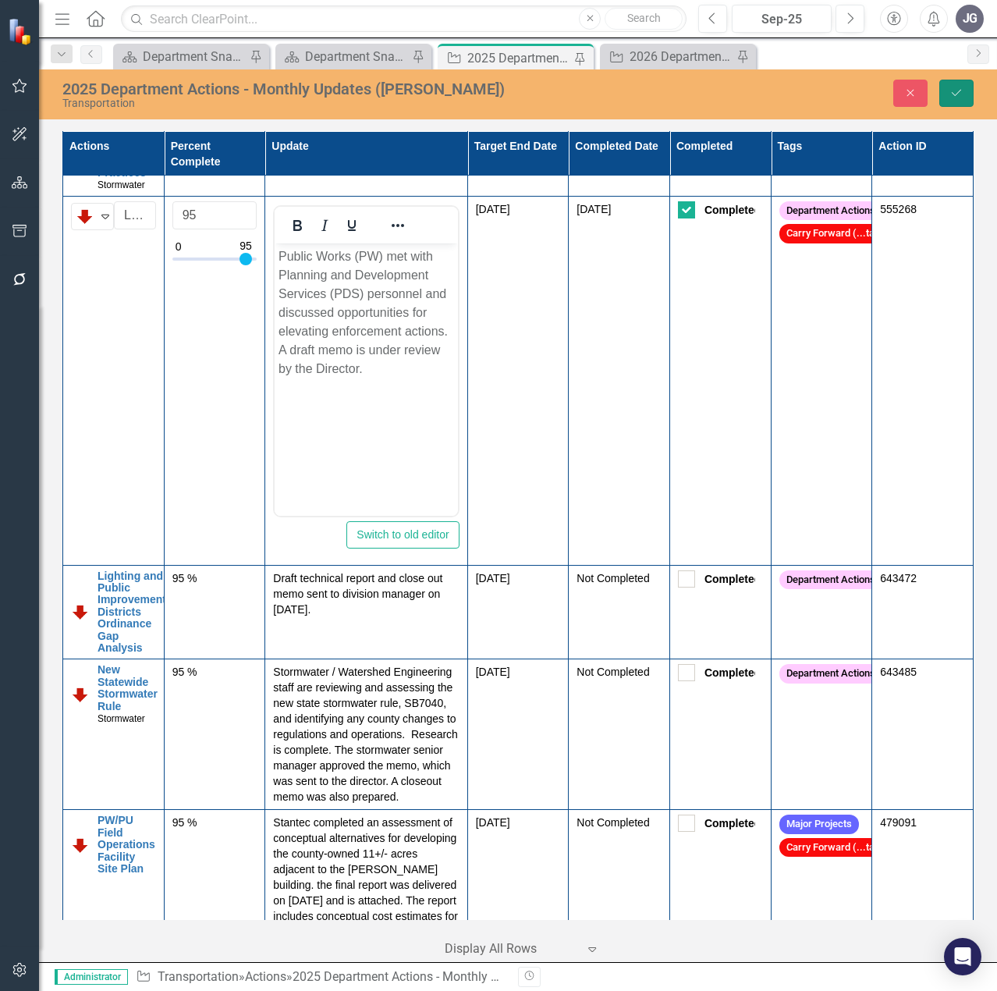
click at [950, 96] on icon "Save" at bounding box center [956, 92] width 14 height 11
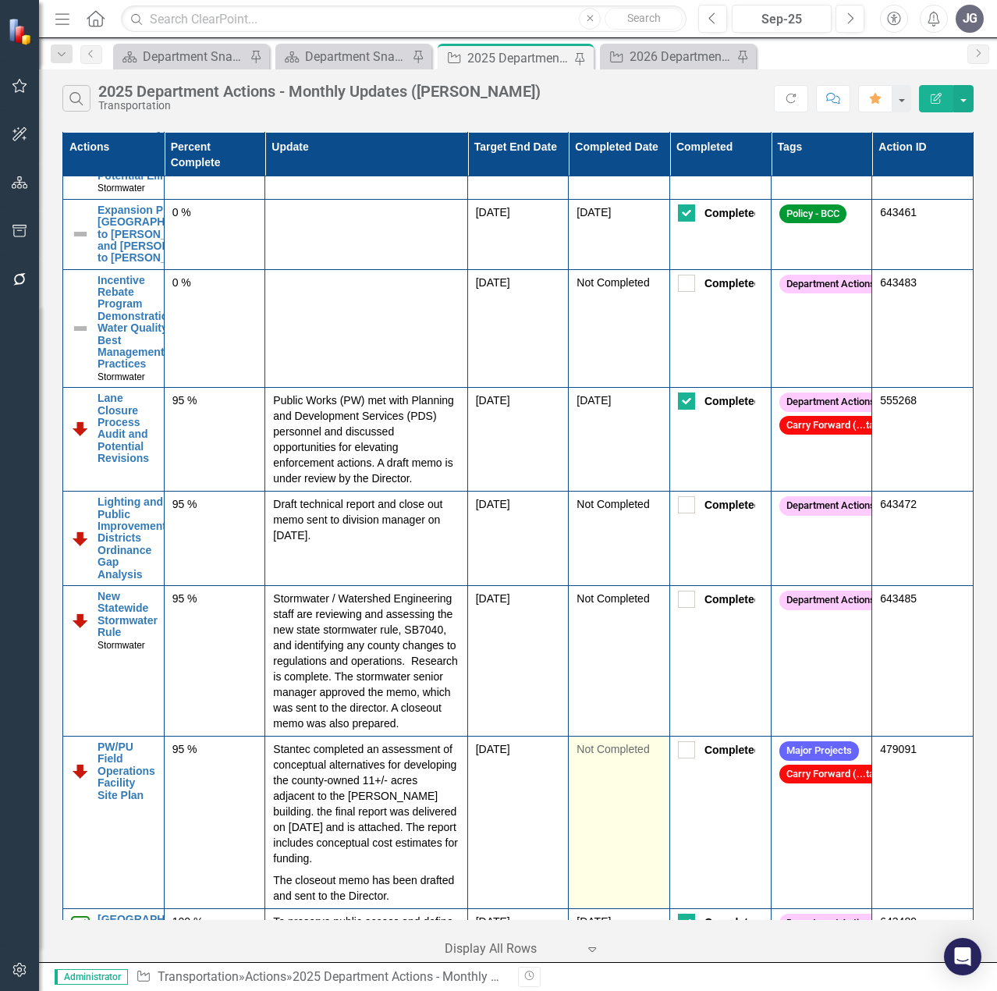
scroll to position [2262, 0]
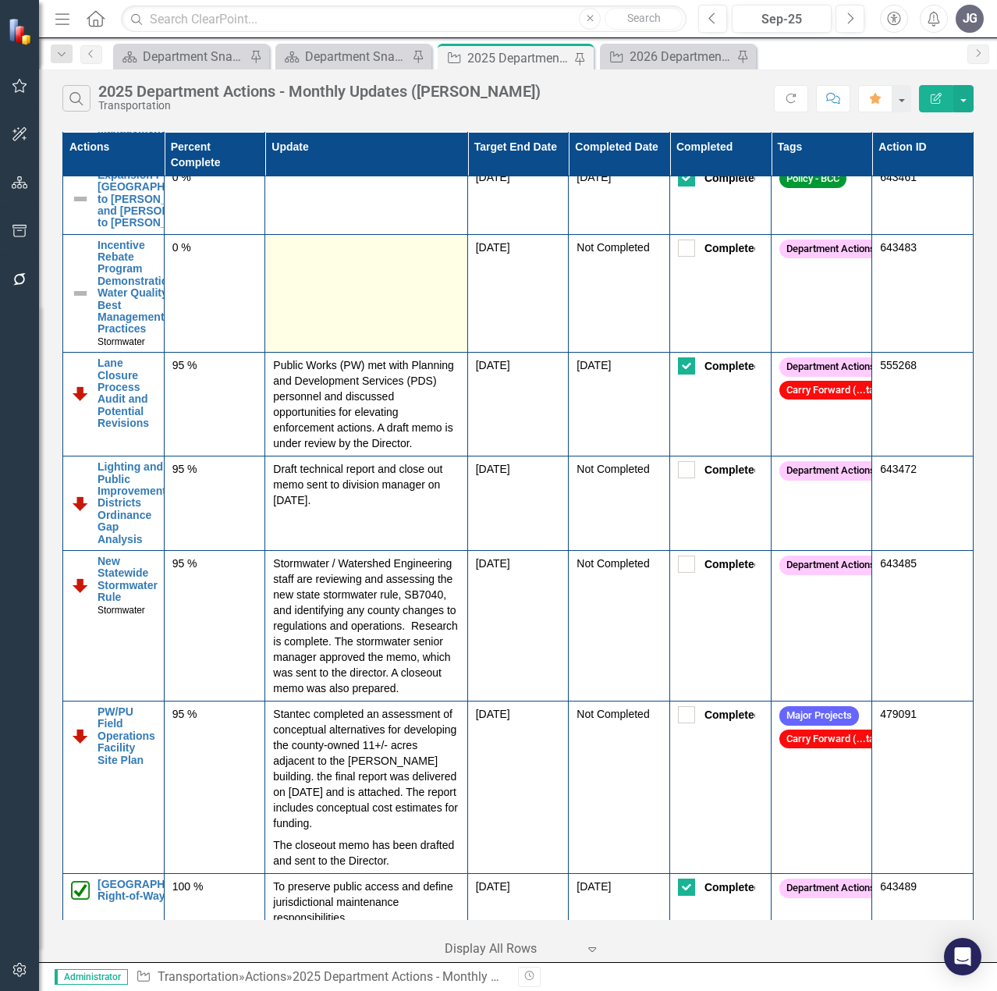
click at [381, 353] on td at bounding box center [366, 293] width 202 height 119
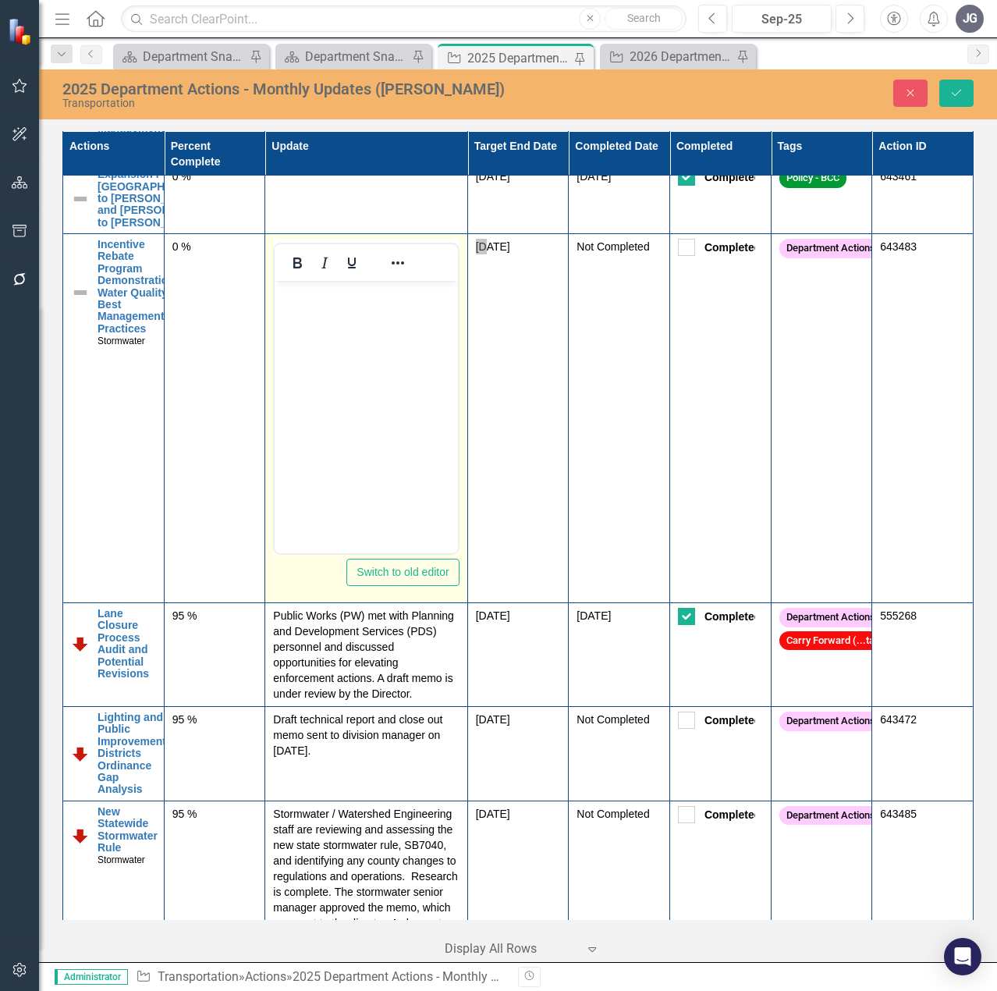
scroll to position [0, 0]
click at [390, 360] on body "Rich Text Area. Press ALT-0 for help." at bounding box center [366, 398] width 183 height 234
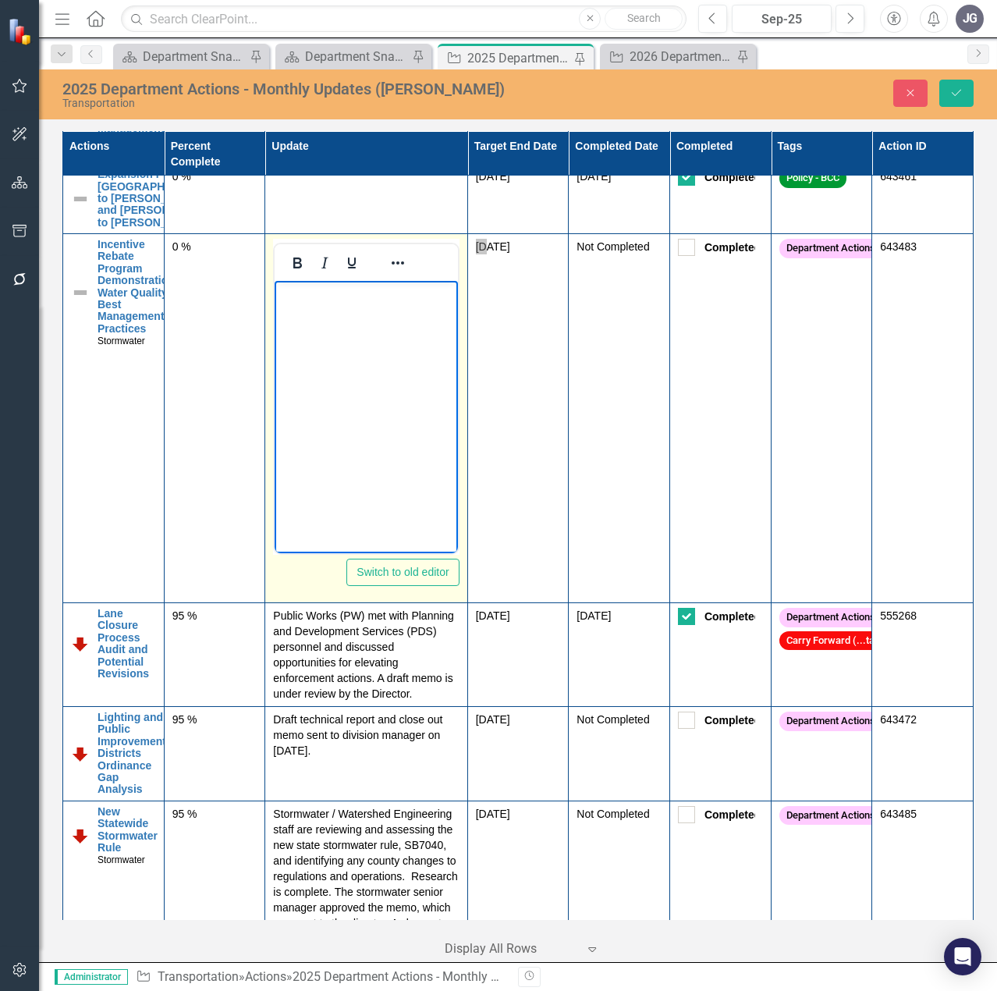
paste body "Rich Text Area. Press ALT-0 for help."
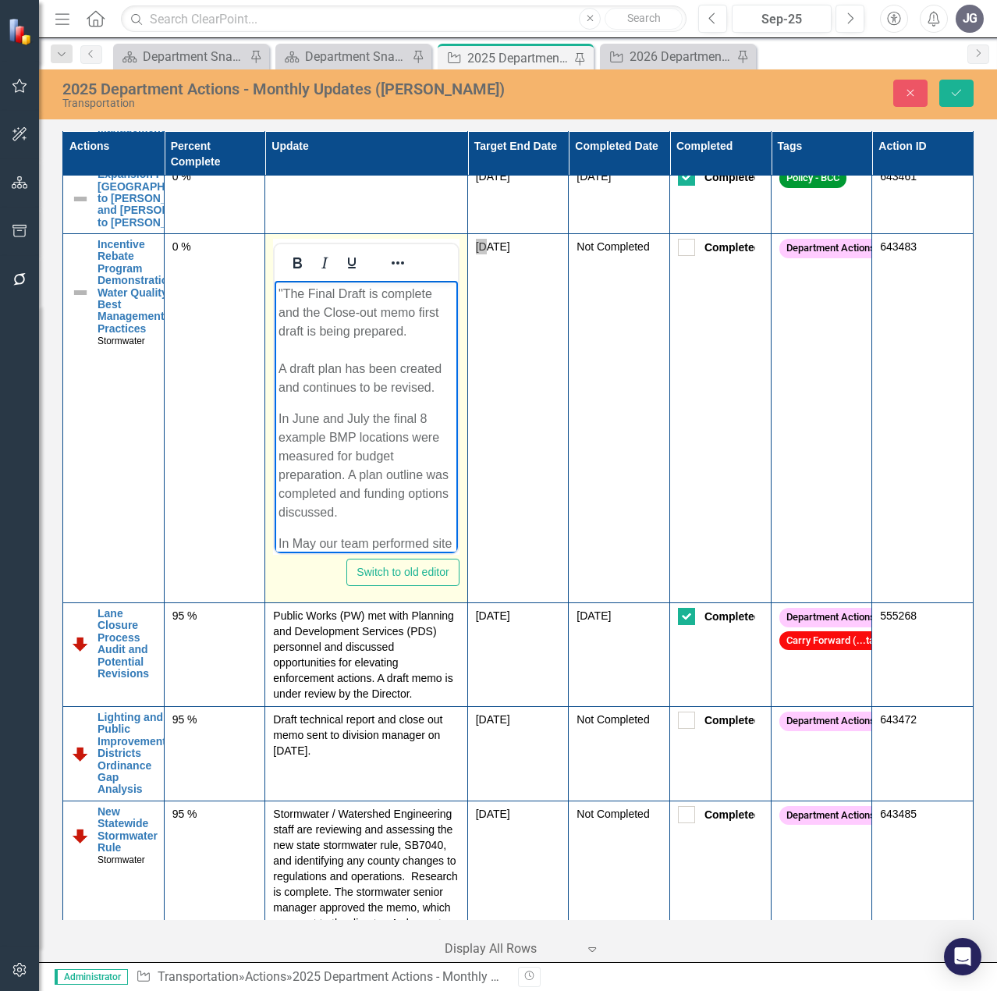
click at [286, 293] on p ""The Final Draft is complete and the Close-out memo first draft is being prepar…" at bounding box center [365, 341] width 175 height 112
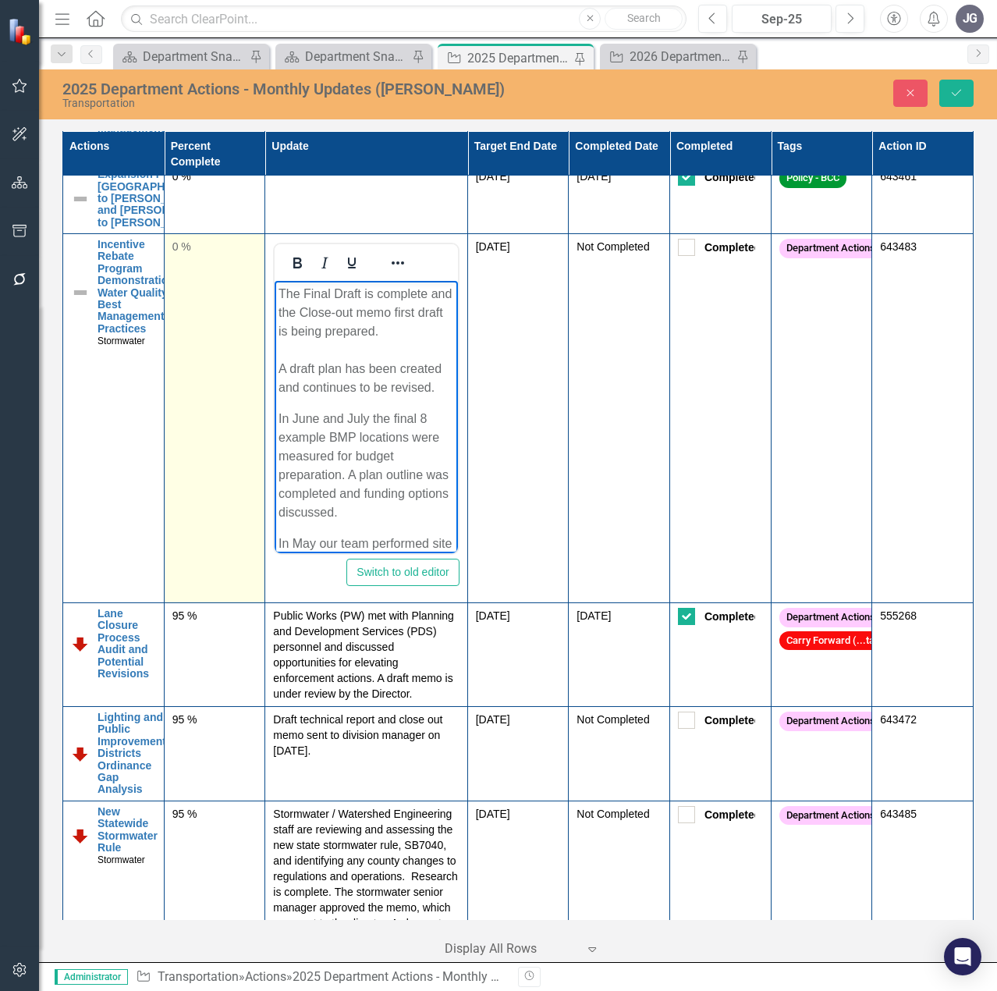
click at [210, 438] on td "0 %" at bounding box center [214, 418] width 101 height 369
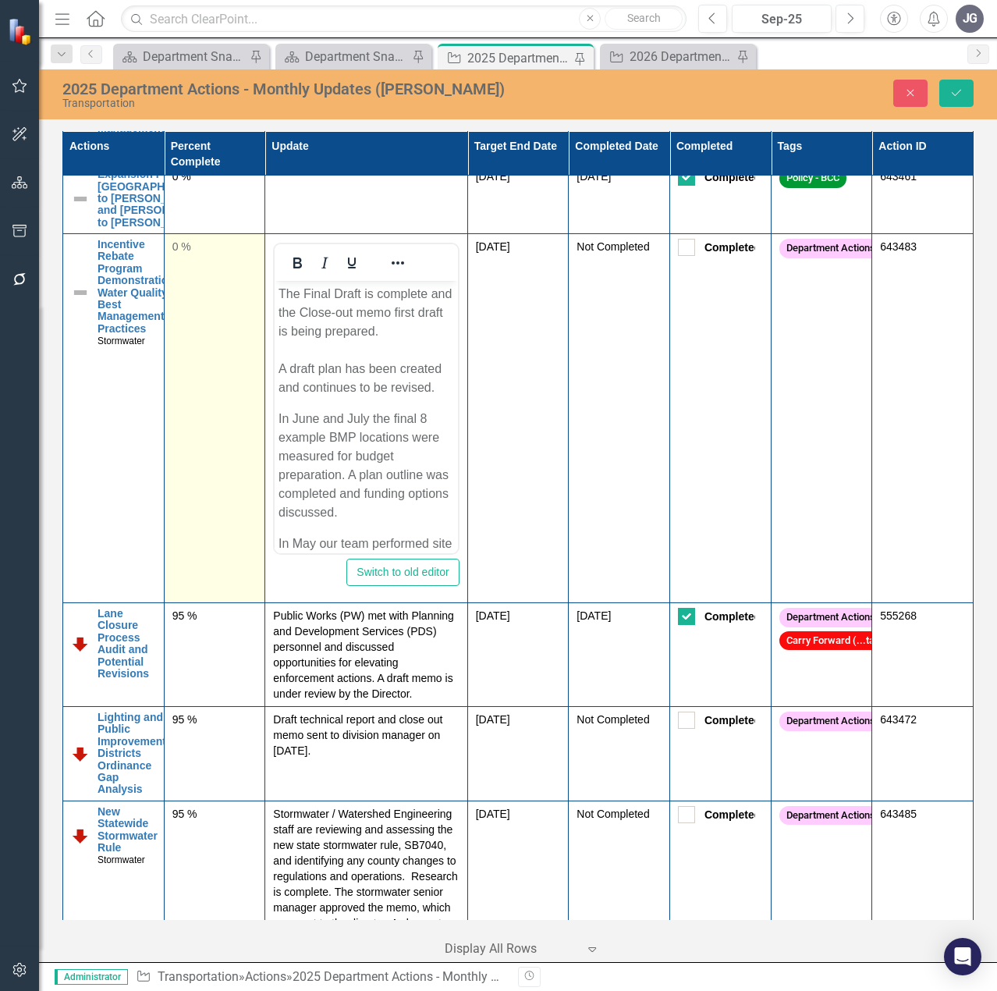
click at [210, 438] on td "0 %" at bounding box center [214, 418] width 101 height 369
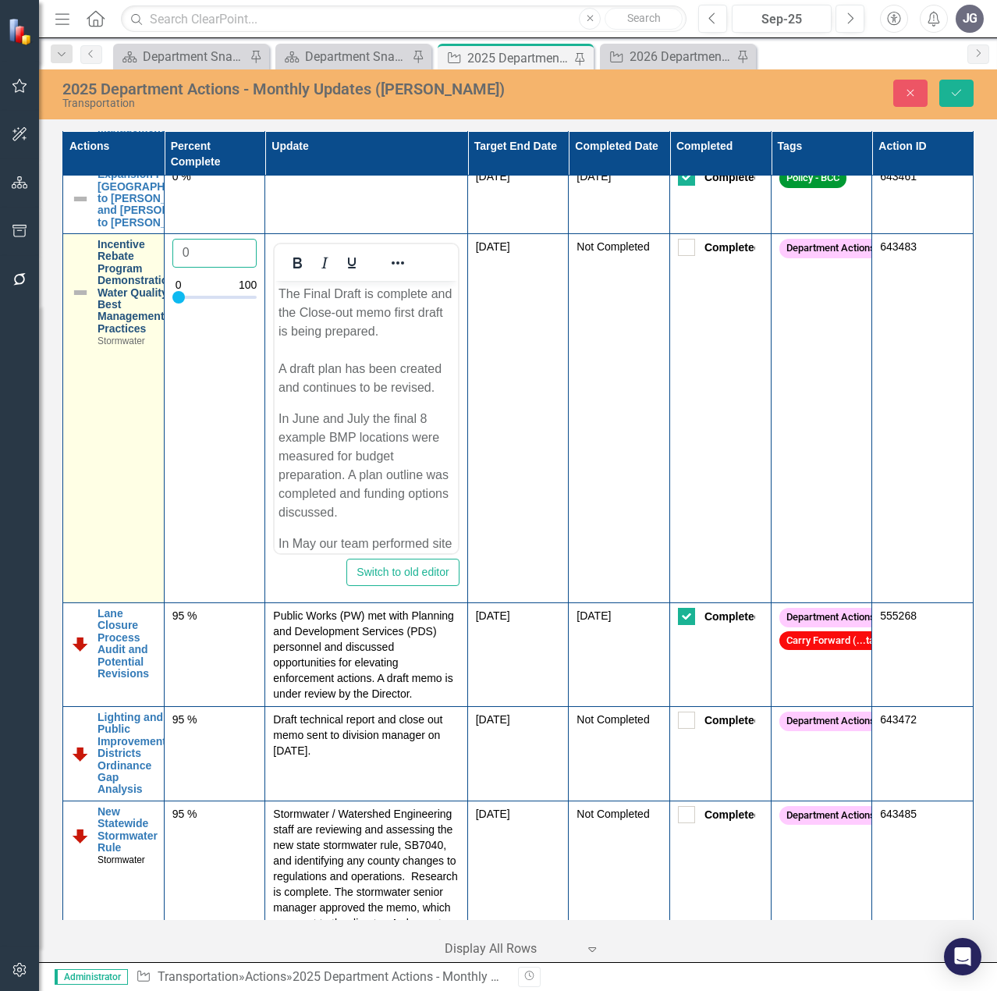
drag, startPoint x: 185, startPoint y: 393, endPoint x: 120, endPoint y: 390, distance: 64.8
click at [120, 390] on tr "Incentive Rebate Program Demonstration Water Quality Best Management Practices …" at bounding box center [518, 418] width 910 height 369
type input "95"
click at [81, 302] on img at bounding box center [80, 292] width 19 height 19
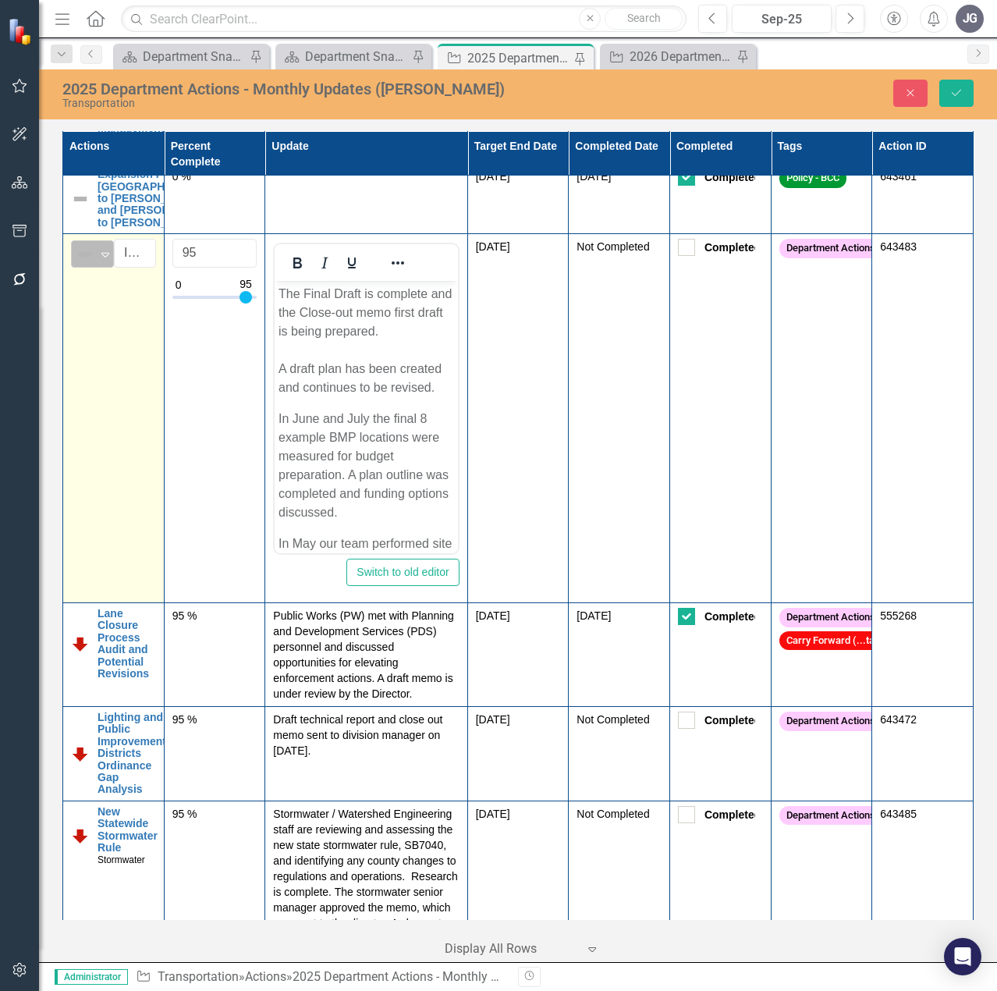
click at [83, 264] on img at bounding box center [85, 254] width 19 height 19
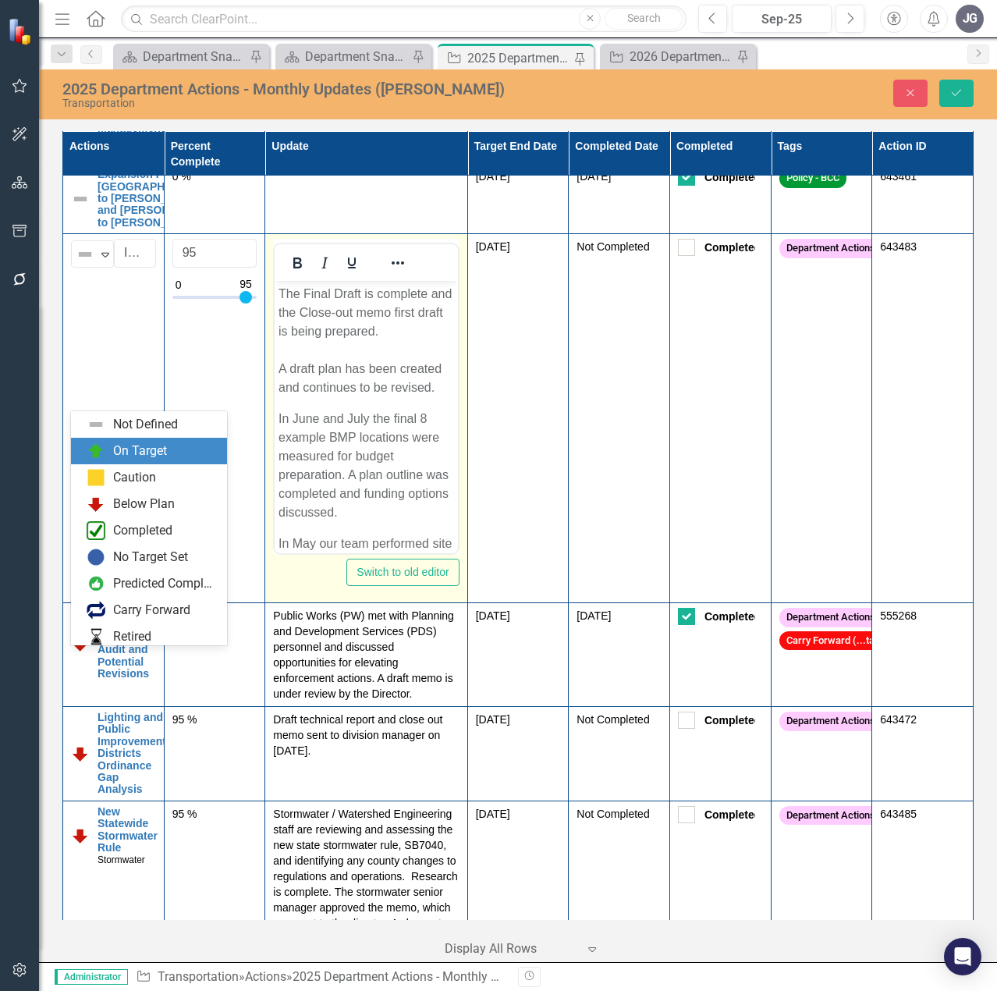
click at [120, 445] on div "On Target" at bounding box center [140, 451] width 54 height 18
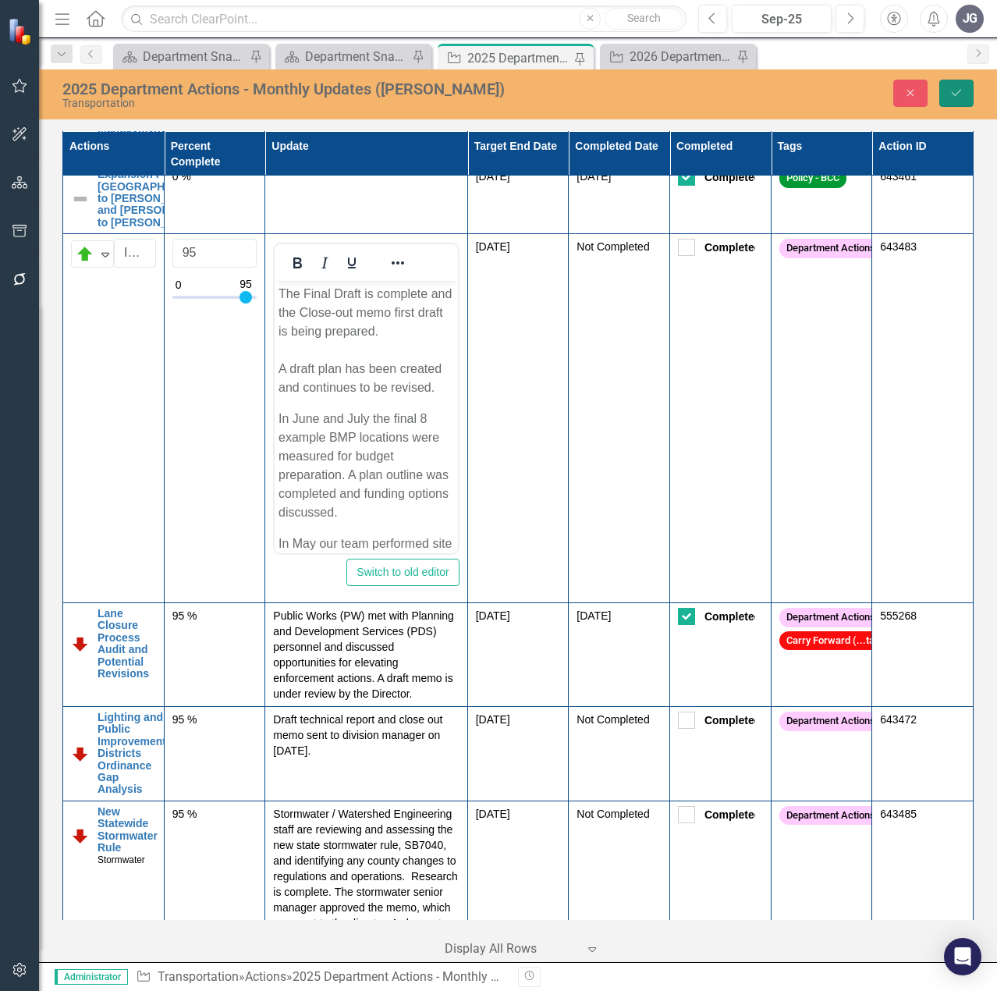
click at [954, 90] on icon "Save" at bounding box center [956, 92] width 14 height 11
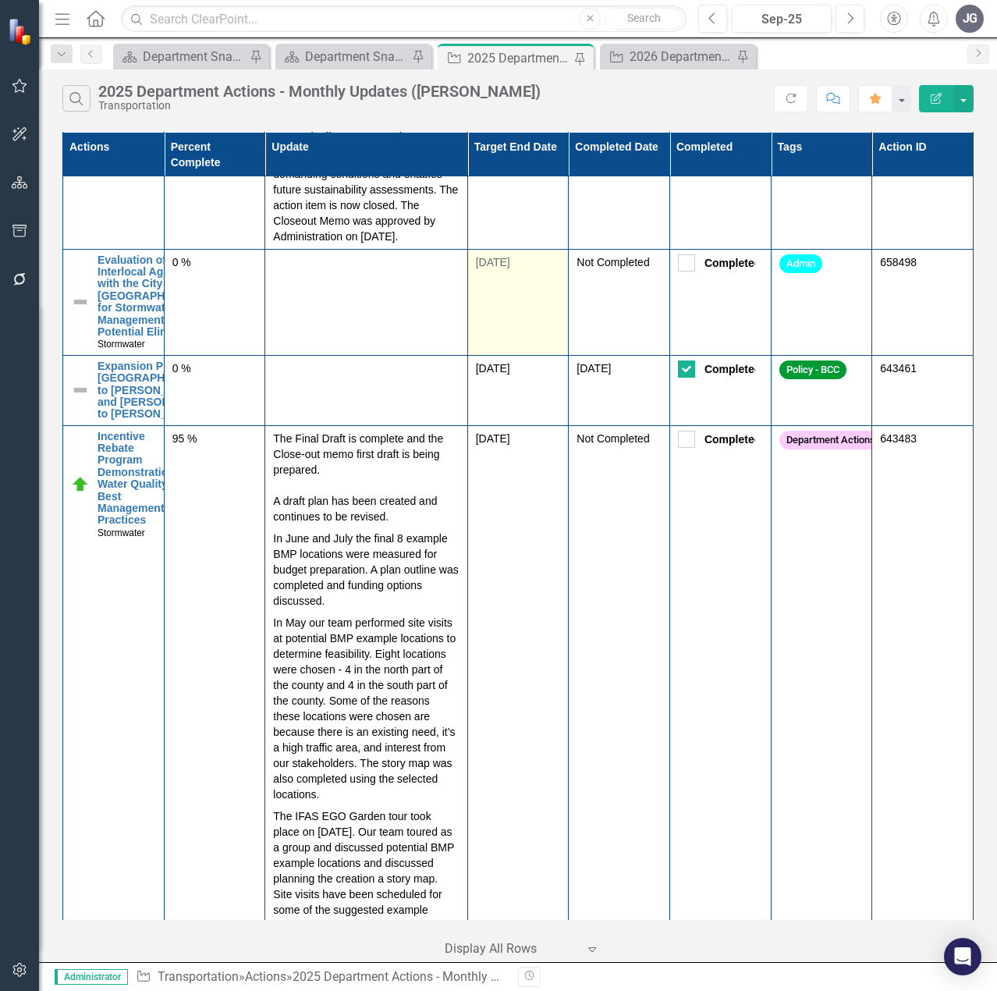
scroll to position [2106, 0]
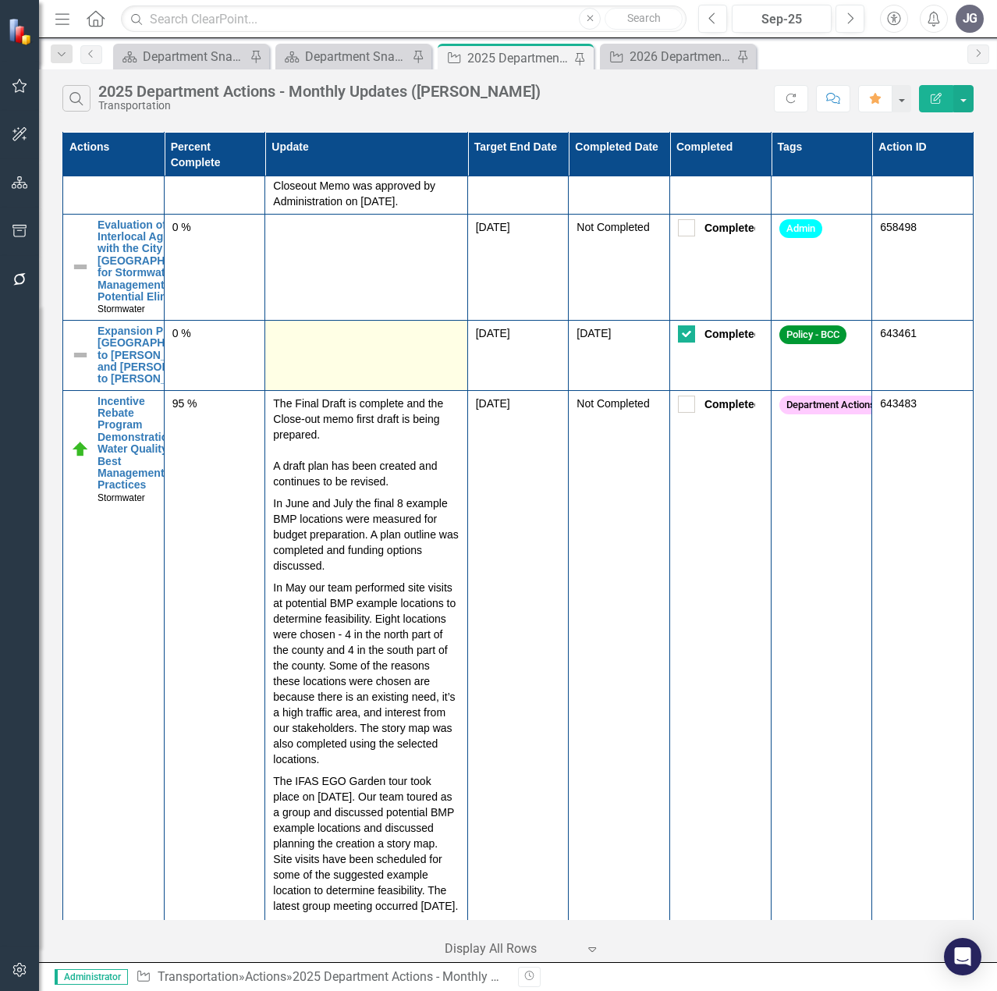
click at [356, 390] on td at bounding box center [366, 355] width 202 height 70
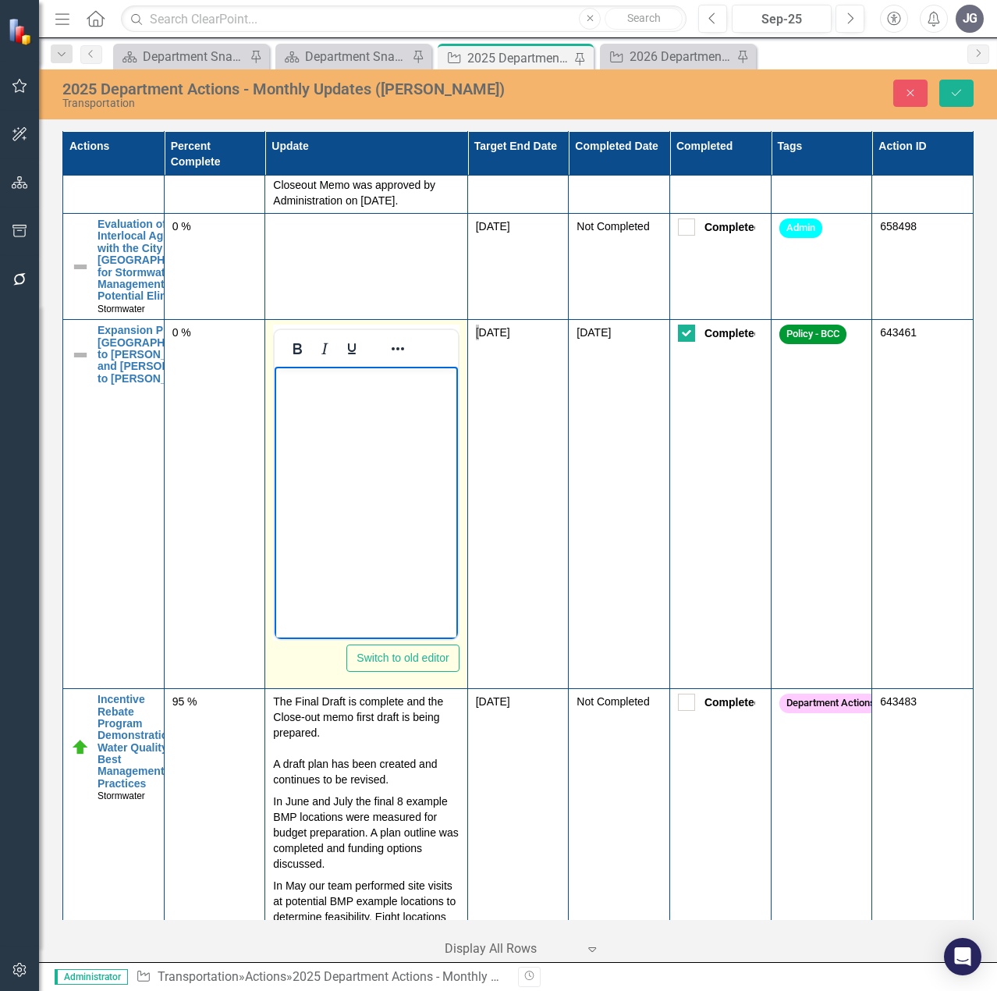
click at [356, 384] on p "Rich Text Area. Press ALT-0 for help." at bounding box center [365, 379] width 175 height 19
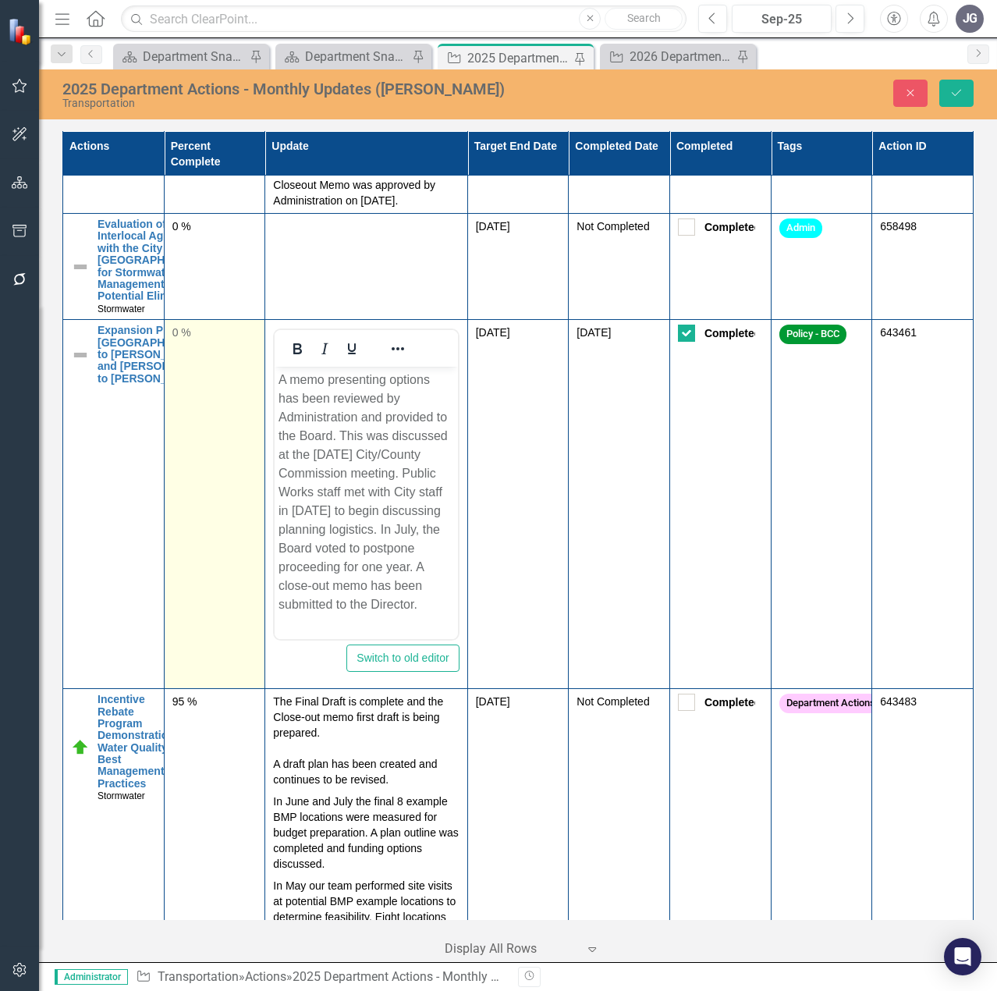
click at [181, 468] on td "0 %" at bounding box center [214, 504] width 101 height 369
drag, startPoint x: 184, startPoint y: 456, endPoint x: 213, endPoint y: 463, distance: 29.7
click at [208, 353] on input "0" at bounding box center [214, 338] width 85 height 29
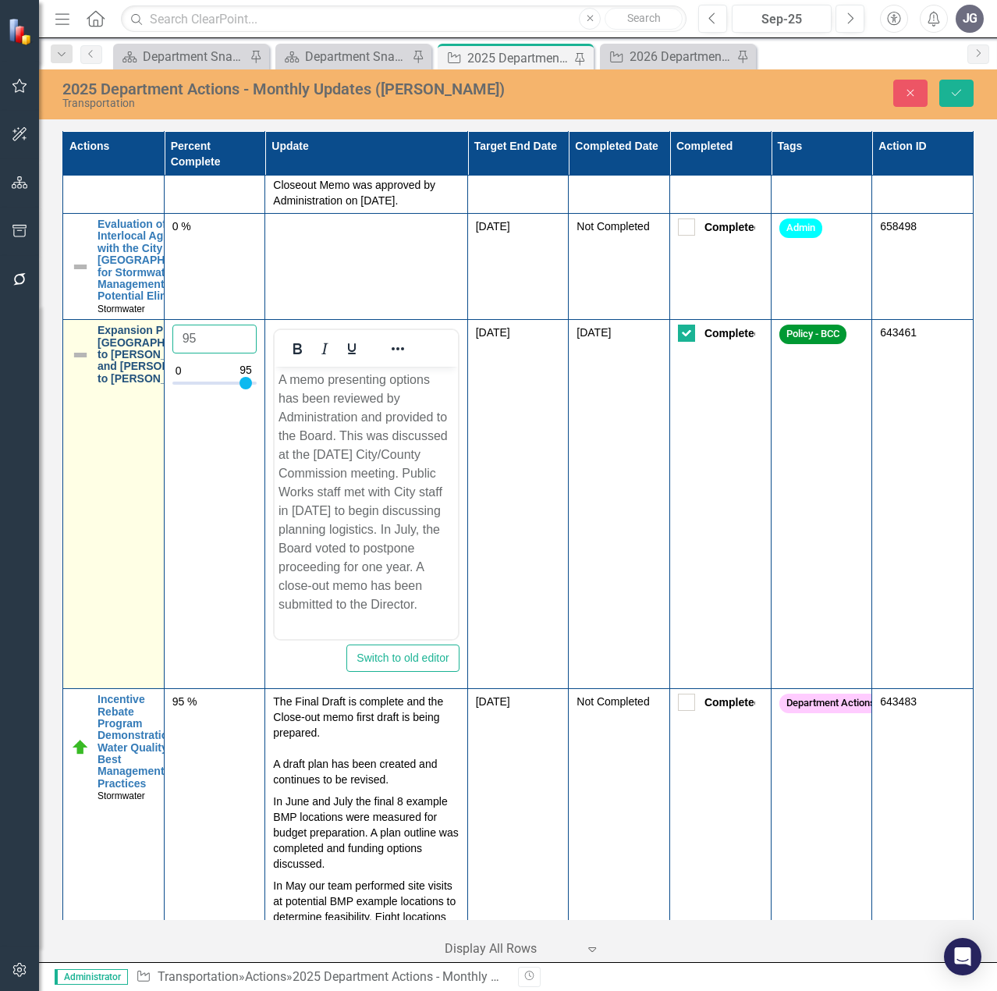
drag, startPoint x: 223, startPoint y: 463, endPoint x: 144, endPoint y: 461, distance: 79.6
click at [144, 461] on tr "Expansion Plan: [GEOGRAPHIC_DATA] to [PERSON_NAME] and [PERSON_NAME] to [PERSON…" at bounding box center [518, 504] width 910 height 369
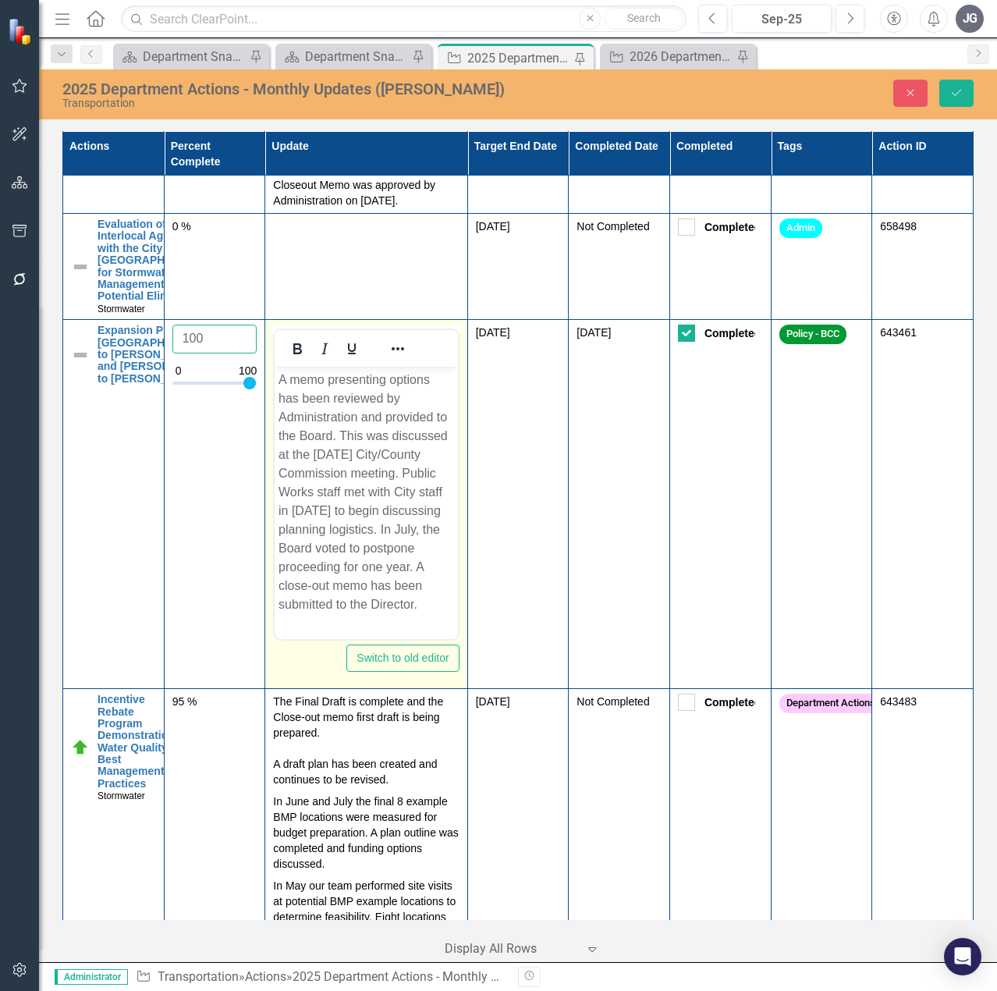
scroll to position [29, 0]
type input "100"
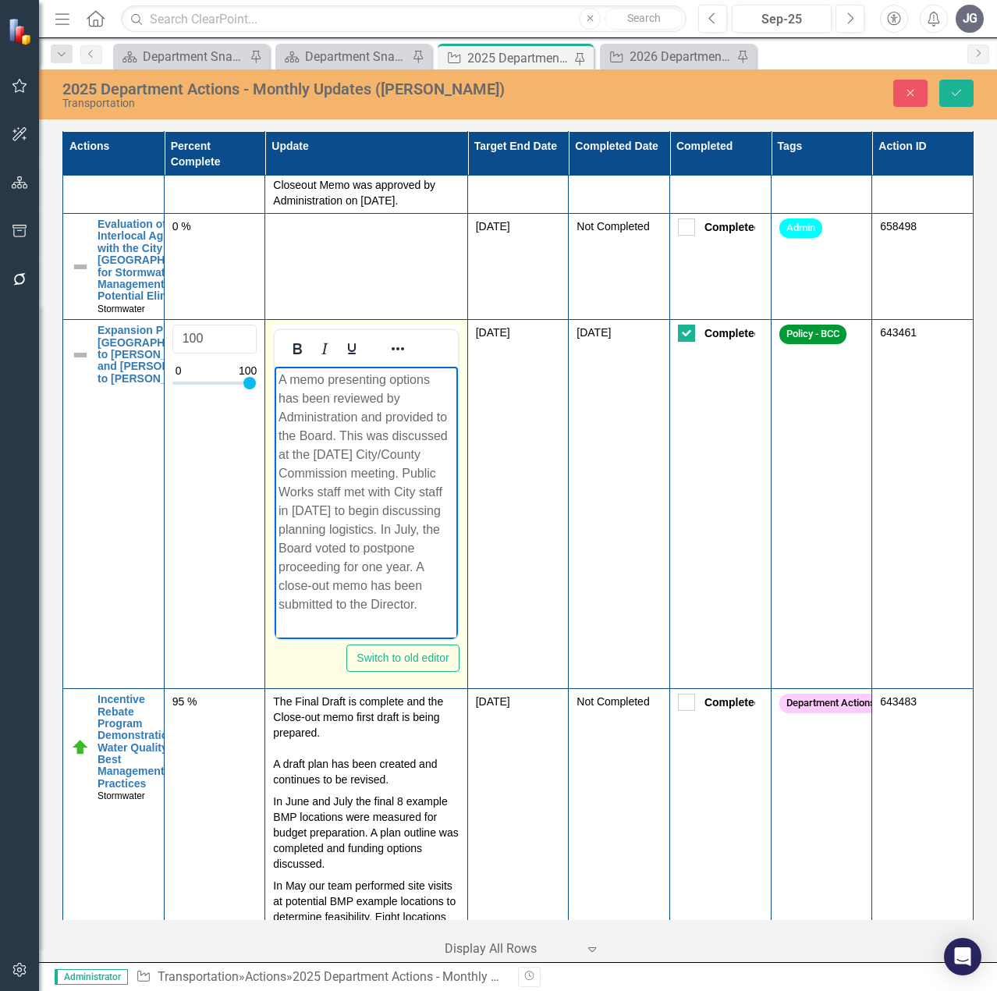
drag, startPoint x: 368, startPoint y: 608, endPoint x: 306, endPoint y: 576, distance: 70.5
click at [306, 576] on p "A memo presenting options has been reviewed by Administration and provided to t…" at bounding box center [365, 491] width 175 height 243
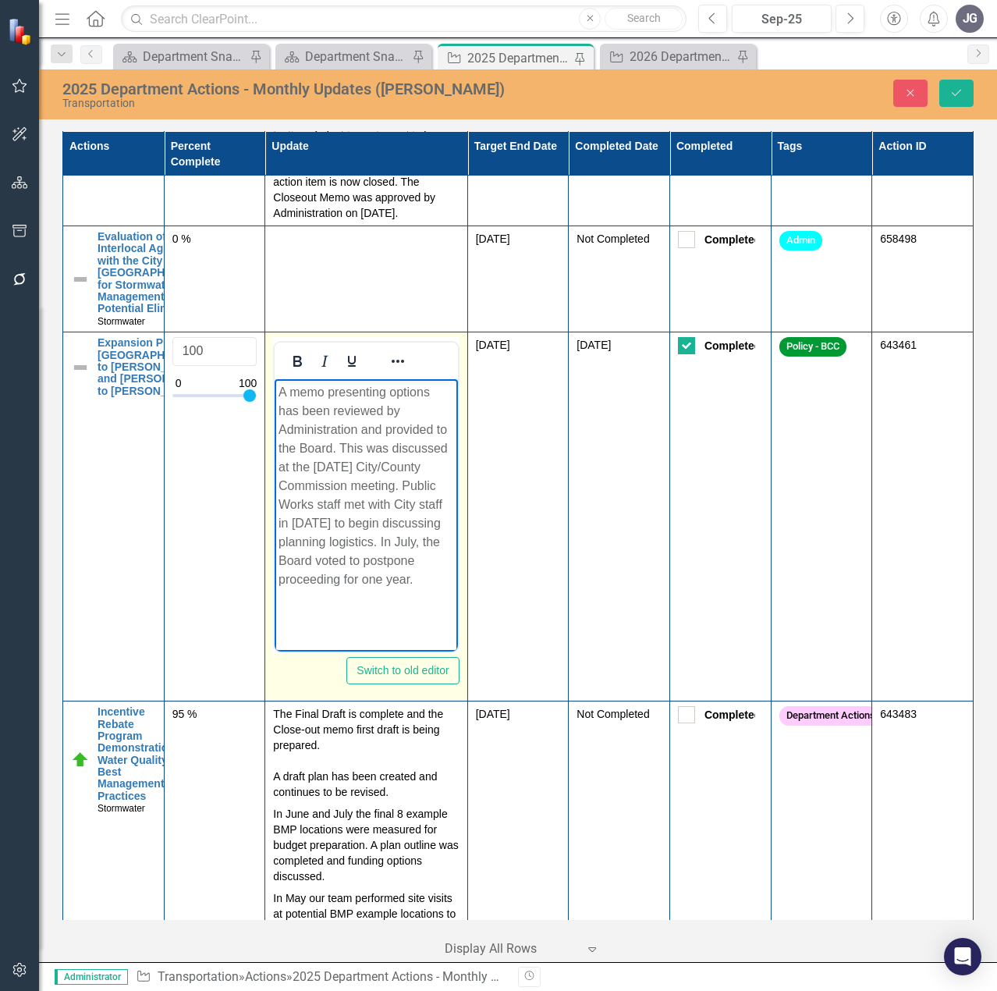
scroll to position [2184, 0]
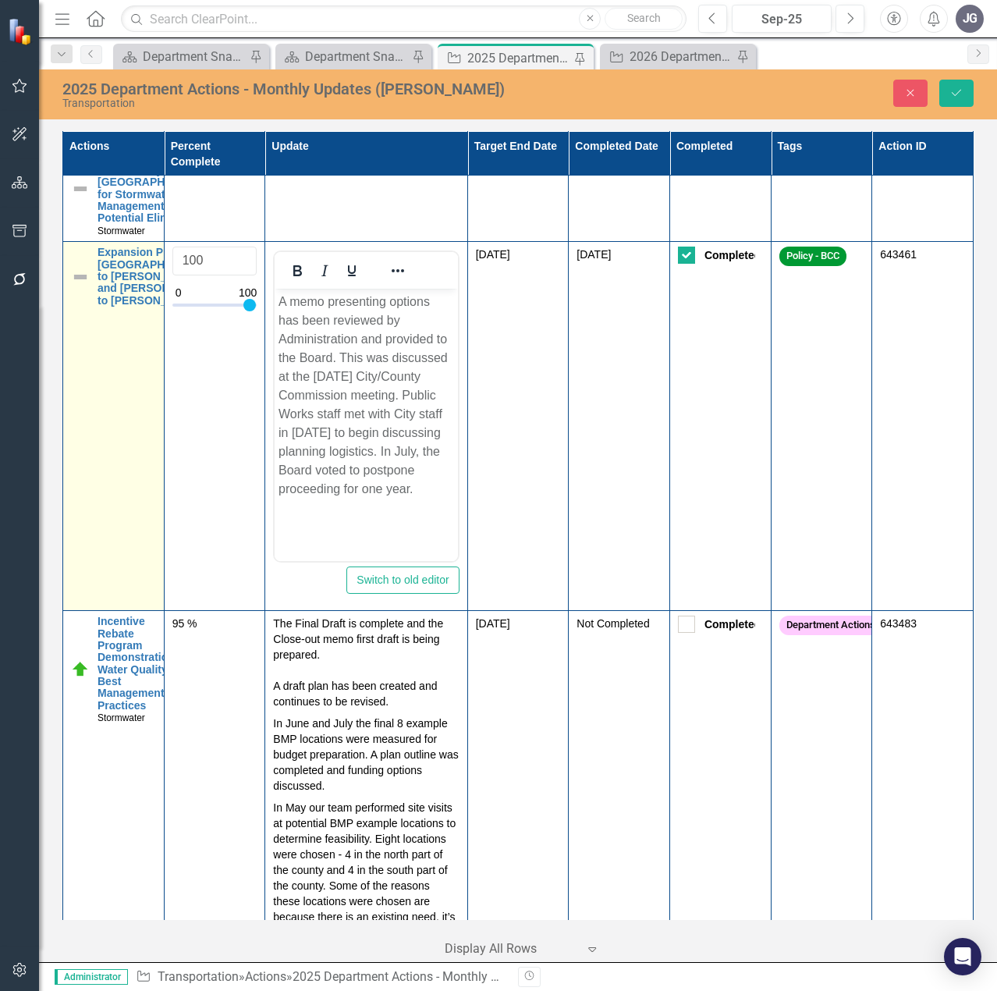
click at [80, 286] on img at bounding box center [80, 277] width 19 height 19
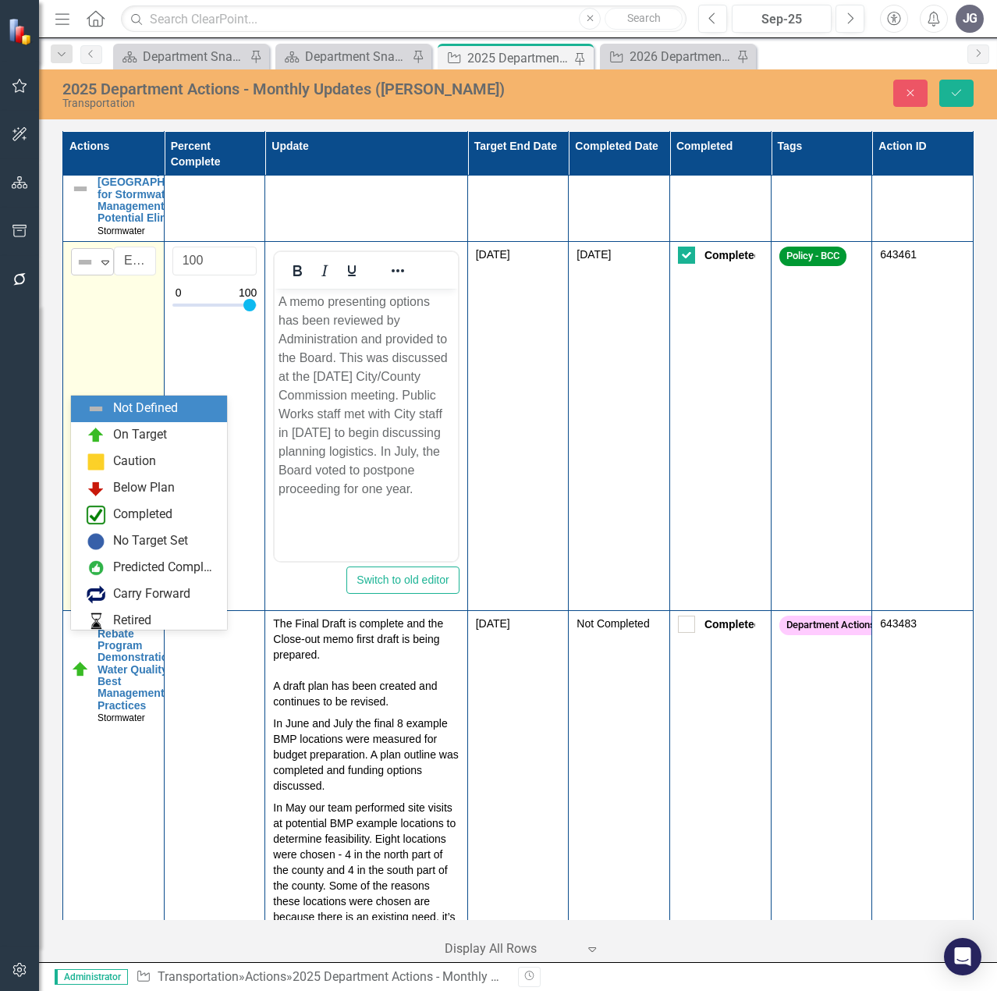
click at [85, 271] on img at bounding box center [85, 262] width 19 height 19
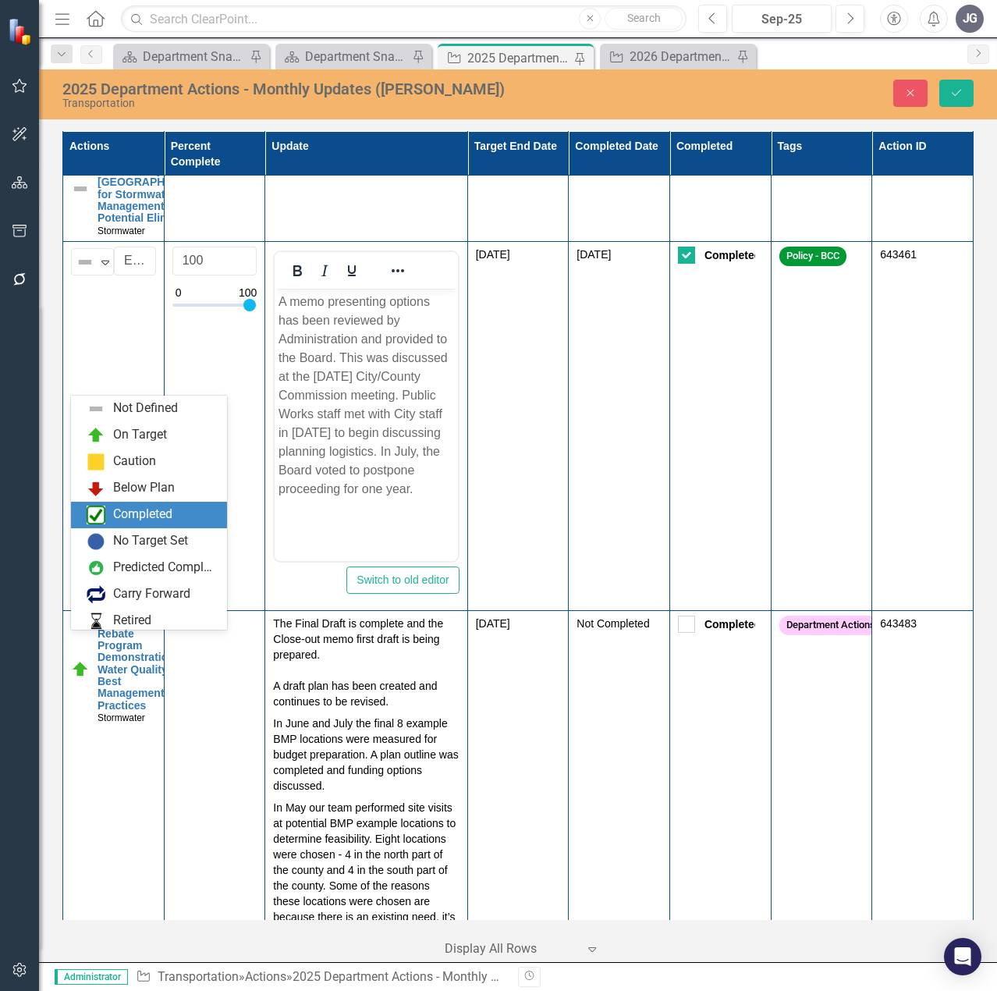
click at [133, 512] on div "Completed" at bounding box center [142, 514] width 59 height 18
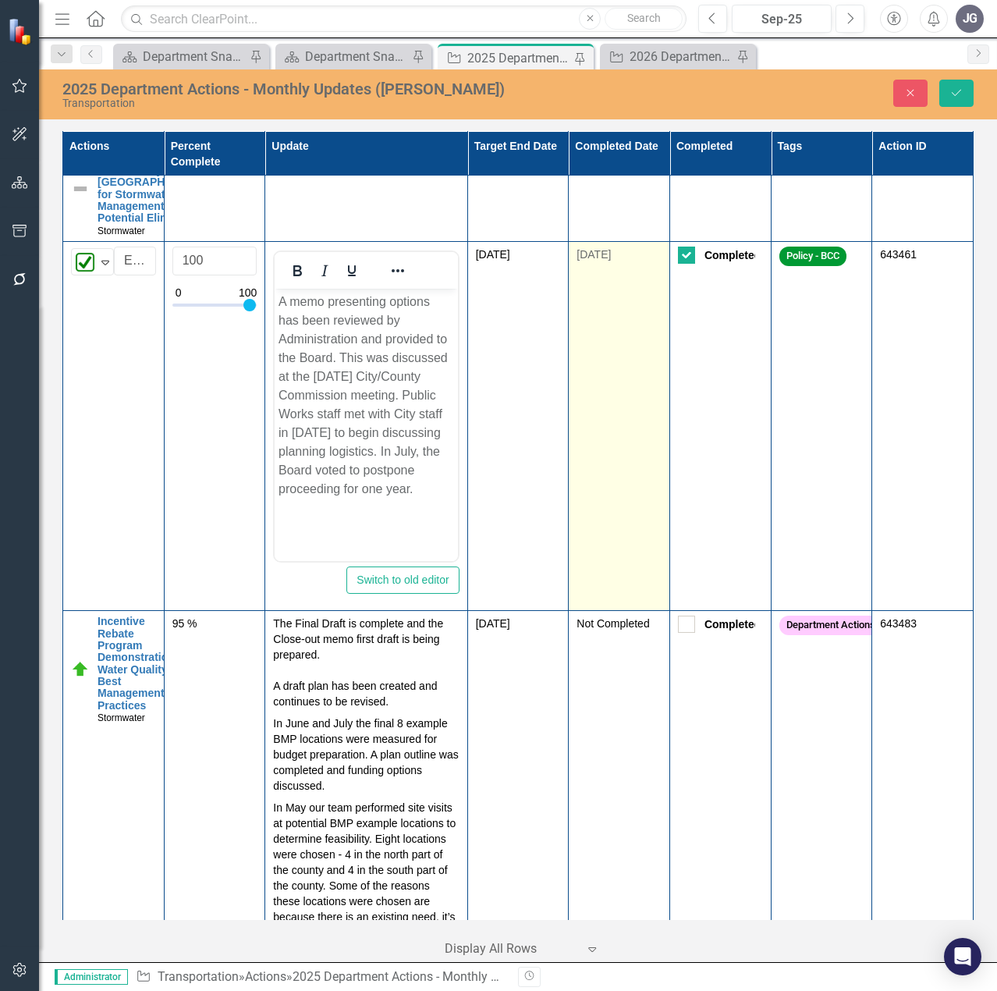
click at [634, 416] on td "[DATE]" at bounding box center [619, 426] width 101 height 369
click at [641, 262] on div "[DATE]" at bounding box center [618, 254] width 85 height 16
click at [622, 262] on div "[DATE]" at bounding box center [618, 254] width 85 height 16
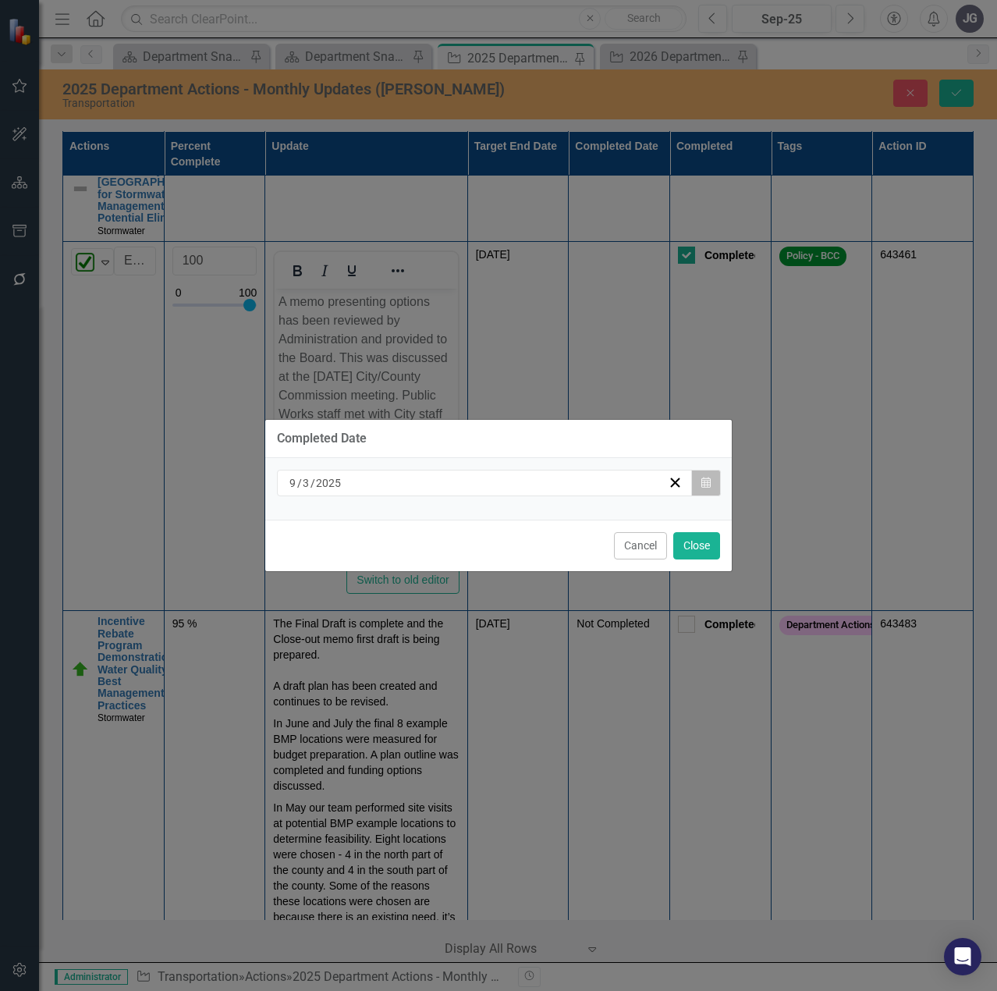
click at [711, 477] on button "Calendar" at bounding box center [706, 483] width 30 height 27
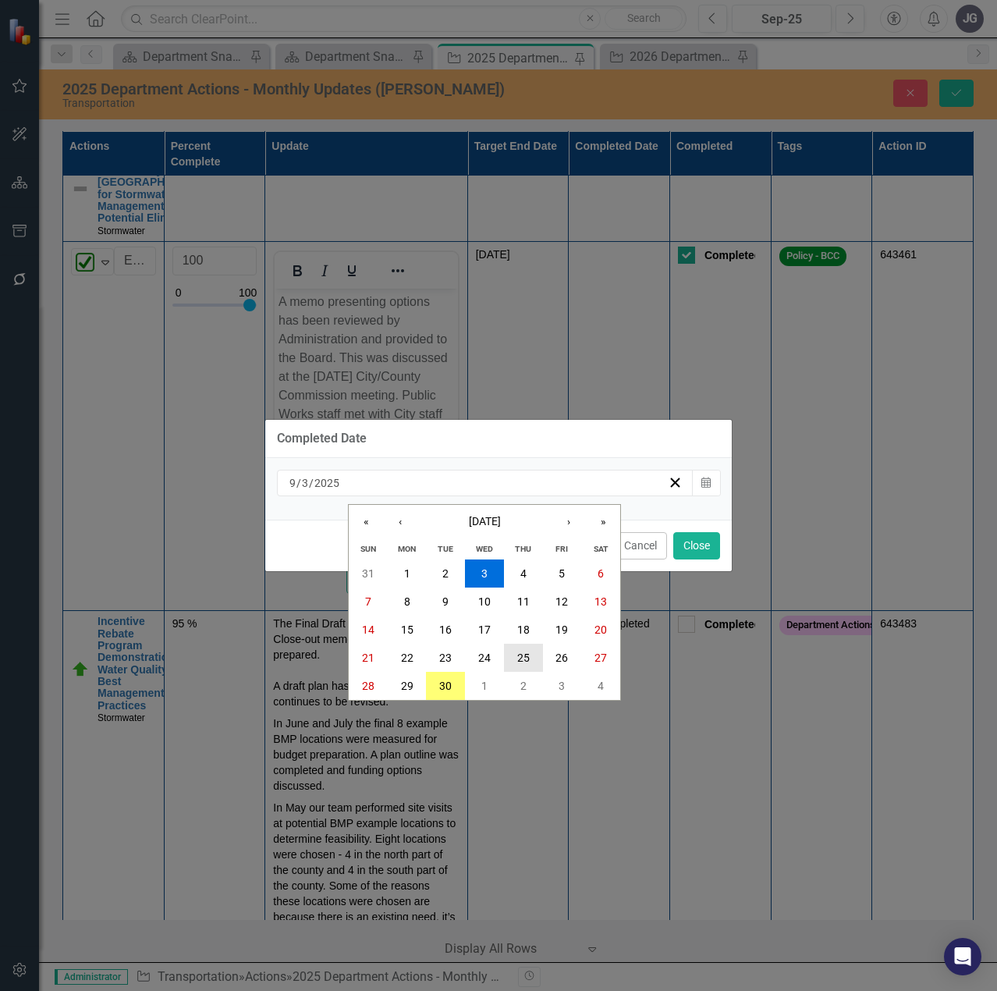
click at [530, 657] on button "25" at bounding box center [523, 657] width 39 height 28
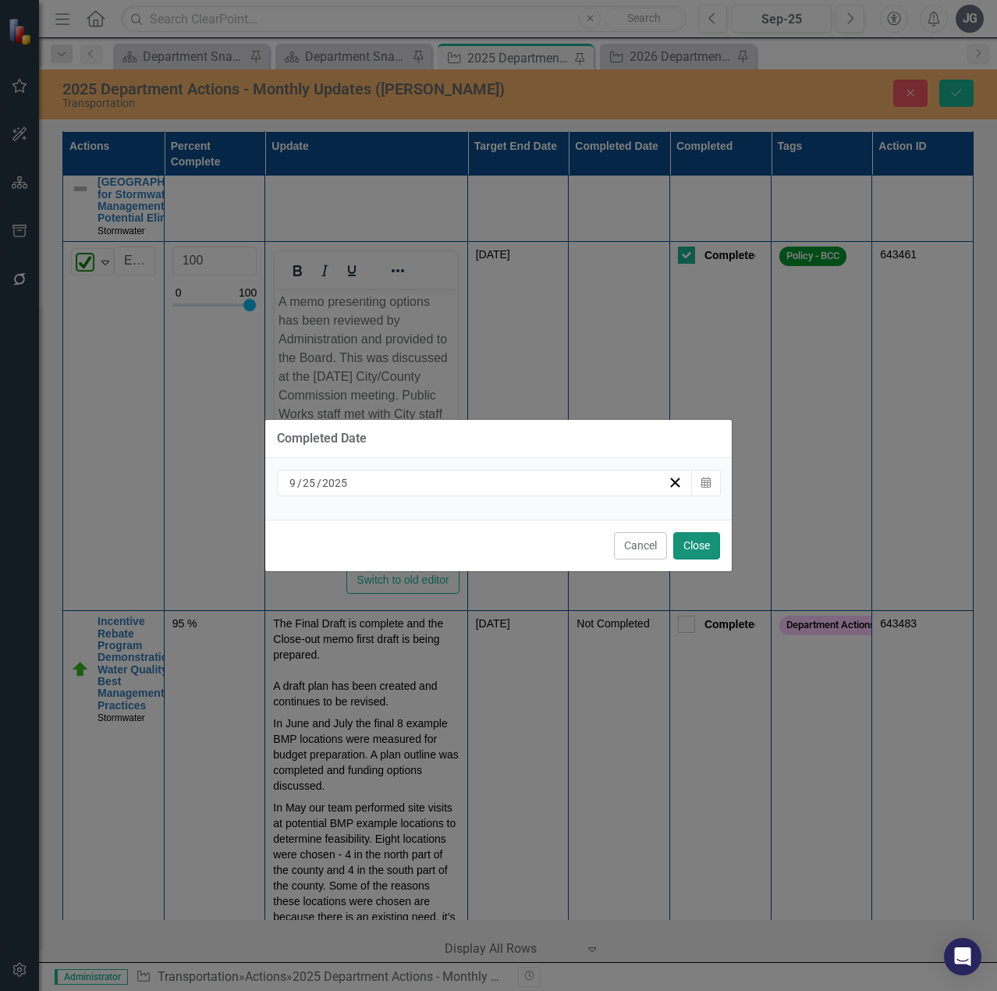
click at [694, 547] on button "Close" at bounding box center [696, 545] width 47 height 27
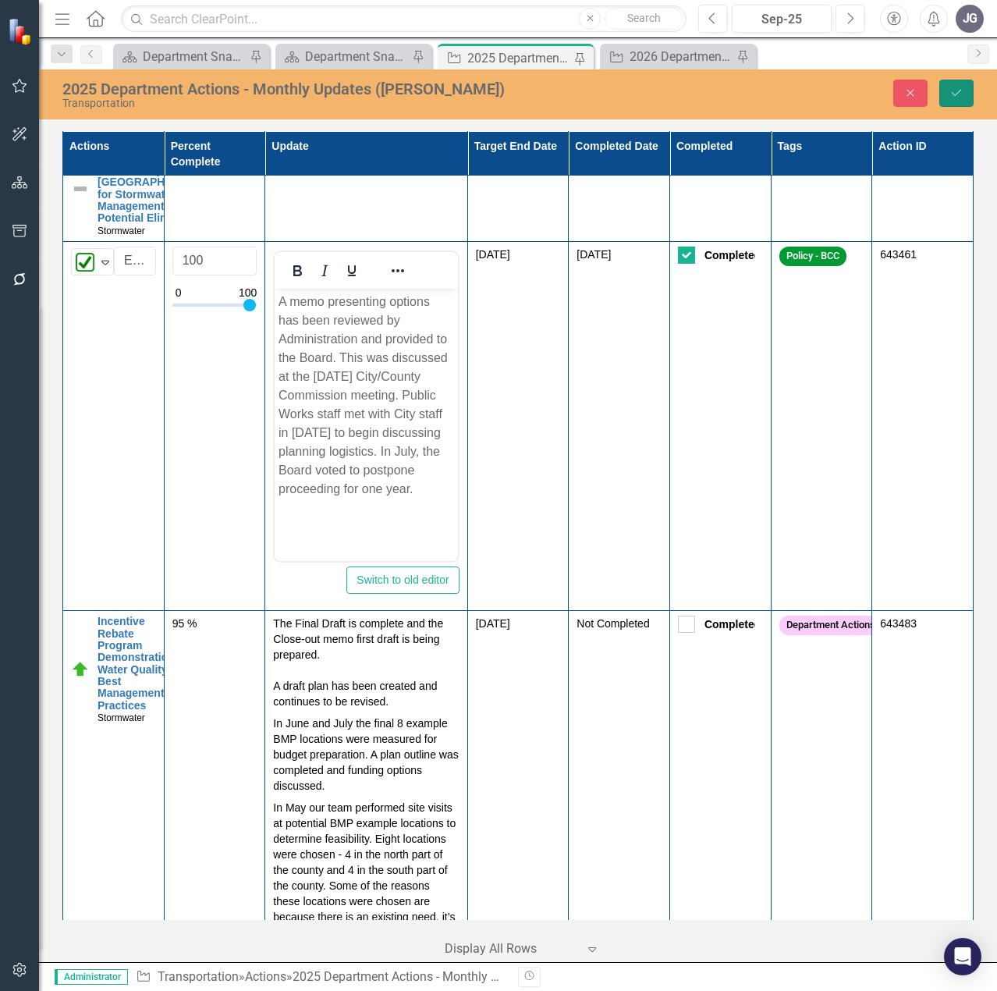
click at [955, 92] on icon "Save" at bounding box center [956, 92] width 14 height 11
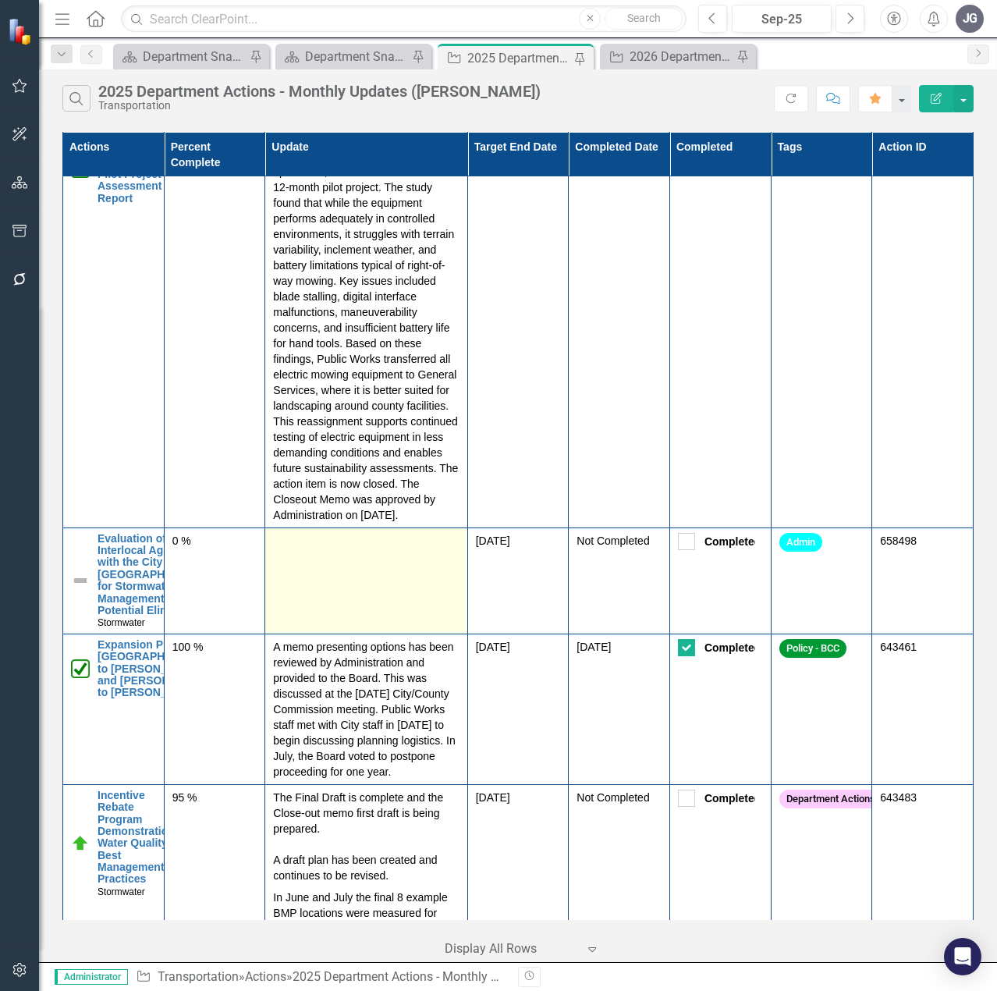
scroll to position [1794, 0]
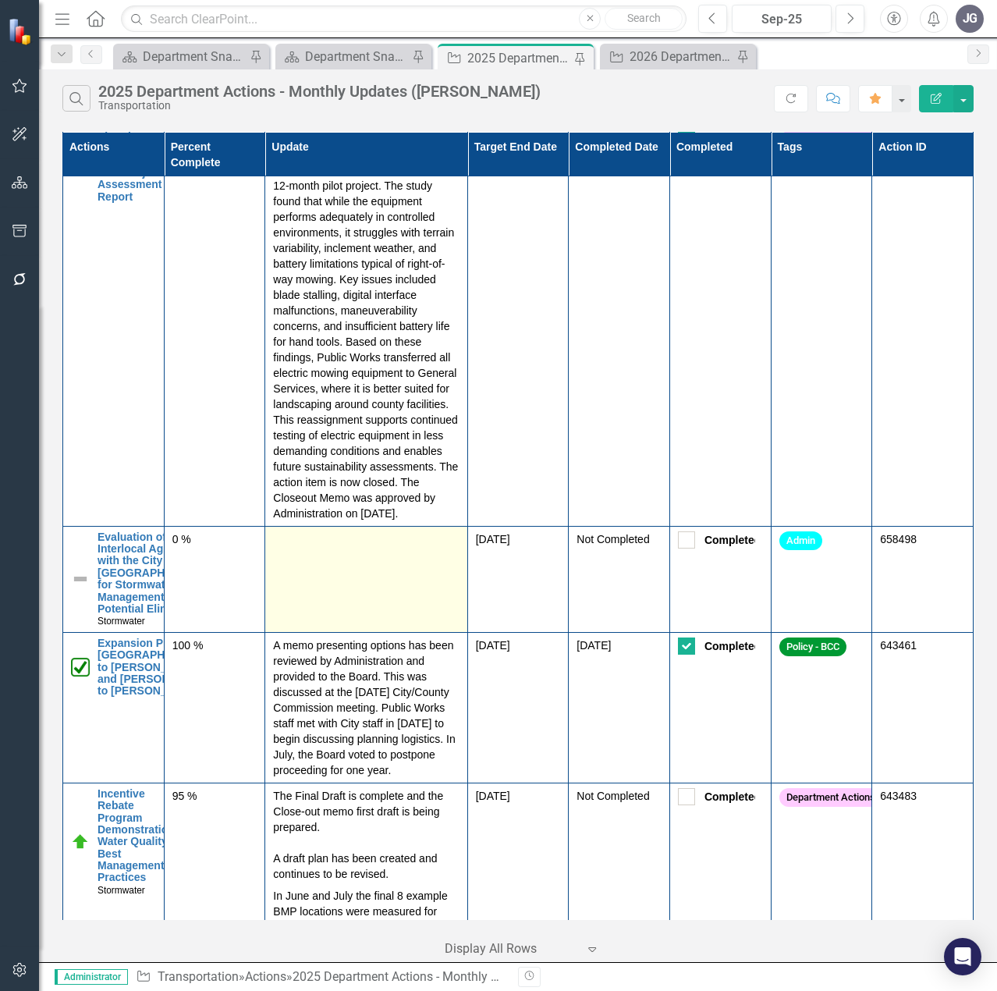
click at [399, 632] on td at bounding box center [366, 579] width 202 height 106
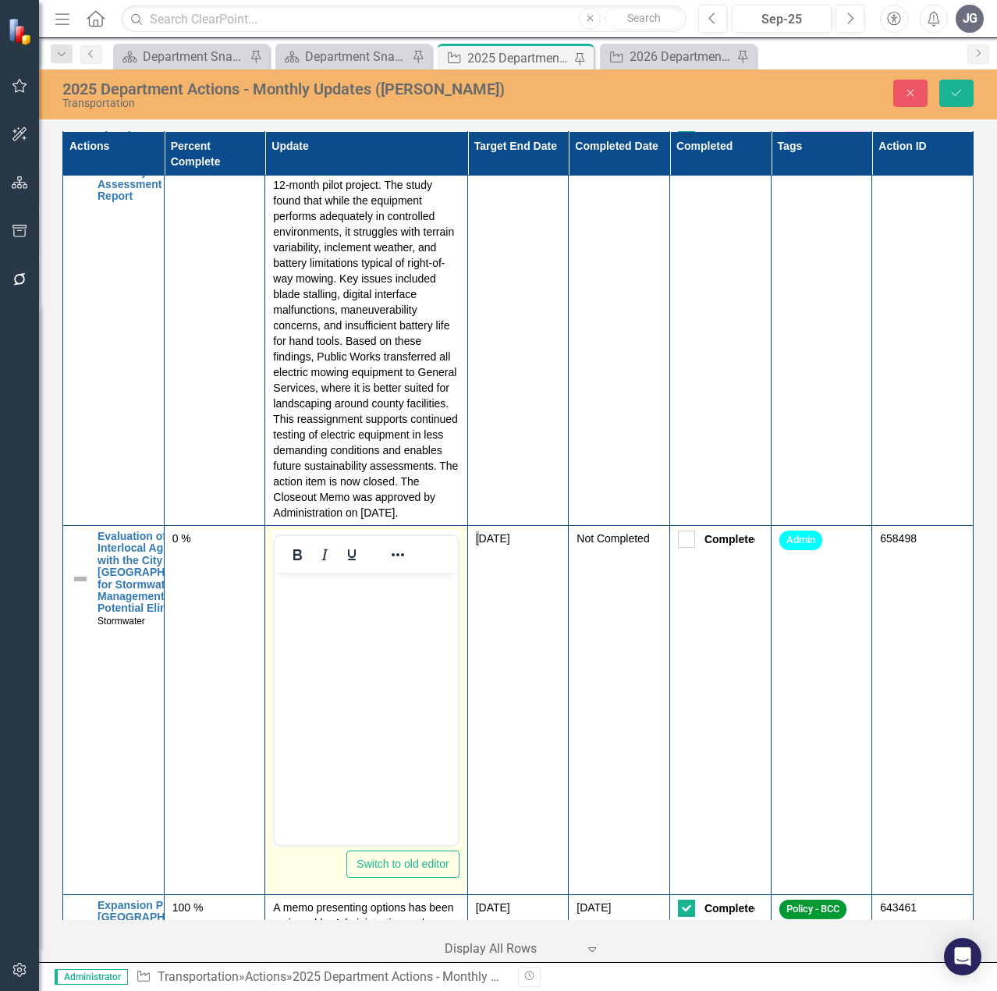
scroll to position [0, 0]
click at [400, 622] on body "Rich Text Area. Press ALT-0 for help." at bounding box center [366, 689] width 183 height 234
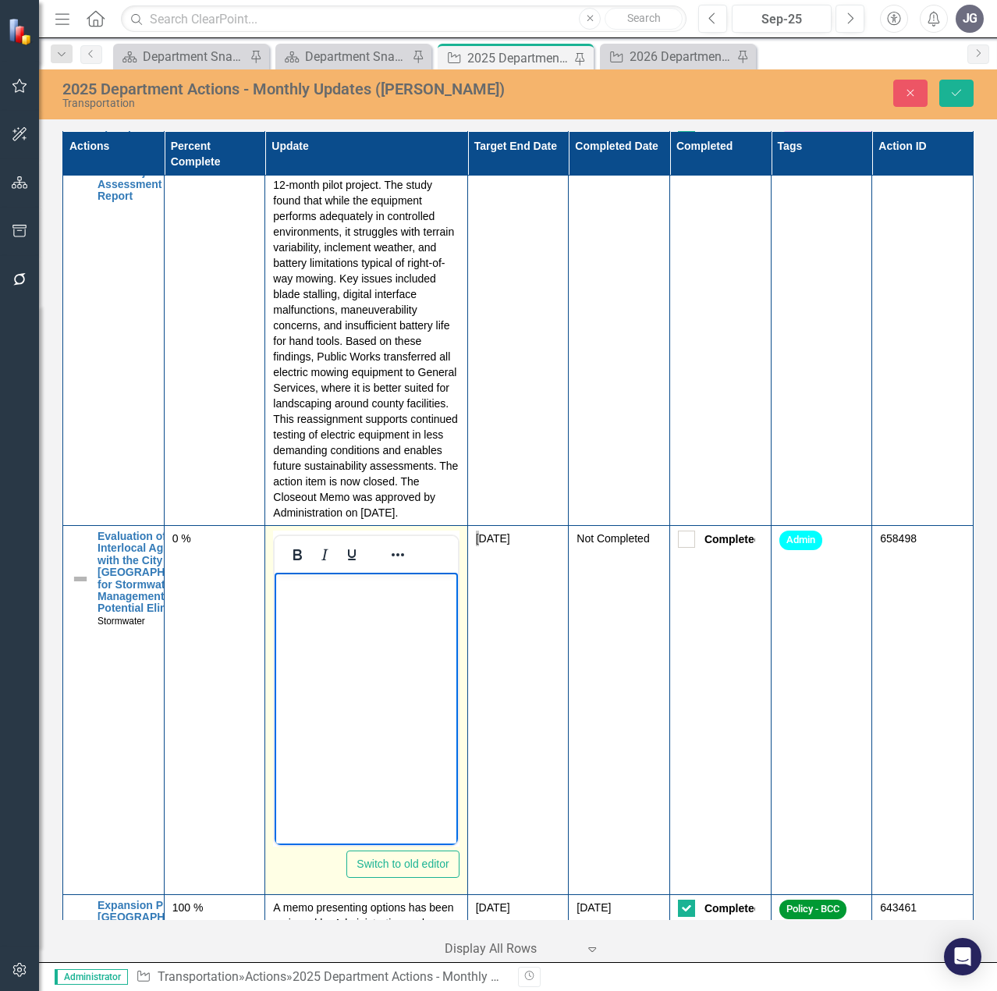
paste body "Rich Text Area. Press ALT-0 for help."
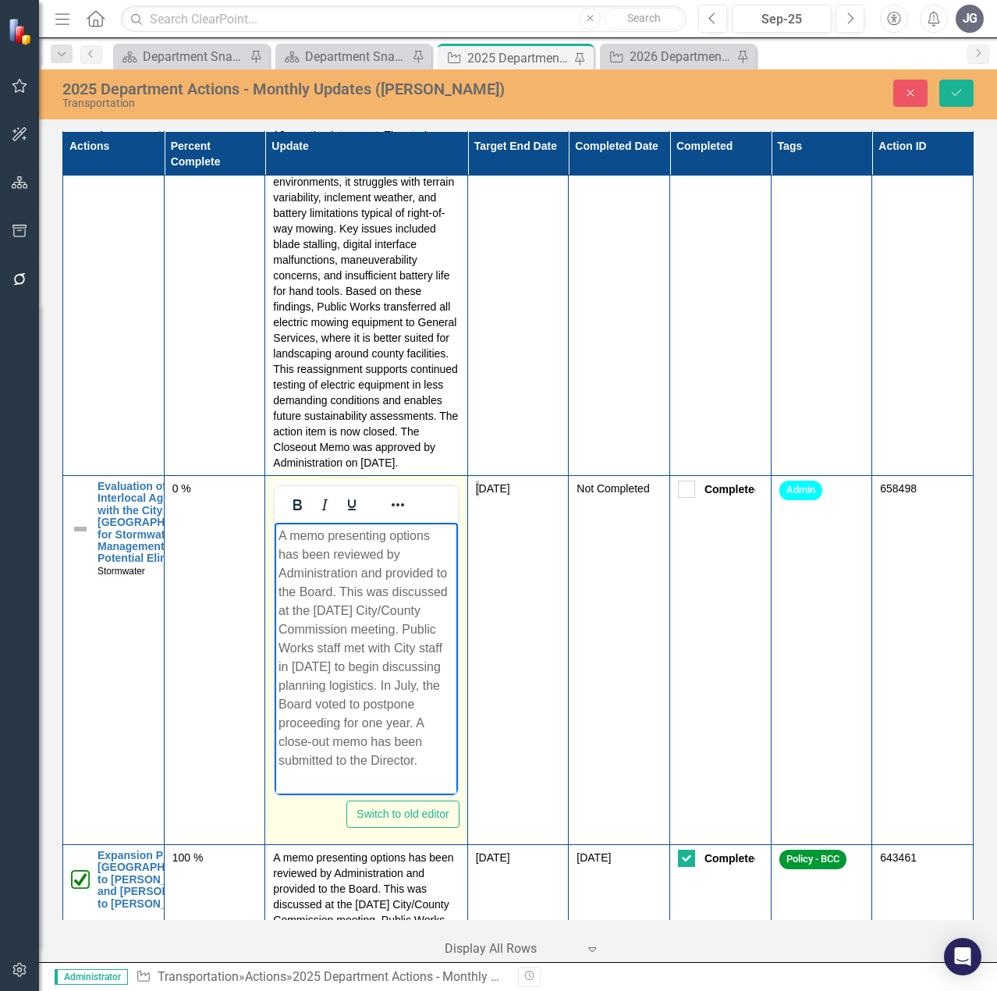
scroll to position [1872, 0]
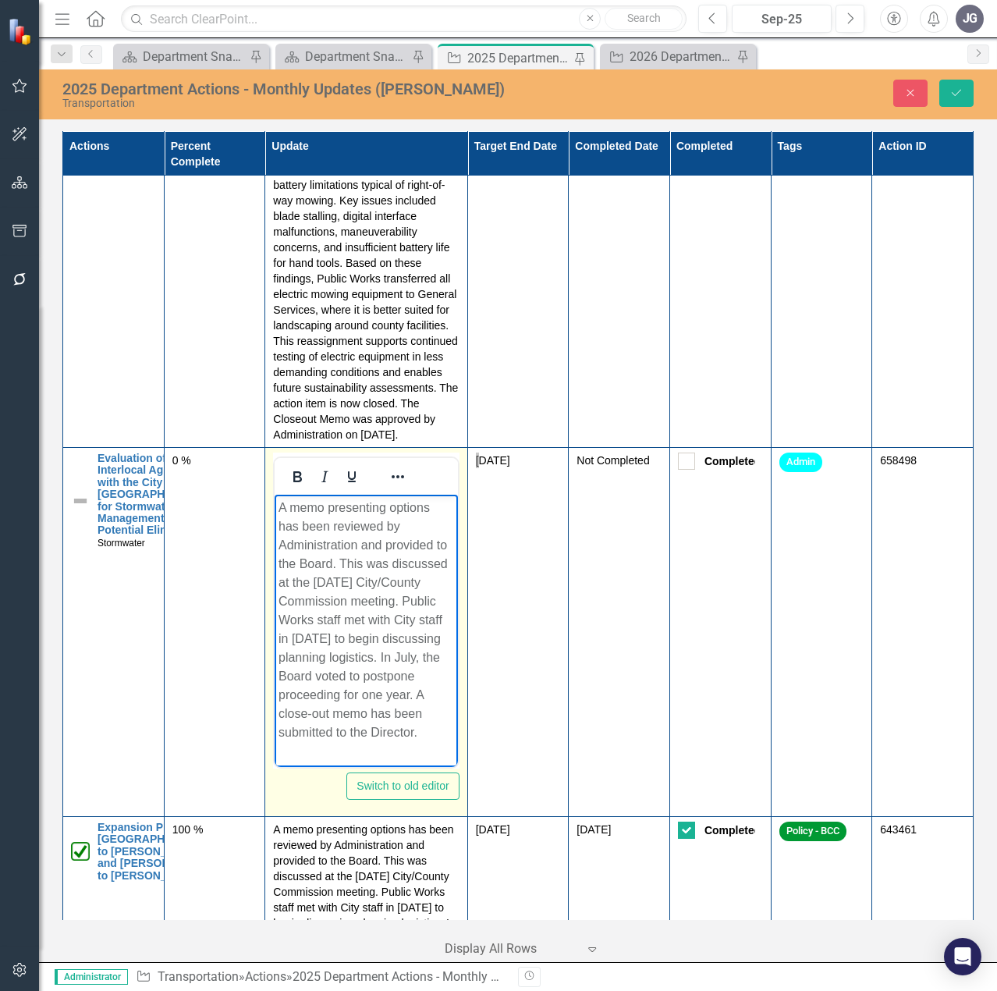
drag, startPoint x: 356, startPoint y: 759, endPoint x: 312, endPoint y: 726, distance: 54.6
click at [312, 726] on p "A memo presenting options has been reviewed by Administration and provided to t…" at bounding box center [365, 619] width 175 height 243
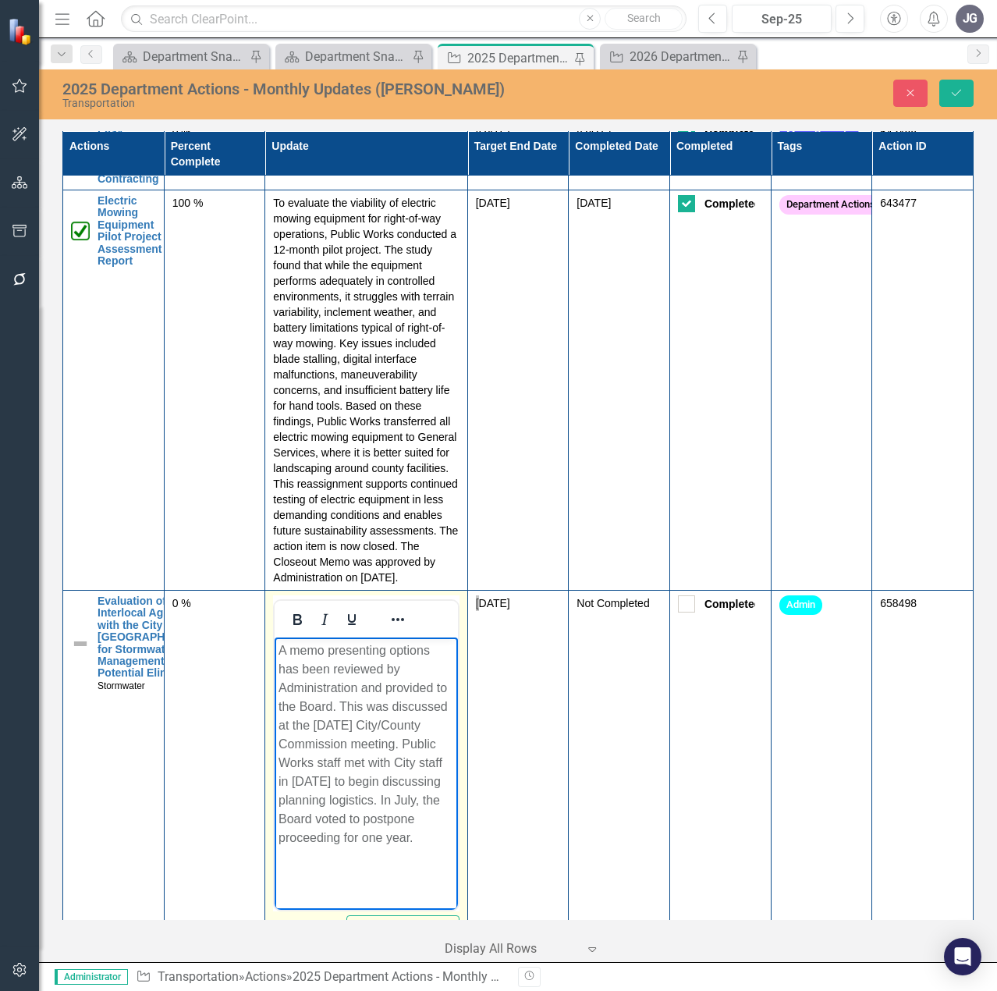
scroll to position [2028, 0]
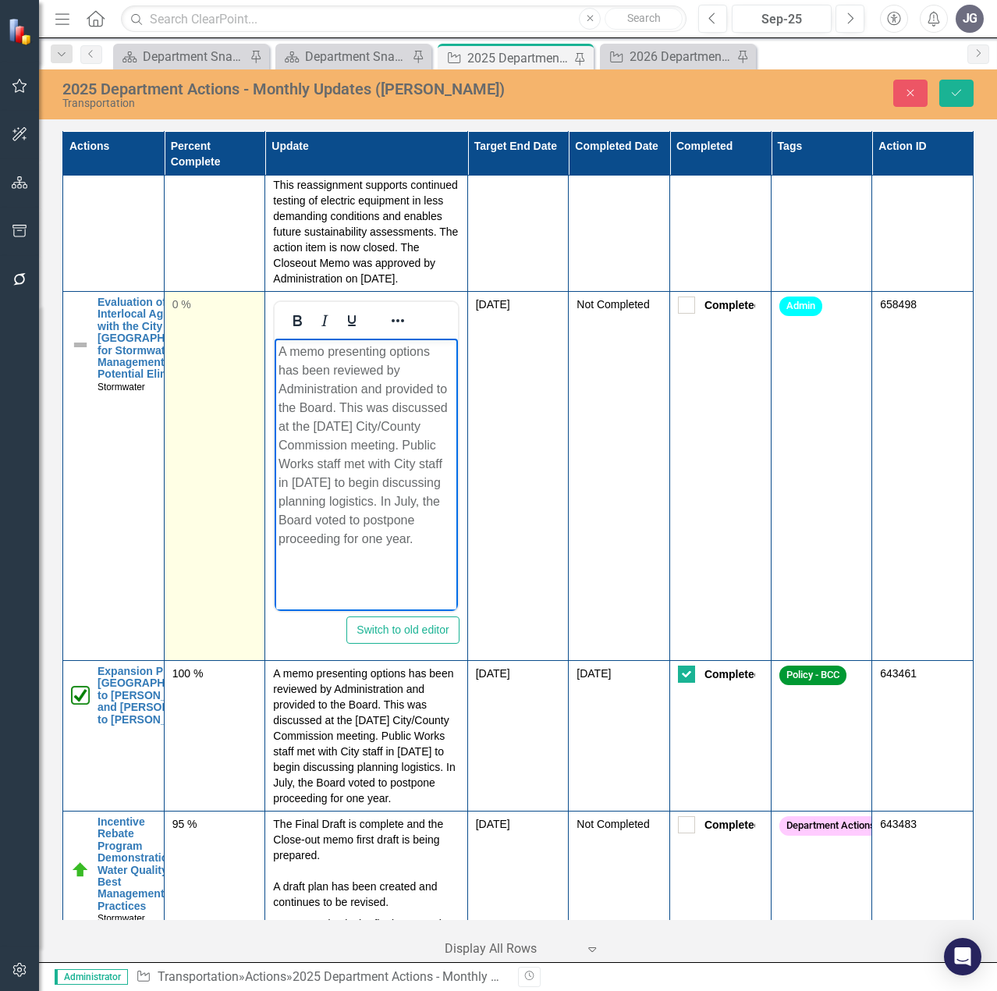
click at [191, 405] on td "0 %" at bounding box center [214, 476] width 101 height 369
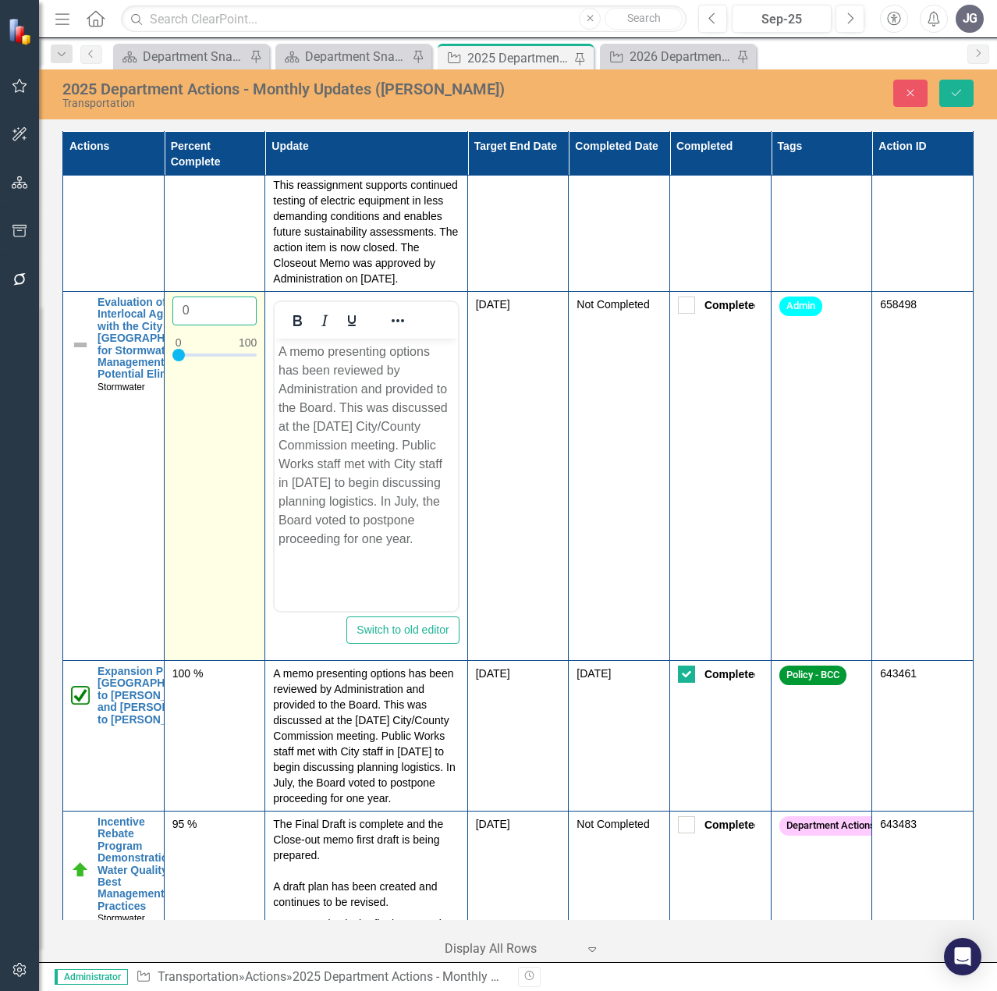
click at [196, 325] on input "0" at bounding box center [214, 310] width 85 height 29
click at [195, 325] on input "0" at bounding box center [214, 310] width 85 height 29
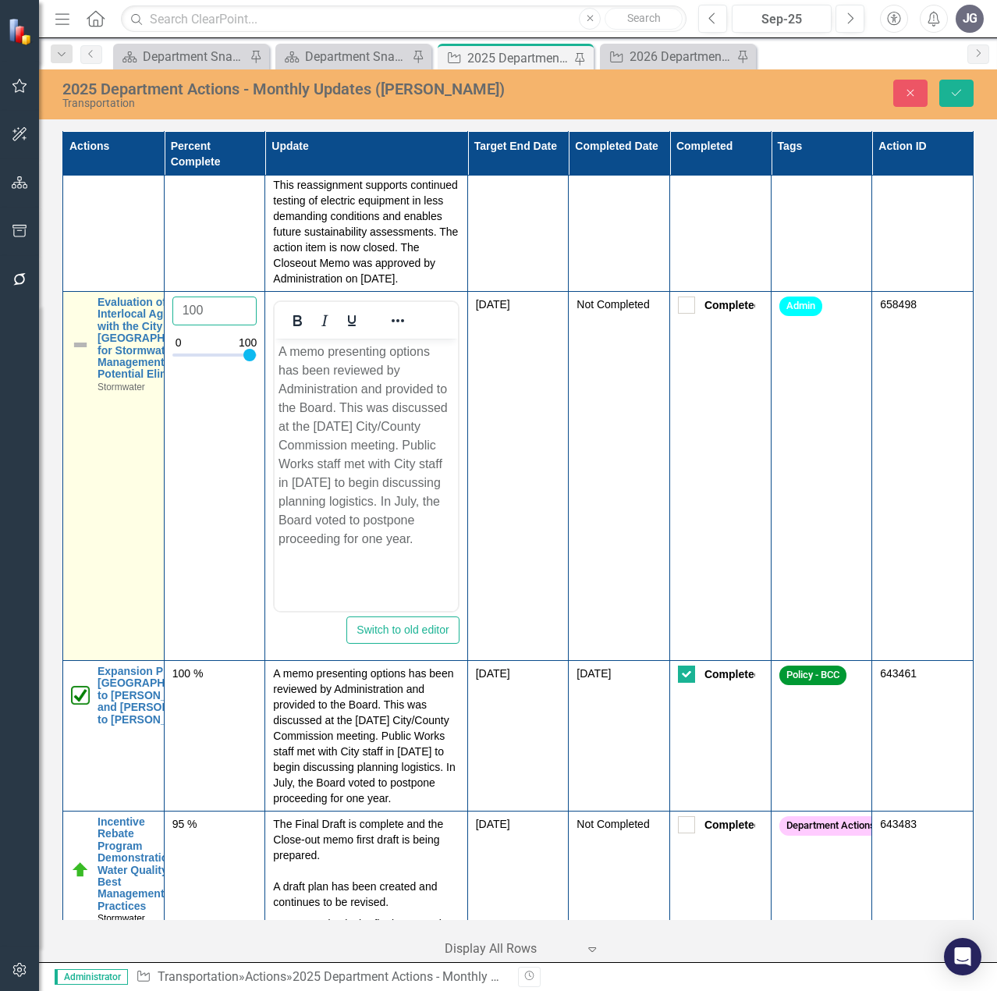
type input "100"
click at [82, 354] on img at bounding box center [80, 344] width 19 height 19
click at [86, 321] on img at bounding box center [85, 311] width 19 height 19
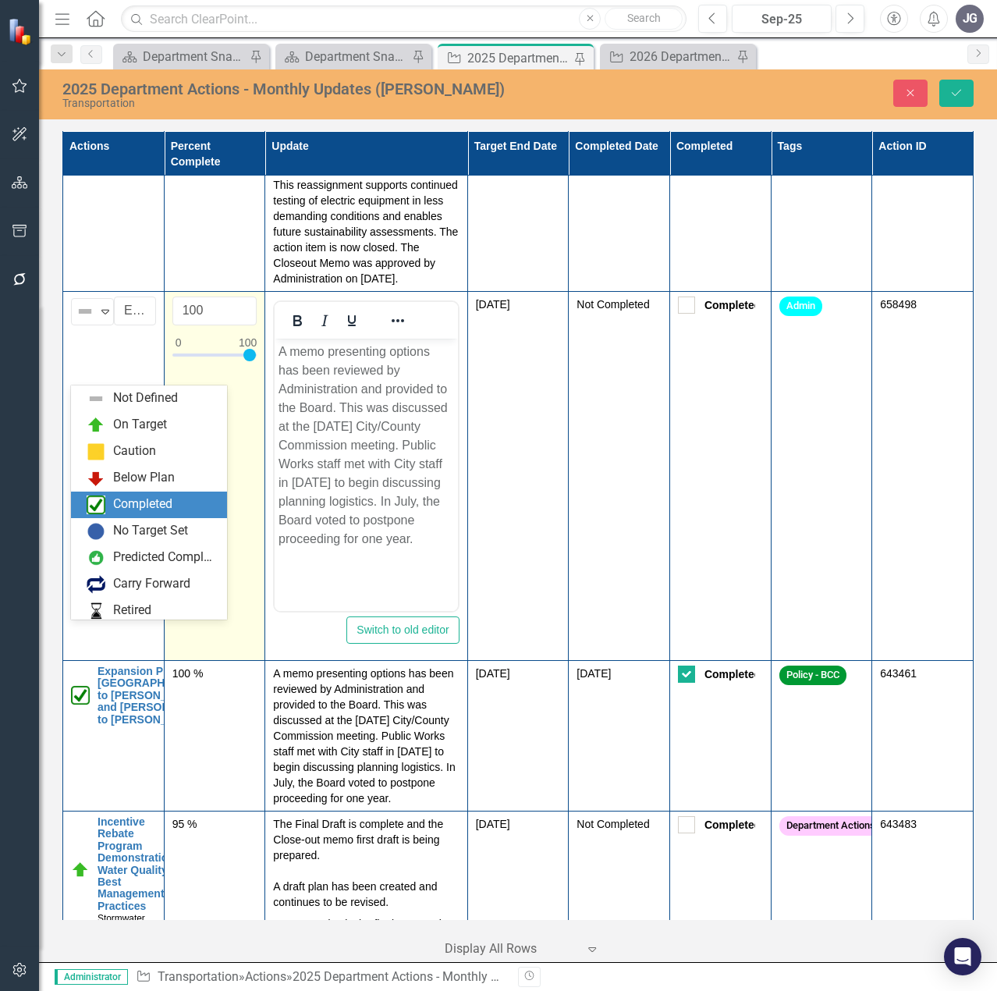
drag, startPoint x: 139, startPoint y: 496, endPoint x: 174, endPoint y: 503, distance: 35.8
click at [140, 496] on div "Completed" at bounding box center [152, 504] width 131 height 19
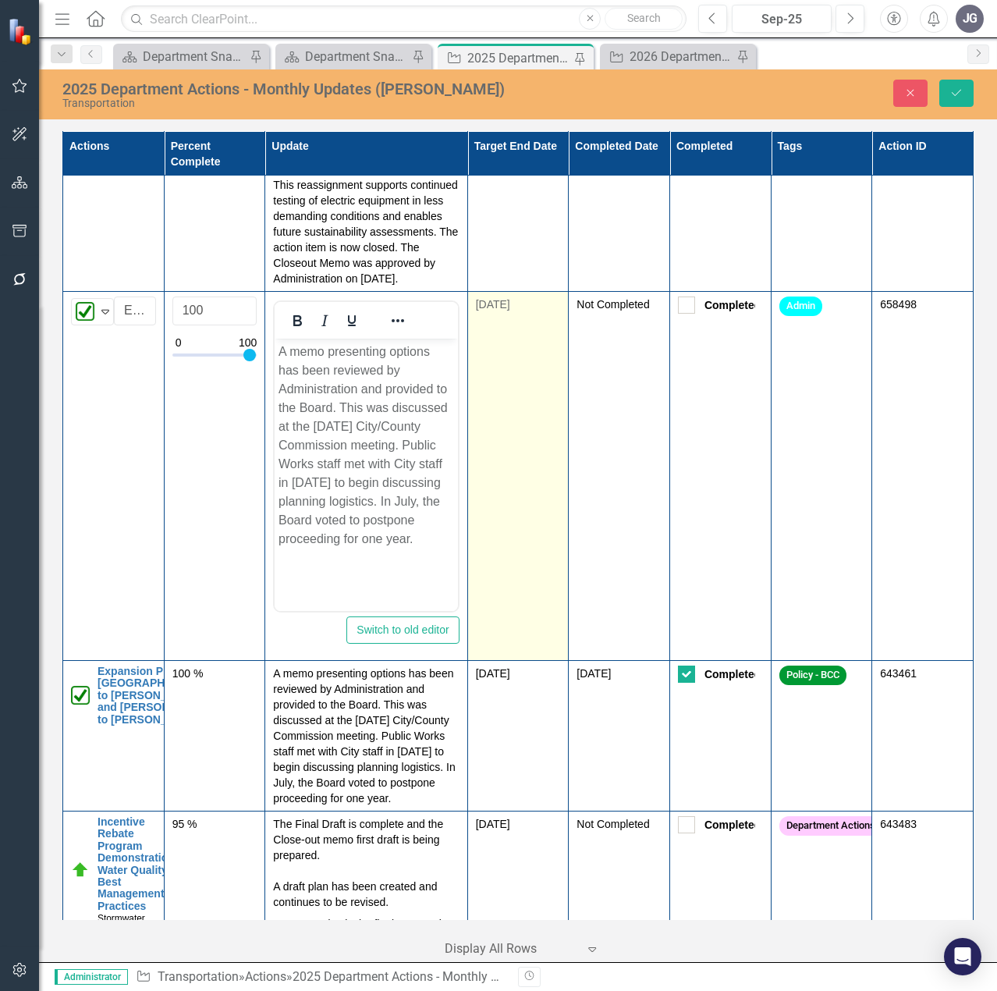
click at [515, 410] on td "[DATE]" at bounding box center [517, 476] width 101 height 369
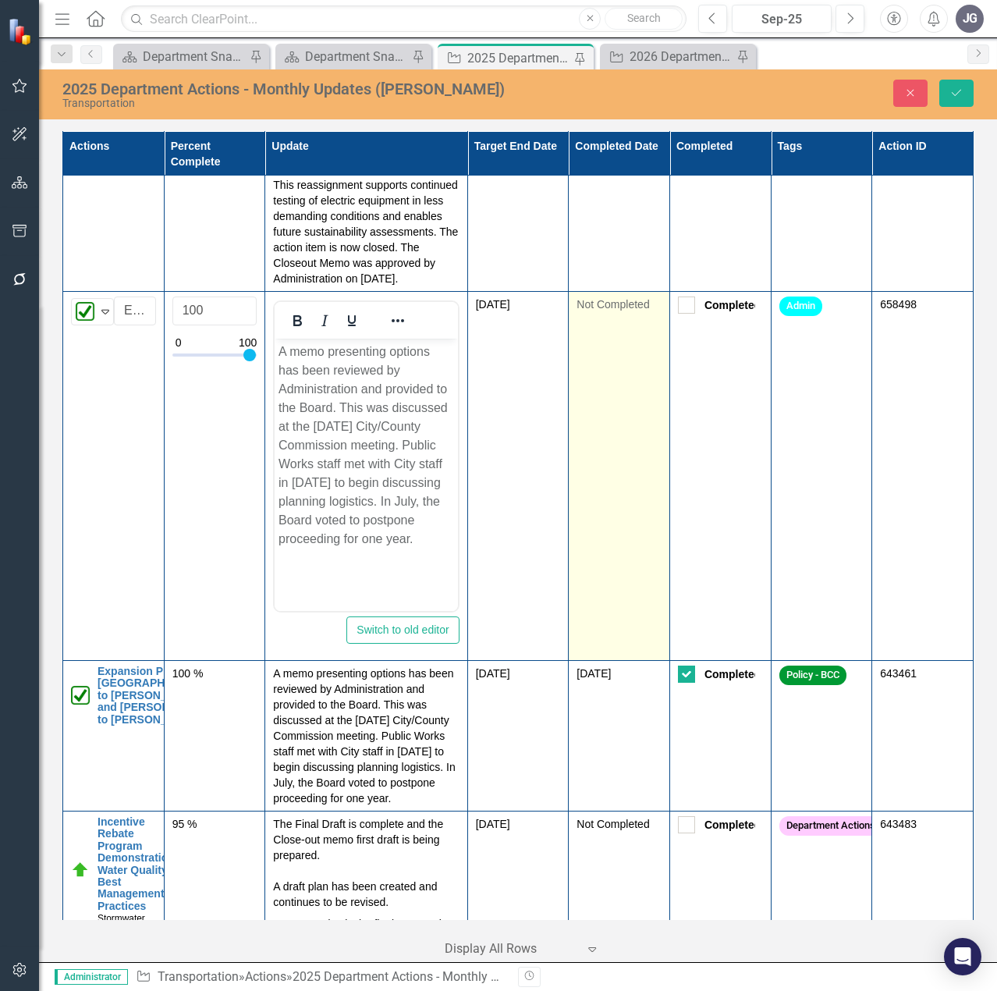
click at [587, 401] on td "Not Completed" at bounding box center [619, 476] width 101 height 369
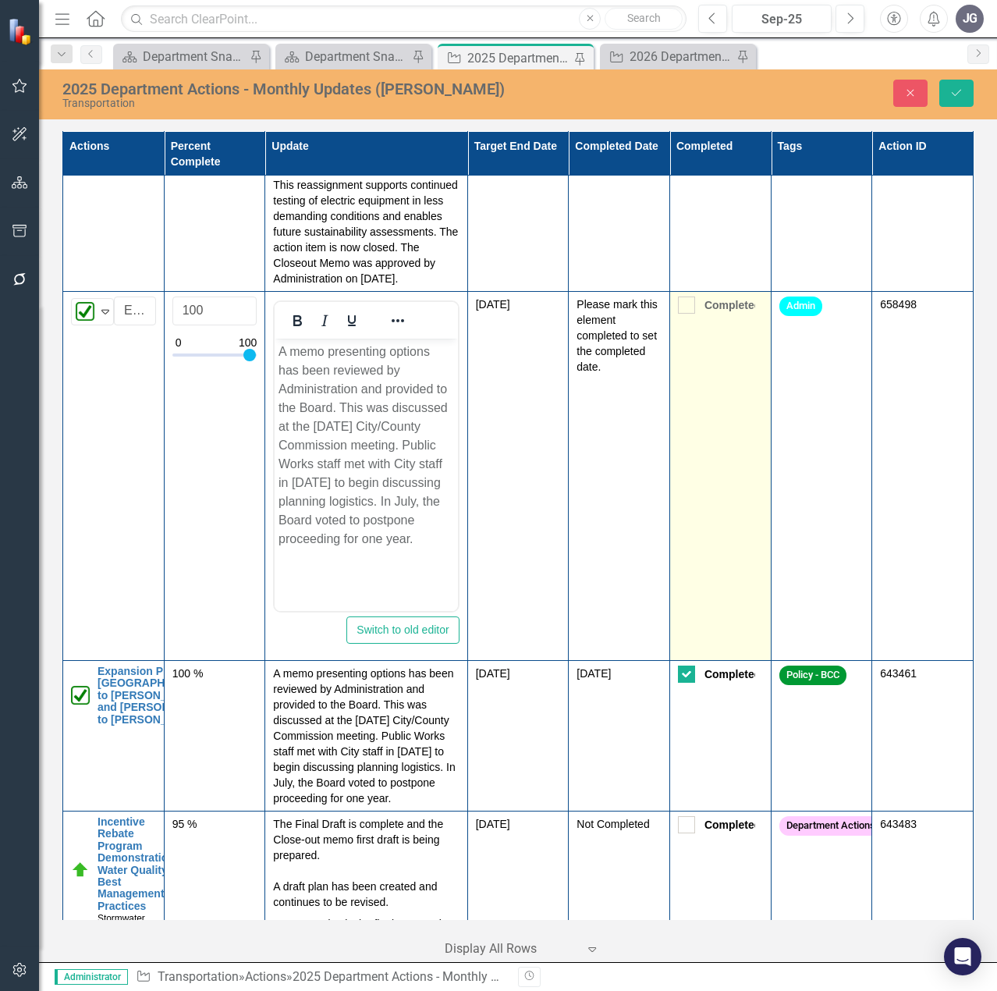
click at [678, 307] on input "Completed" at bounding box center [683, 301] width 10 height 10
checkbox input "true"
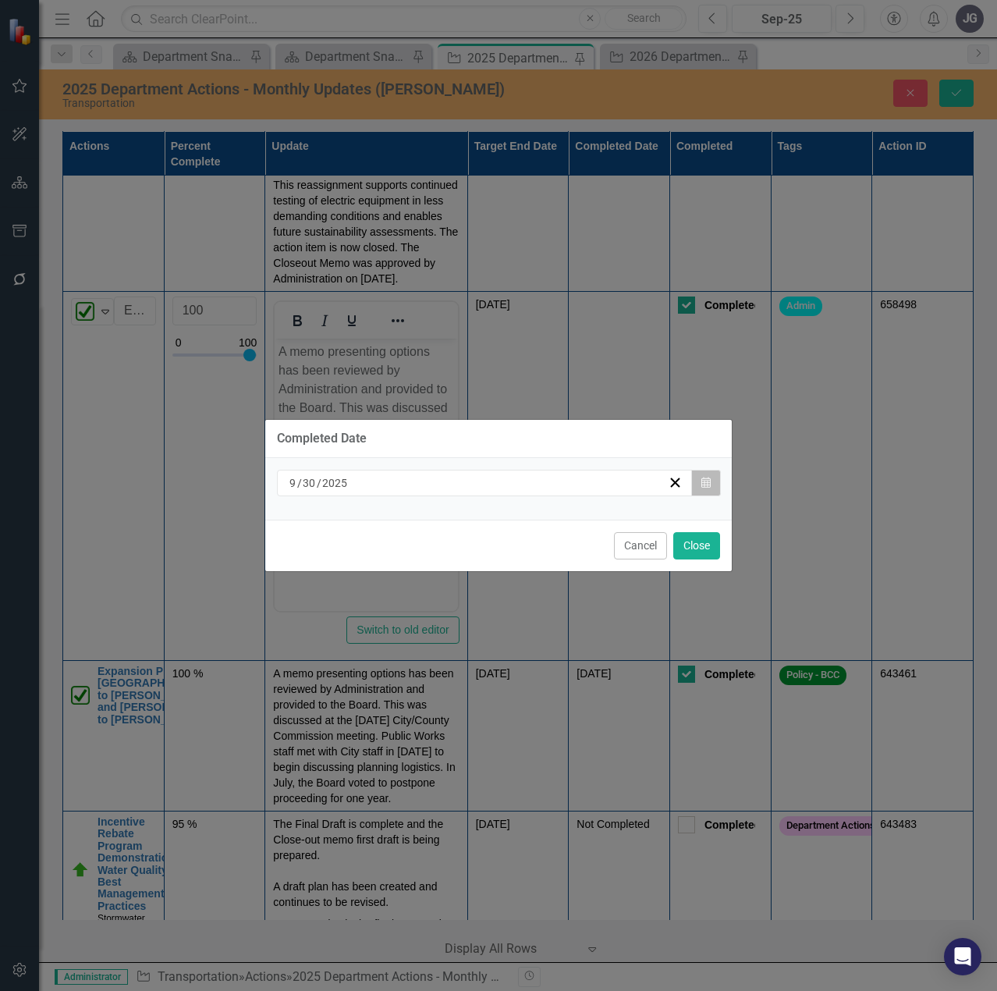
click at [713, 485] on button "Calendar" at bounding box center [706, 483] width 30 height 27
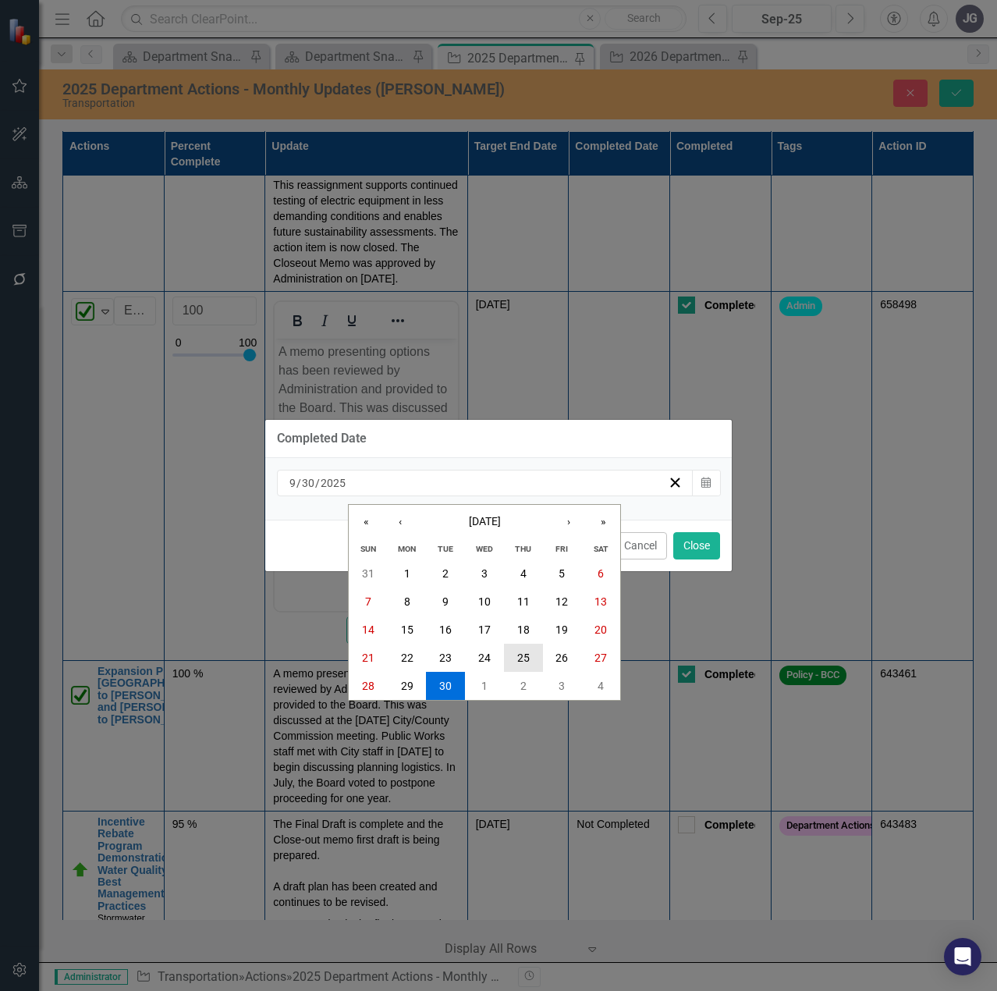
click at [523, 658] on abbr "25" at bounding box center [523, 657] width 12 height 12
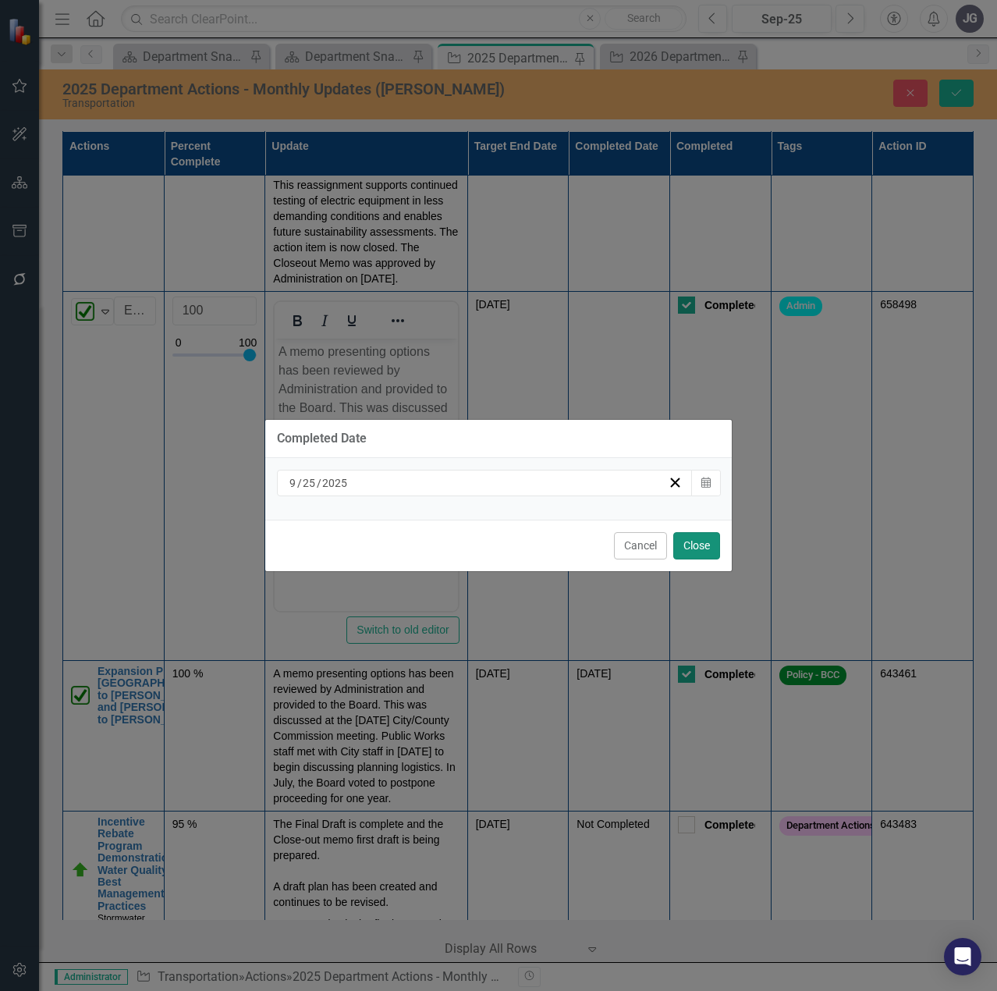
click at [693, 543] on button "Close" at bounding box center [696, 545] width 47 height 27
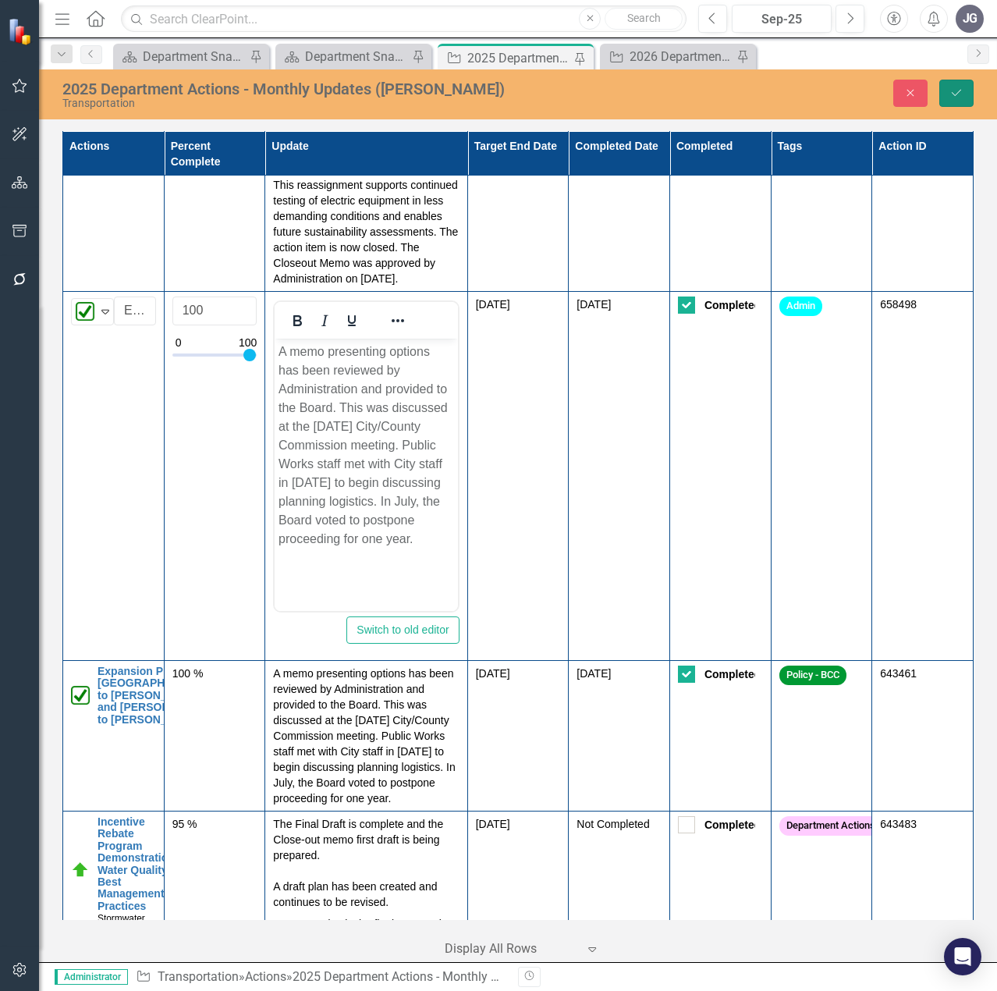
click at [951, 93] on icon "Save" at bounding box center [956, 92] width 14 height 11
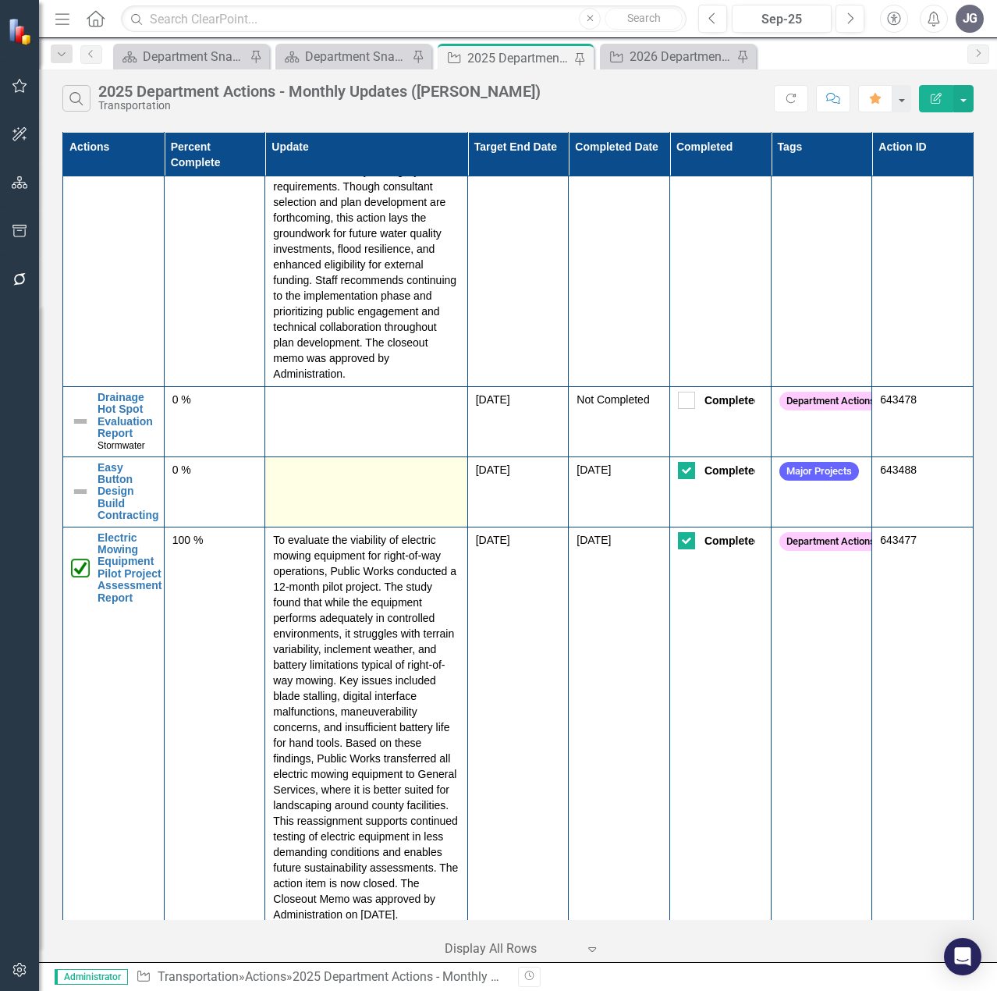
scroll to position [1404, 0]
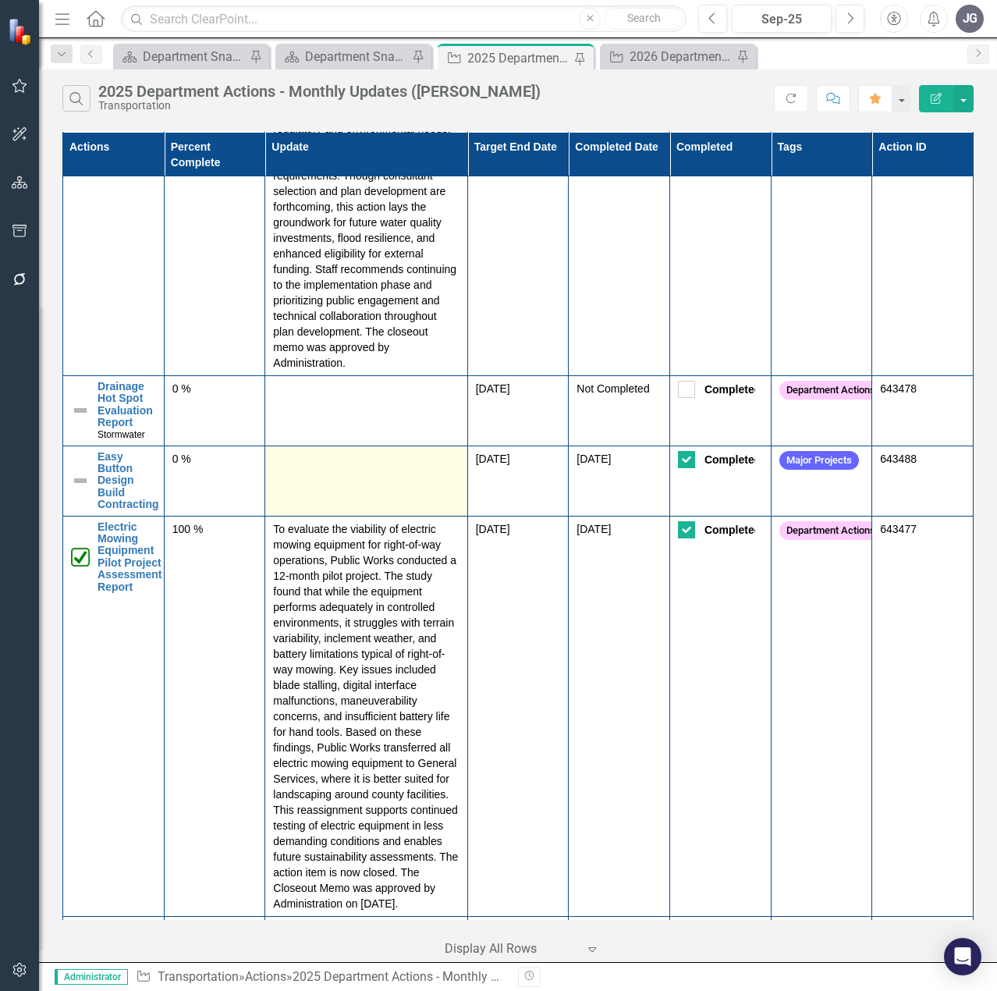
click at [370, 516] on td at bounding box center [366, 480] width 202 height 70
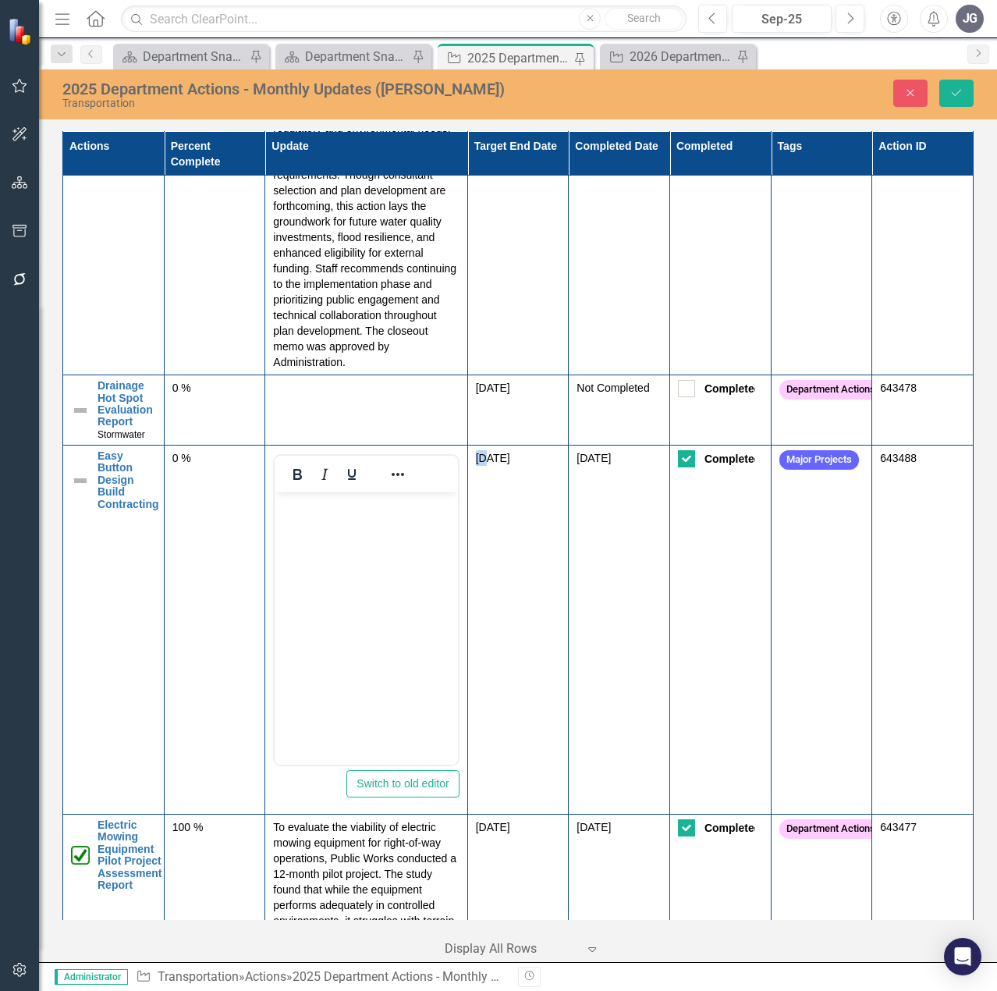
scroll to position [0, 0]
click at [360, 542] on body "Rich Text Area. Press ALT-0 for help." at bounding box center [366, 609] width 183 height 234
paste body "Rich Text Area. Press ALT-0 for help."
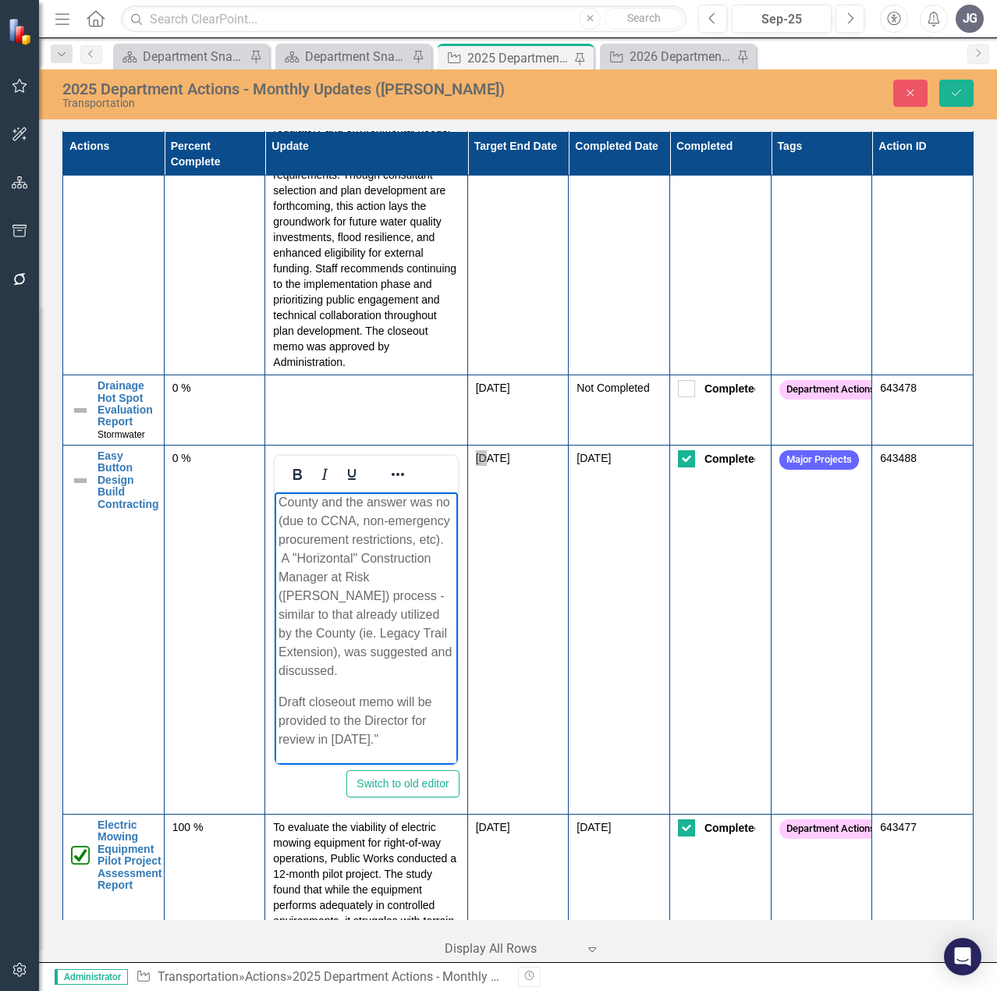
scroll to position [136, 0]
drag, startPoint x: 420, startPoint y: 757, endPoint x: 278, endPoint y: 709, distance: 149.7
click at [278, 709] on body ""Public Works' Engineering and Business Administration had a teleconference wit…" at bounding box center [366, 560] width 183 height 407
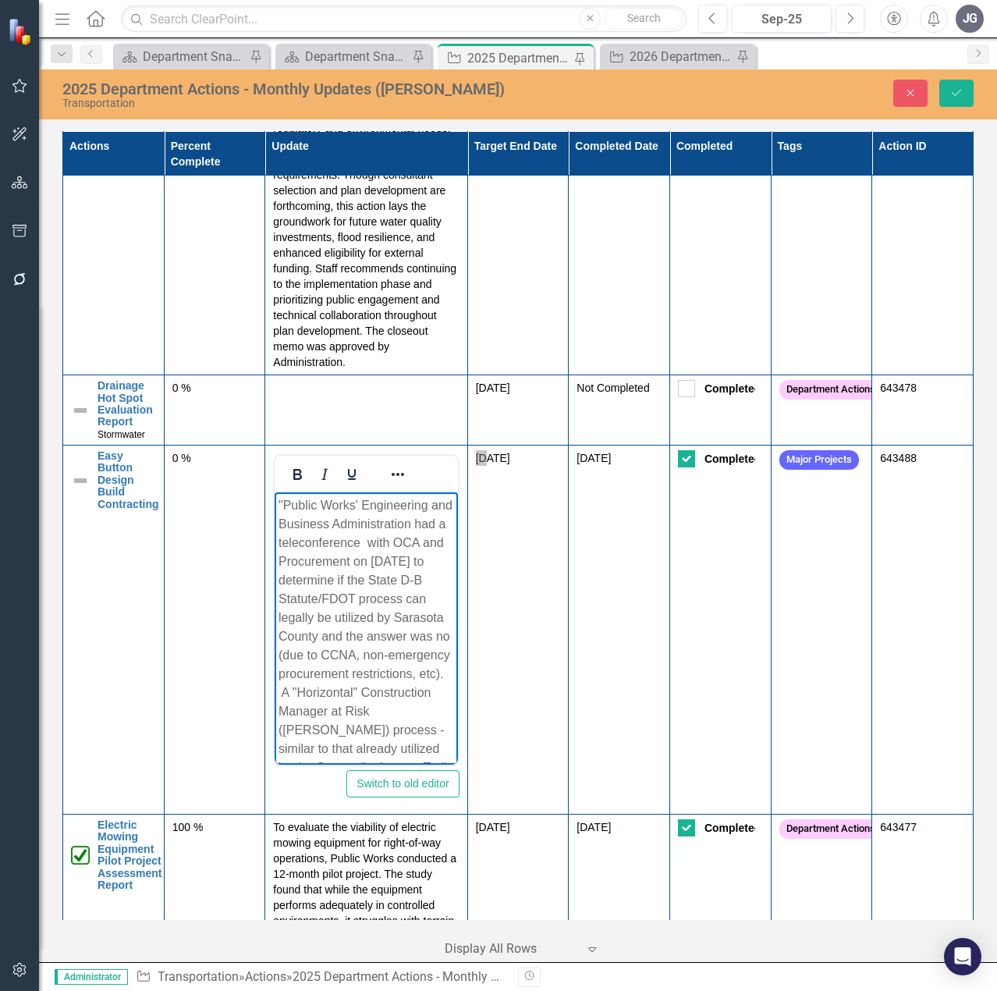
click at [283, 502] on p ""Public Works' Engineering and Business Administration had a teleconference wit…" at bounding box center [365, 655] width 175 height 318
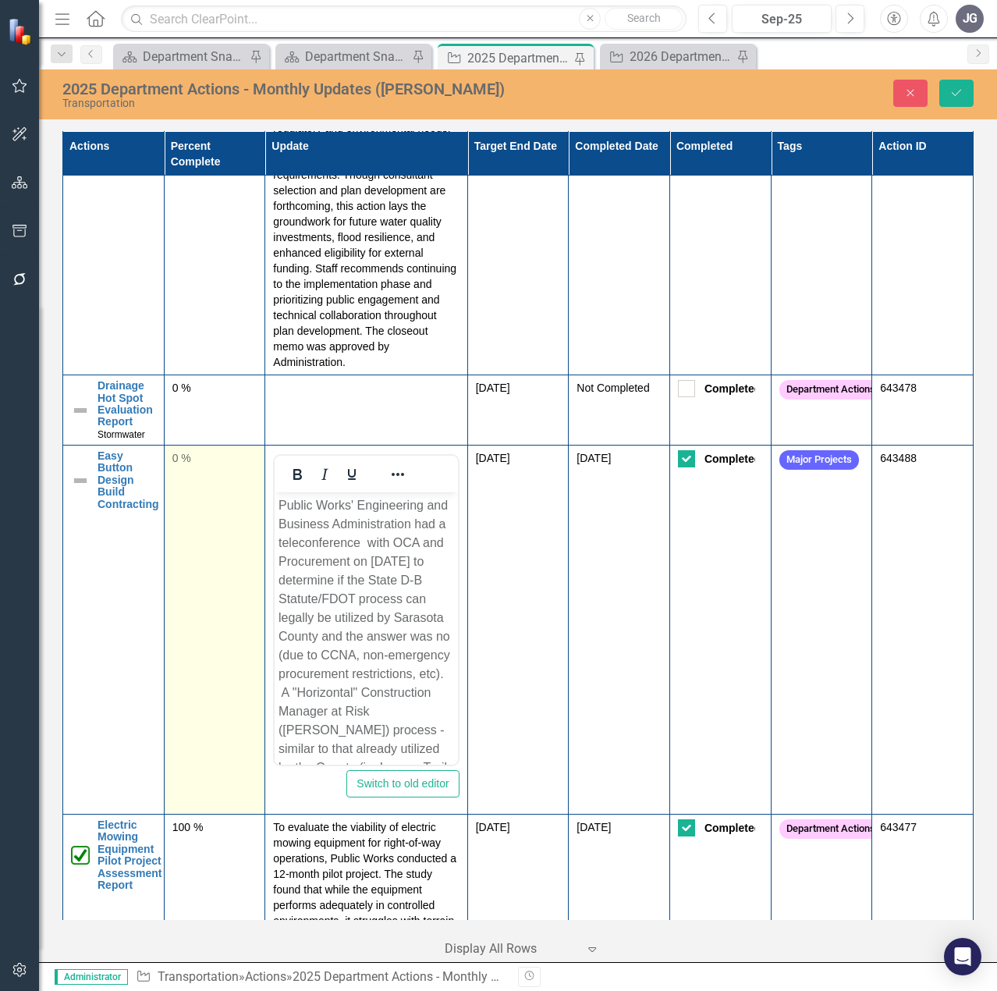
click at [204, 516] on td "0 %" at bounding box center [214, 629] width 101 height 369
drag, startPoint x: 201, startPoint y: 502, endPoint x: 179, endPoint y: 502, distance: 22.6
click at [179, 479] on input "0" at bounding box center [214, 464] width 85 height 29
type input "100"
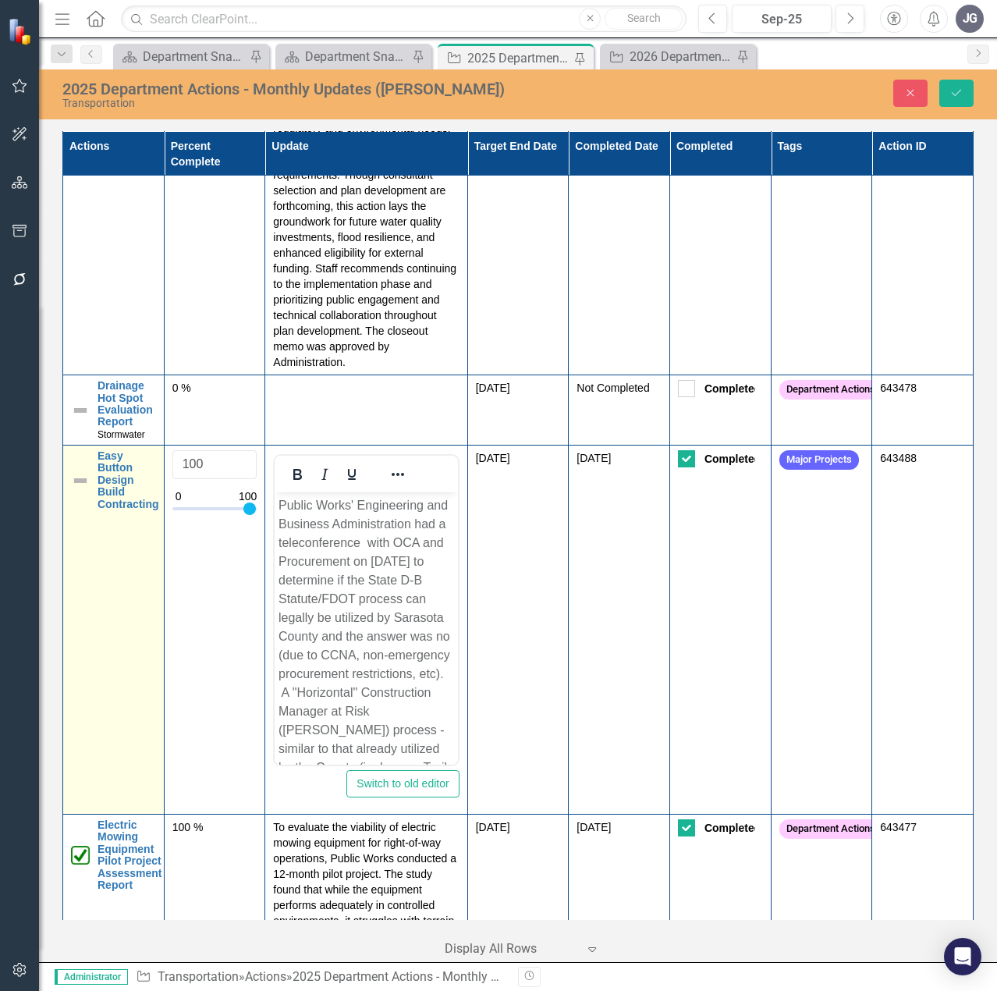
click at [87, 490] on img at bounding box center [80, 480] width 19 height 19
click at [83, 490] on img at bounding box center [80, 480] width 19 height 19
click at [83, 474] on img at bounding box center [85, 464] width 19 height 19
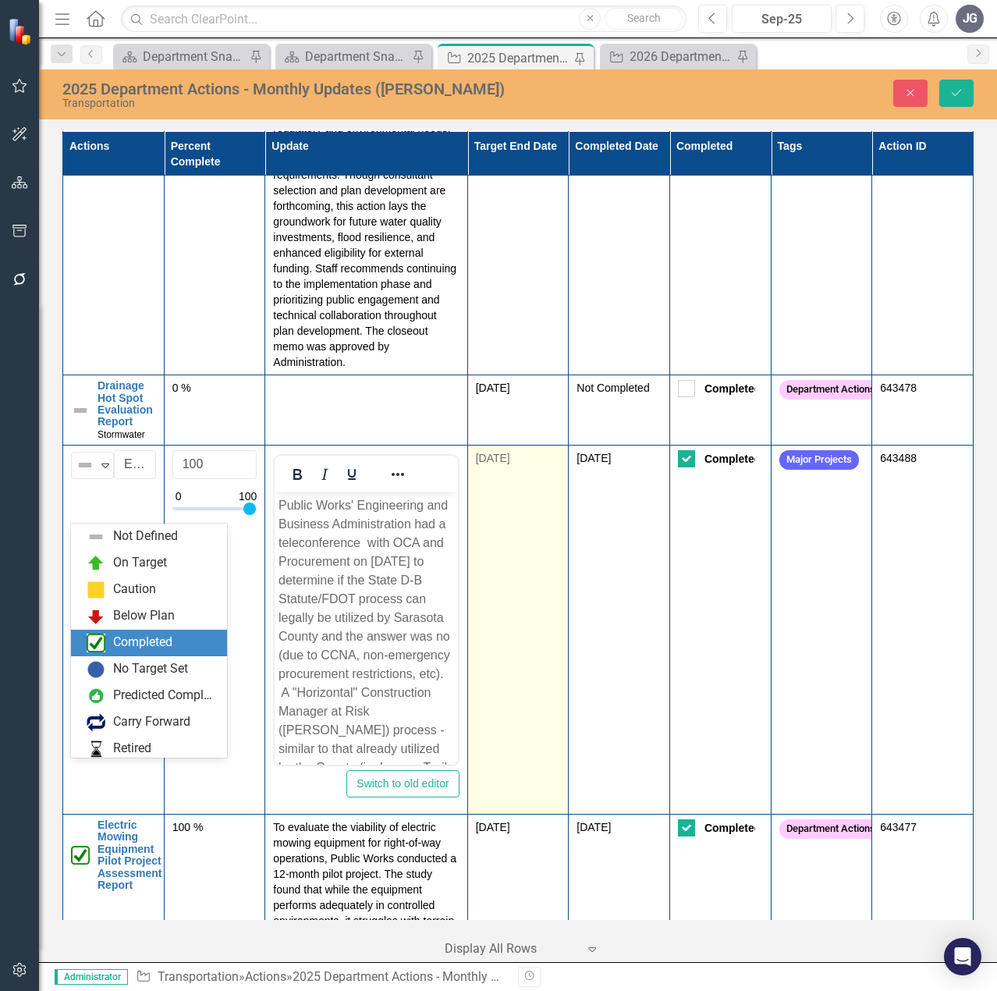
click at [137, 638] on div "Completed" at bounding box center [142, 642] width 59 height 18
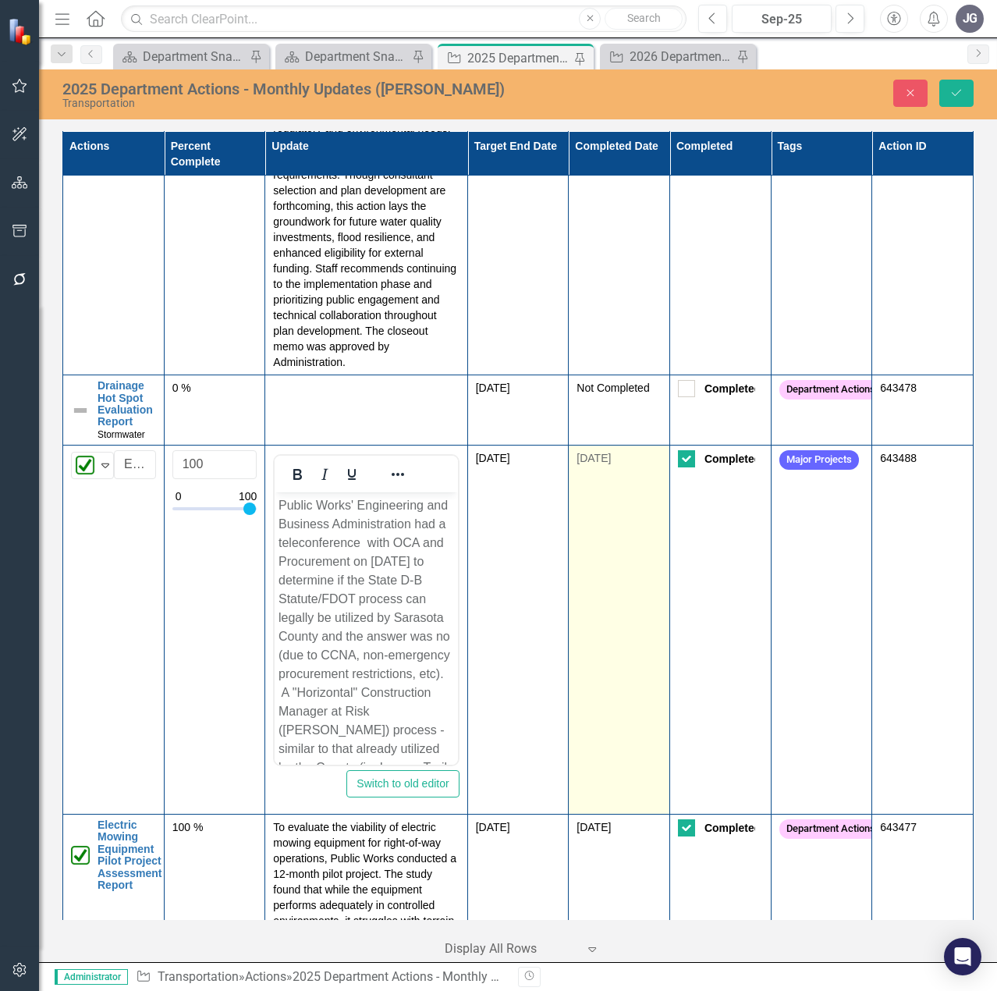
click at [620, 529] on td "[DATE]" at bounding box center [619, 629] width 101 height 369
click at [640, 469] on div "[DATE]" at bounding box center [618, 459] width 85 height 19
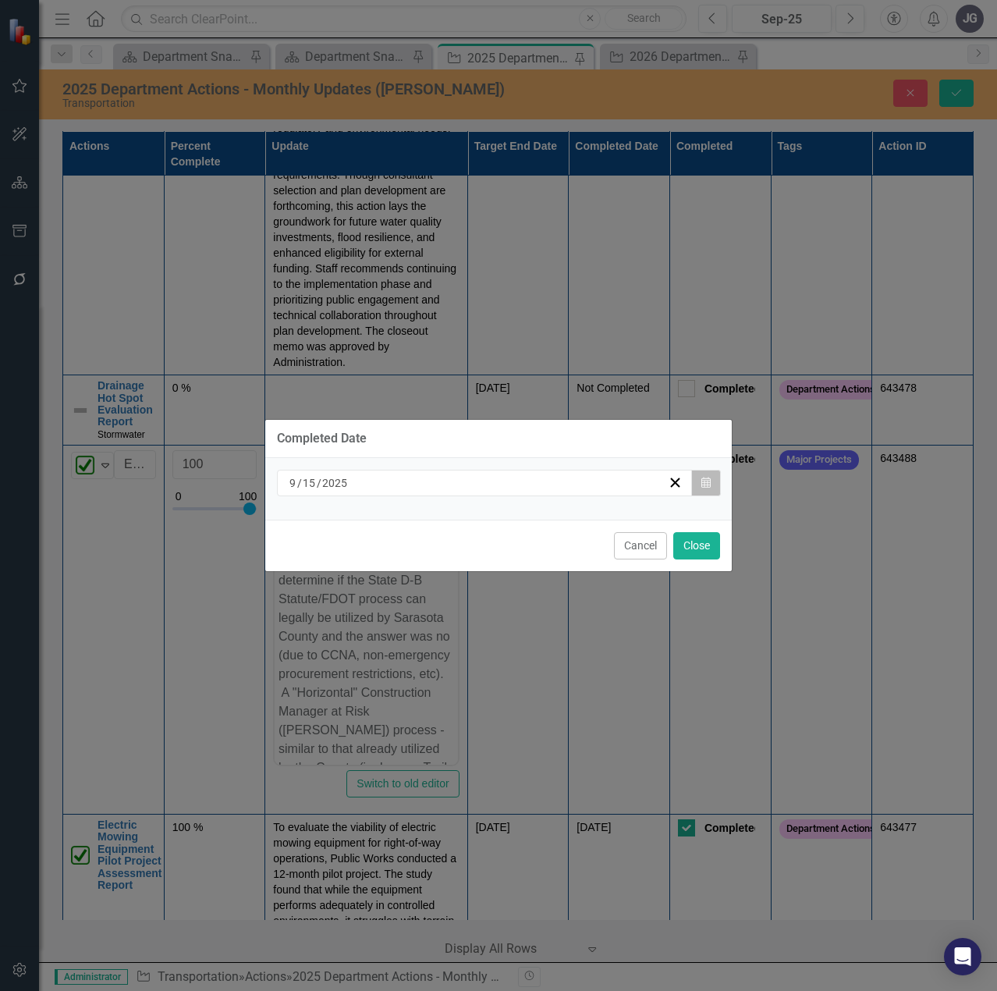
click at [702, 485] on icon "button" at bounding box center [705, 482] width 9 height 11
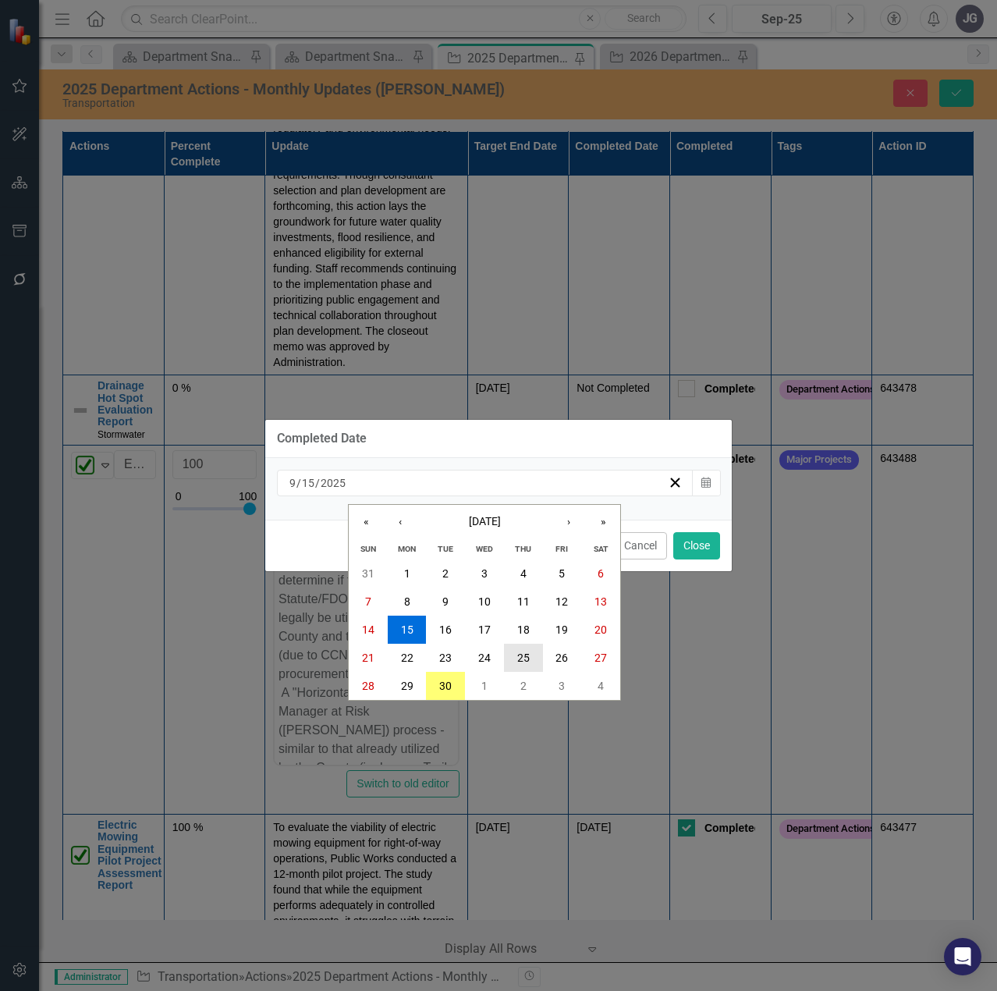
click at [526, 654] on abbr "25" at bounding box center [523, 657] width 12 height 12
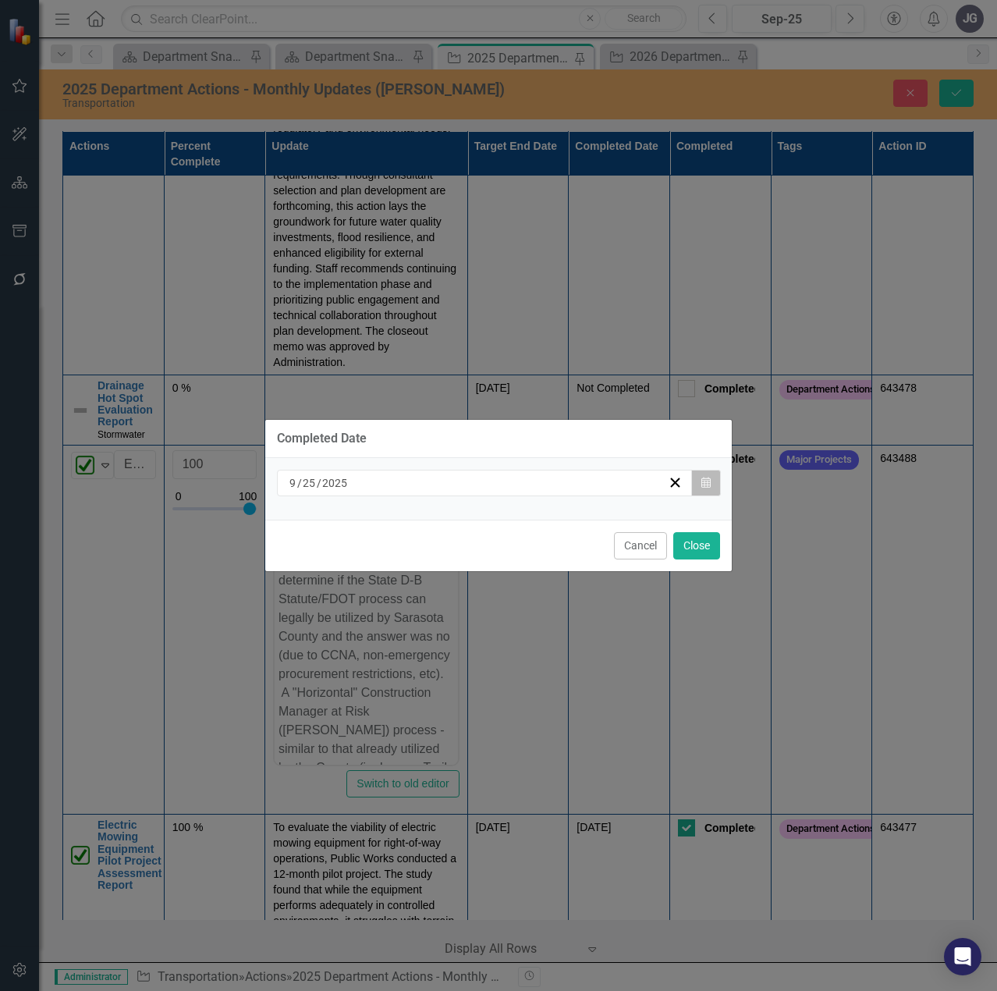
click at [708, 484] on icon "Calendar" at bounding box center [705, 482] width 9 height 11
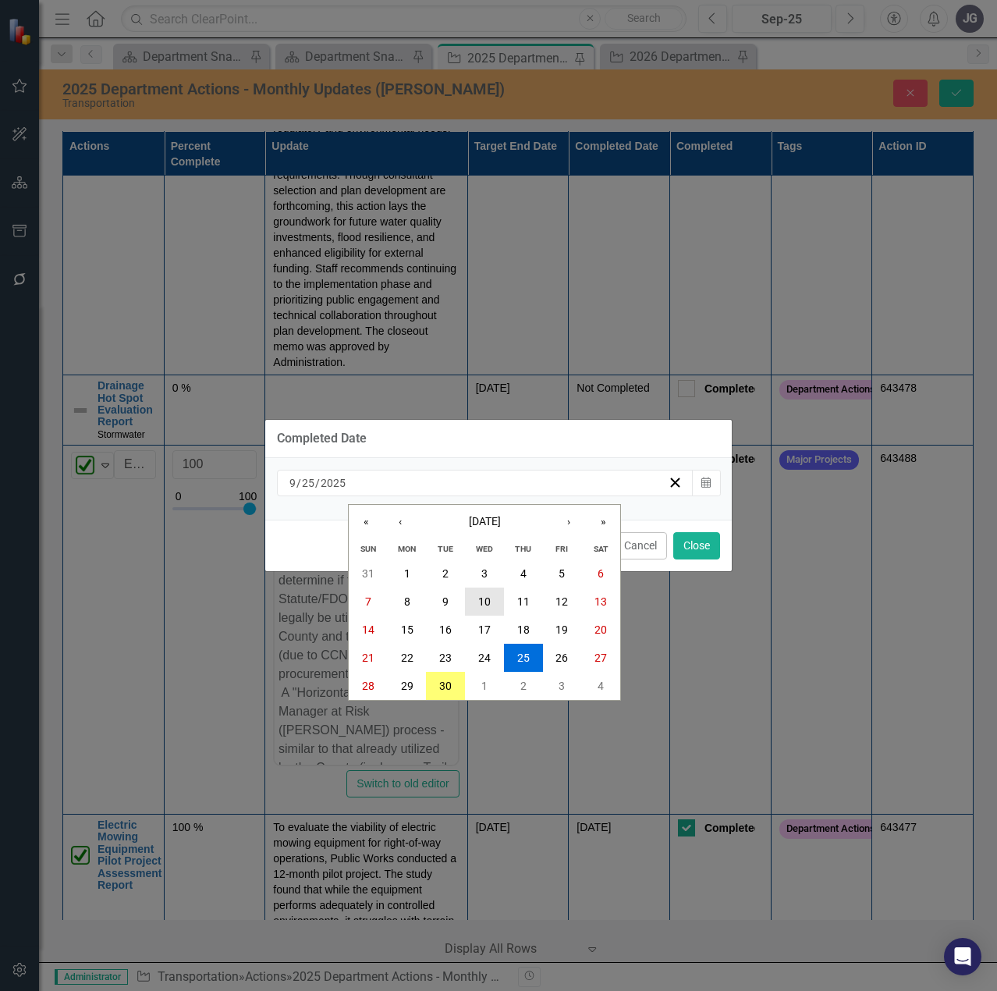
click at [499, 601] on button "10" at bounding box center [484, 601] width 39 height 28
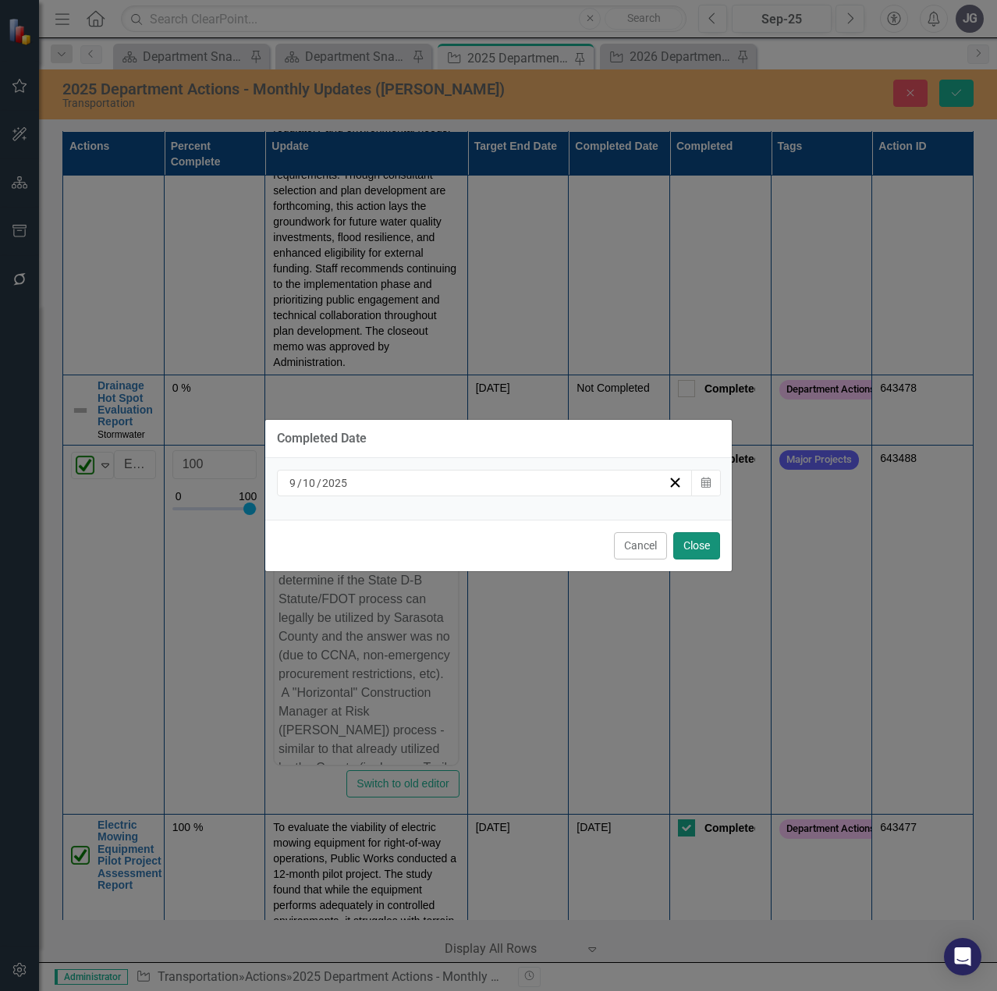
click at [702, 541] on button "Close" at bounding box center [696, 545] width 47 height 27
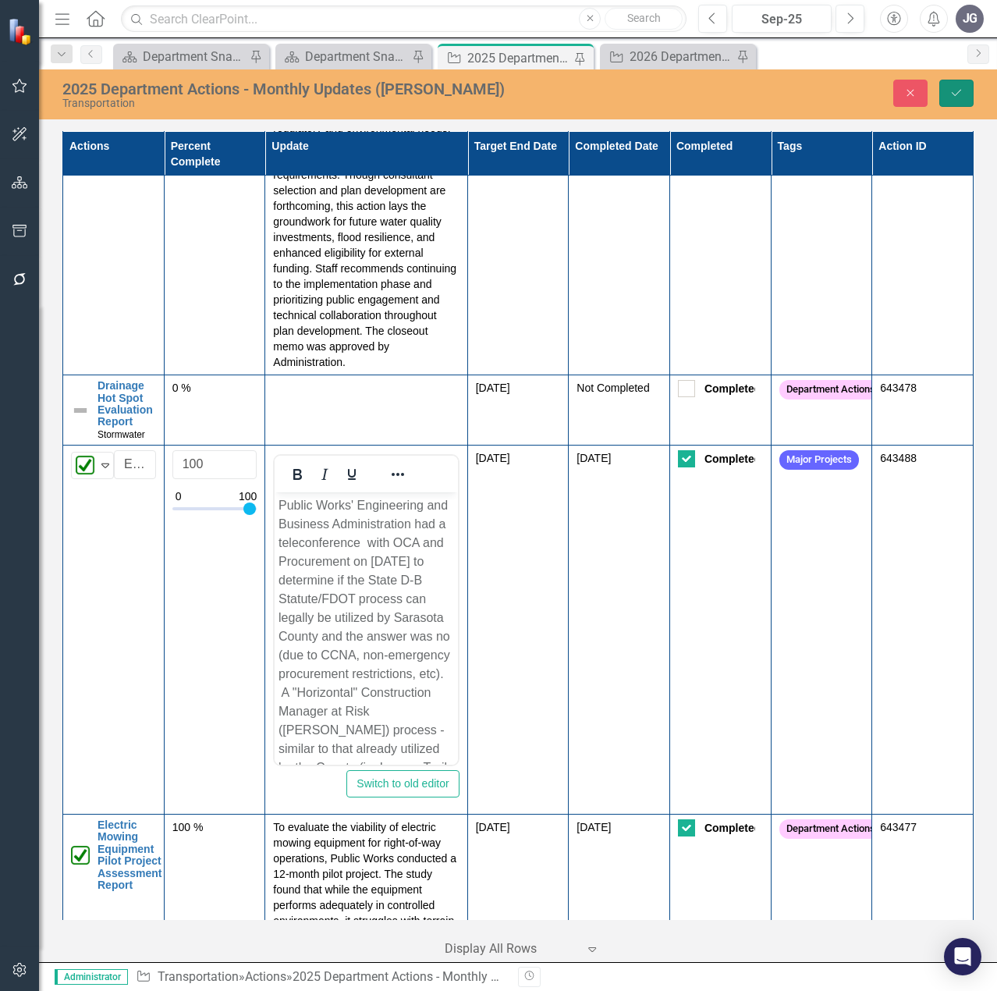
click at [958, 98] on button "Save" at bounding box center [956, 93] width 34 height 27
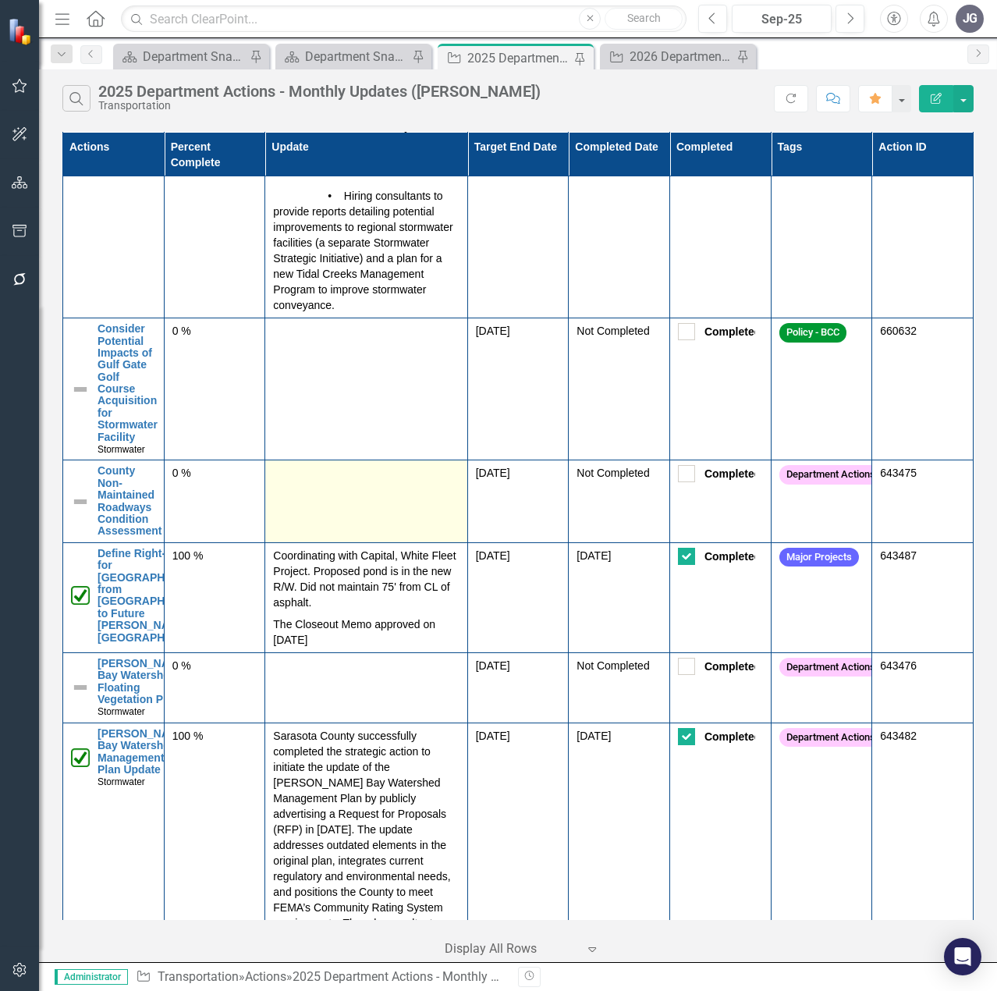
scroll to position [858, 0]
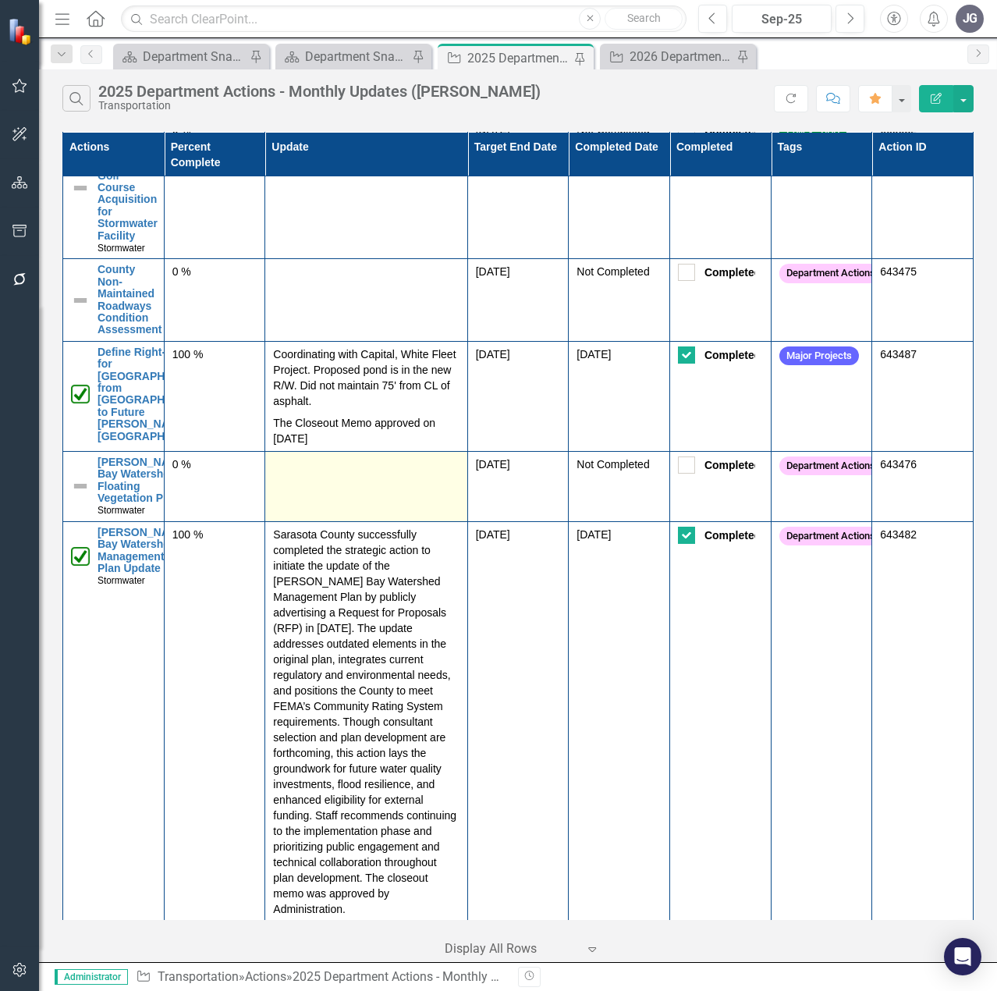
click at [407, 521] on td at bounding box center [366, 486] width 202 height 70
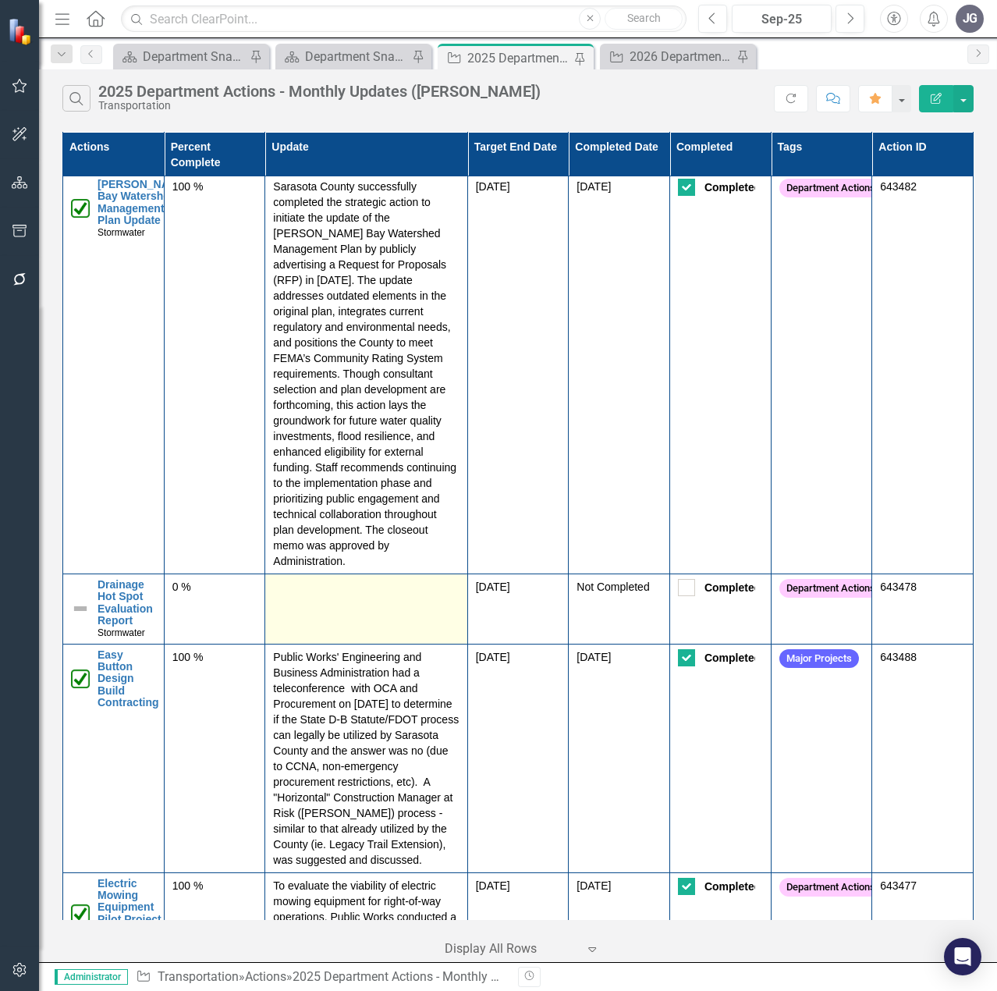
scroll to position [1326, 0]
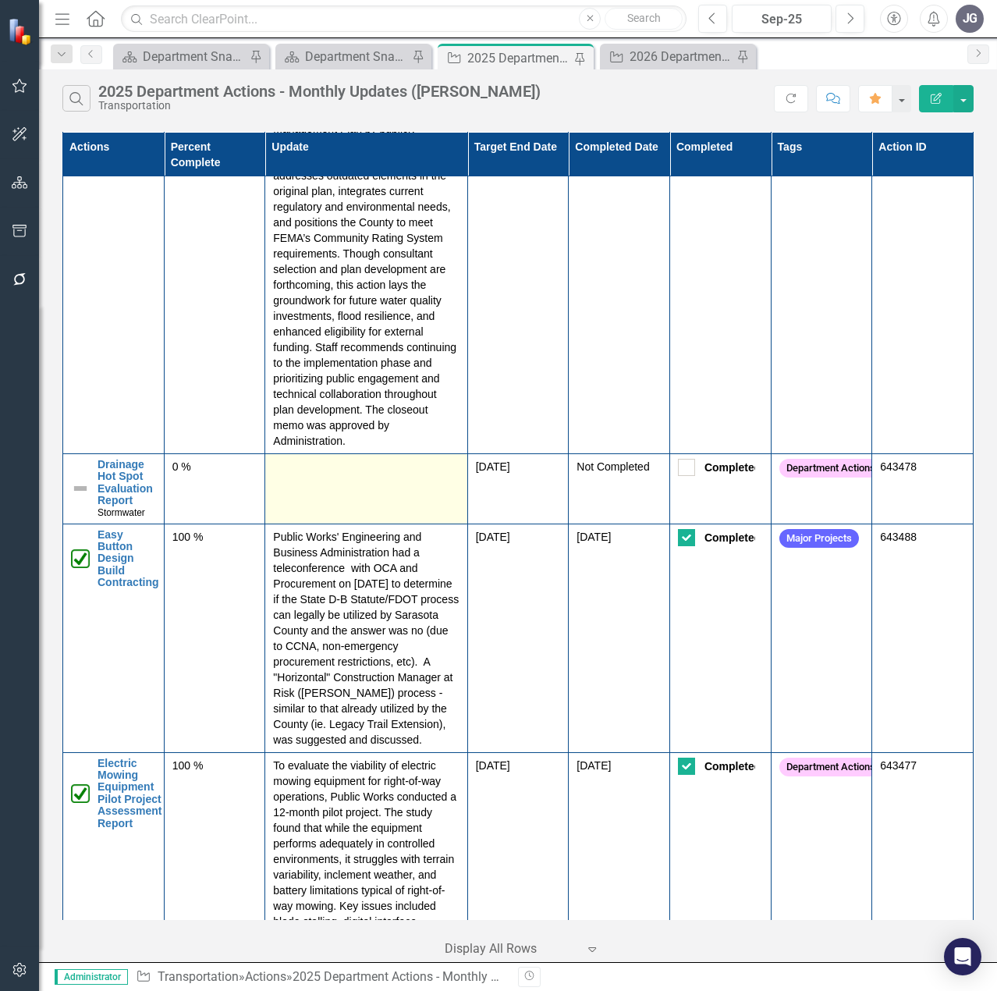
click at [394, 523] on td at bounding box center [366, 488] width 202 height 70
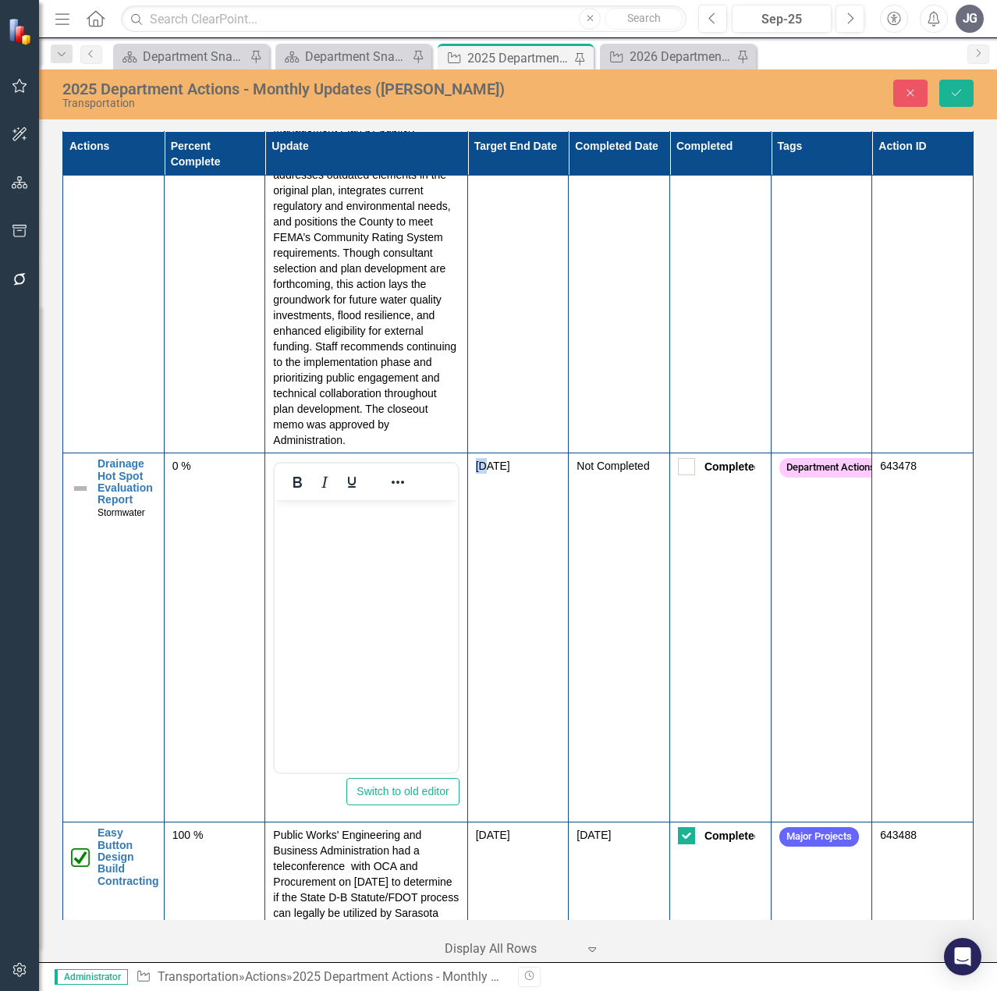
scroll to position [0, 0]
click at [389, 527] on body "Rich Text Area. Press ALT-0 for help." at bounding box center [366, 617] width 183 height 234
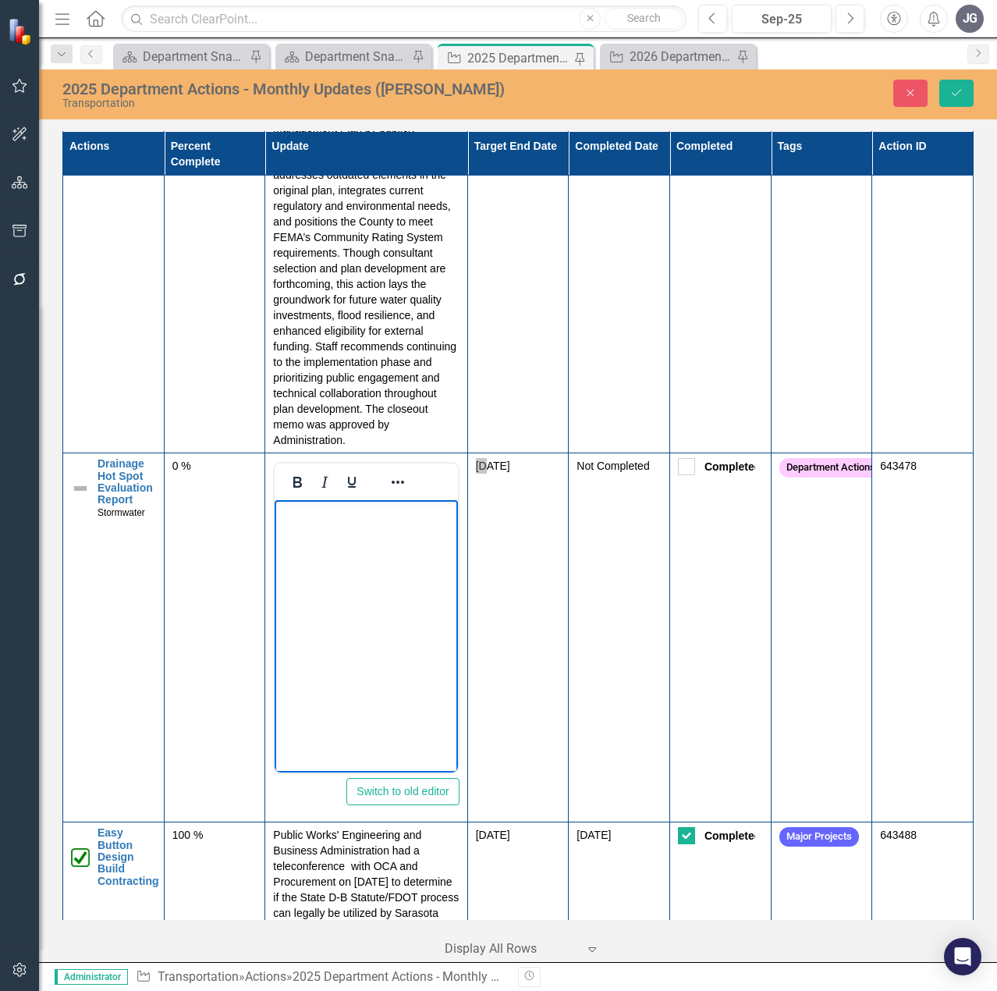
paste body "Rich Text Area. Press ALT-0 for help."
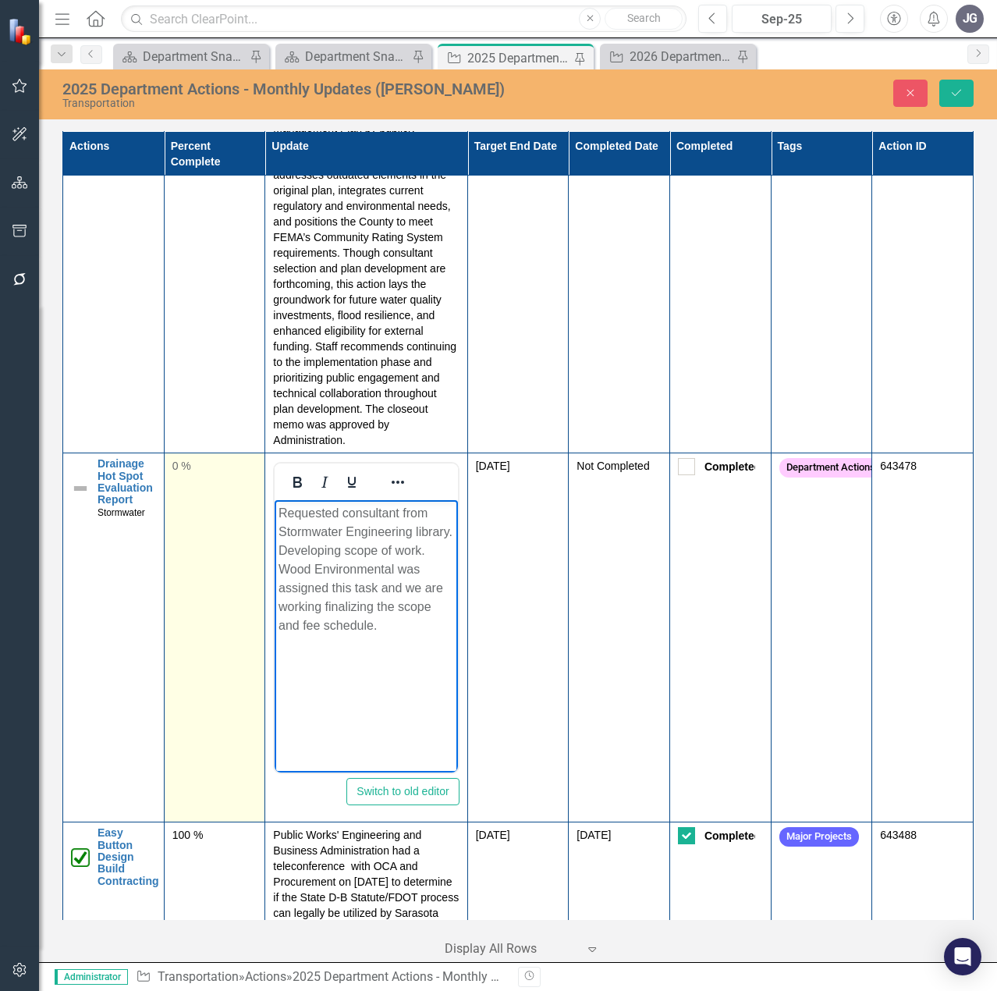
click at [204, 566] on td "0 %" at bounding box center [214, 637] width 101 height 369
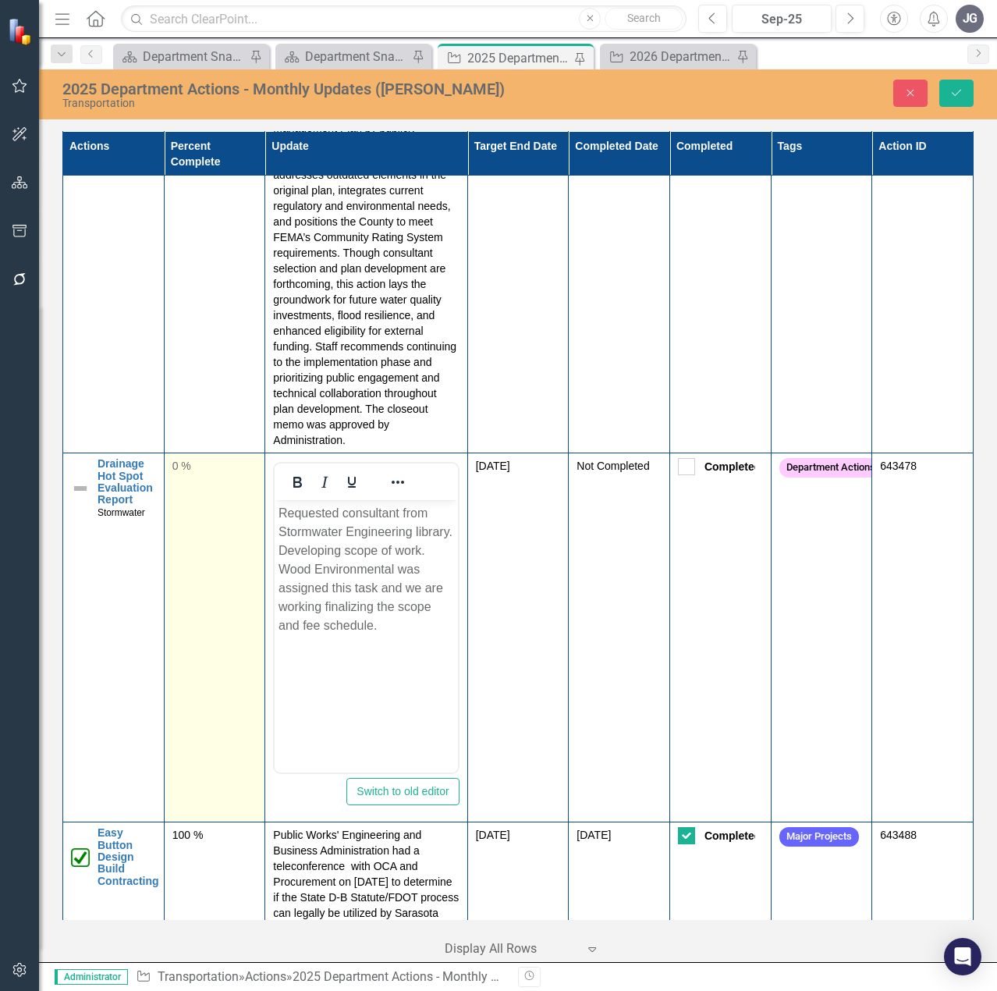
drag, startPoint x: 204, startPoint y: 566, endPoint x: 210, endPoint y: 544, distance: 22.5
click at [205, 561] on td "0 %" at bounding box center [214, 637] width 101 height 369
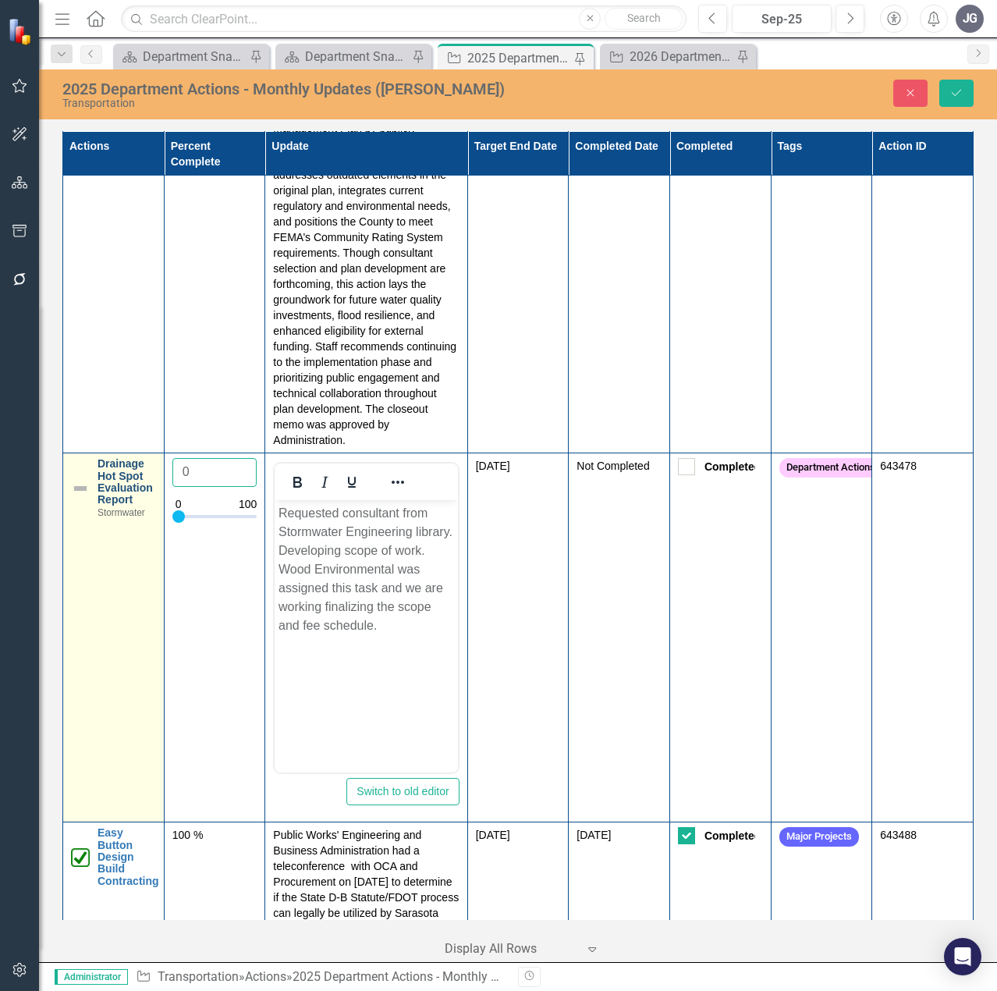
drag, startPoint x: 168, startPoint y: 519, endPoint x: 147, endPoint y: 516, distance: 20.5
click at [147, 516] on tr "Drainage Hot Spot Evaluation Report Stormwater Link Map View Link Map Edit Edit…" at bounding box center [518, 637] width 910 height 369
type input "25"
click at [84, 498] on img at bounding box center [80, 488] width 19 height 19
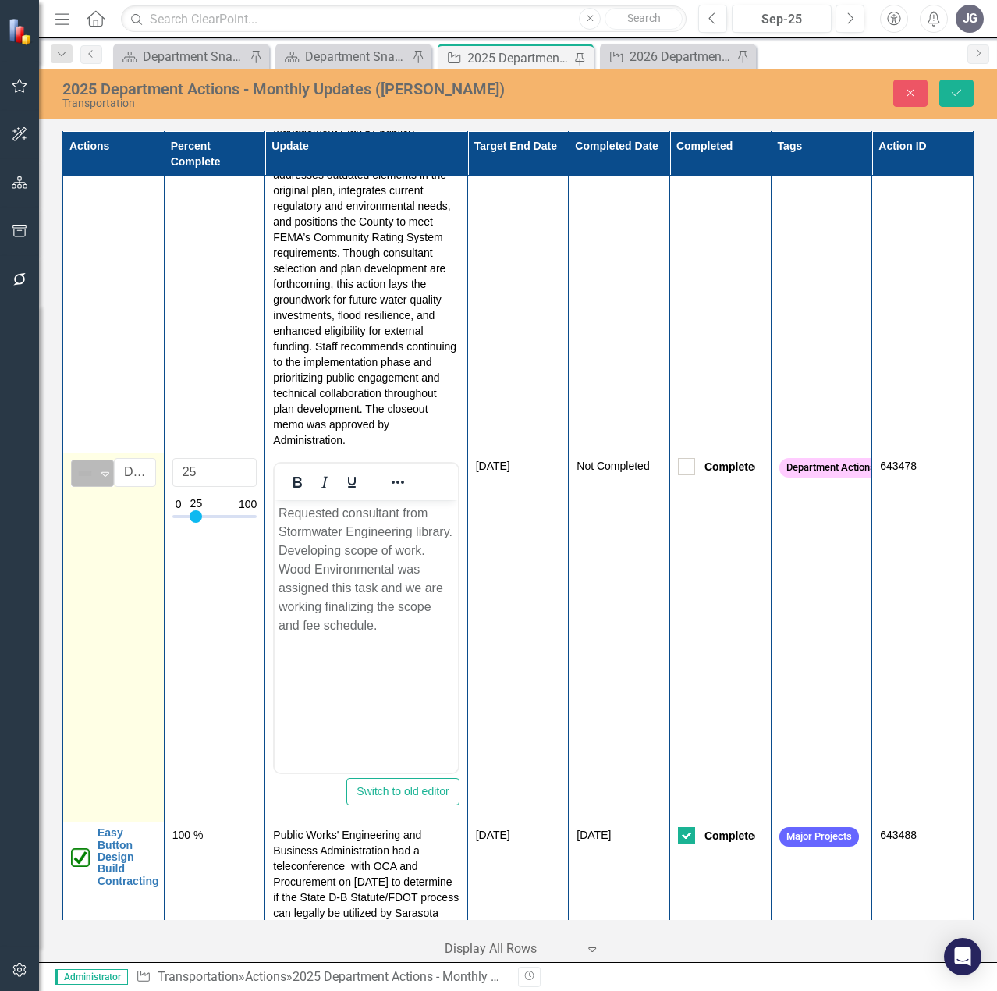
click at [83, 483] on img at bounding box center [85, 473] width 19 height 19
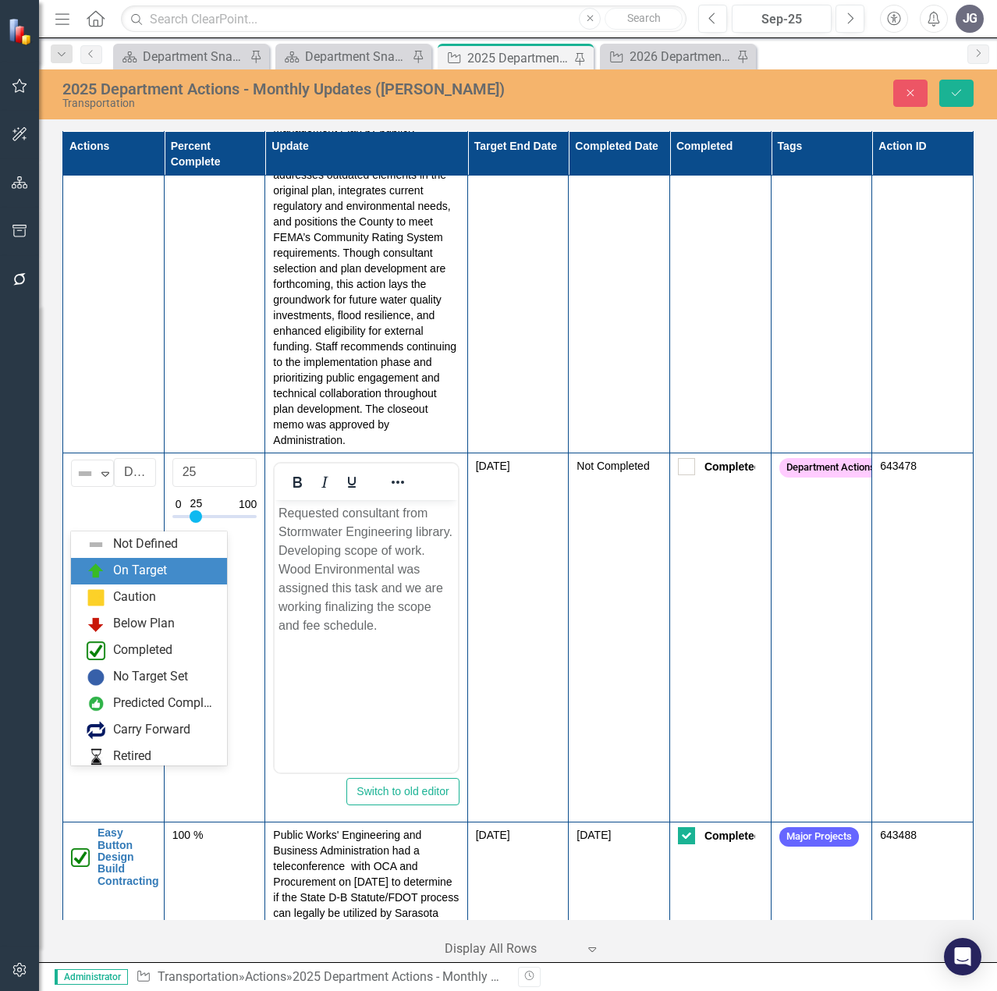
click at [118, 573] on div "On Target" at bounding box center [140, 571] width 54 height 18
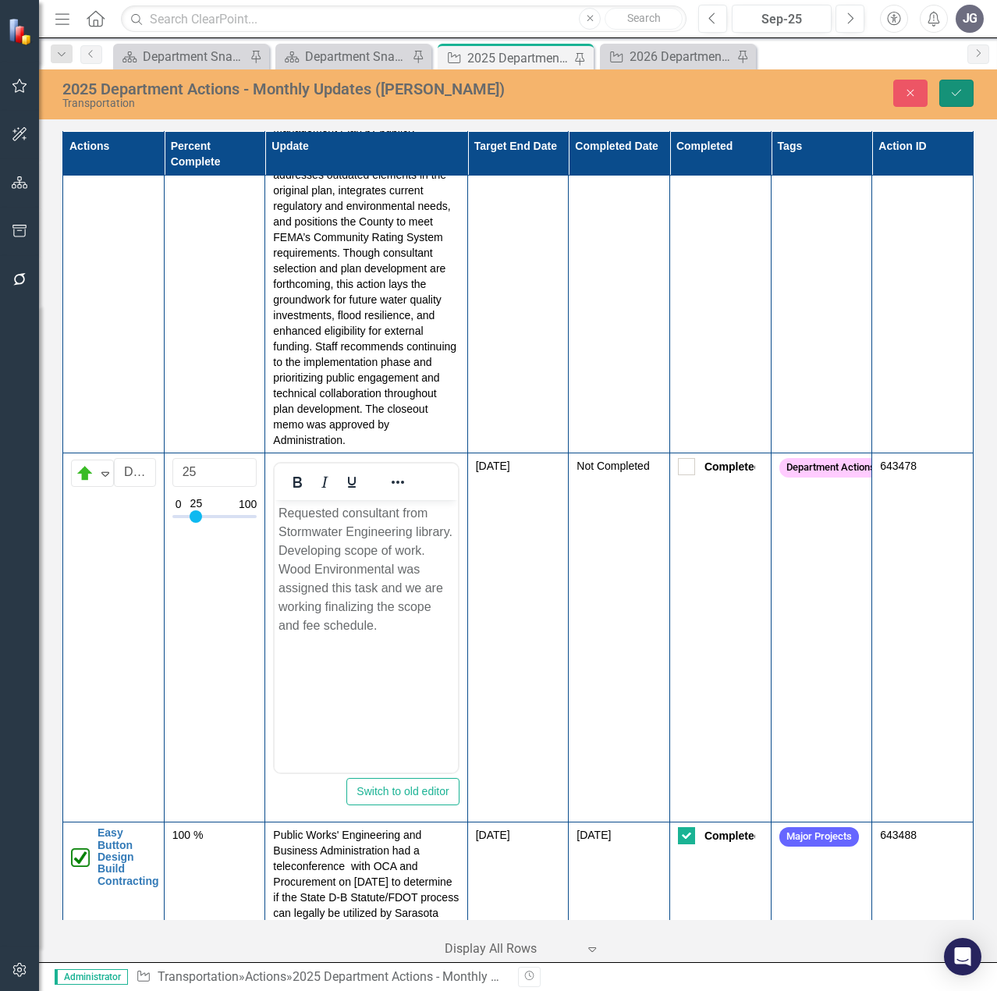
click at [952, 91] on icon "Save" at bounding box center [956, 92] width 14 height 11
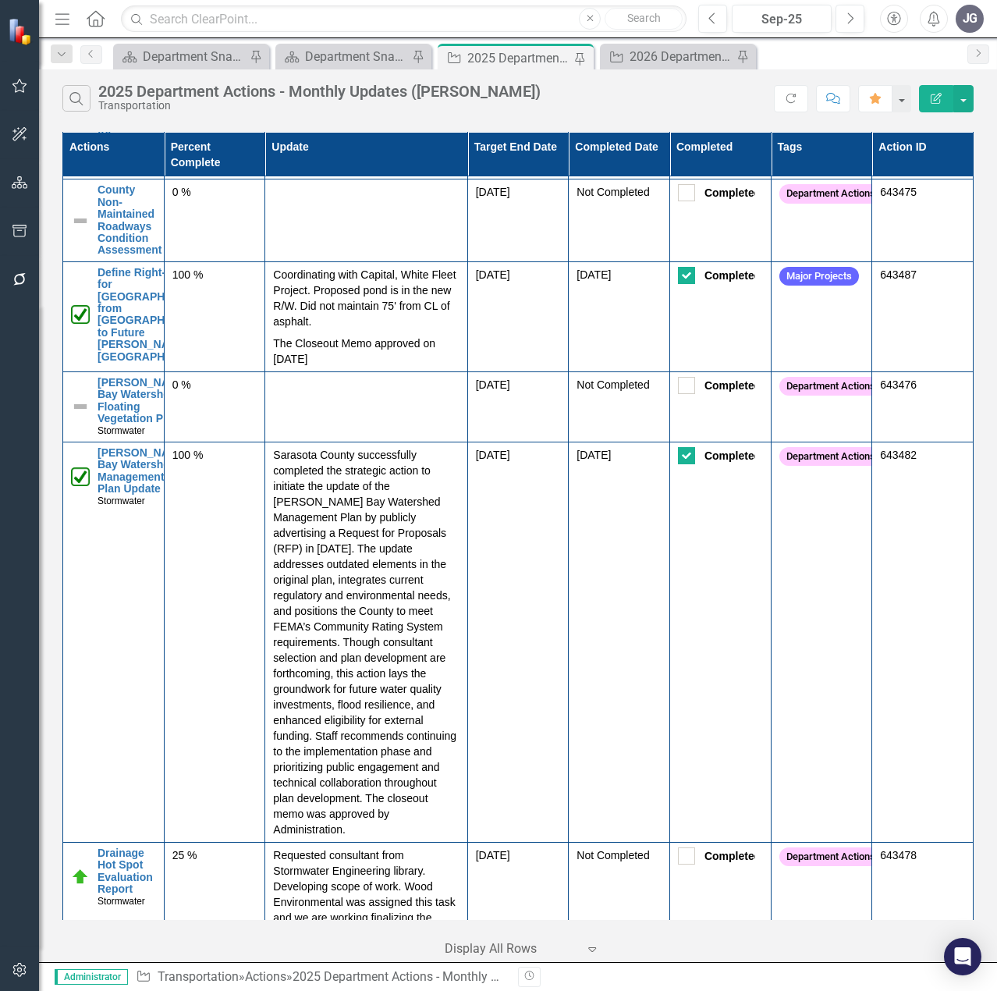
scroll to position [936, 0]
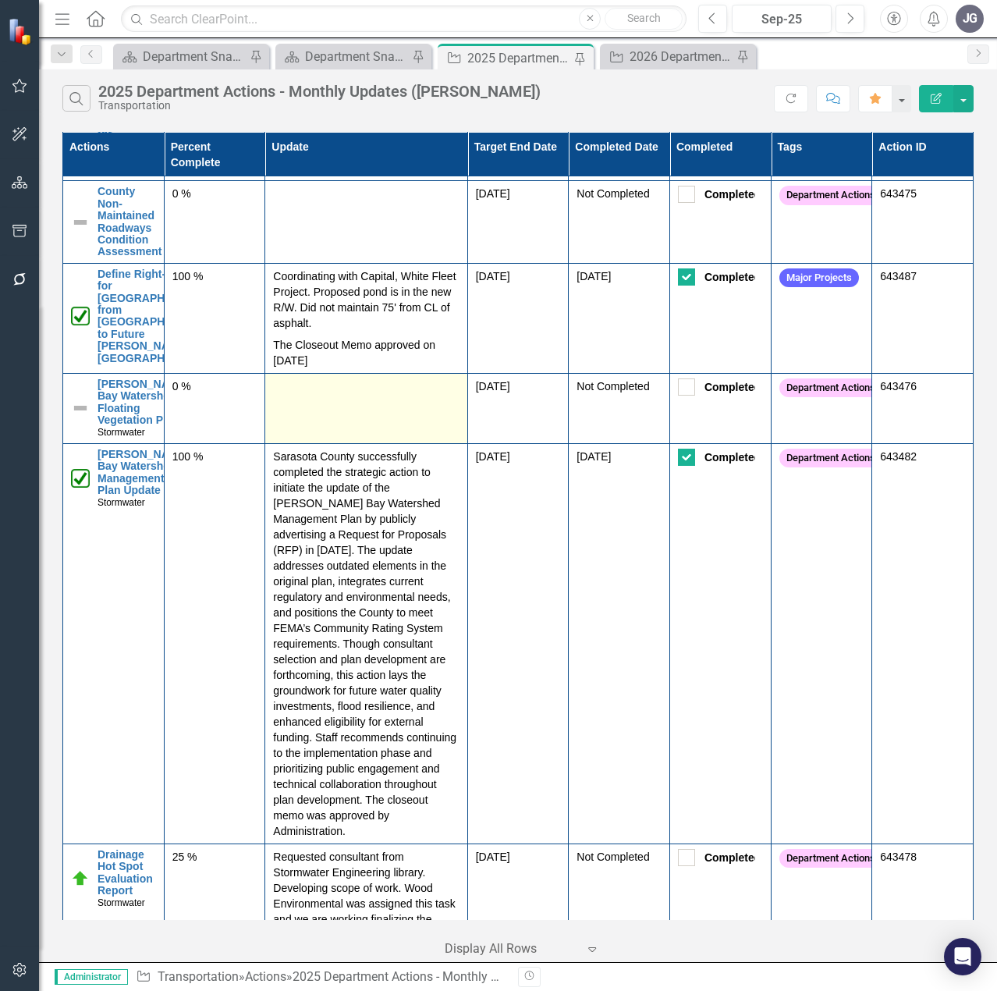
click at [365, 443] on td at bounding box center [366, 408] width 202 height 70
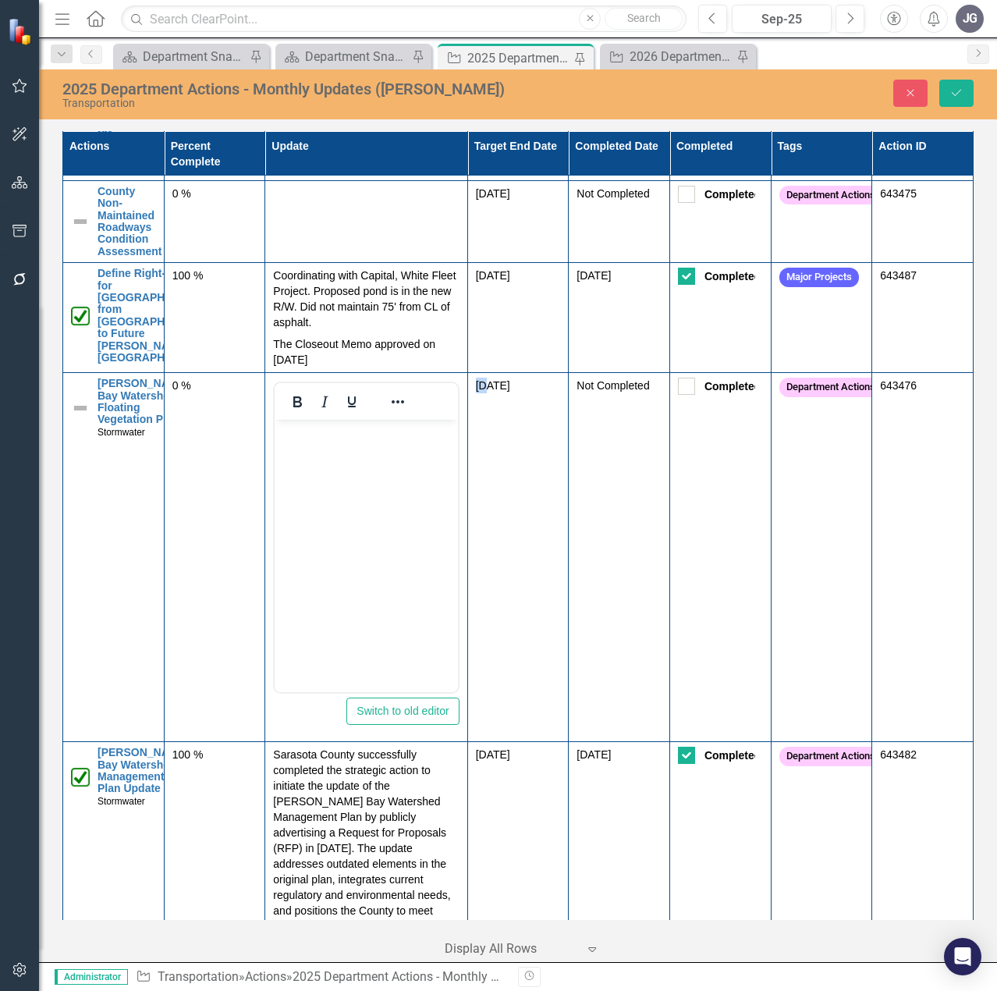
scroll to position [0, 0]
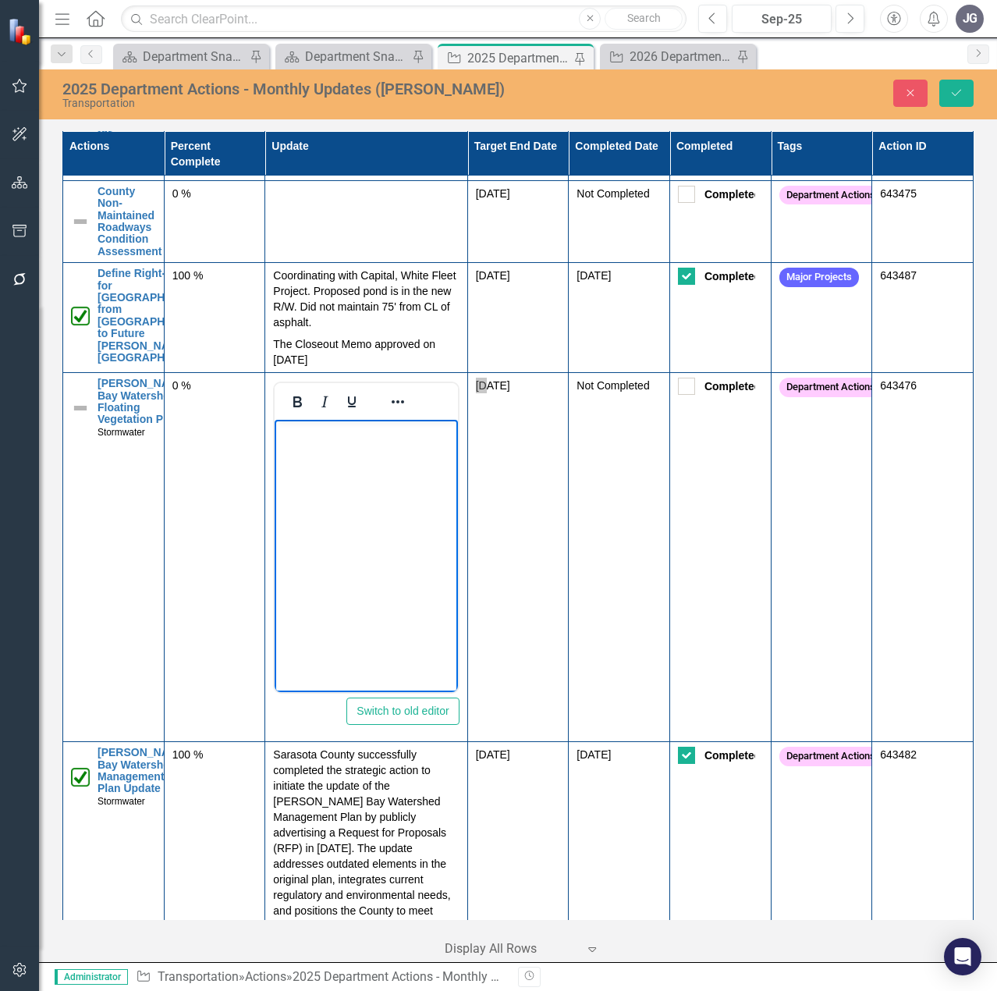
click at [367, 432] on p "Rich Text Area. Press ALT-0 for help." at bounding box center [365, 433] width 175 height 19
paste body "Rich Text Area. Press ALT-0 for help."
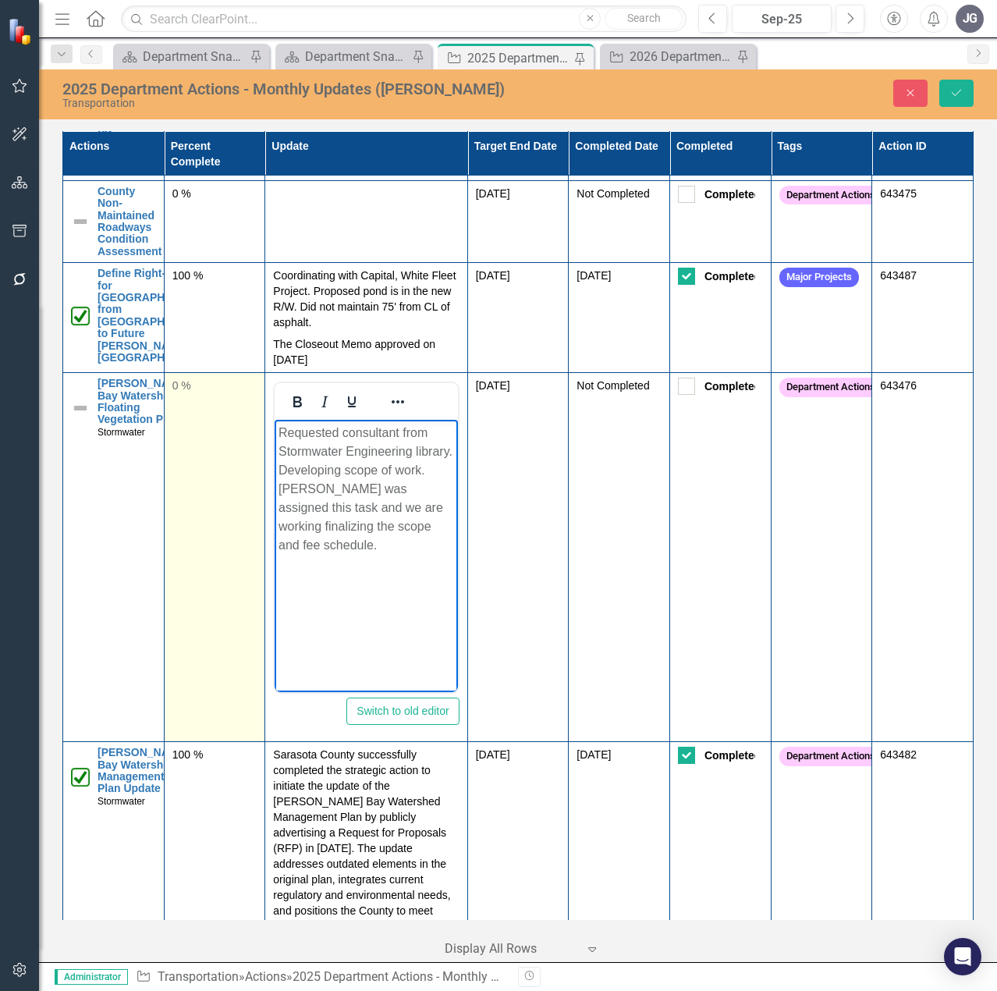
click at [198, 457] on td "0 %" at bounding box center [214, 557] width 101 height 369
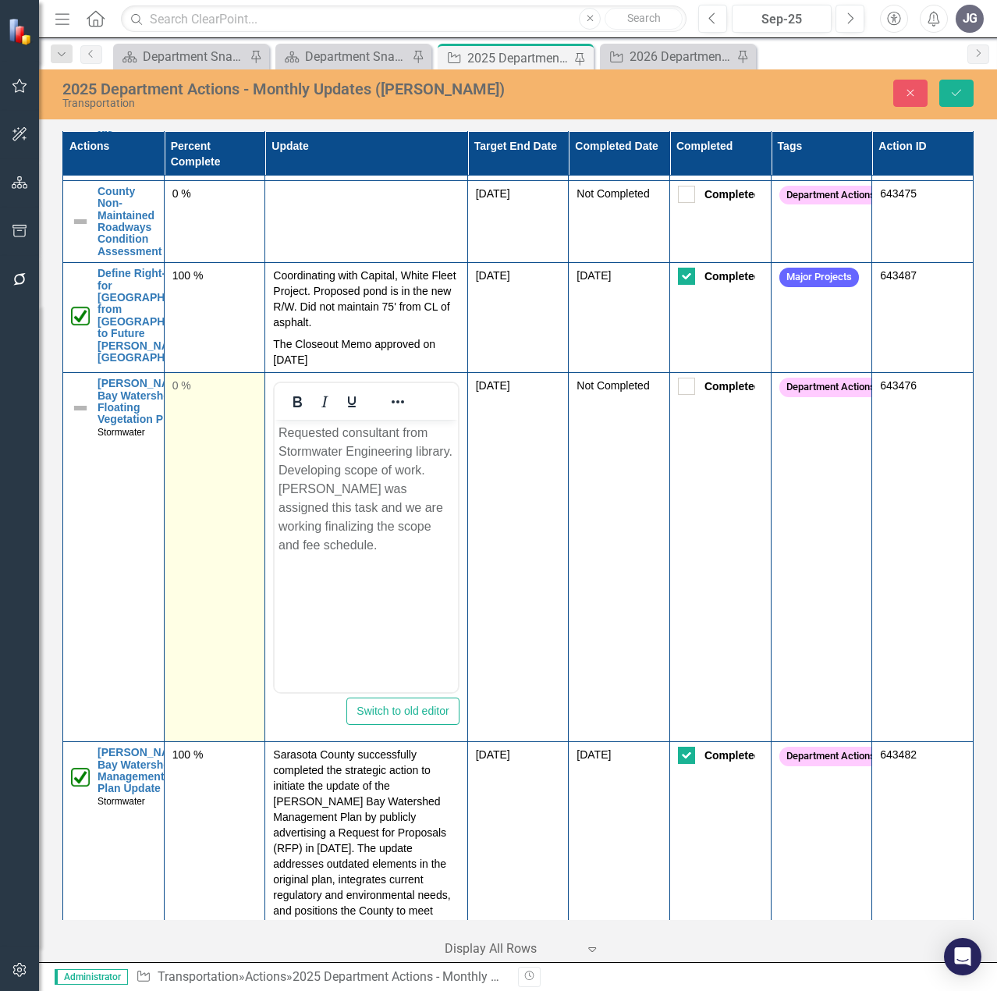
click at [198, 457] on td "0 %" at bounding box center [214, 557] width 101 height 369
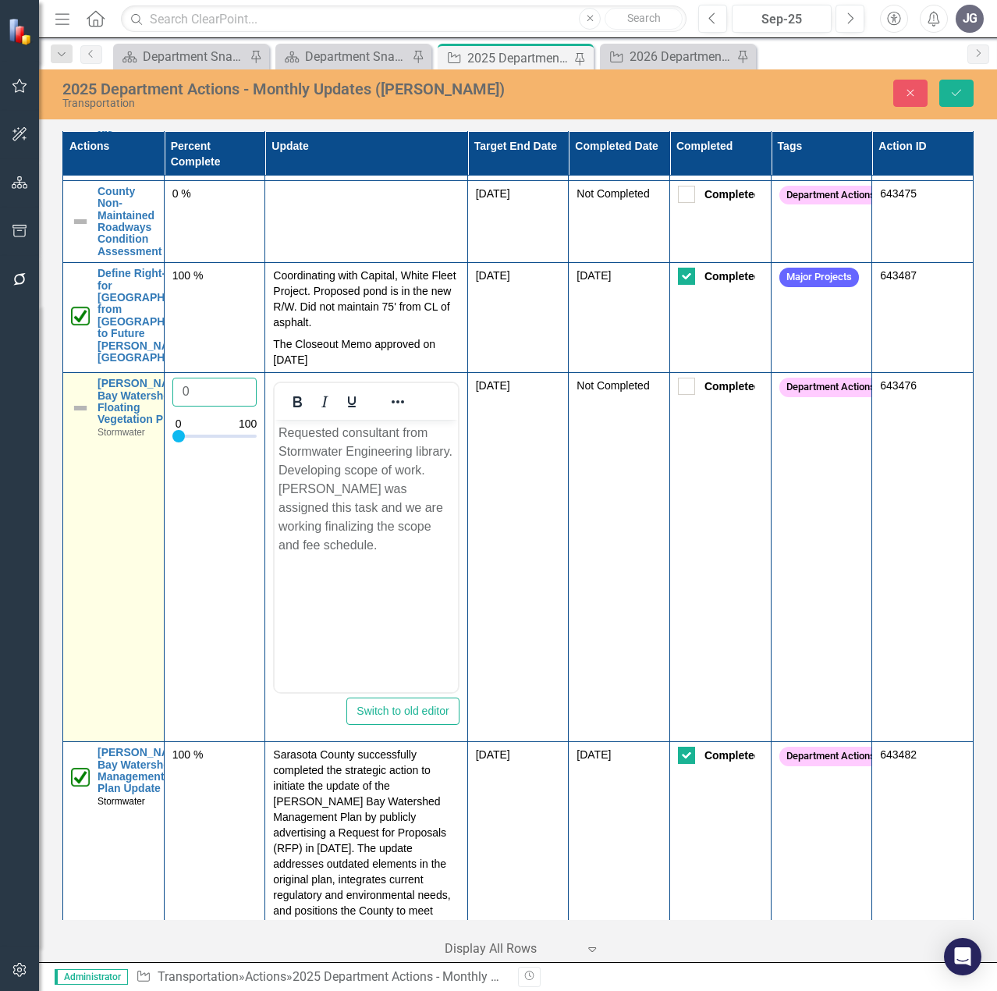
drag, startPoint x: 193, startPoint y: 438, endPoint x: 158, endPoint y: 440, distance: 36.0
click at [158, 440] on tr "[PERSON_NAME] Bay Watershed - Floating Vegetation Plan Stormwater Link Map View…" at bounding box center [518, 557] width 910 height 369
type input "25"
click at [78, 417] on img at bounding box center [80, 408] width 19 height 19
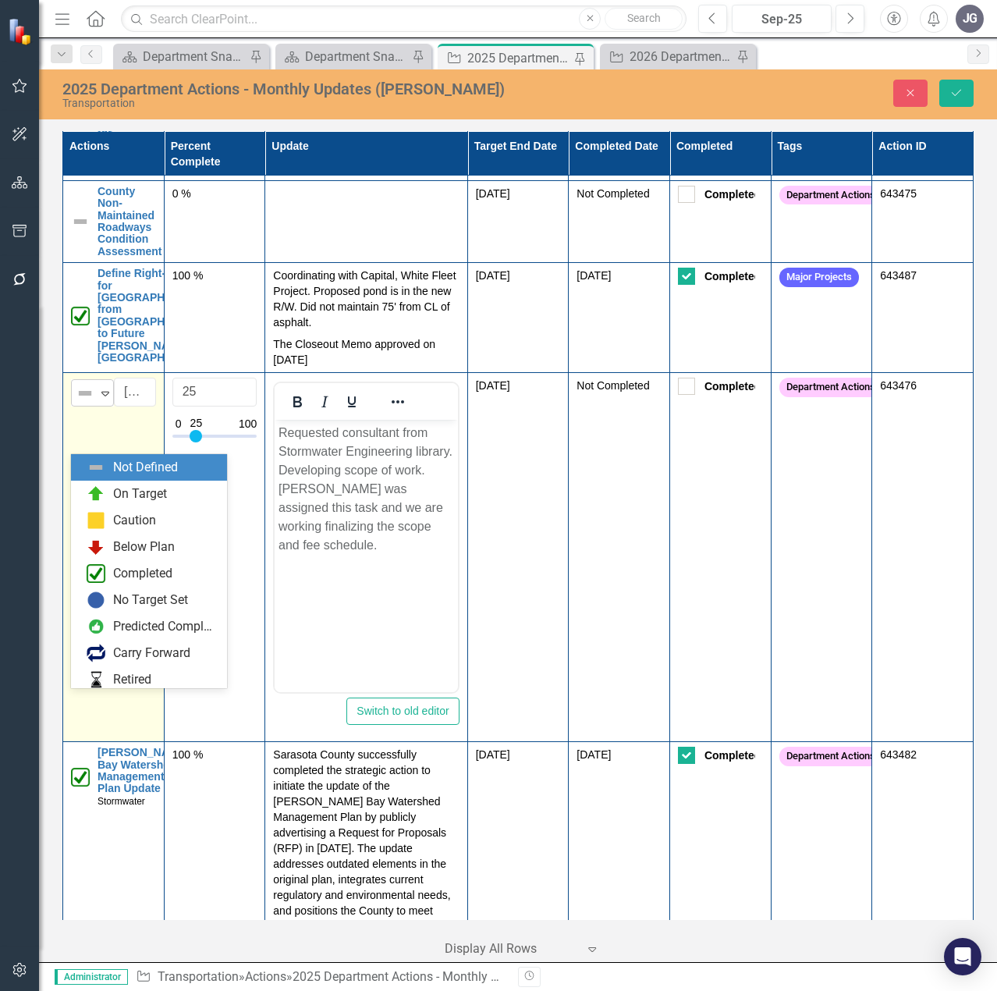
click at [86, 402] on img at bounding box center [85, 393] width 19 height 19
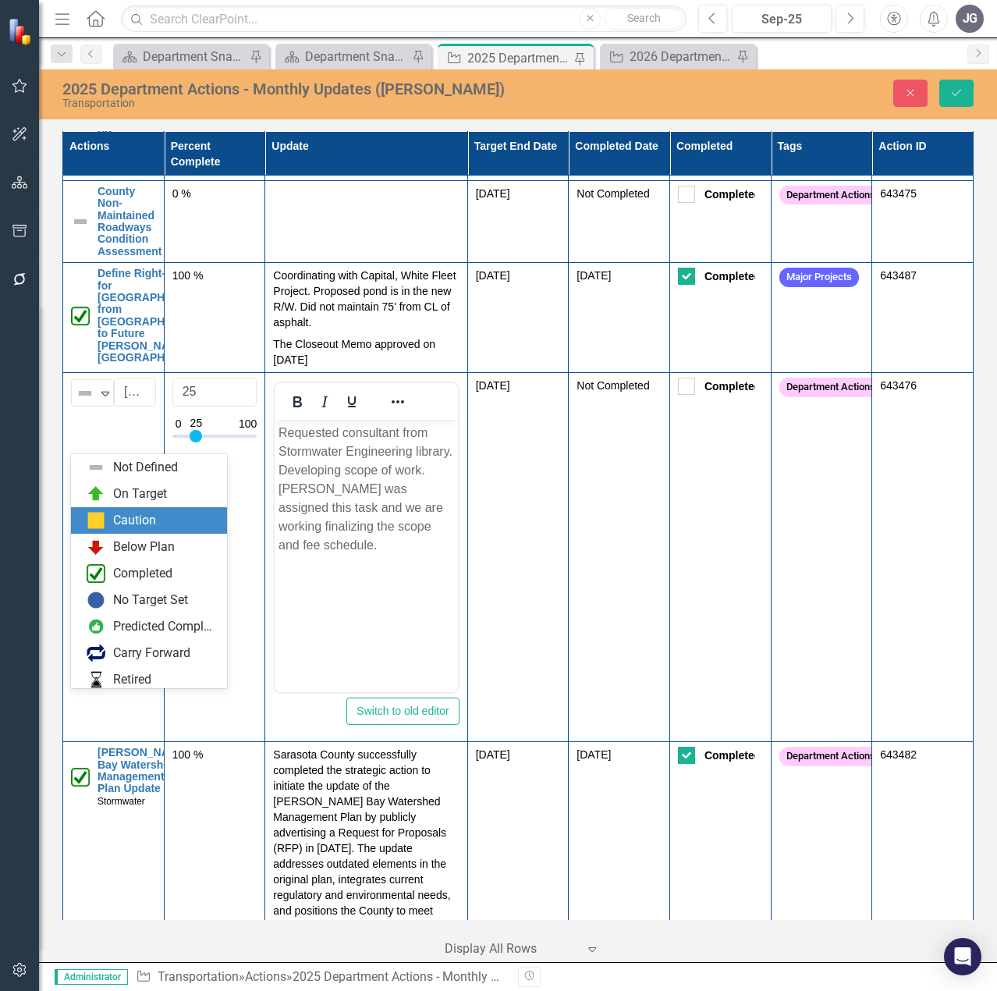
click at [101, 523] on img at bounding box center [96, 520] width 19 height 19
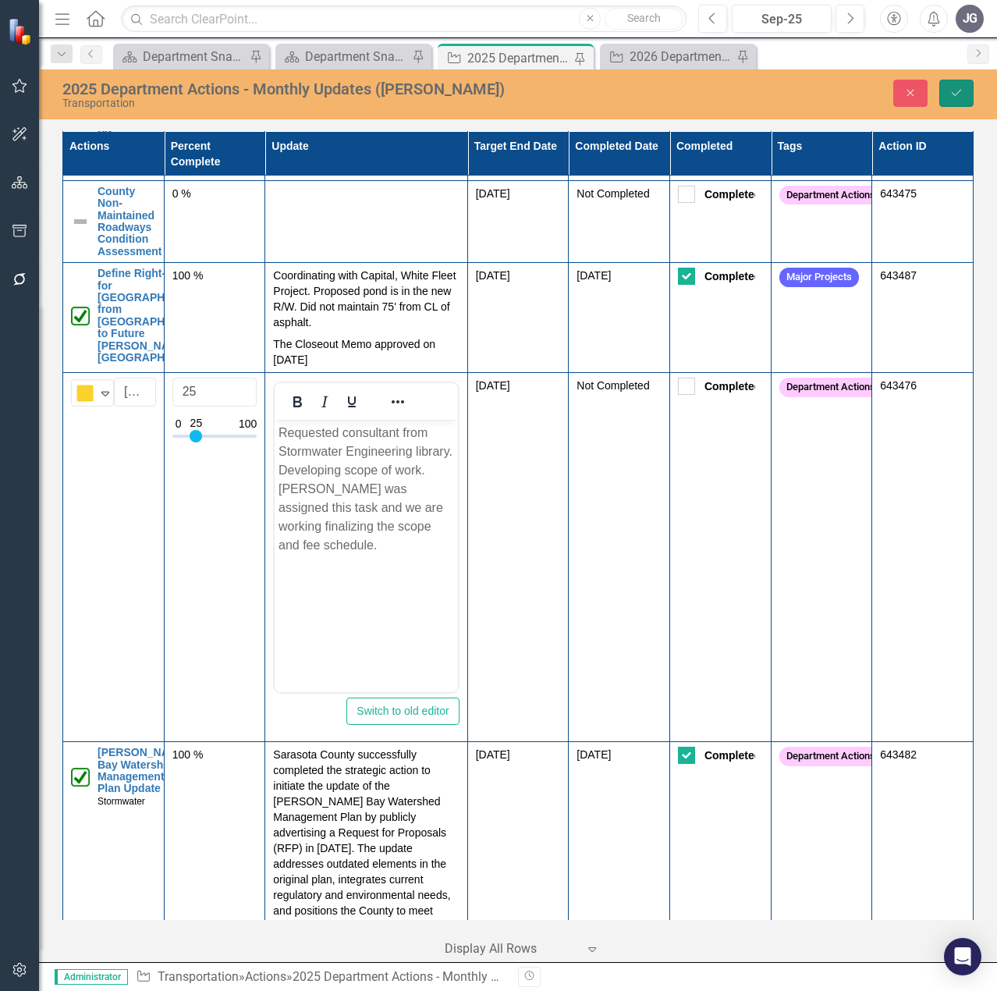
click at [957, 96] on icon "Save" at bounding box center [956, 92] width 14 height 11
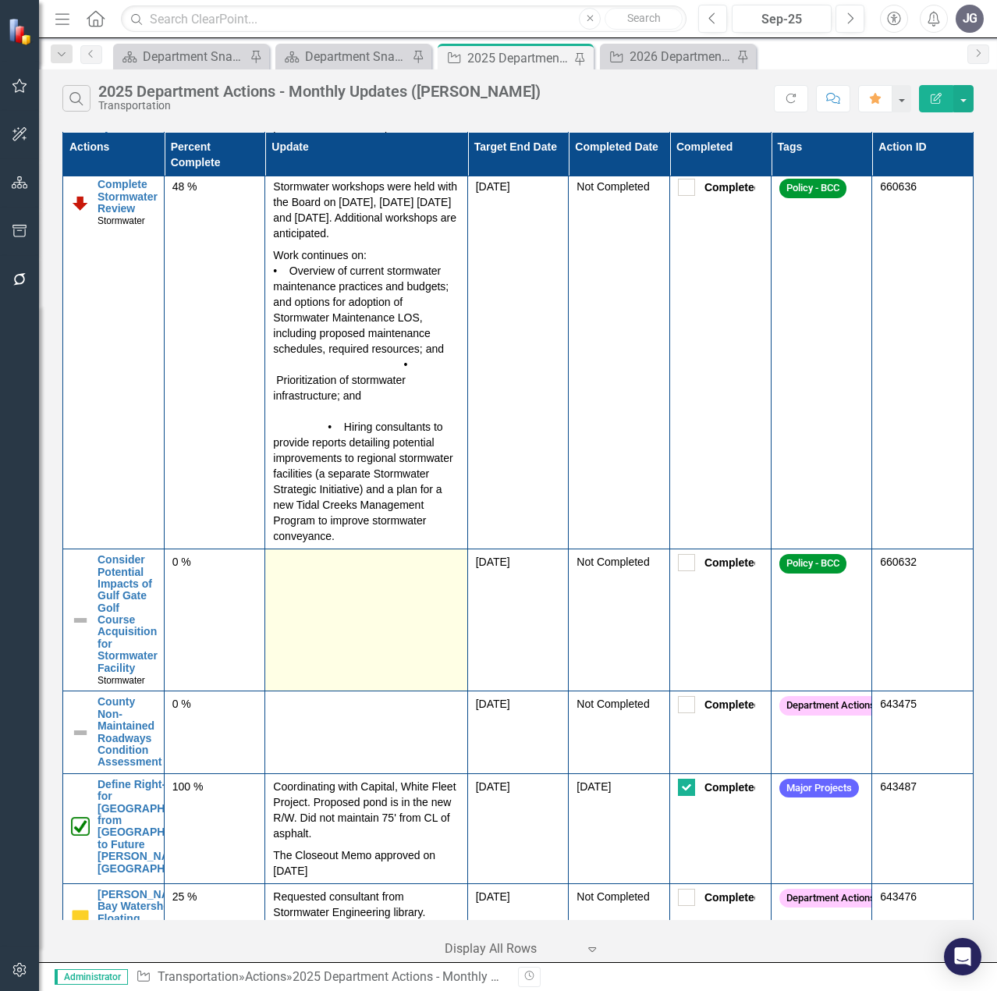
scroll to position [702, 0]
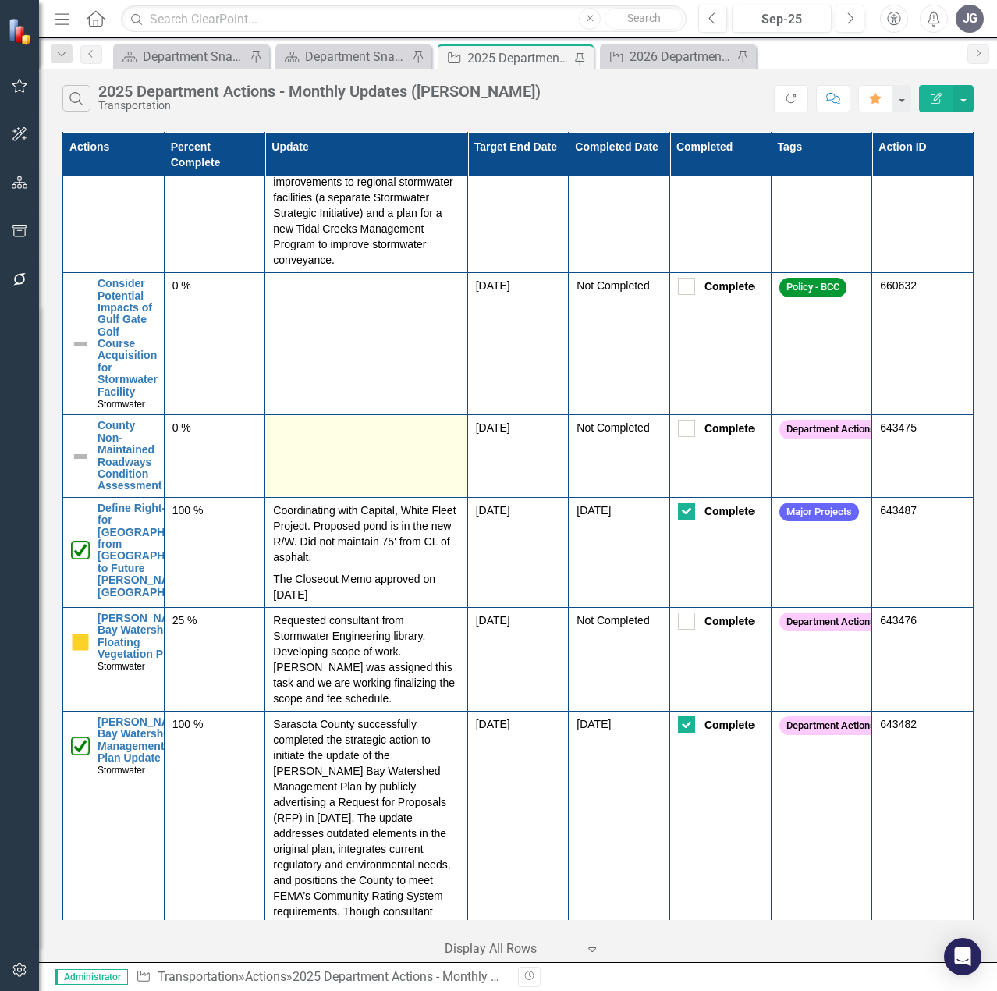
click at [385, 457] on td at bounding box center [366, 456] width 202 height 82
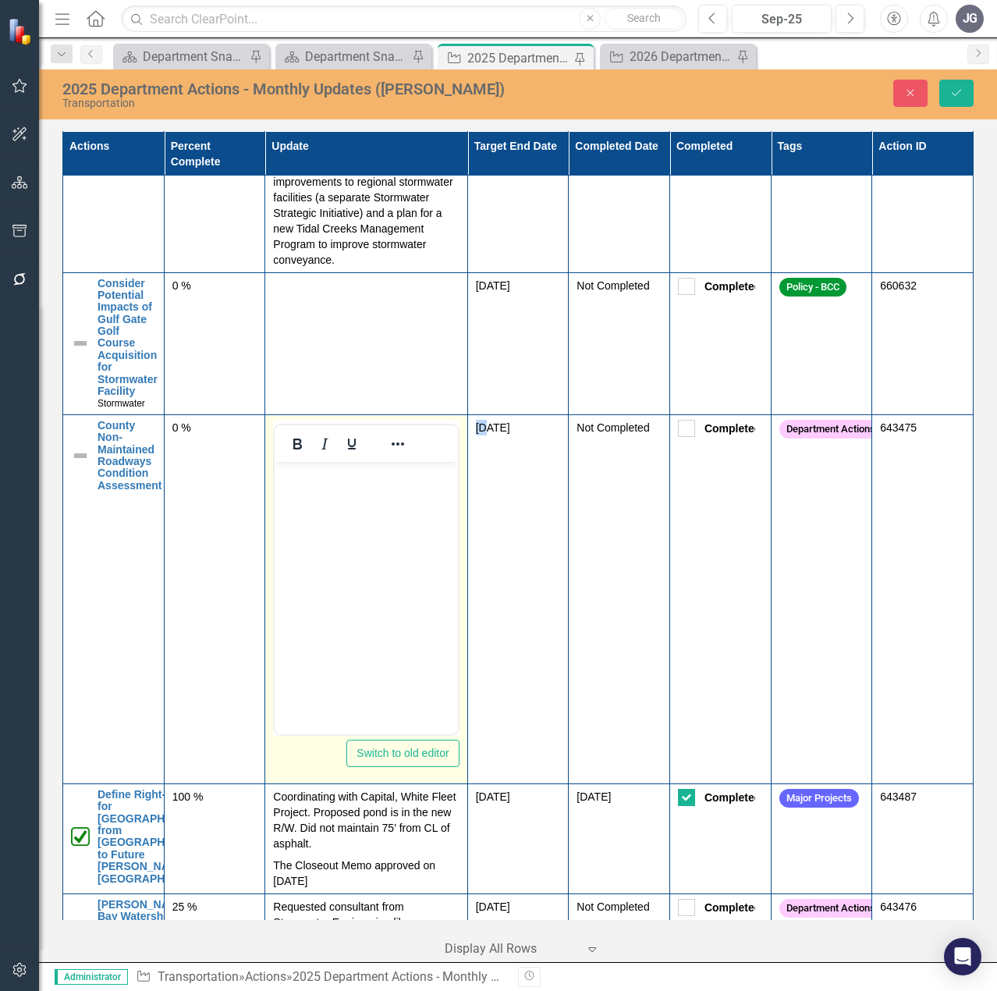
scroll to position [0, 0]
click at [331, 557] on body "Rich Text Area. Press ALT-0 for help." at bounding box center [366, 578] width 183 height 234
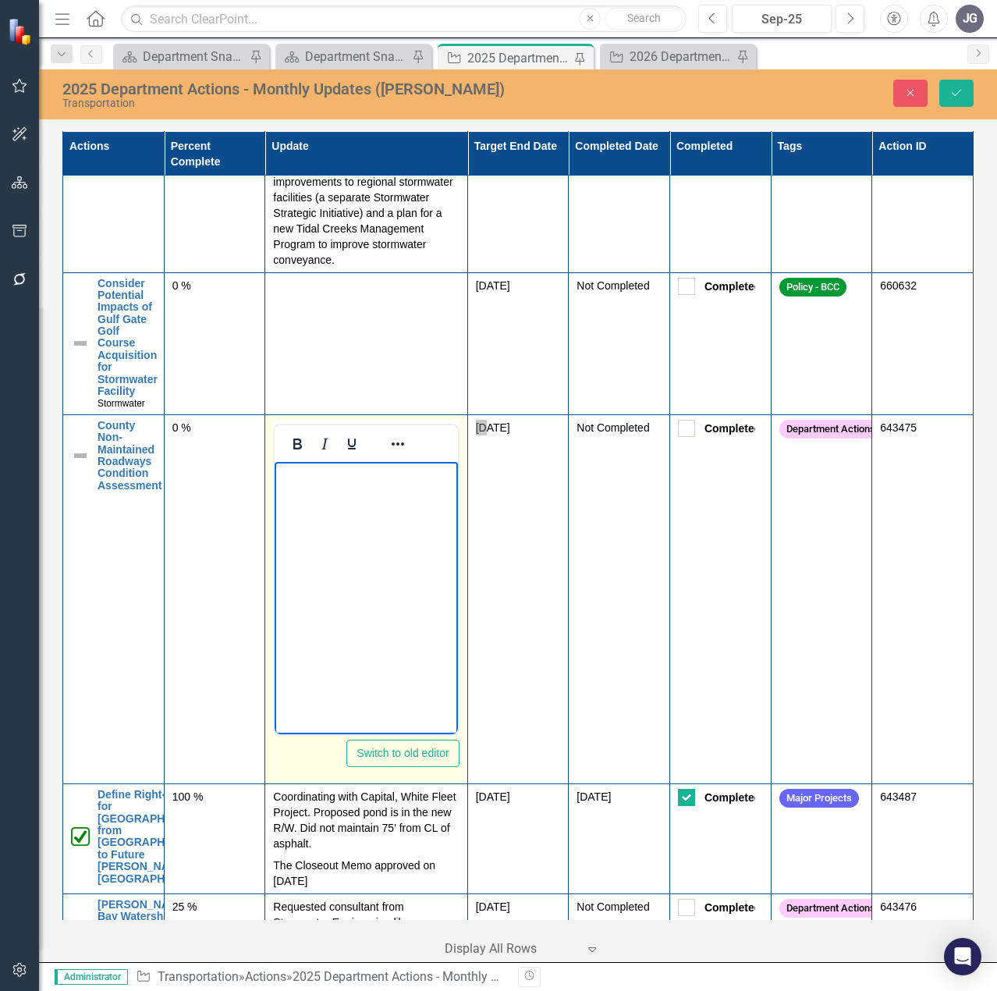
paste body "Rich Text Area. Press ALT-0 for help."
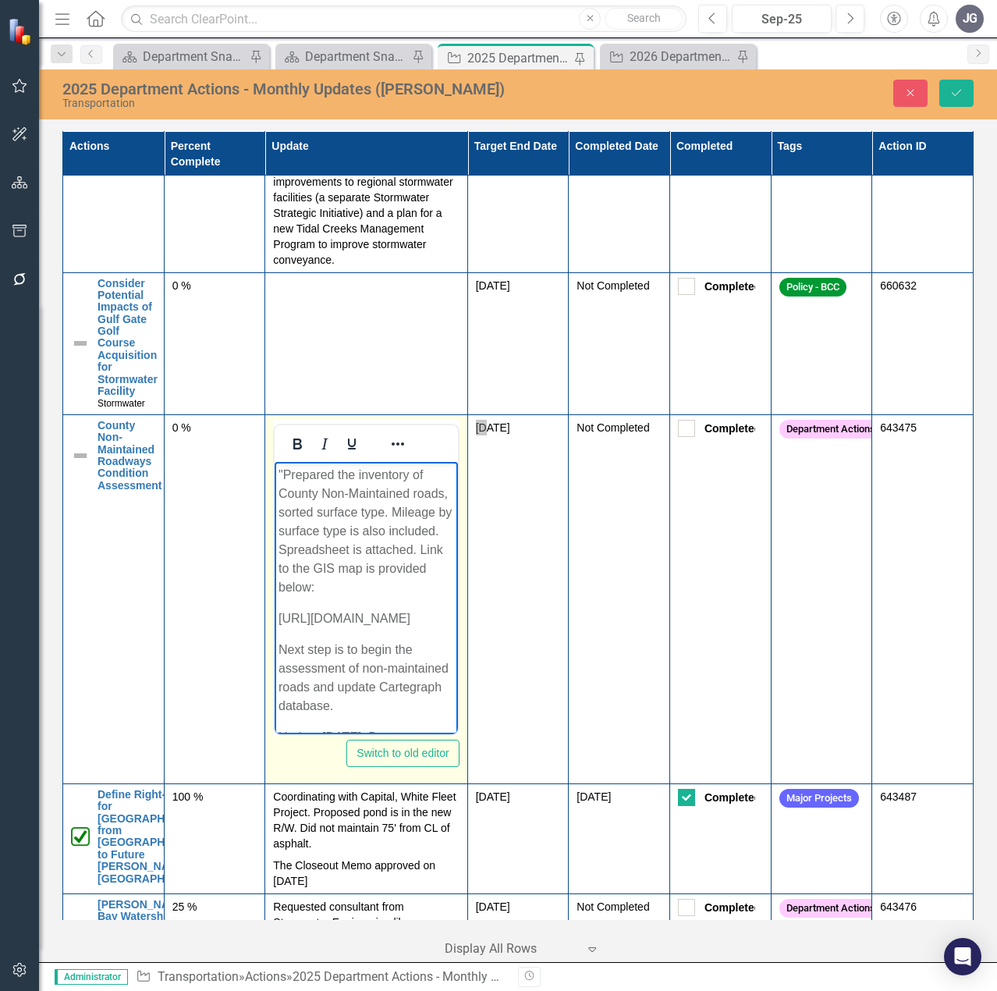
click at [283, 470] on p ""Prepared the inventory of County Non-Maintained roads, sorted surface type. Mi…" at bounding box center [365, 530] width 175 height 131
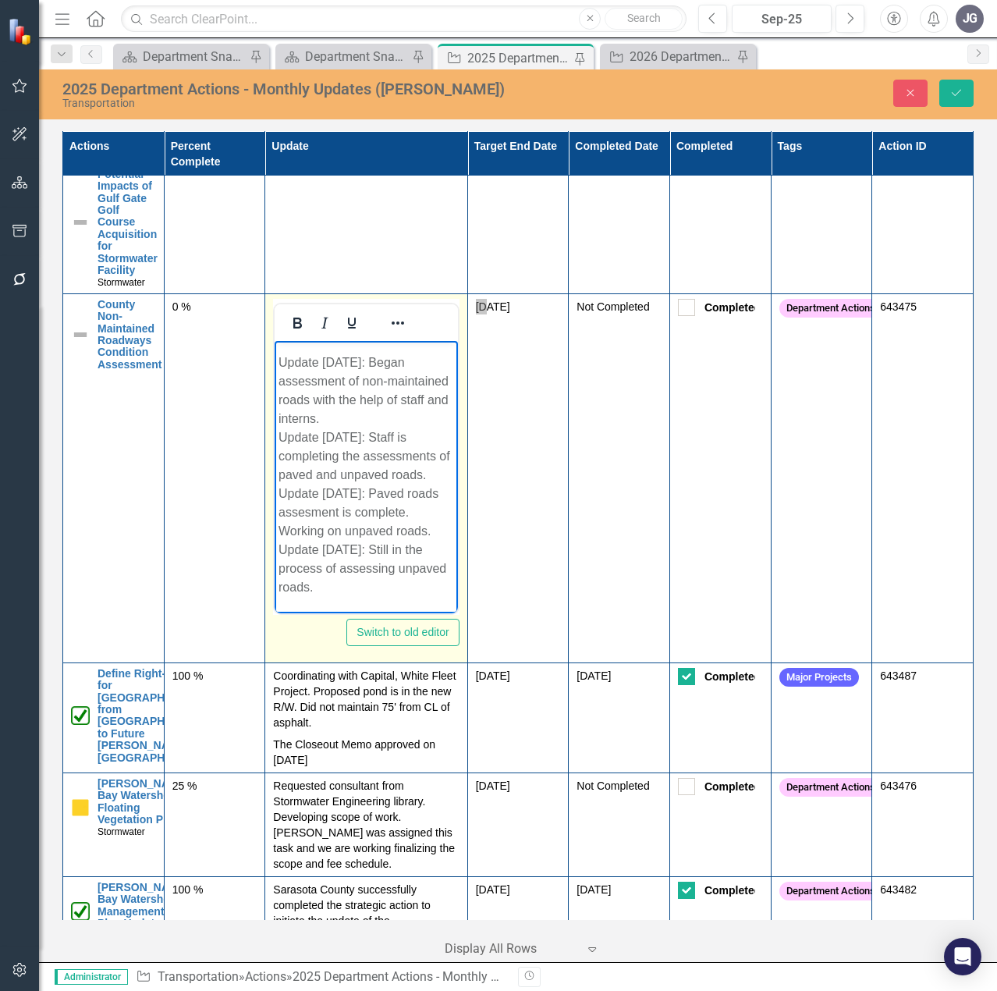
scroll to position [858, 0]
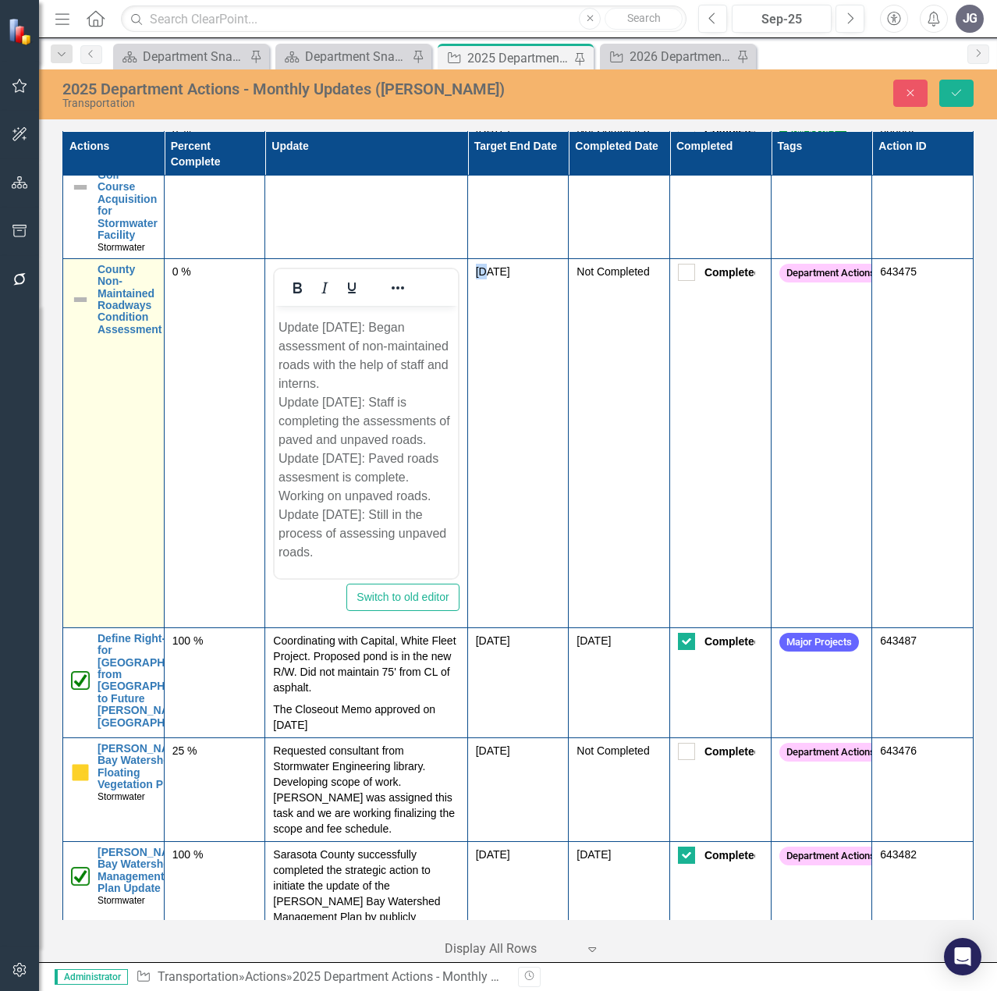
click at [78, 305] on img at bounding box center [80, 299] width 19 height 19
click at [80, 288] on img at bounding box center [85, 278] width 19 height 19
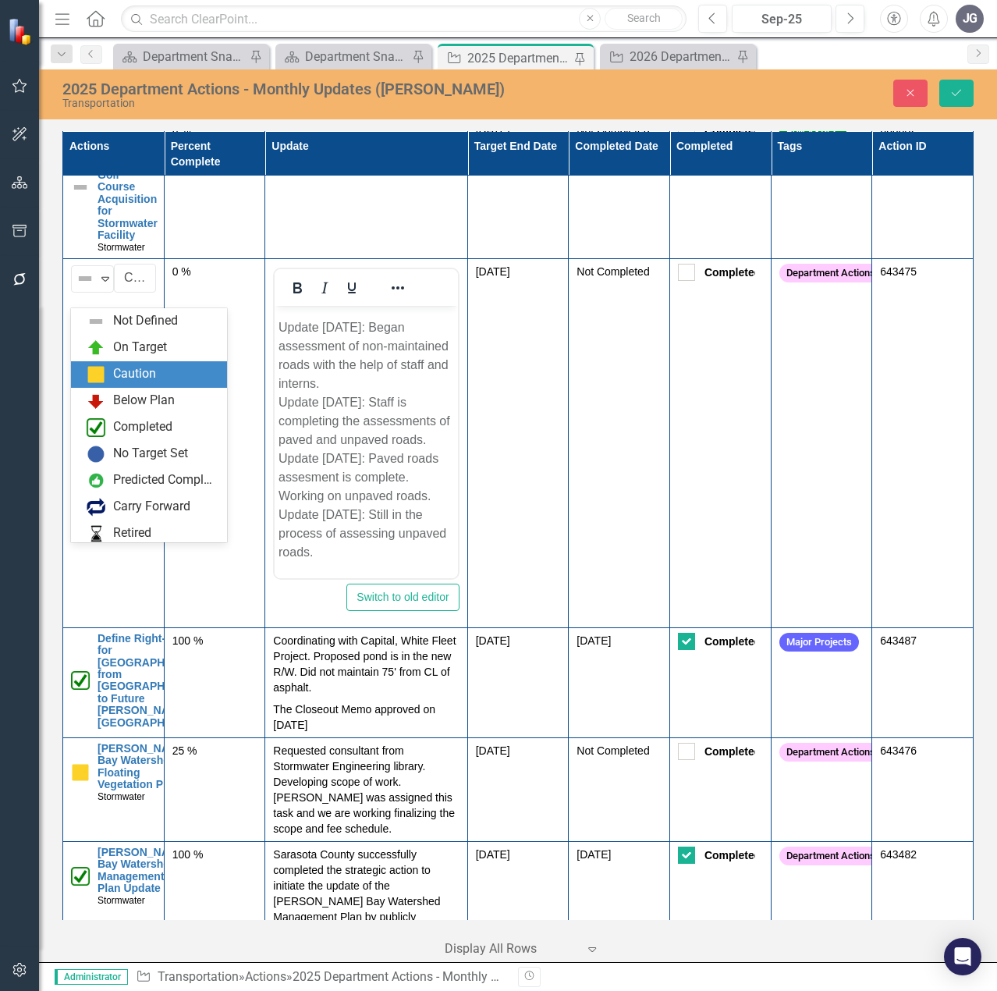
click at [126, 371] on div "Caution" at bounding box center [134, 374] width 43 height 18
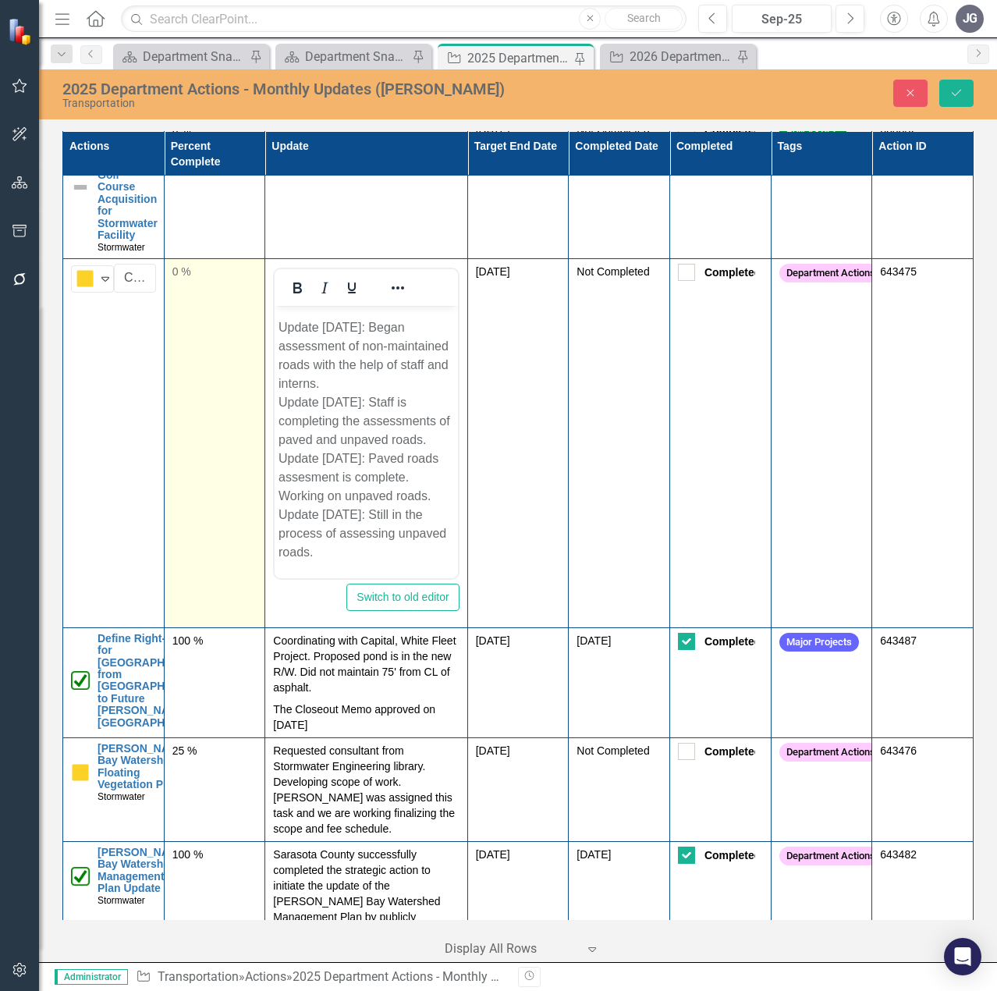
click at [222, 318] on td "0 %" at bounding box center [214, 442] width 101 height 369
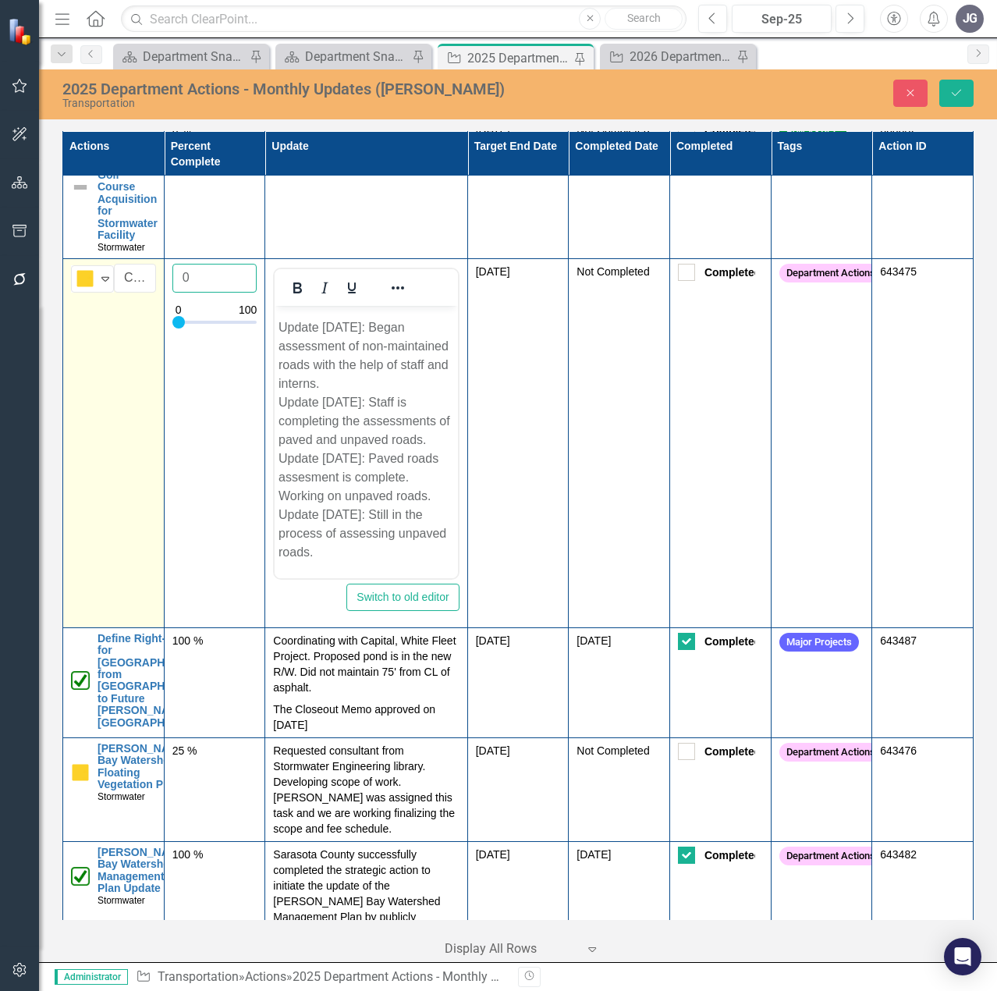
drag, startPoint x: 211, startPoint y: 296, endPoint x: 154, endPoint y: 295, distance: 56.2
click at [154, 293] on tr "Caution Expand County Non-Maintained Roadways﻿ Condition Assessment Link Map Vi…" at bounding box center [518, 442] width 910 height 369
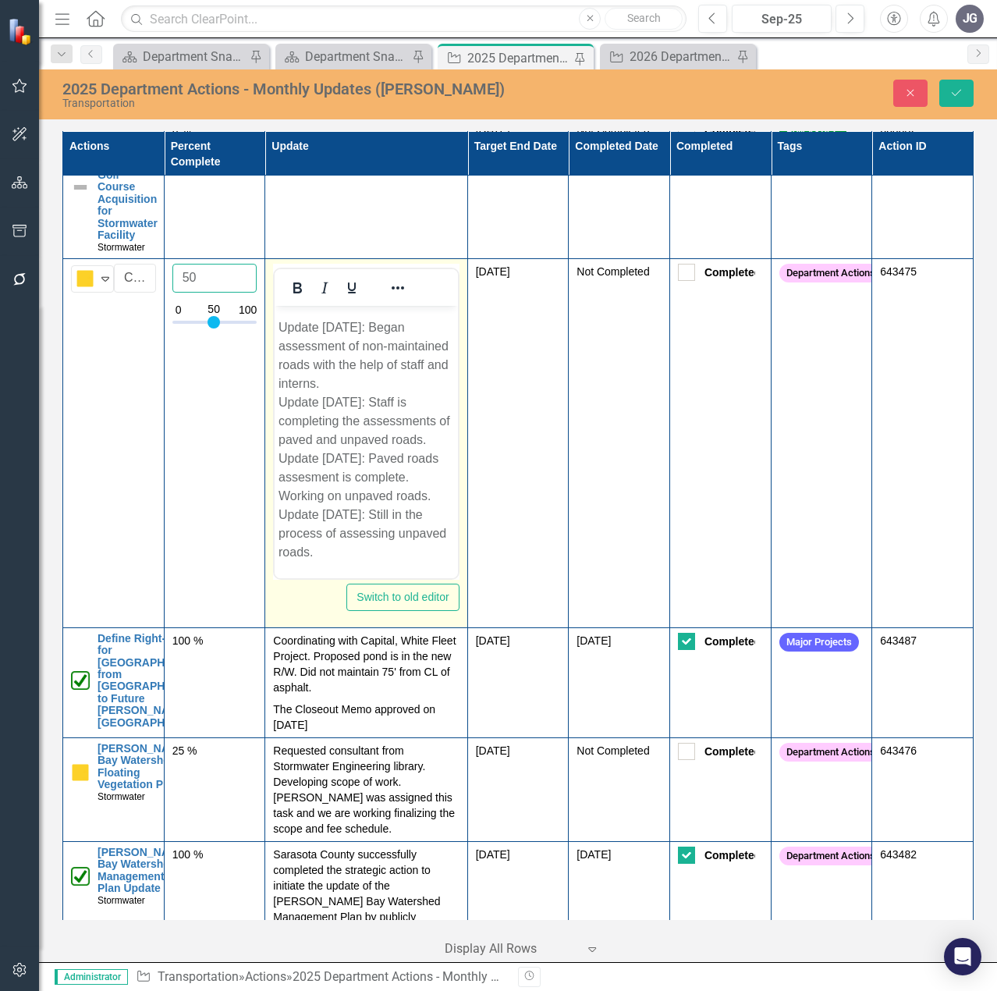
scroll to position [232, 0]
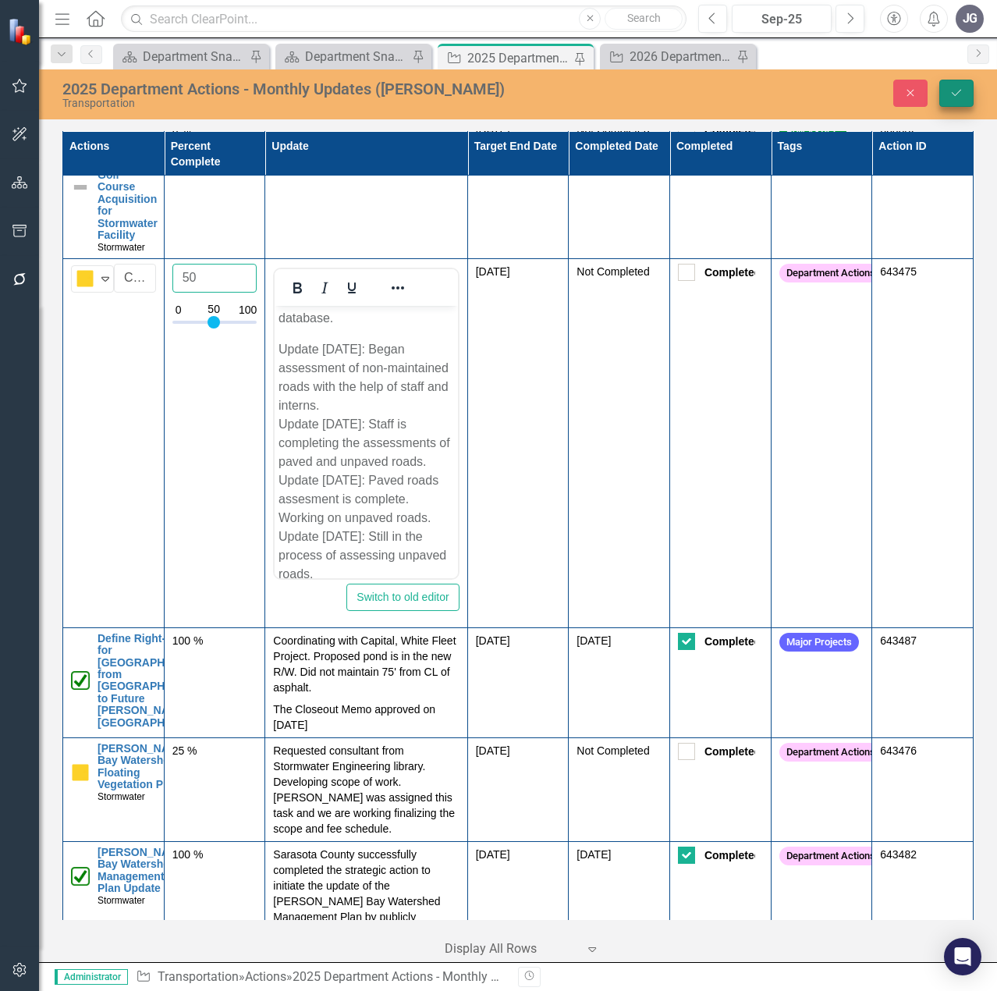
type input "50"
click at [959, 94] on icon "Save" at bounding box center [956, 92] width 14 height 11
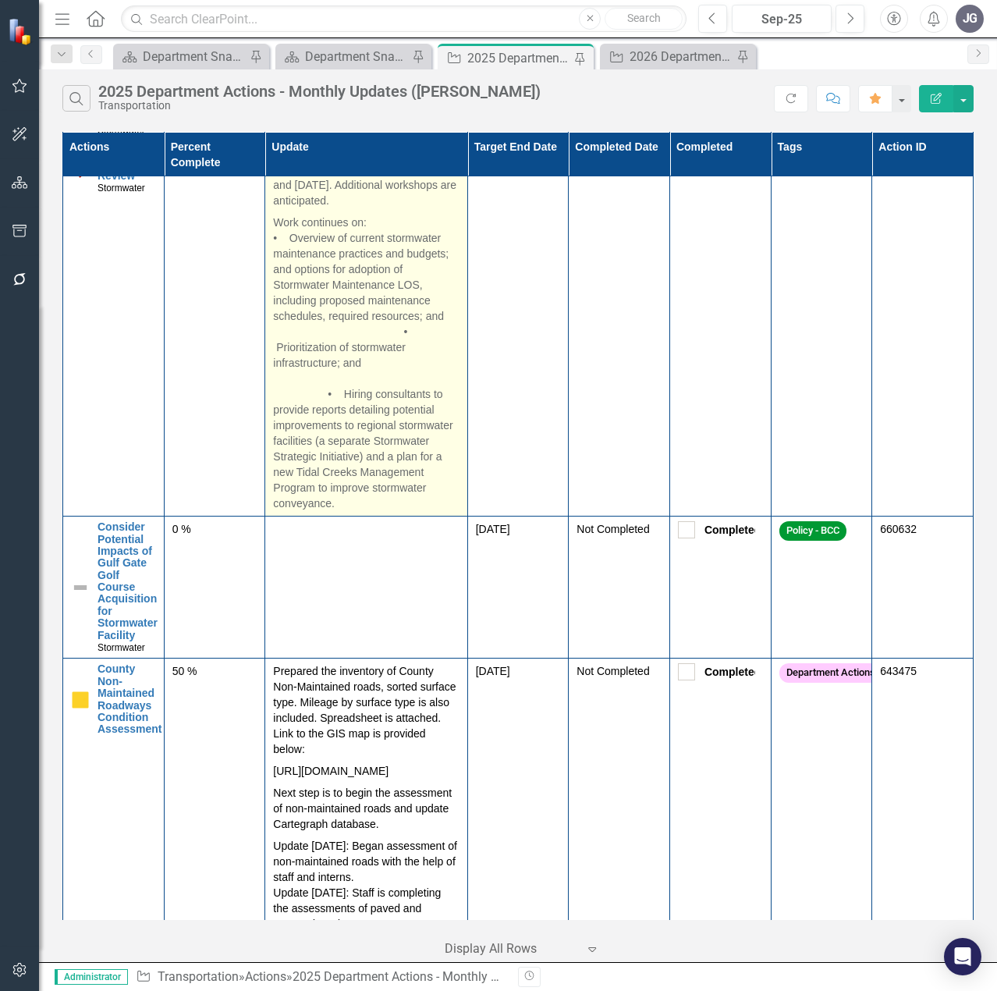
scroll to position [468, 0]
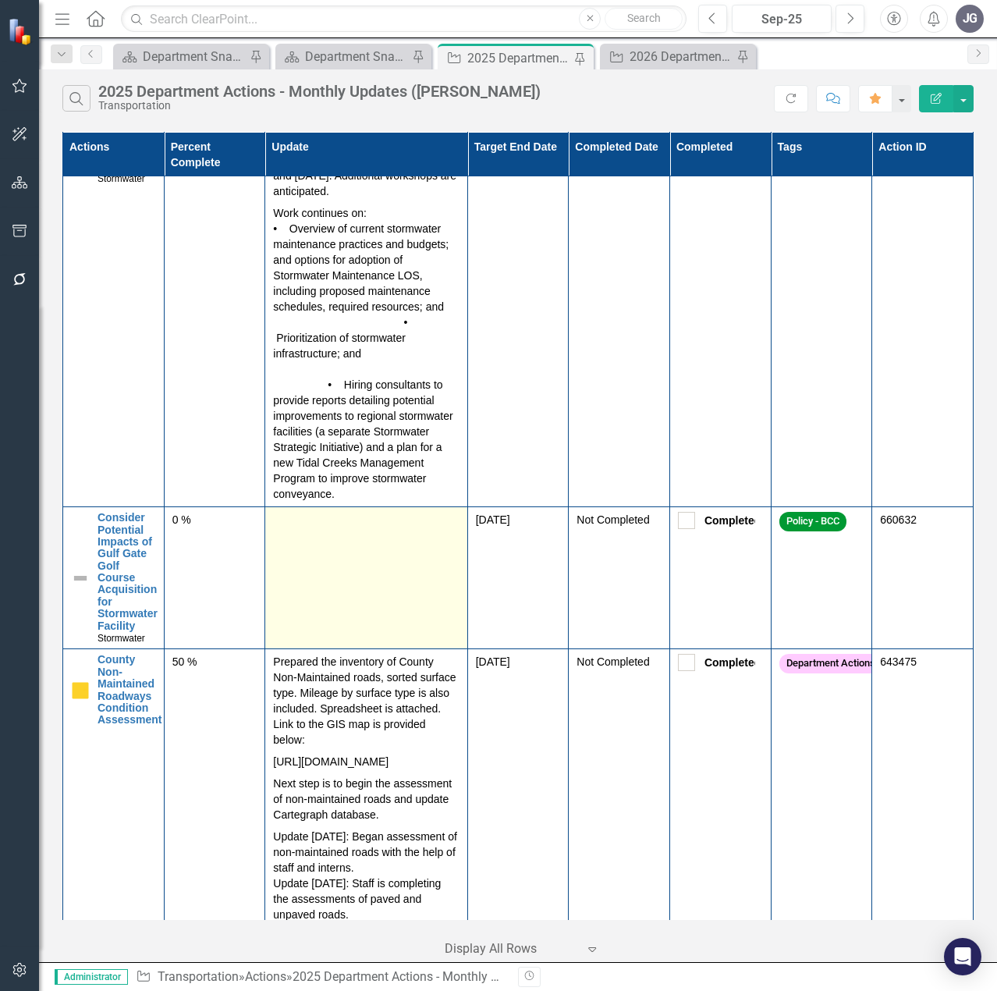
click at [367, 620] on td at bounding box center [366, 578] width 202 height 142
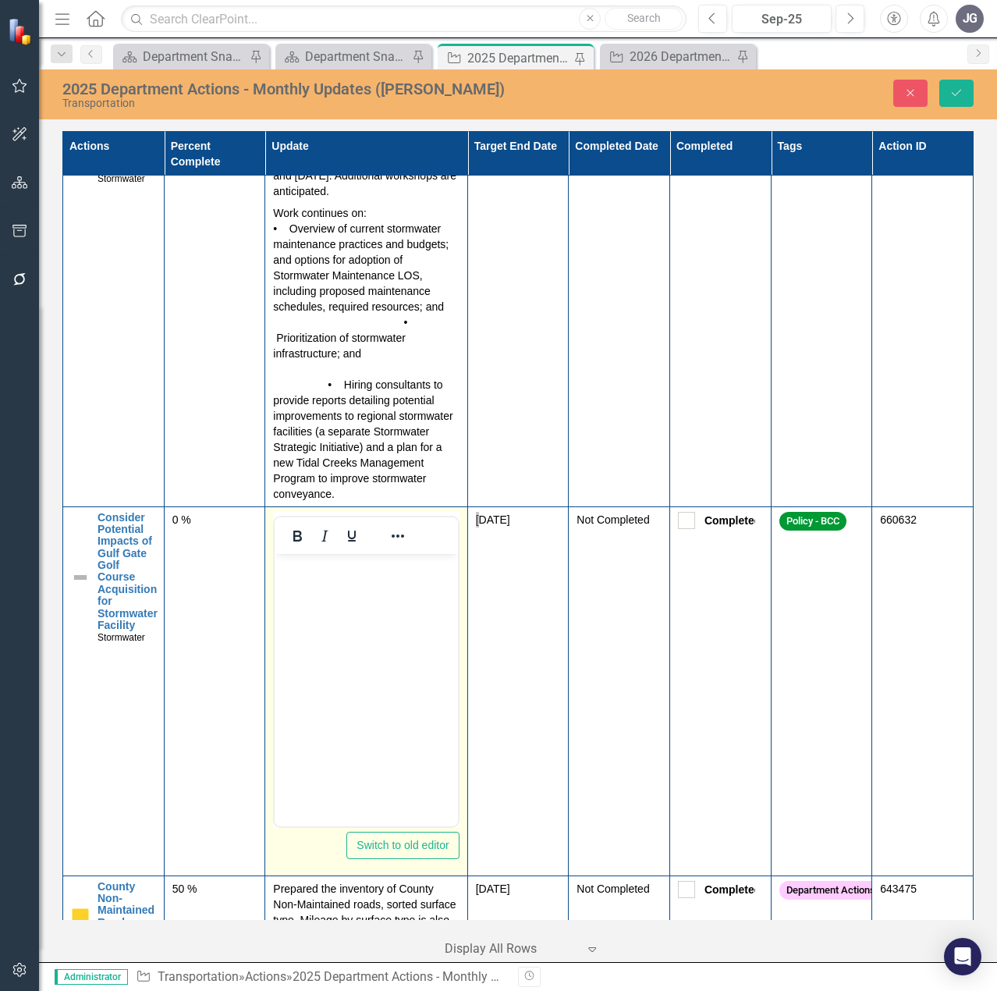
scroll to position [0, 0]
click at [378, 636] on body "Rich Text Area. Press ALT-0 for help." at bounding box center [366, 670] width 183 height 234
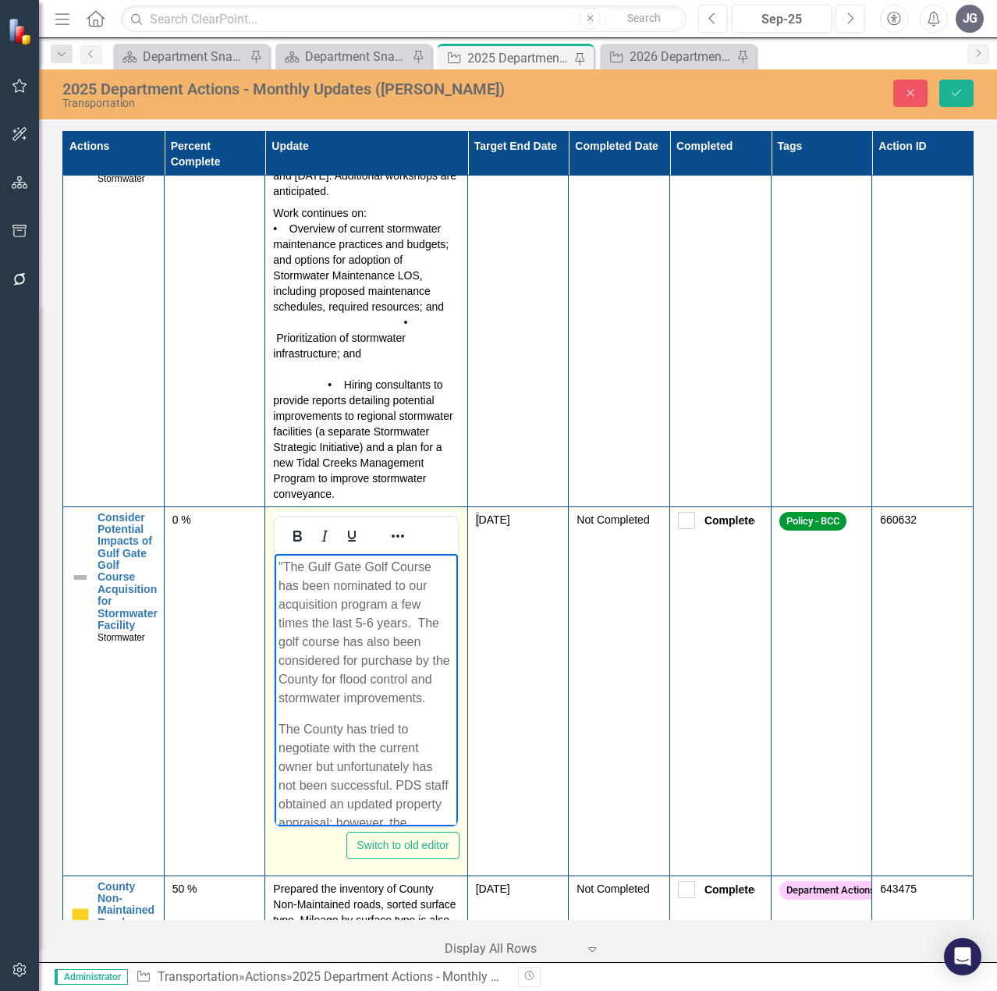
click at [285, 565] on p ""The Gulf Gate Golf Course has been nominated to our acquisition program a few …" at bounding box center [365, 632] width 175 height 150
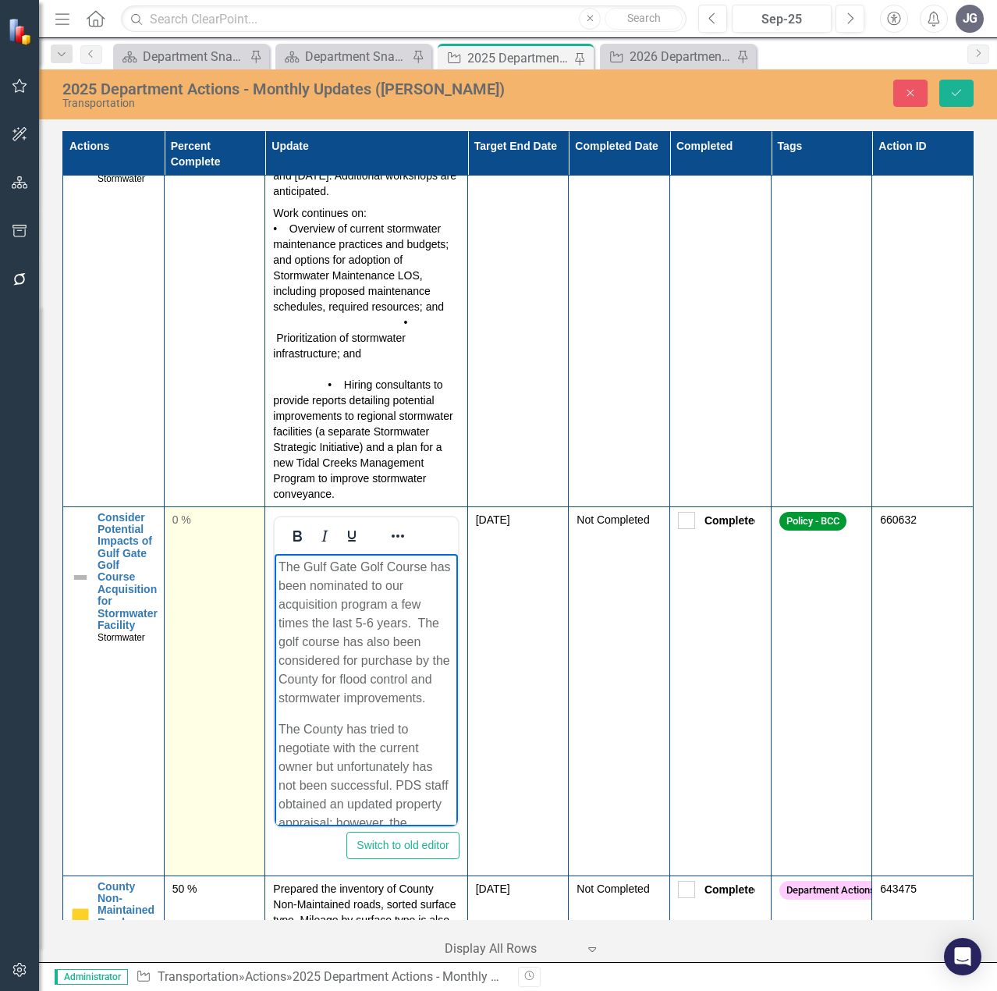
click at [236, 576] on td "0 %" at bounding box center [214, 690] width 101 height 369
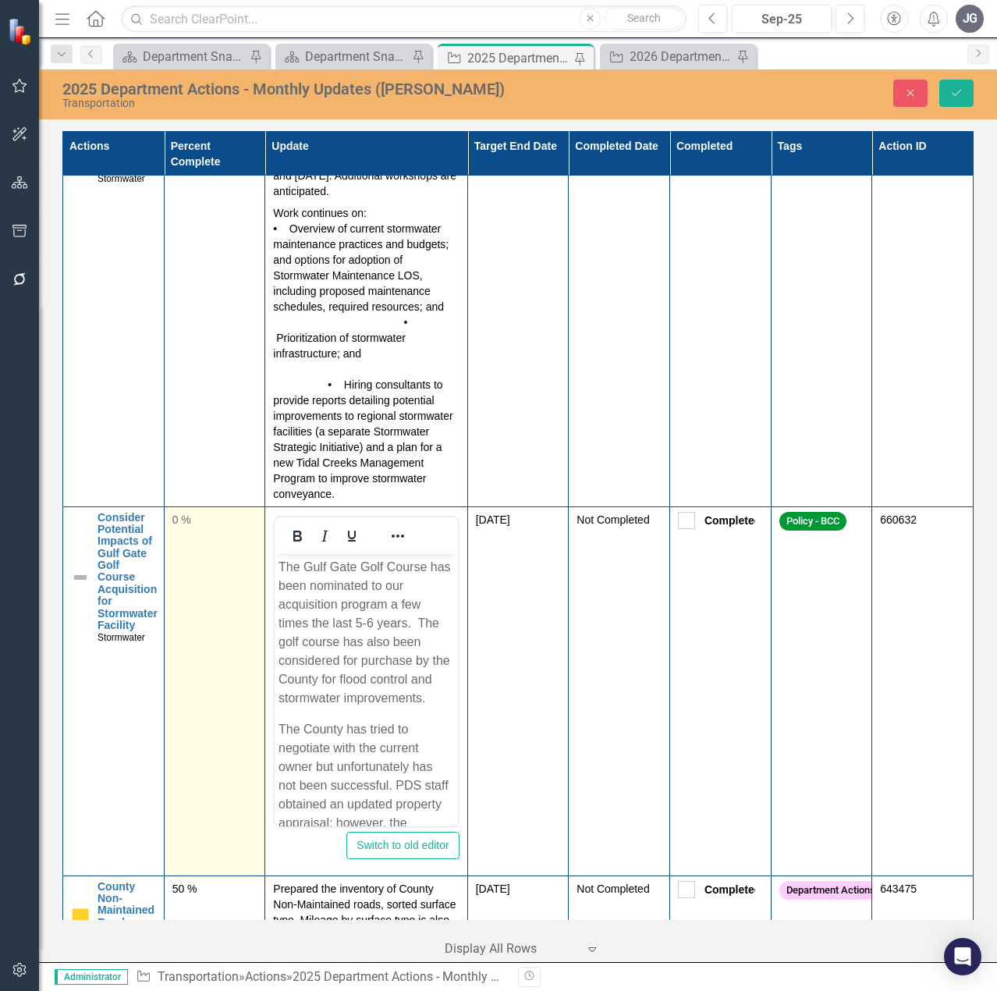
click at [236, 576] on td "0 %" at bounding box center [214, 690] width 101 height 369
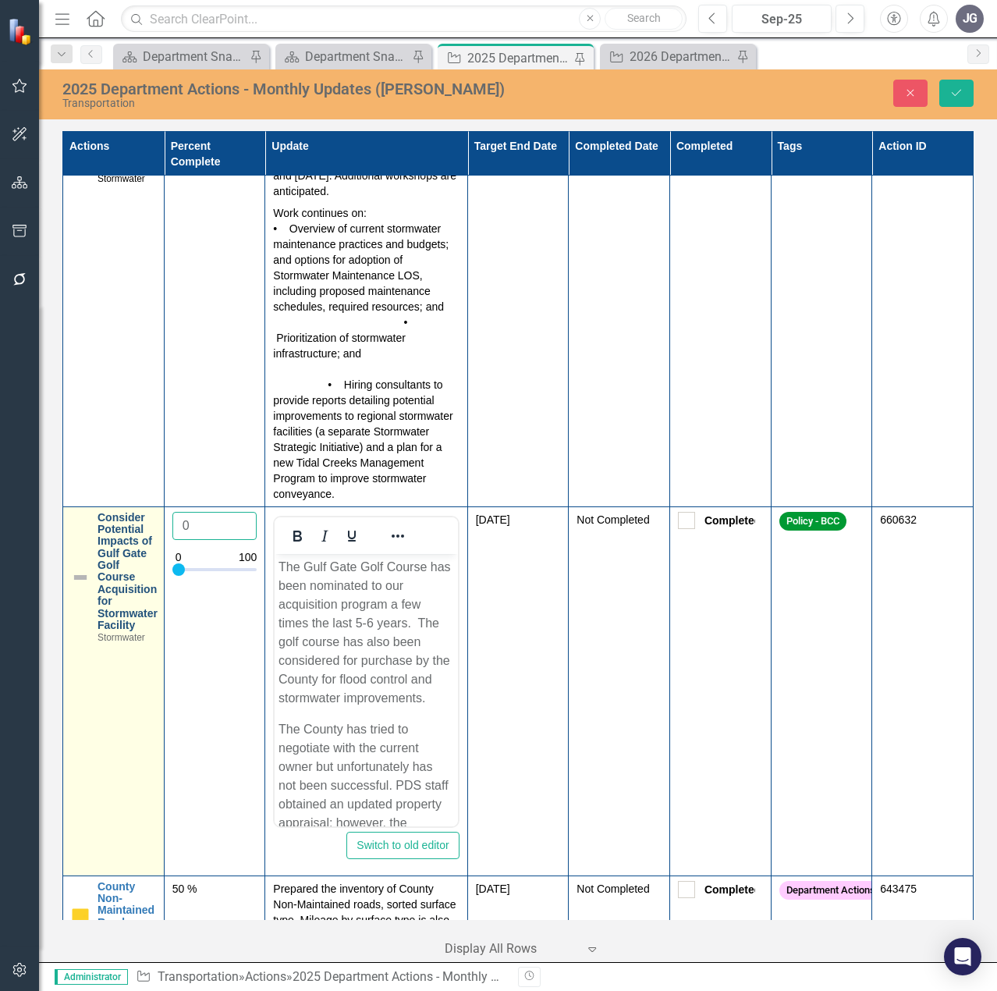
drag, startPoint x: 222, startPoint y: 544, endPoint x: 116, endPoint y: 542, distance: 105.3
click at [116, 542] on tr "Consider Potential Impacts of Gulf Gate Golf Course Acquisition for Stormwater …" at bounding box center [518, 690] width 910 height 369
type input "95"
click at [87, 583] on img at bounding box center [80, 577] width 19 height 19
click at [86, 583] on img at bounding box center [80, 577] width 19 height 19
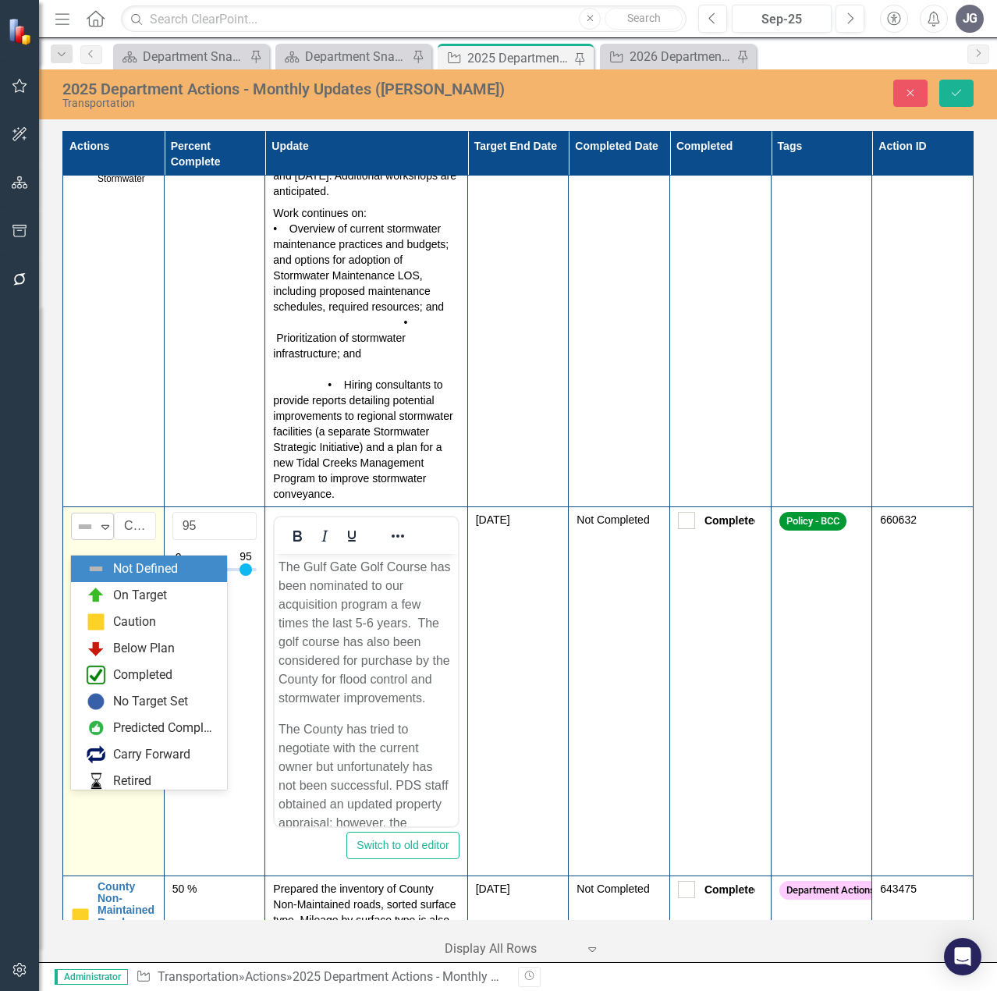
click at [86, 536] on img at bounding box center [85, 526] width 19 height 19
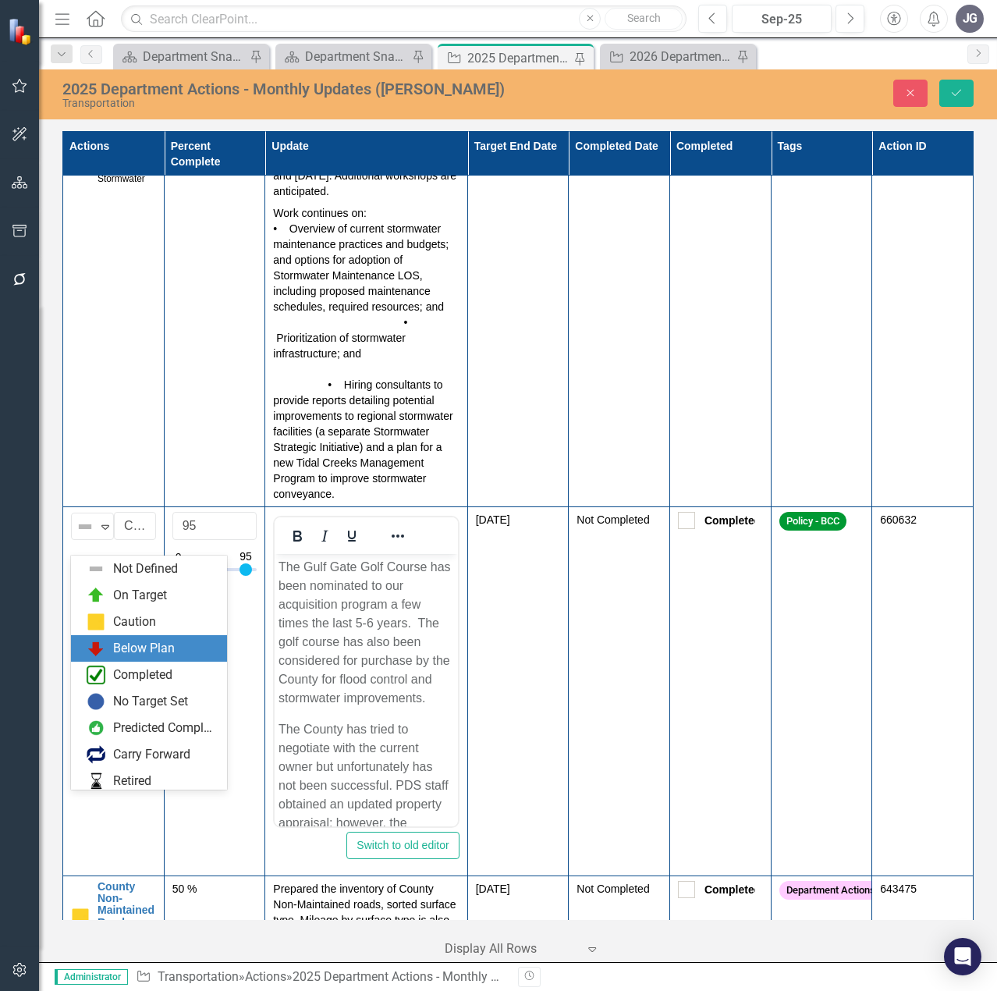
drag, startPoint x: 117, startPoint y: 622, endPoint x: 118, endPoint y: 646, distance: 24.2
click at [118, 646] on div "Not Defined On Target Caution Below Plan Completed No Target Set Predicted Comp…" at bounding box center [149, 672] width 156 height 234
click at [118, 646] on div "Below Plan" at bounding box center [144, 649] width 62 height 18
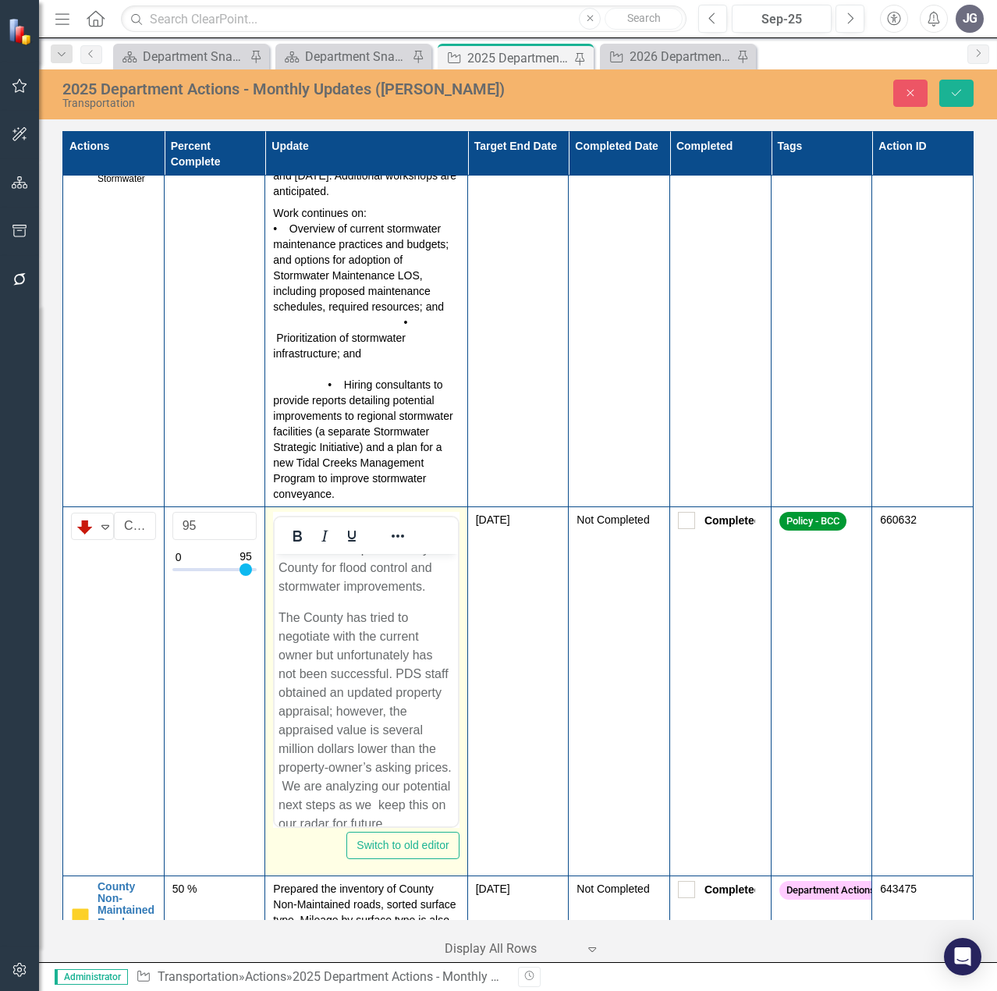
scroll to position [260, 0]
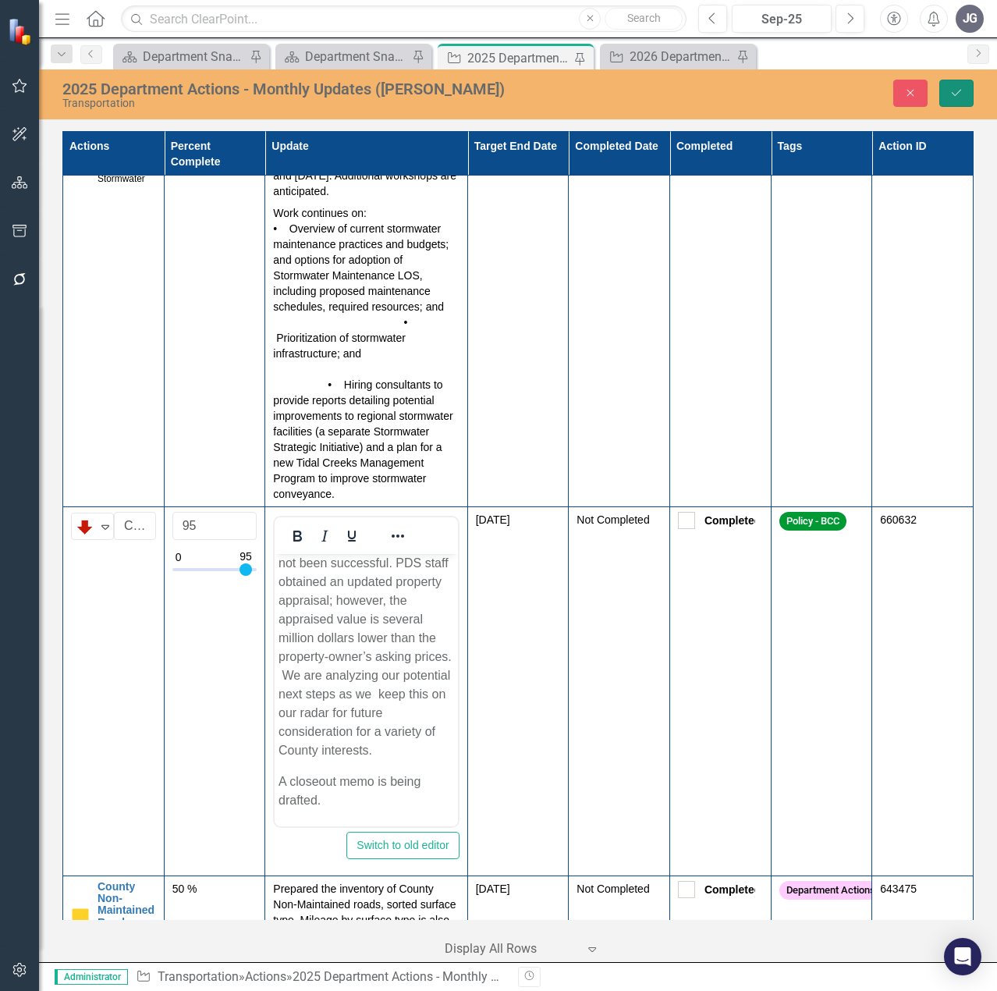
click at [953, 100] on button "Save" at bounding box center [956, 93] width 34 height 27
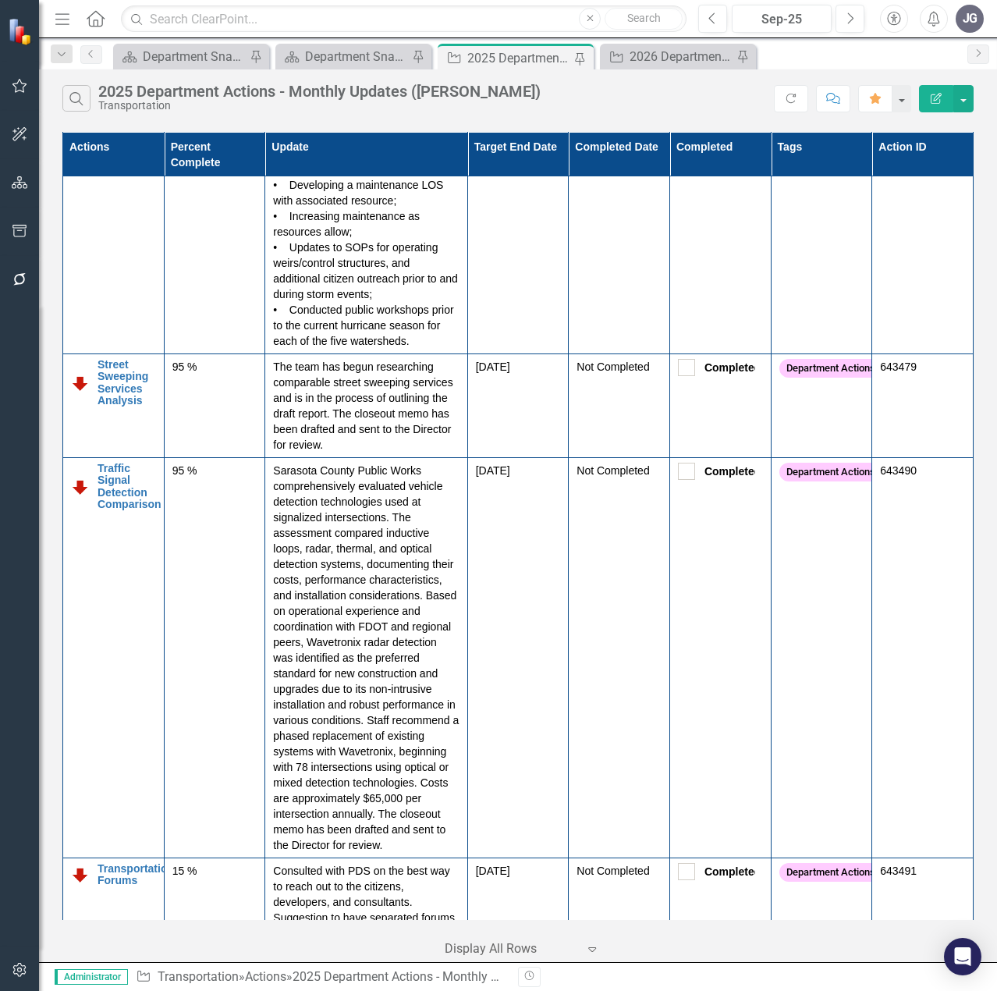
scroll to position [5220, 0]
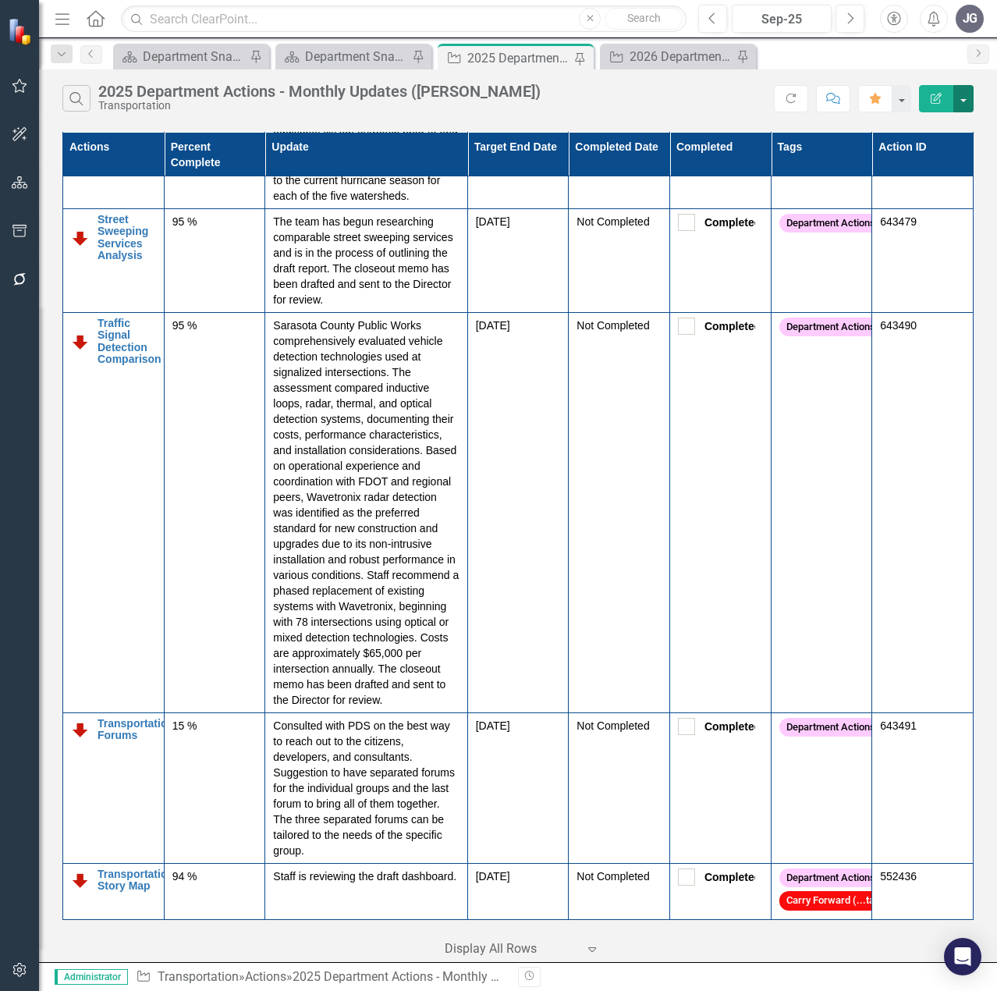
click at [960, 105] on button "button" at bounding box center [963, 98] width 20 height 27
click at [941, 160] on link "PDF Export to PDF" at bounding box center [910, 158] width 123 height 29
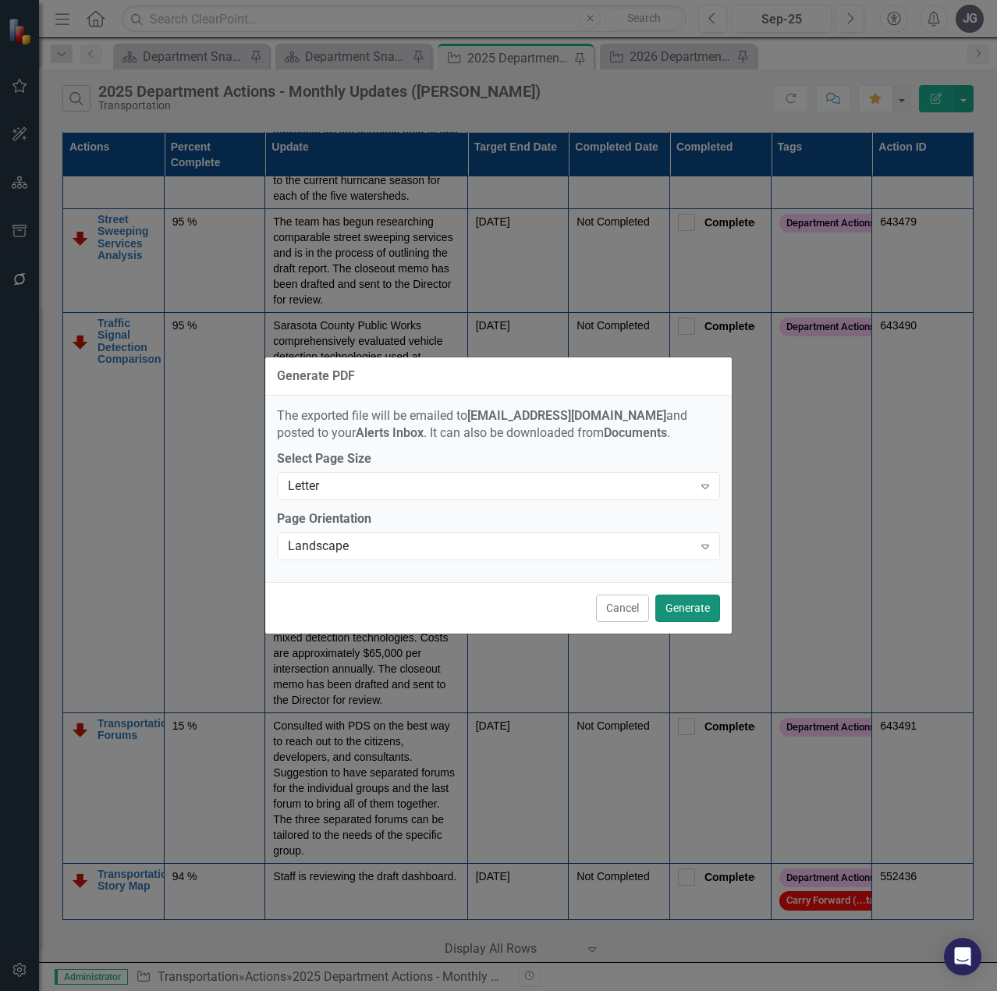
click at [686, 603] on button "Generate" at bounding box center [687, 607] width 65 height 27
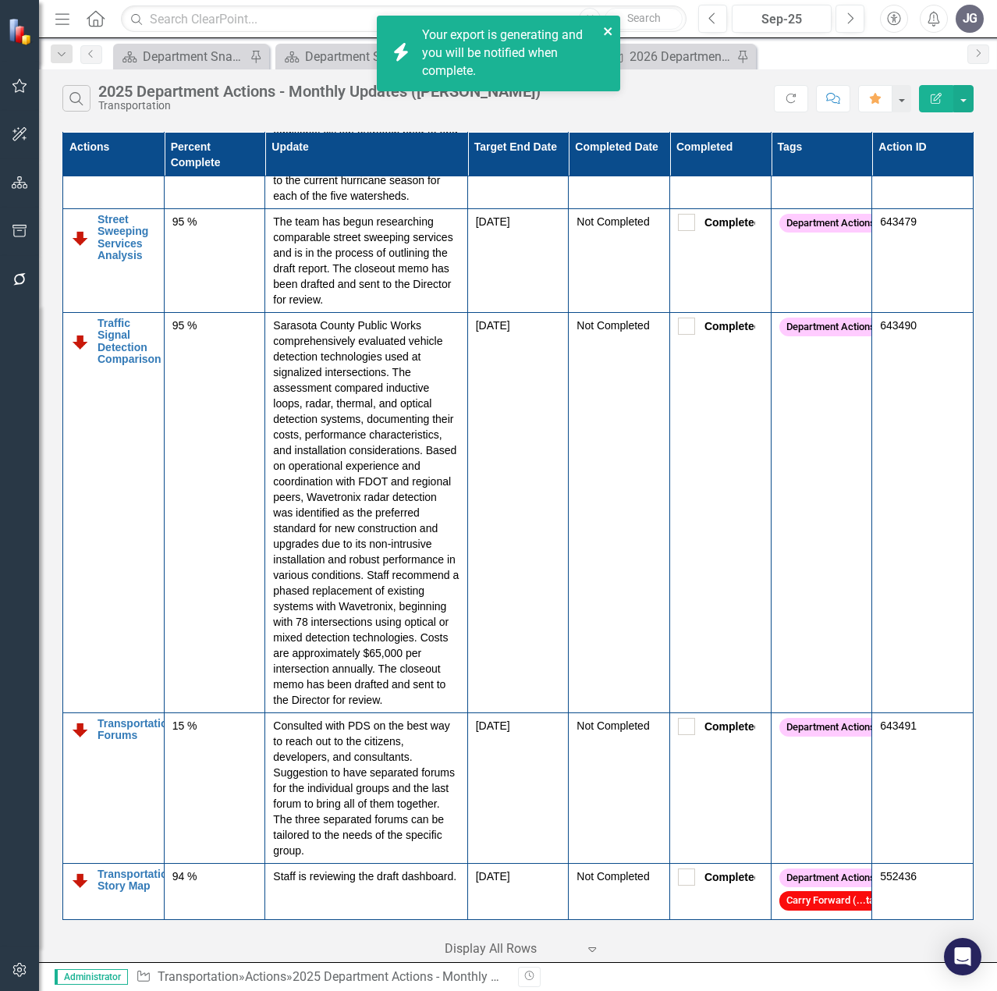
click at [605, 31] on icon "close" at bounding box center [608, 31] width 11 height 12
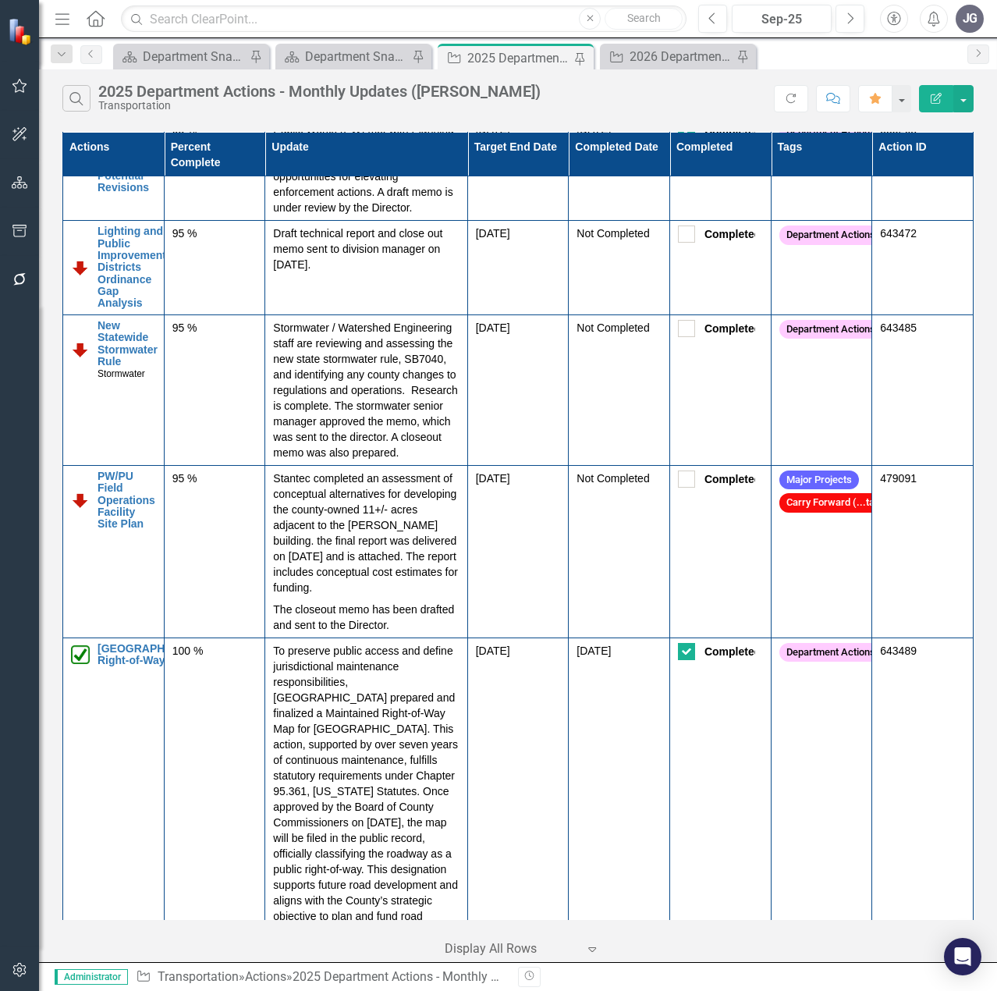
scroll to position [3894, 0]
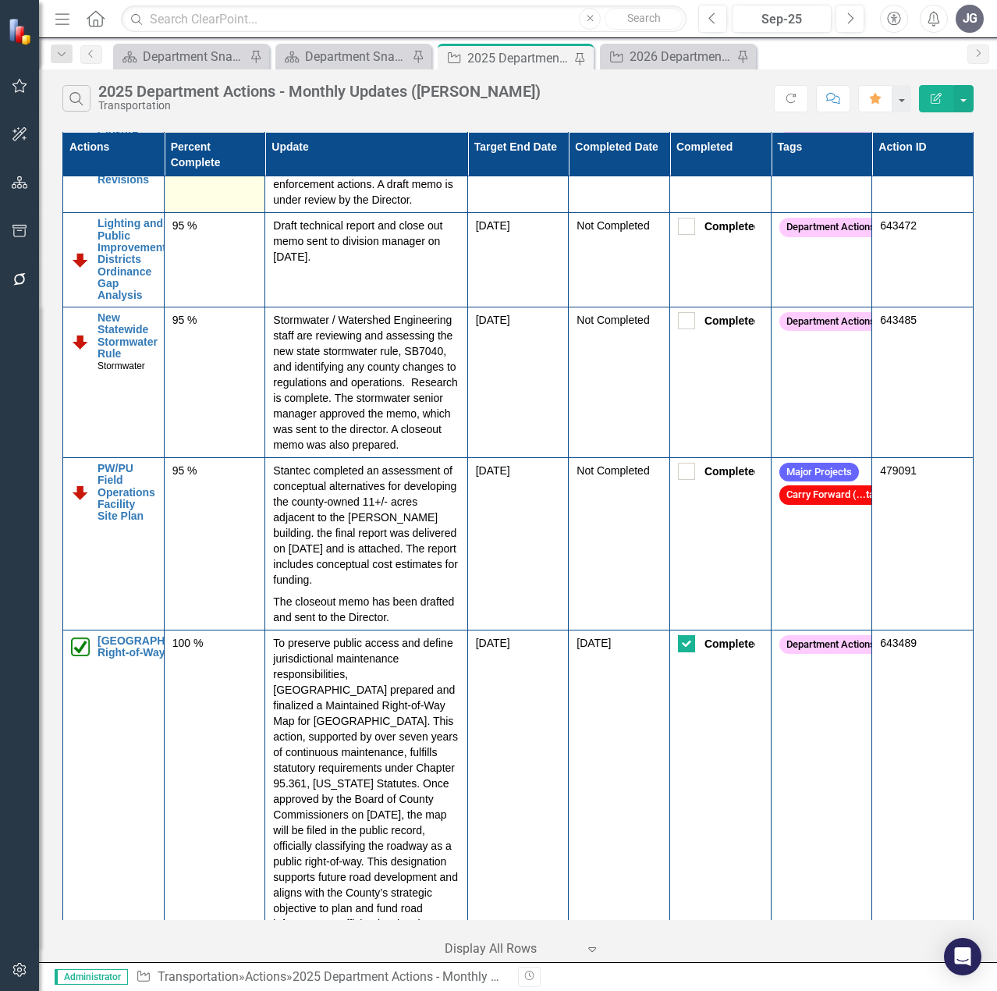
click at [211, 213] on td "95 %" at bounding box center [214, 161] width 101 height 104
drag, startPoint x: 211, startPoint y: 273, endPoint x: 211, endPoint y: 264, distance: 9.4
click at [211, 213] on td "95 %" at bounding box center [214, 161] width 101 height 104
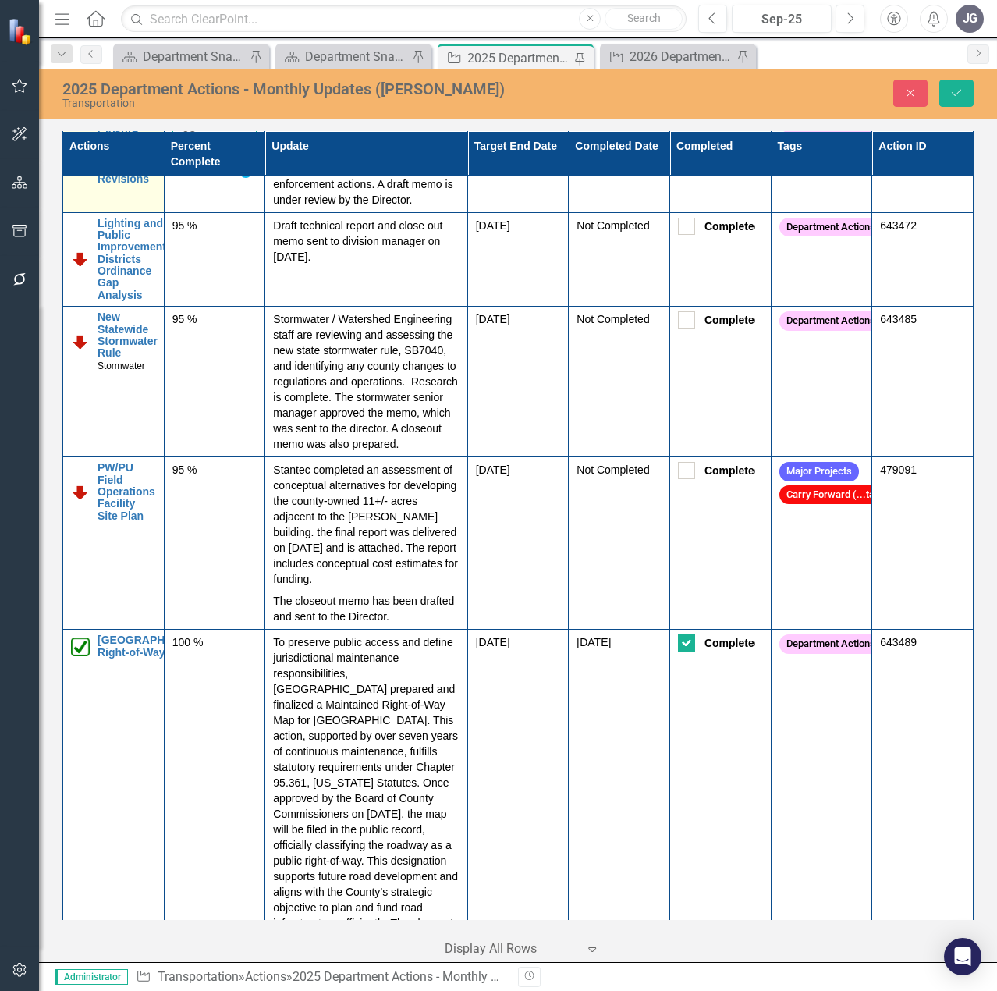
drag, startPoint x: 208, startPoint y: 237, endPoint x: 157, endPoint y: 240, distance: 51.6
click at [157, 212] on tr "Lane Closure Process Audit and Potential Revisions Link Map View Link Map Edit …" at bounding box center [518, 160] width 910 height 104
type input "100"
click at [79, 159] on img at bounding box center [80, 149] width 19 height 19
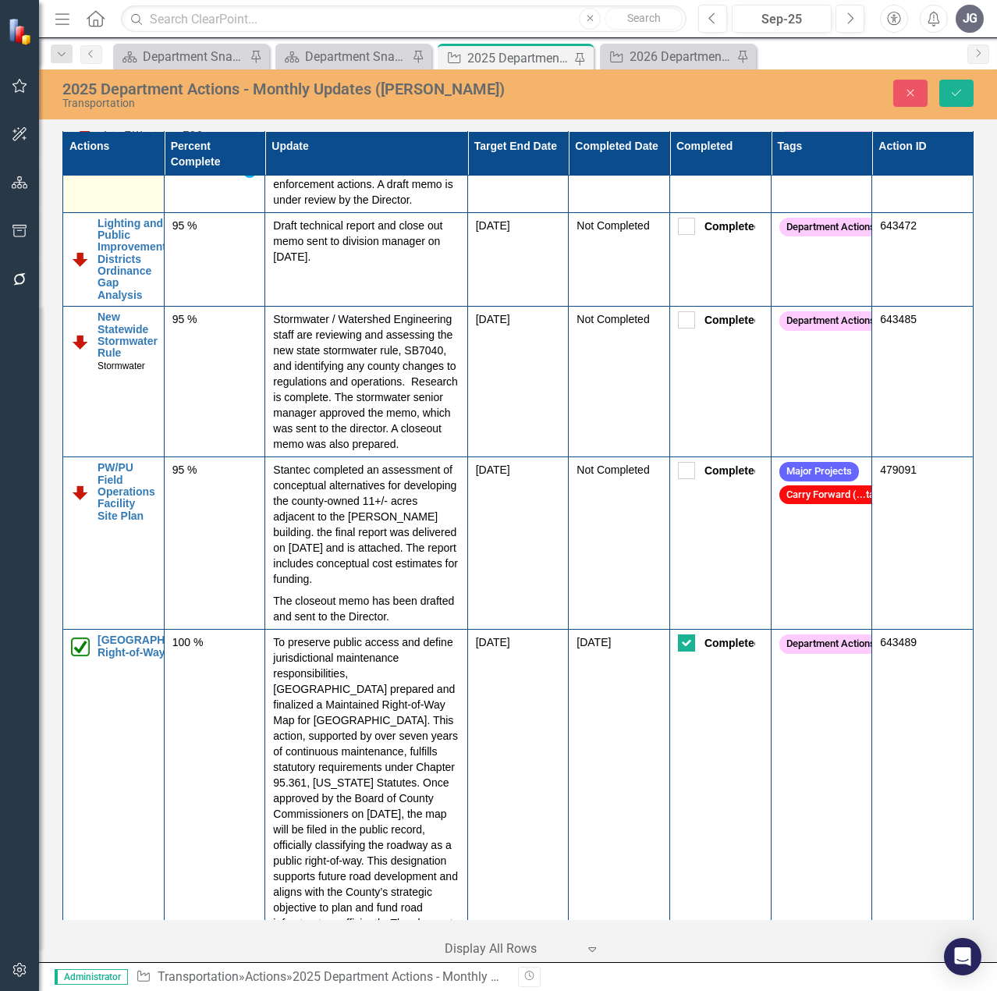
click at [79, 212] on td "Below Plan Expand Lane Closure Process Audit and Potential Revisions Link Map V…" at bounding box center [113, 160] width 101 height 104
click at [88, 138] on img at bounding box center [85, 128] width 19 height 19
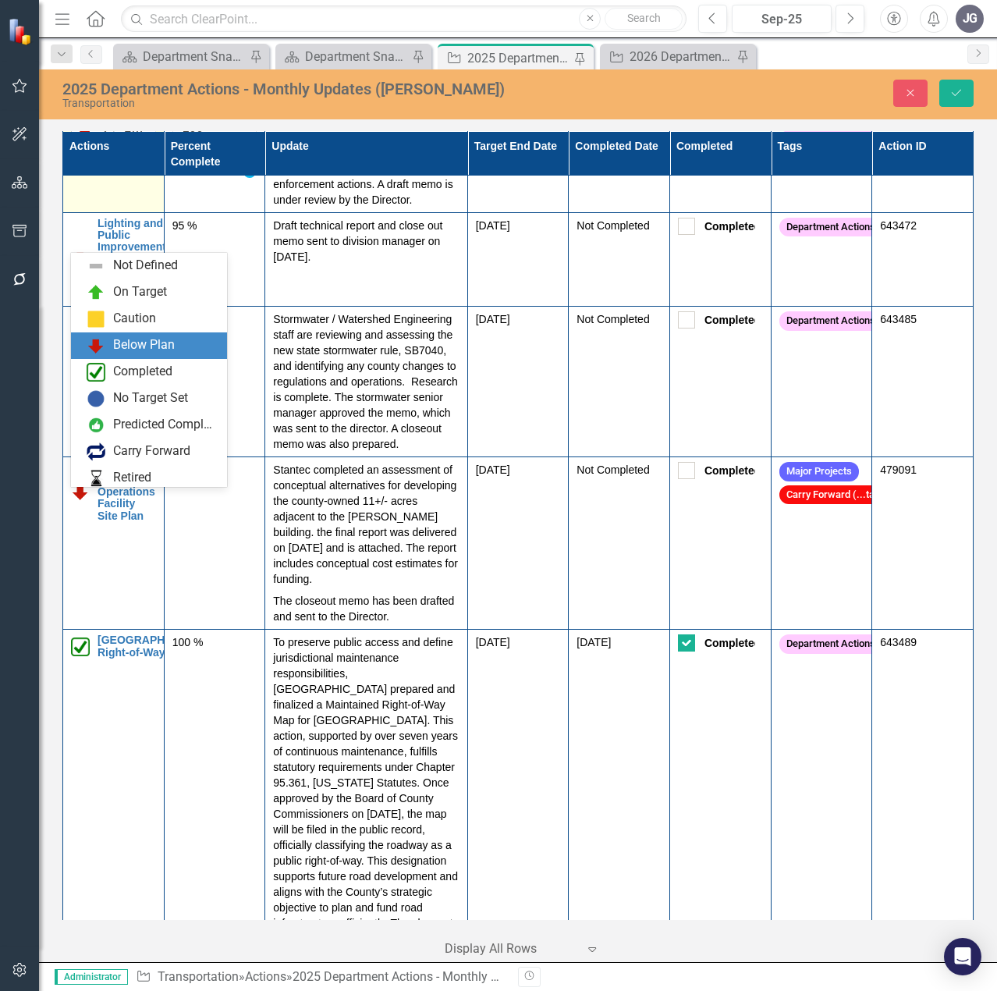
scroll to position [31, 0]
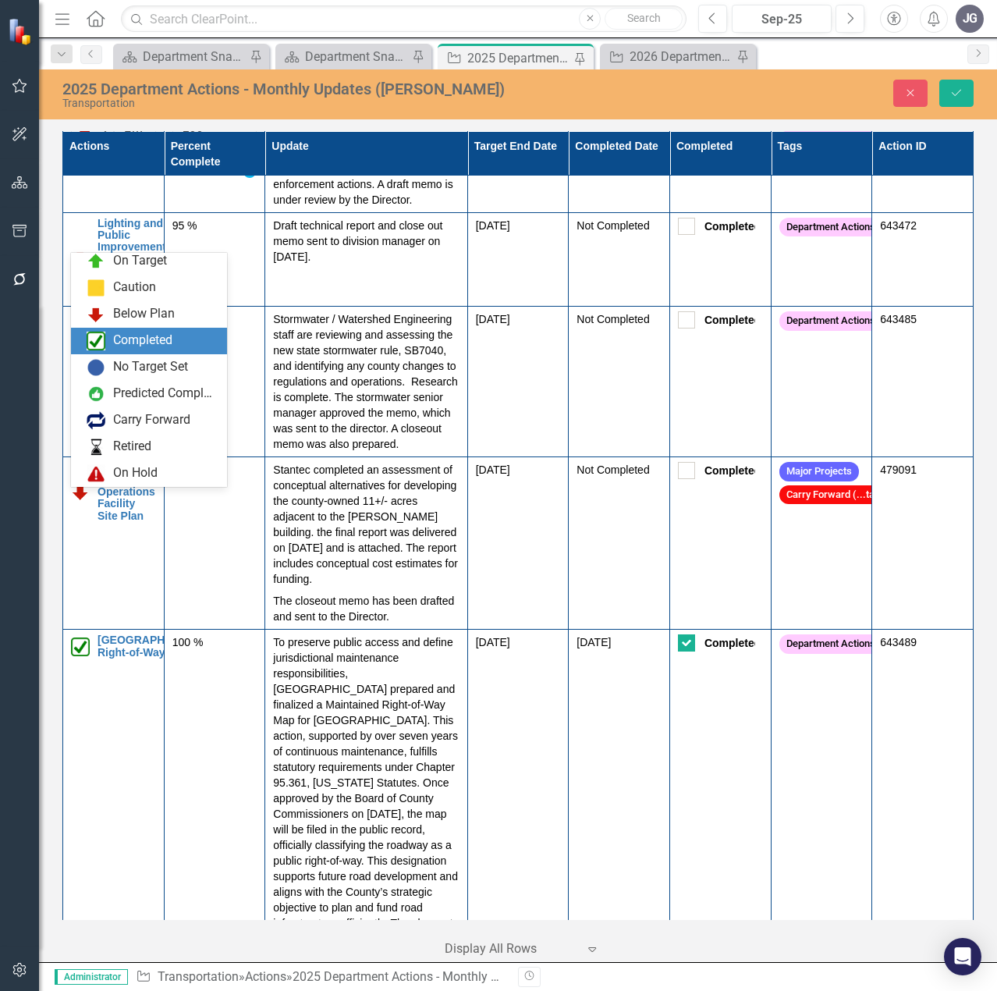
click at [143, 342] on div "Completed" at bounding box center [142, 340] width 59 height 18
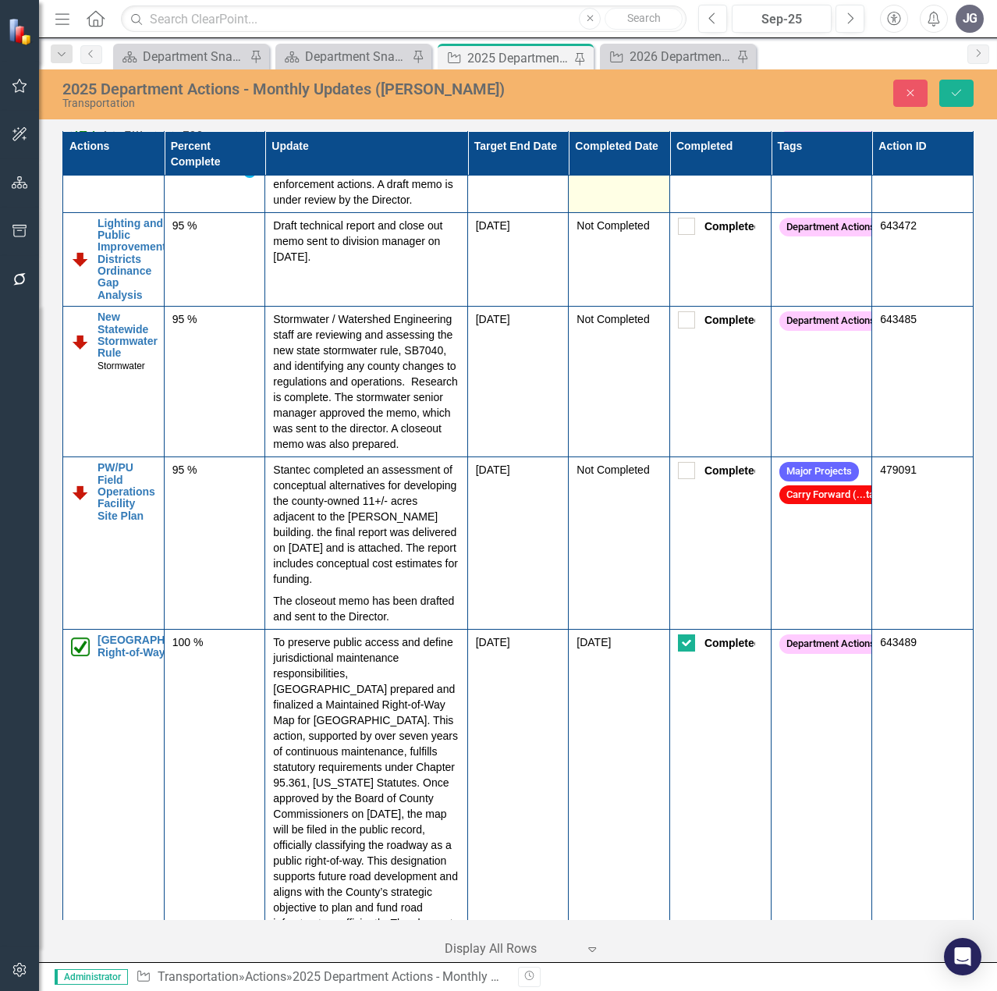
click at [593, 212] on td "[DATE]" at bounding box center [619, 160] width 101 height 104
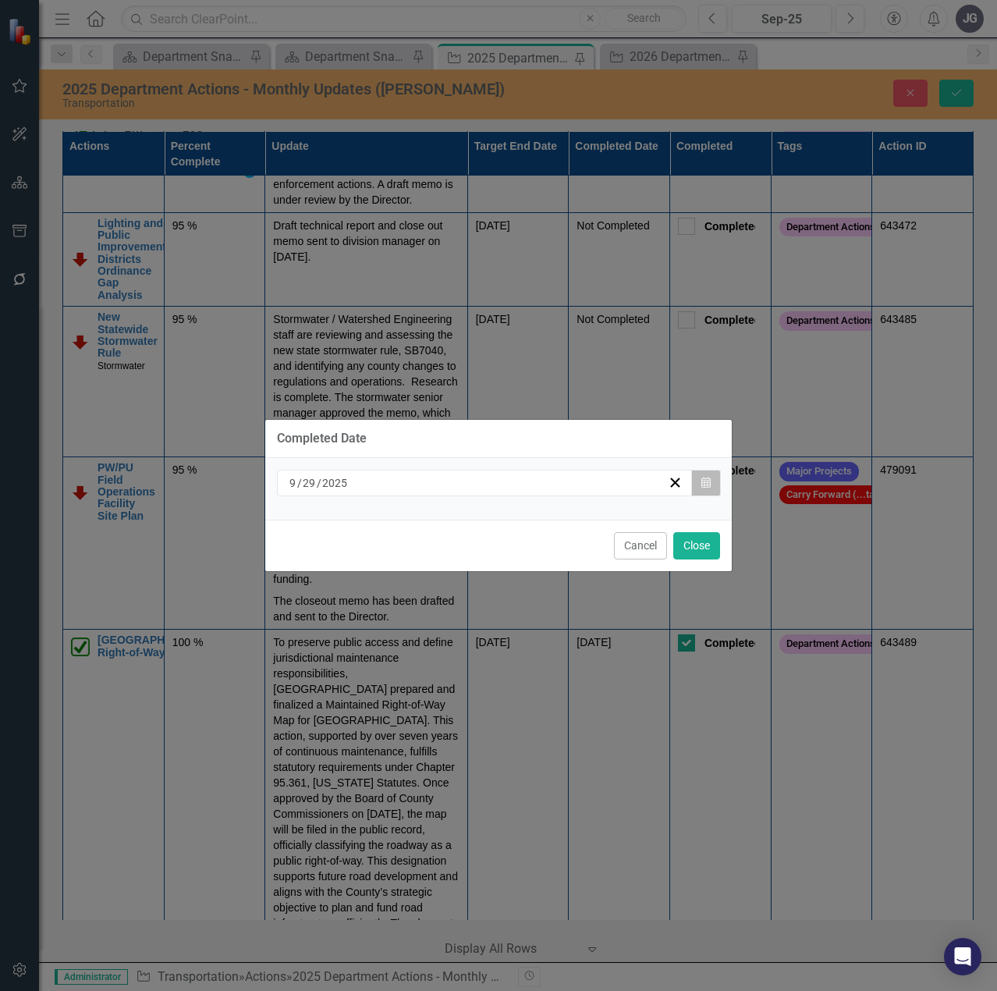
click at [716, 483] on button "Calendar" at bounding box center [706, 483] width 30 height 27
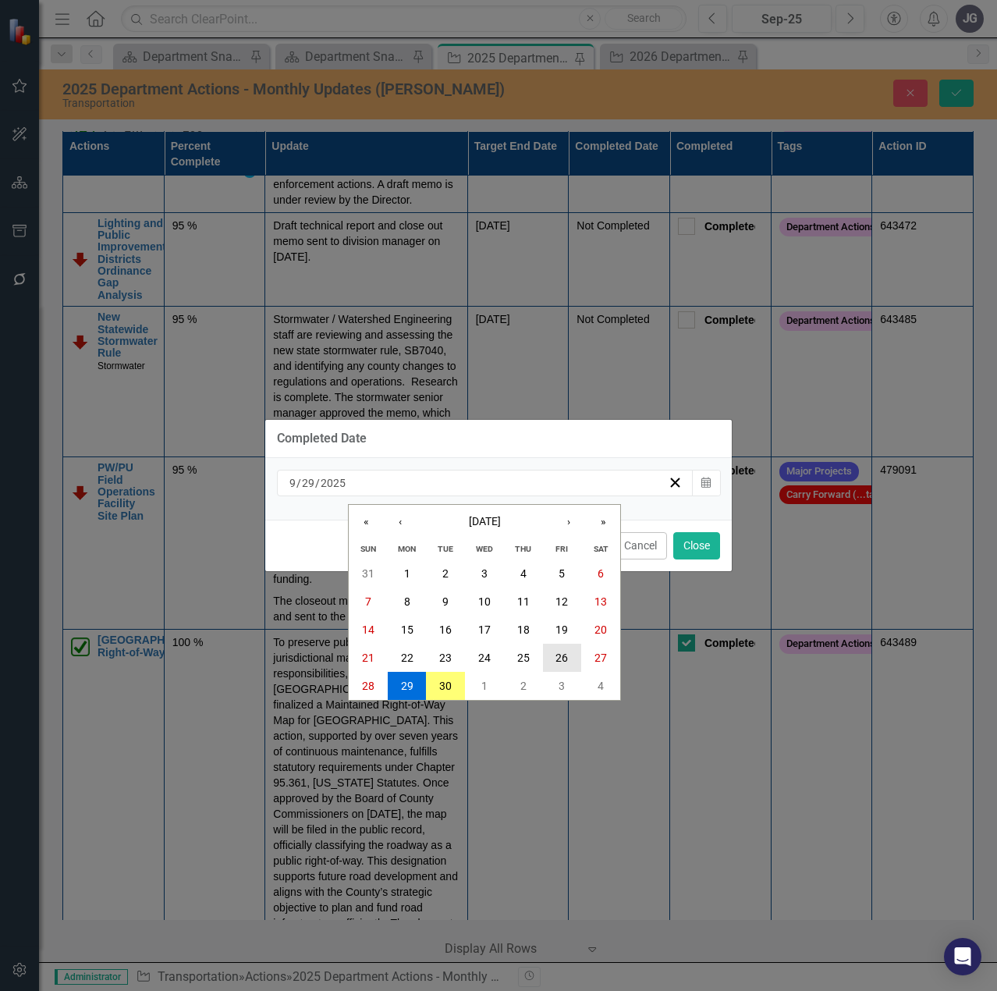
click at [560, 654] on abbr "26" at bounding box center [561, 657] width 12 height 12
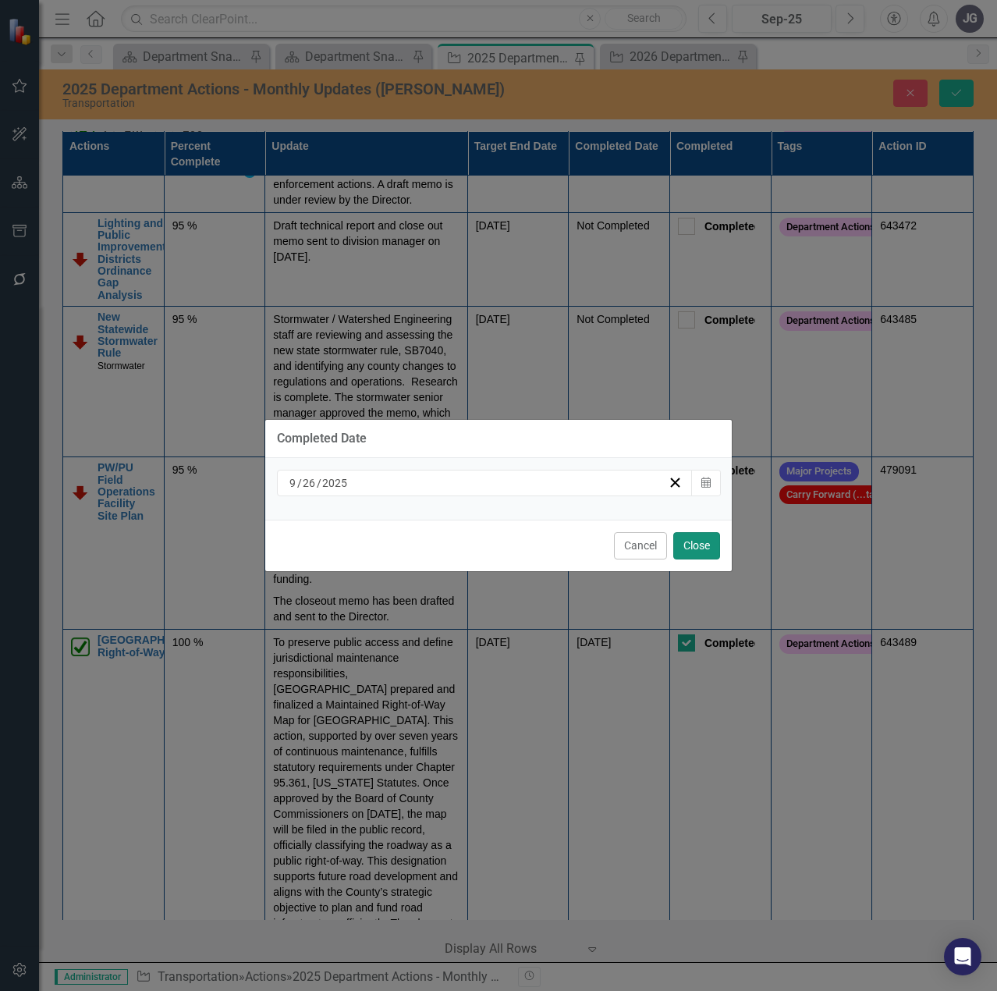
click at [701, 549] on button "Close" at bounding box center [696, 545] width 47 height 27
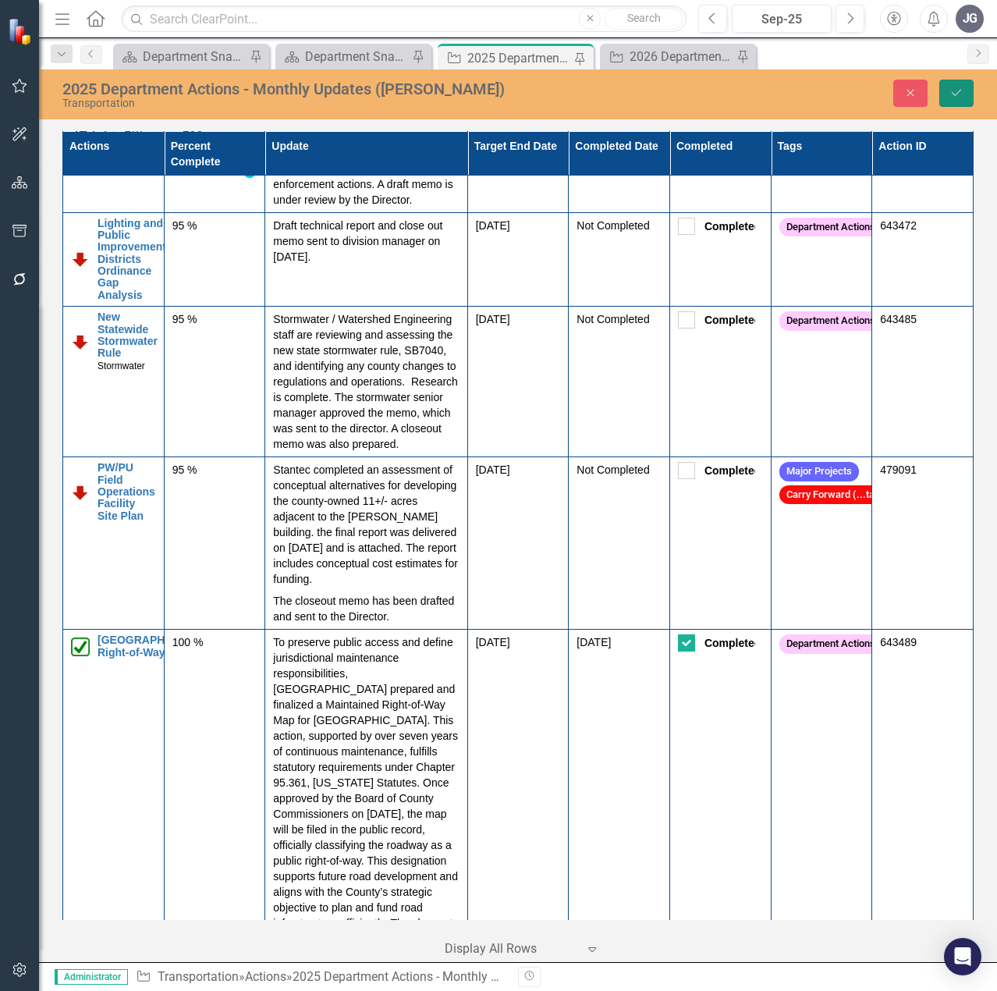
click at [966, 94] on button "Save" at bounding box center [956, 93] width 34 height 27
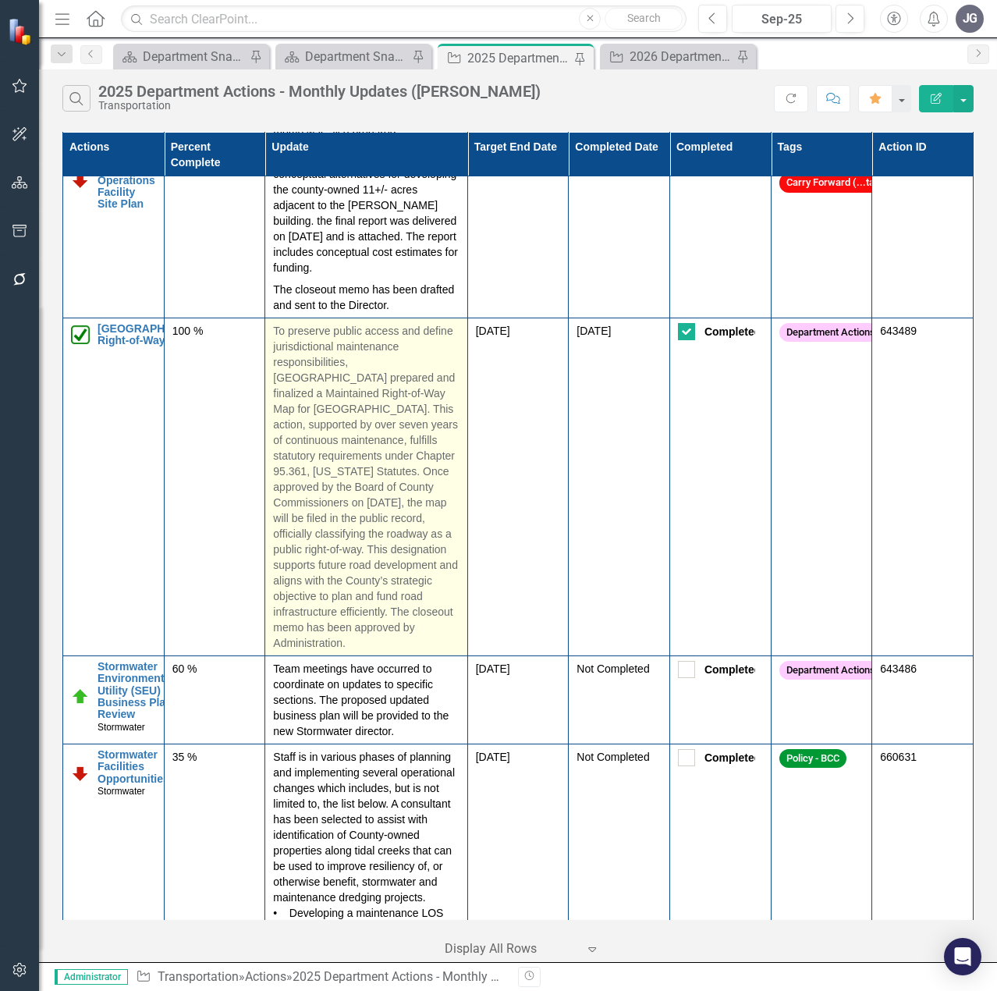
scroll to position [4128, 0]
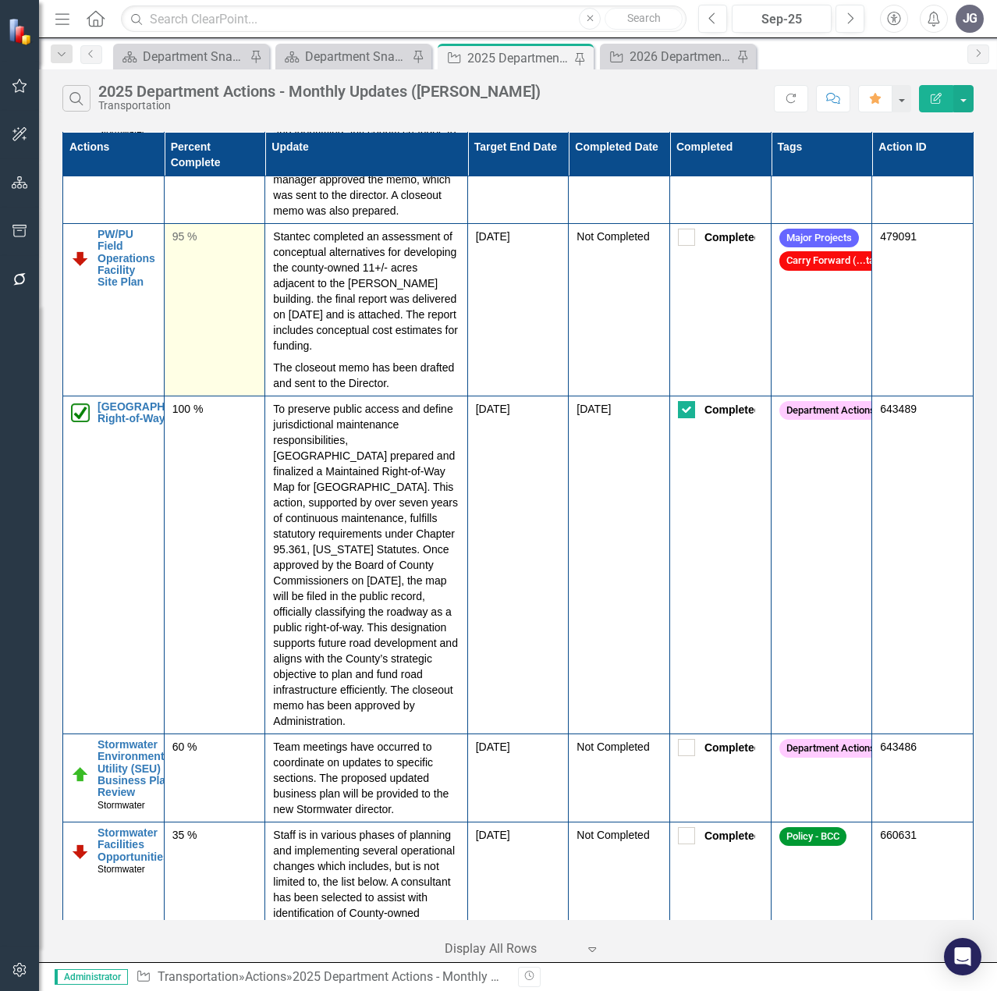
click at [213, 247] on div "95 %" at bounding box center [214, 238] width 85 height 19
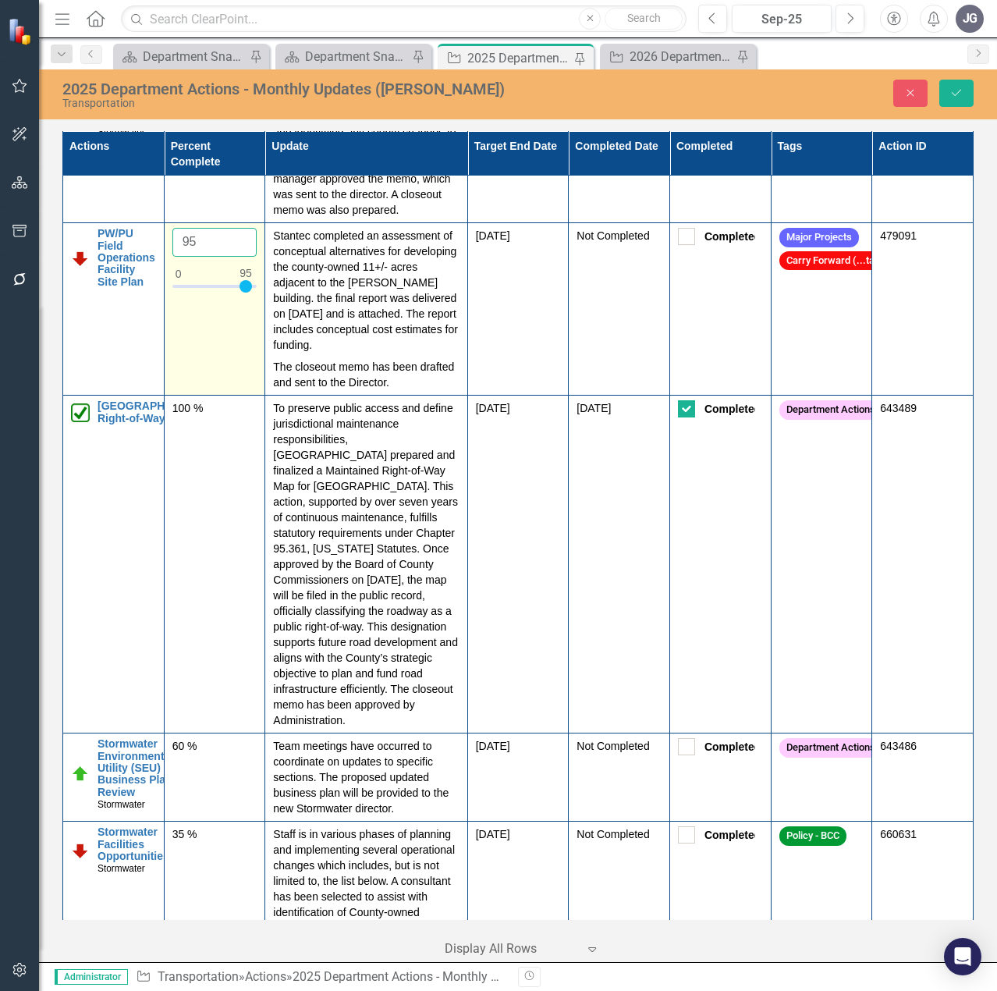
drag, startPoint x: 209, startPoint y: 363, endPoint x: 163, endPoint y: 366, distance: 46.1
click at [164, 366] on td "95" at bounding box center [214, 309] width 101 height 172
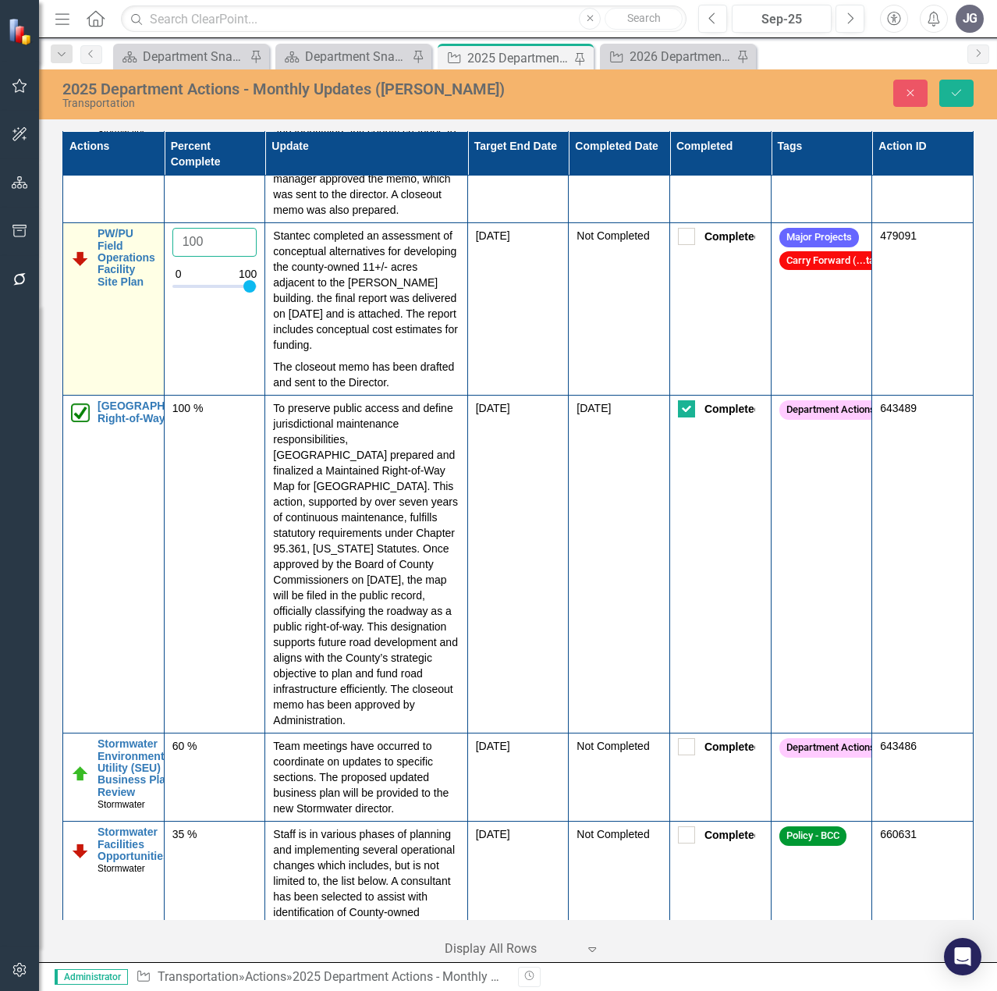
type input "100"
click at [83, 268] on img at bounding box center [80, 258] width 19 height 19
click at [83, 253] on img at bounding box center [85, 243] width 19 height 19
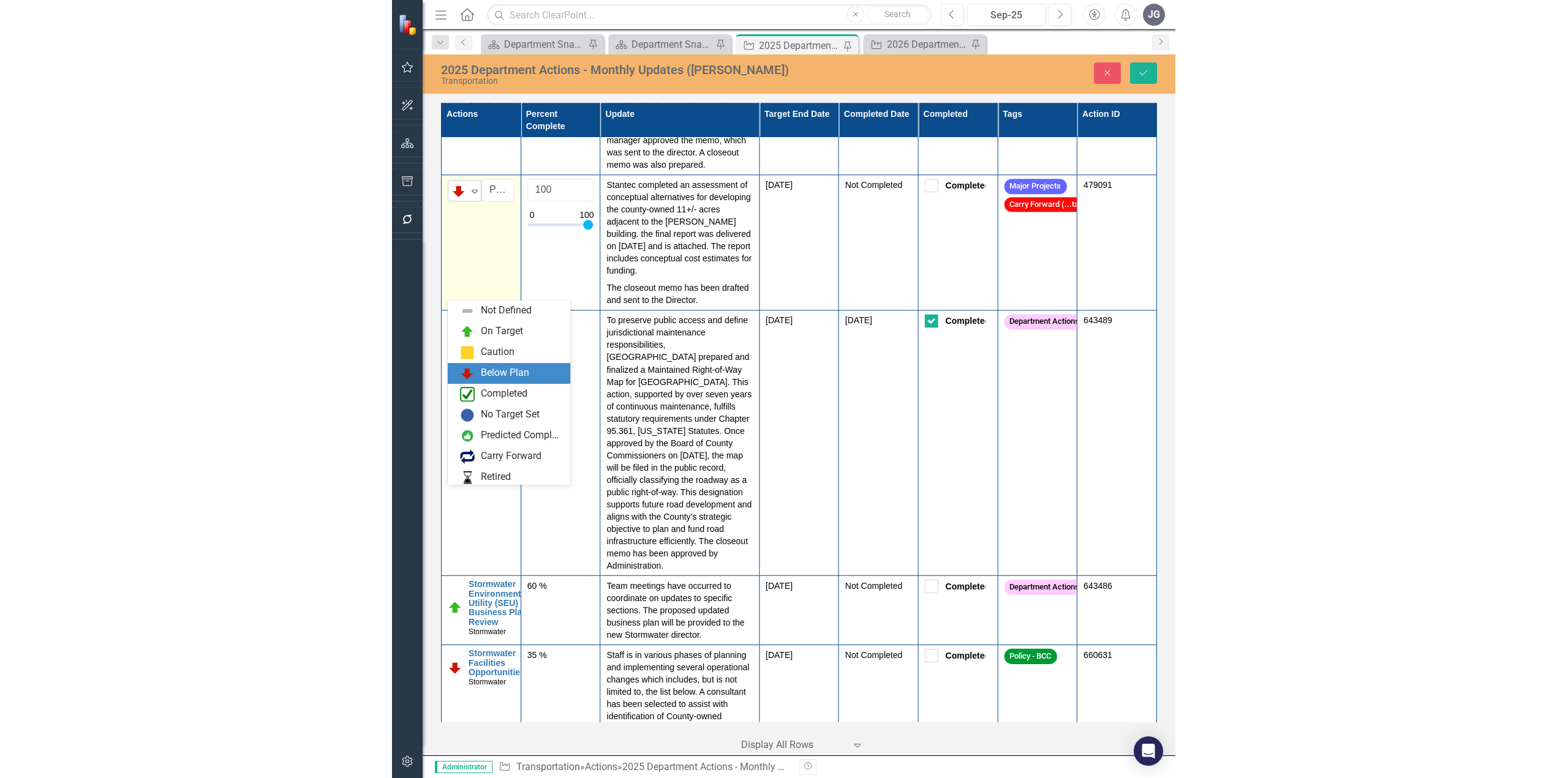
scroll to position [24, 0]
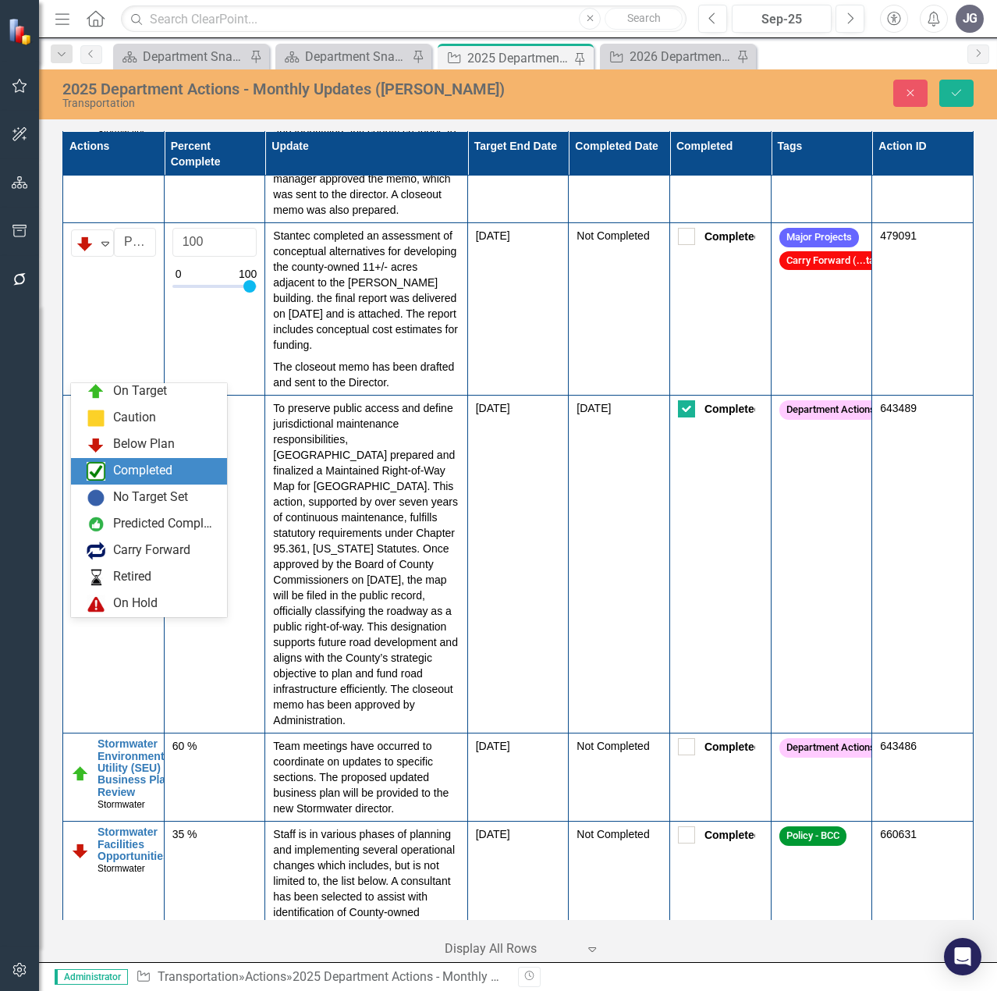
click at [134, 466] on div "Completed" at bounding box center [142, 471] width 59 height 18
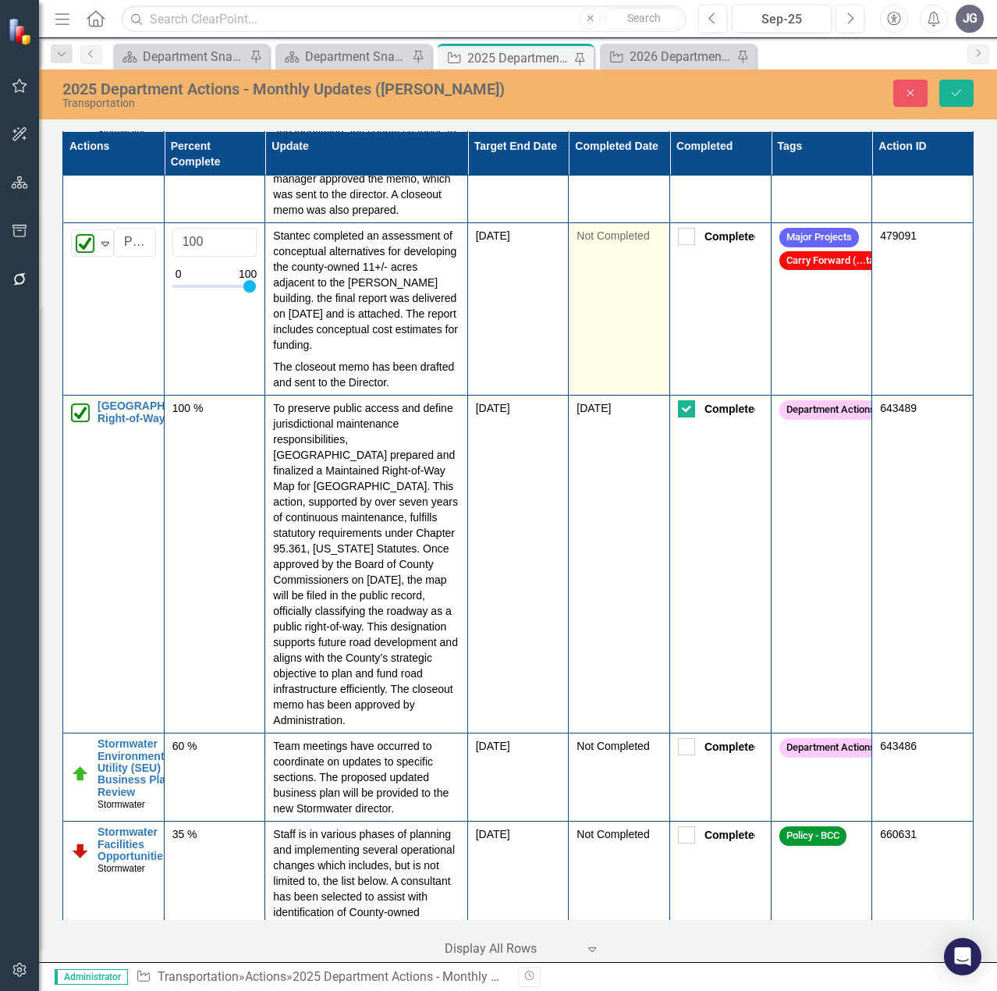
click at [630, 395] on td "Not Completed" at bounding box center [619, 309] width 101 height 172
click at [635, 374] on td "Not Completed" at bounding box center [619, 309] width 101 height 172
click at [643, 306] on div "Please mark this element completed to set the completed date." at bounding box center [618, 267] width 85 height 78
click at [629, 306] on div "Please mark this element completed to set the completed date." at bounding box center [618, 267] width 85 height 78
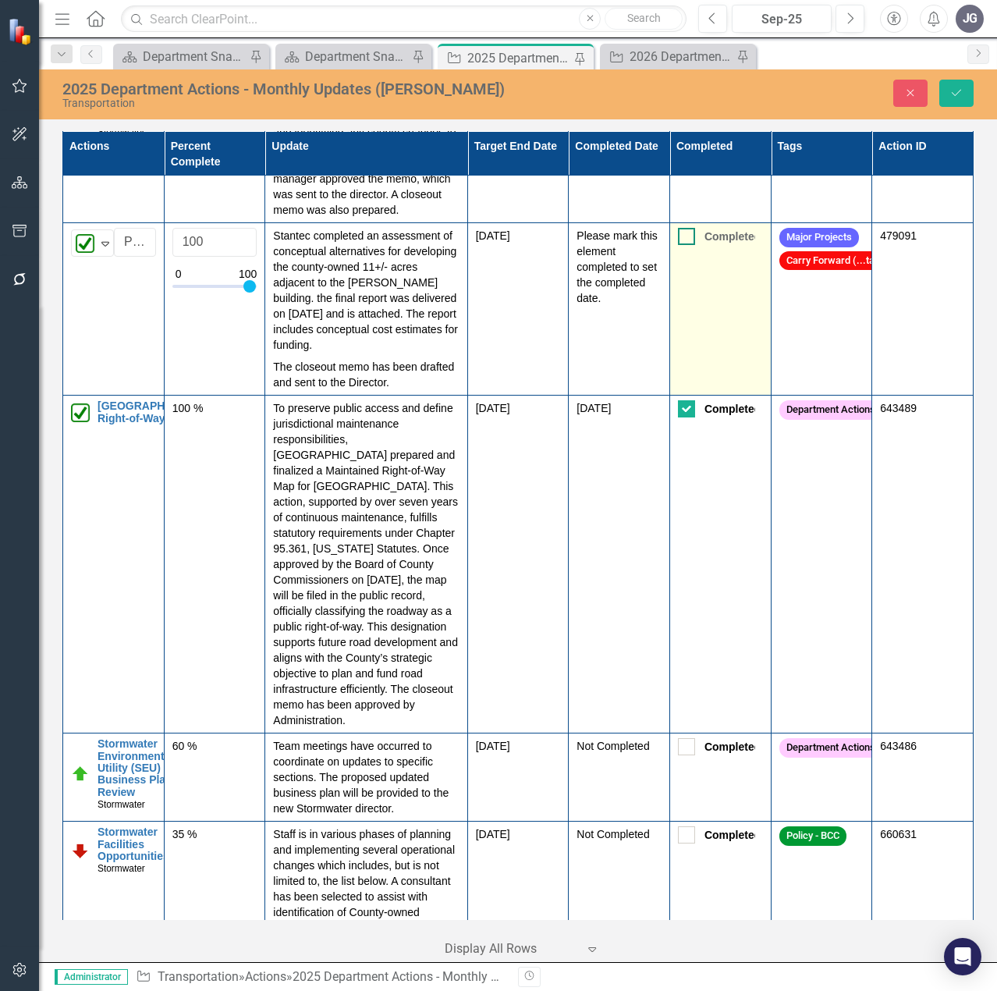
click at [685, 245] on div at bounding box center [686, 236] width 17 height 17
click at [685, 238] on input "Completed" at bounding box center [683, 233] width 10 height 10
checkbox input "true"
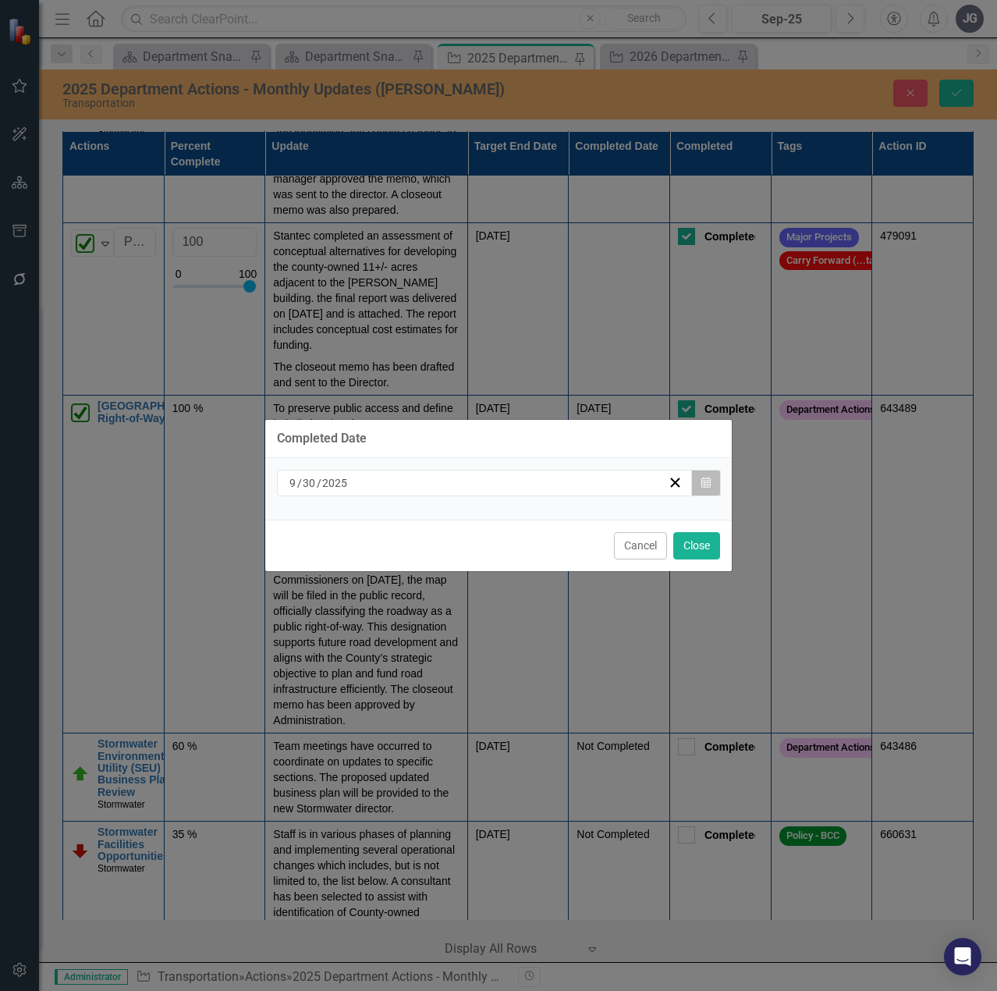
click at [702, 482] on icon "Calendar" at bounding box center [705, 482] width 9 height 11
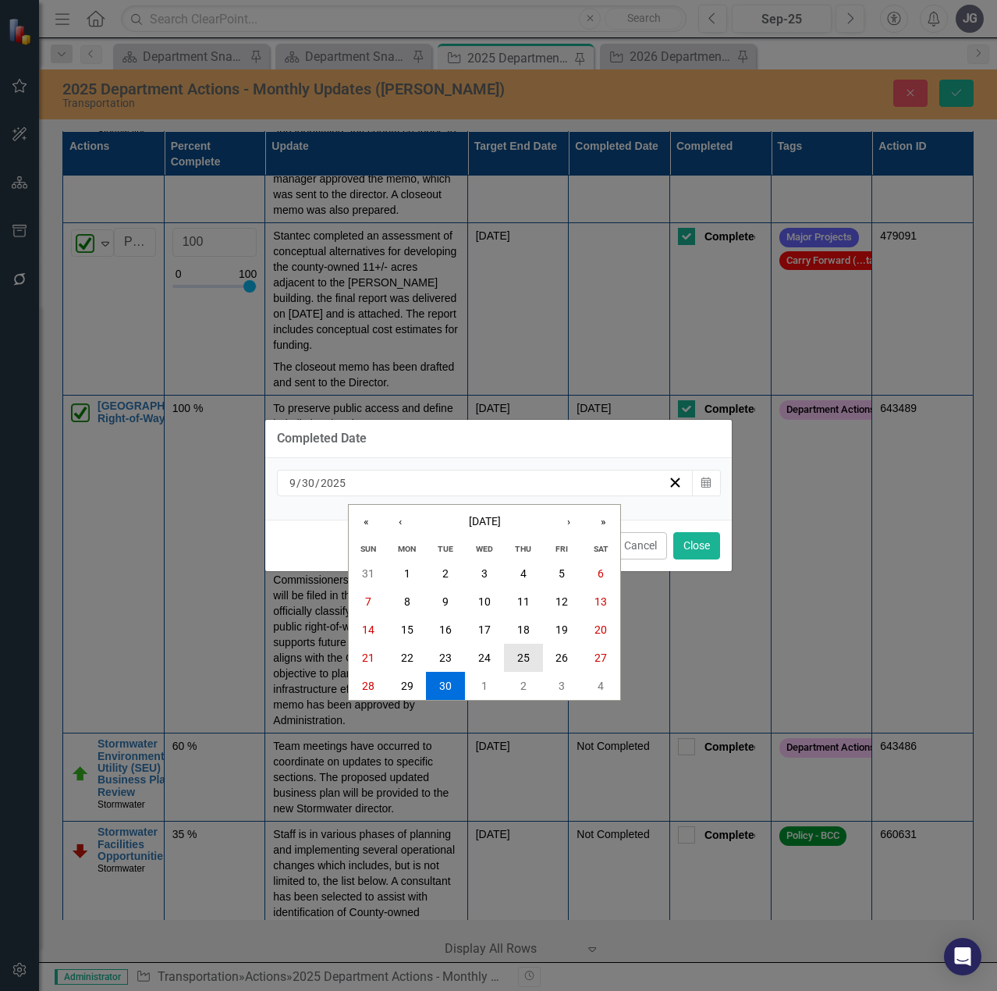
click at [535, 655] on button "25" at bounding box center [523, 657] width 39 height 28
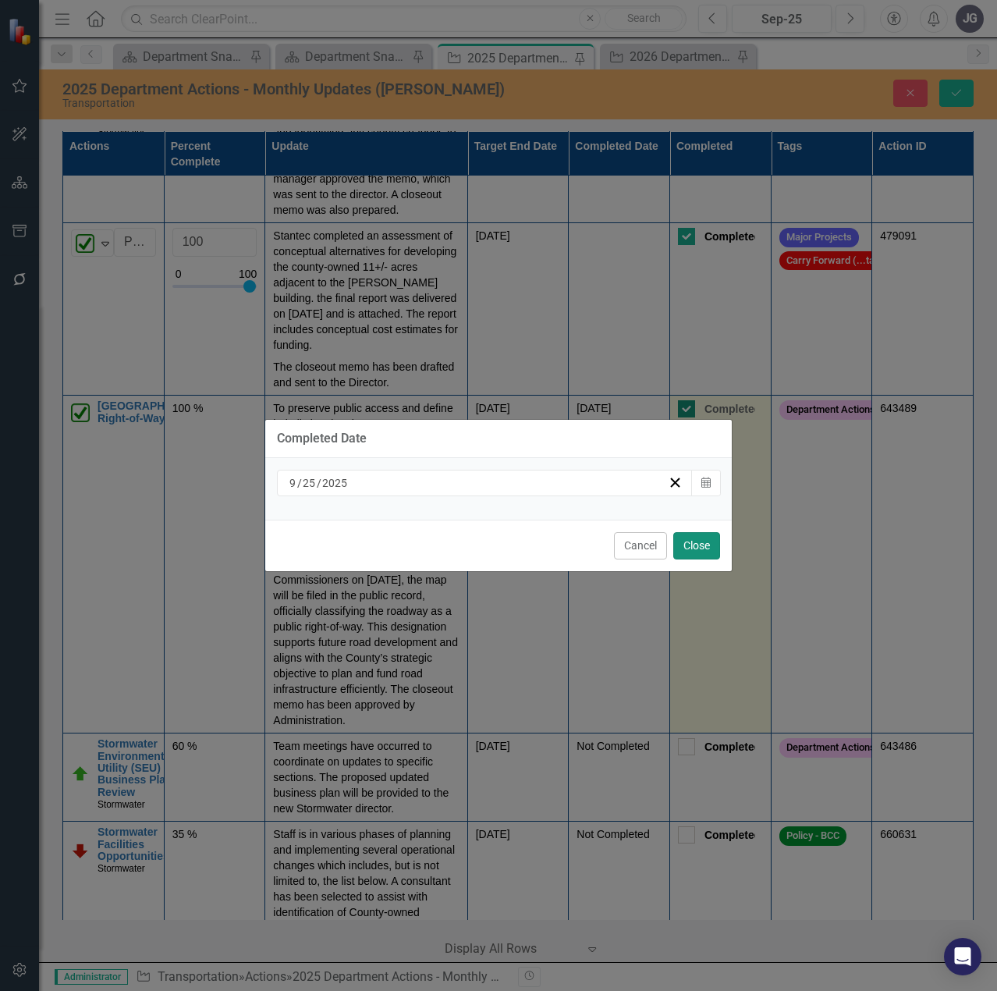
click at [708, 542] on button "Close" at bounding box center [696, 545] width 47 height 27
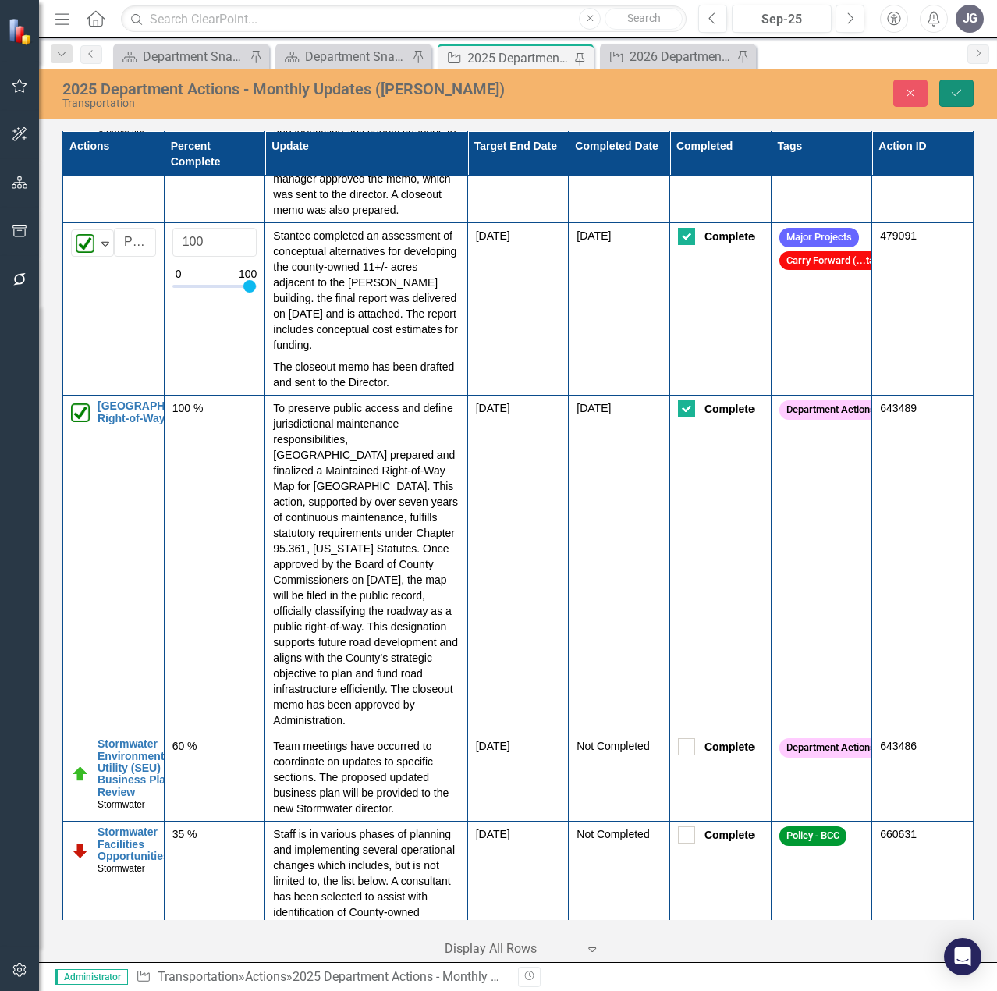
click at [959, 90] on icon "Save" at bounding box center [956, 92] width 14 height 11
